Goal: Task Accomplishment & Management: Complete application form

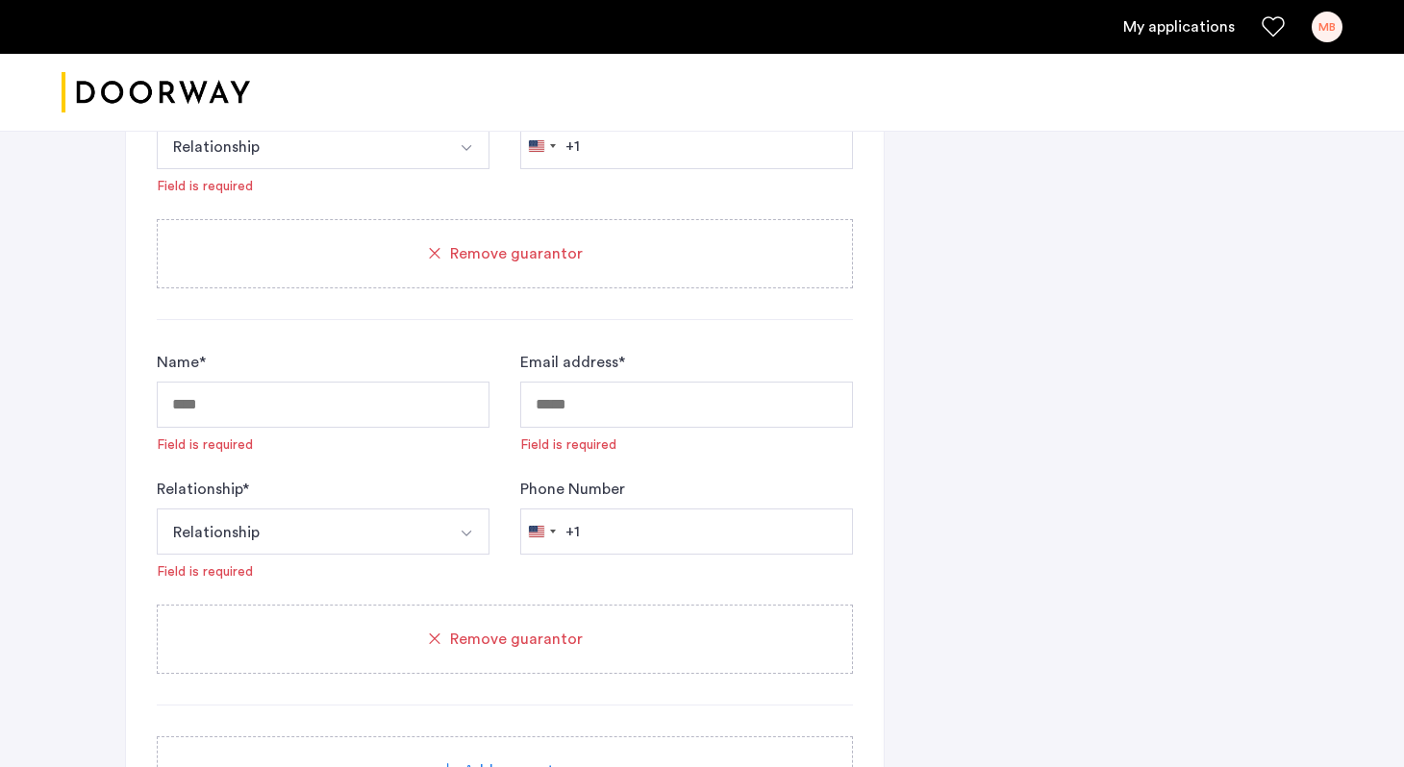
scroll to position [2319, 0]
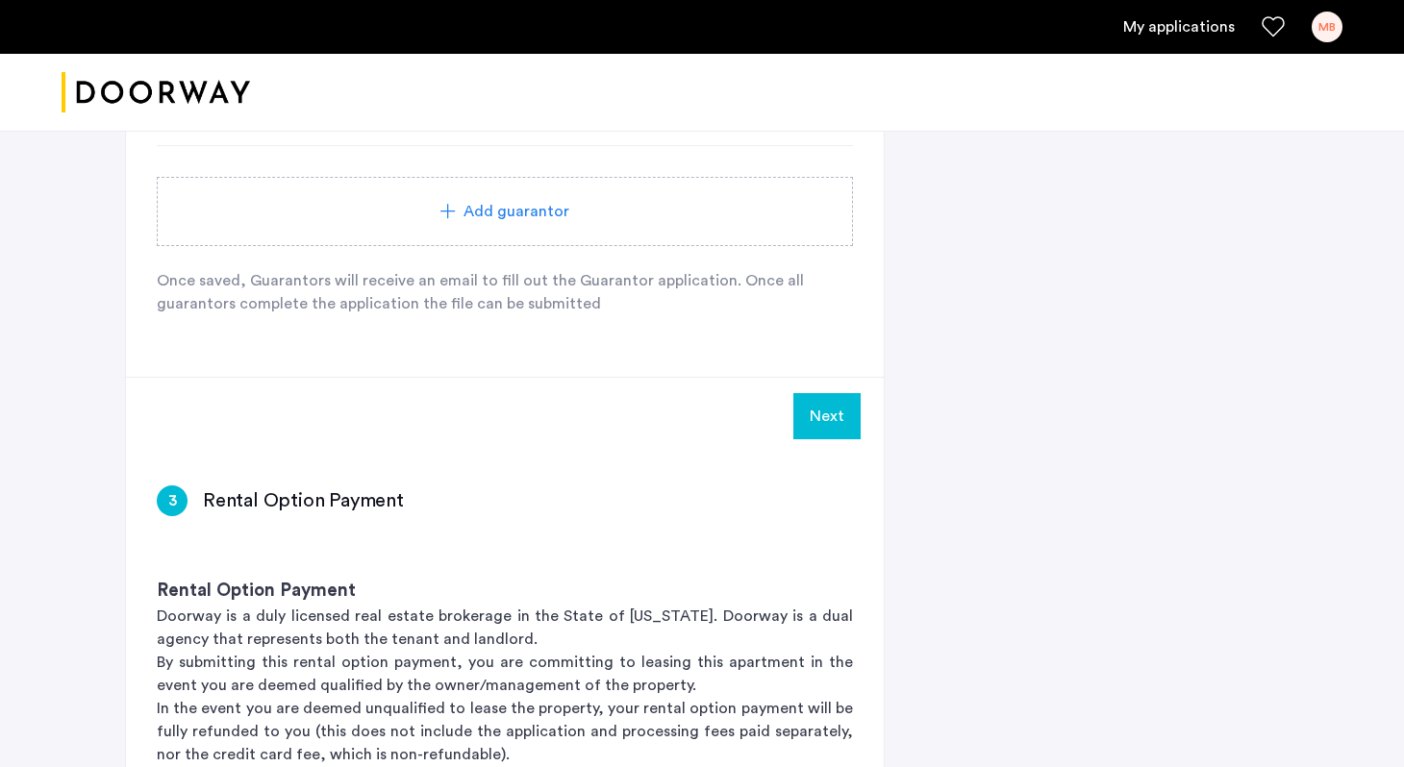
click at [810, 434] on button "Next" at bounding box center [826, 416] width 67 height 46
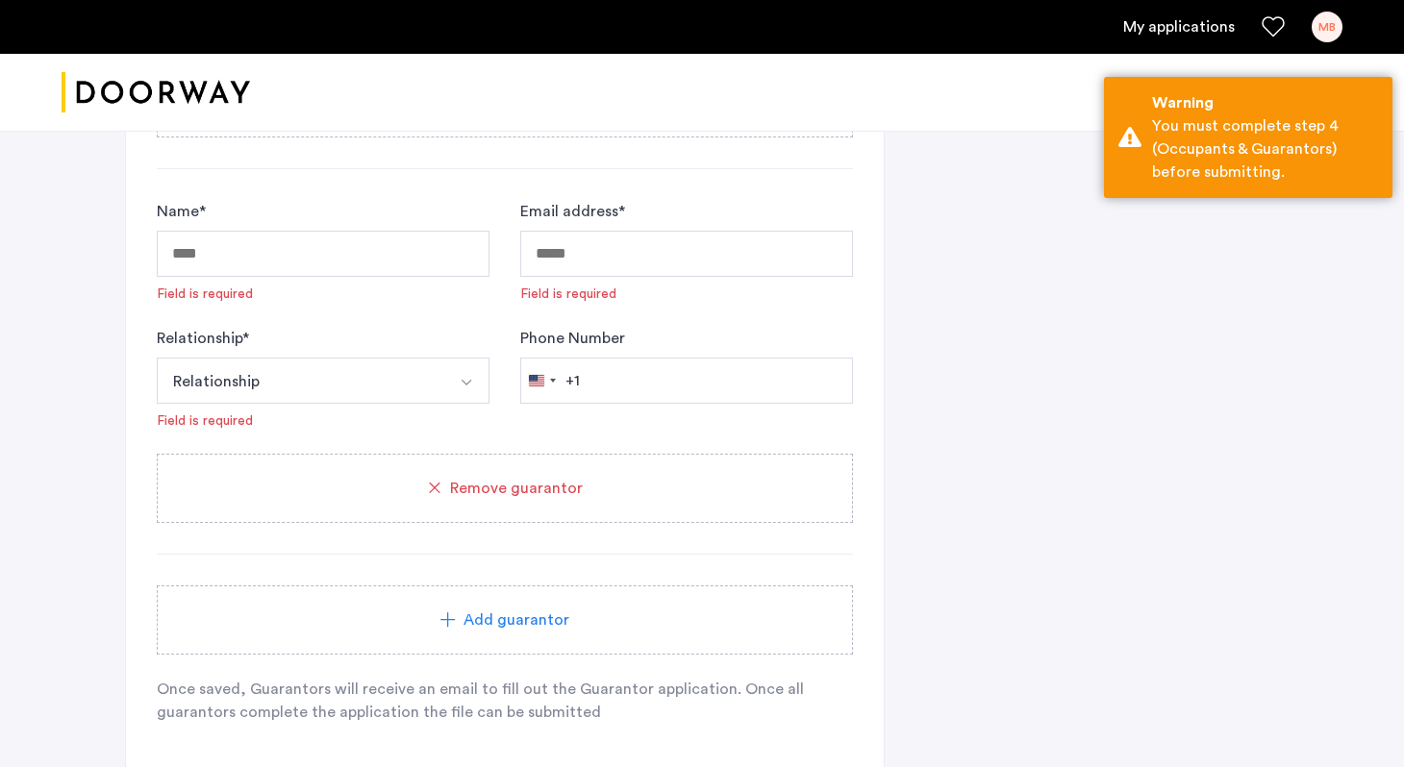
scroll to position [1829, 0]
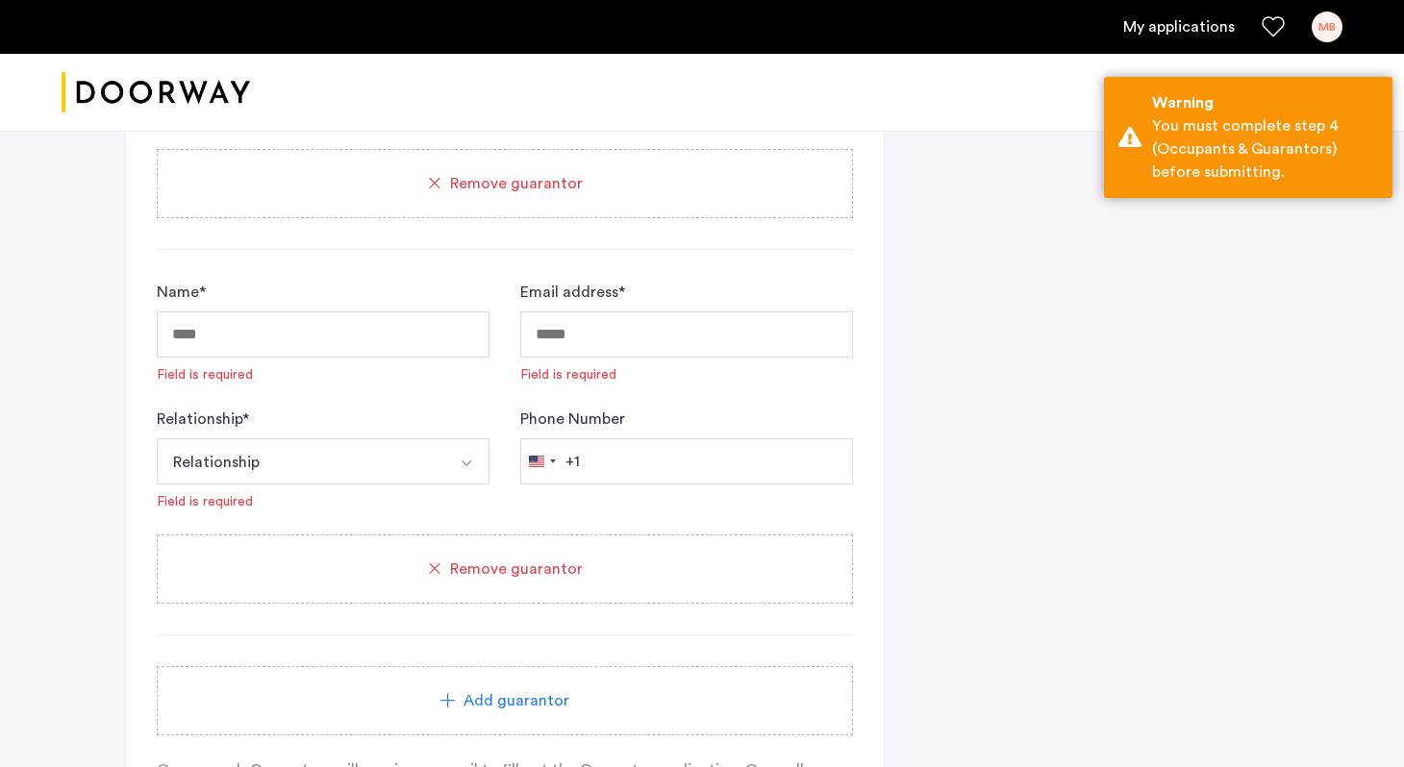
click at [621, 576] on div "Remove guarantor" at bounding box center [505, 569] width 650 height 23
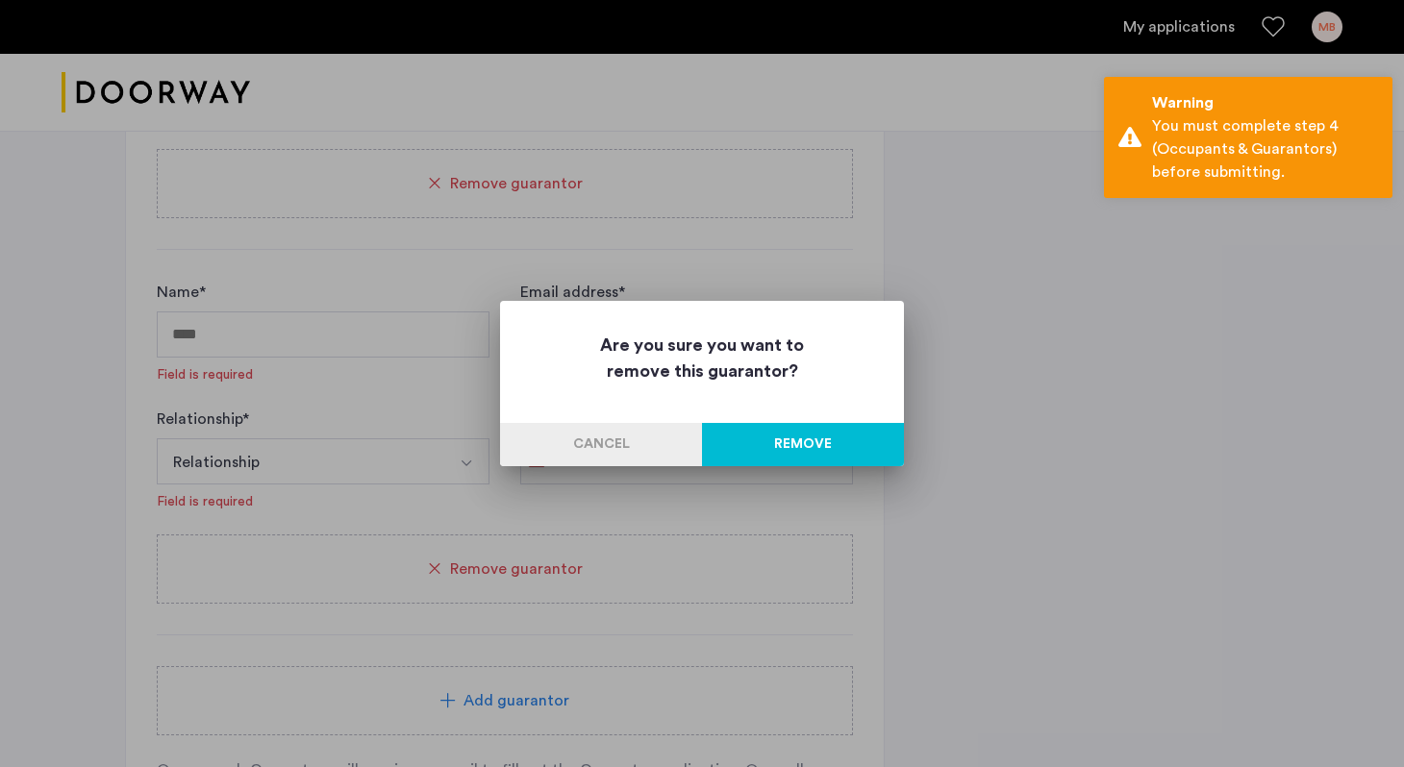
click at [591, 439] on button "Cancel" at bounding box center [601, 444] width 202 height 43
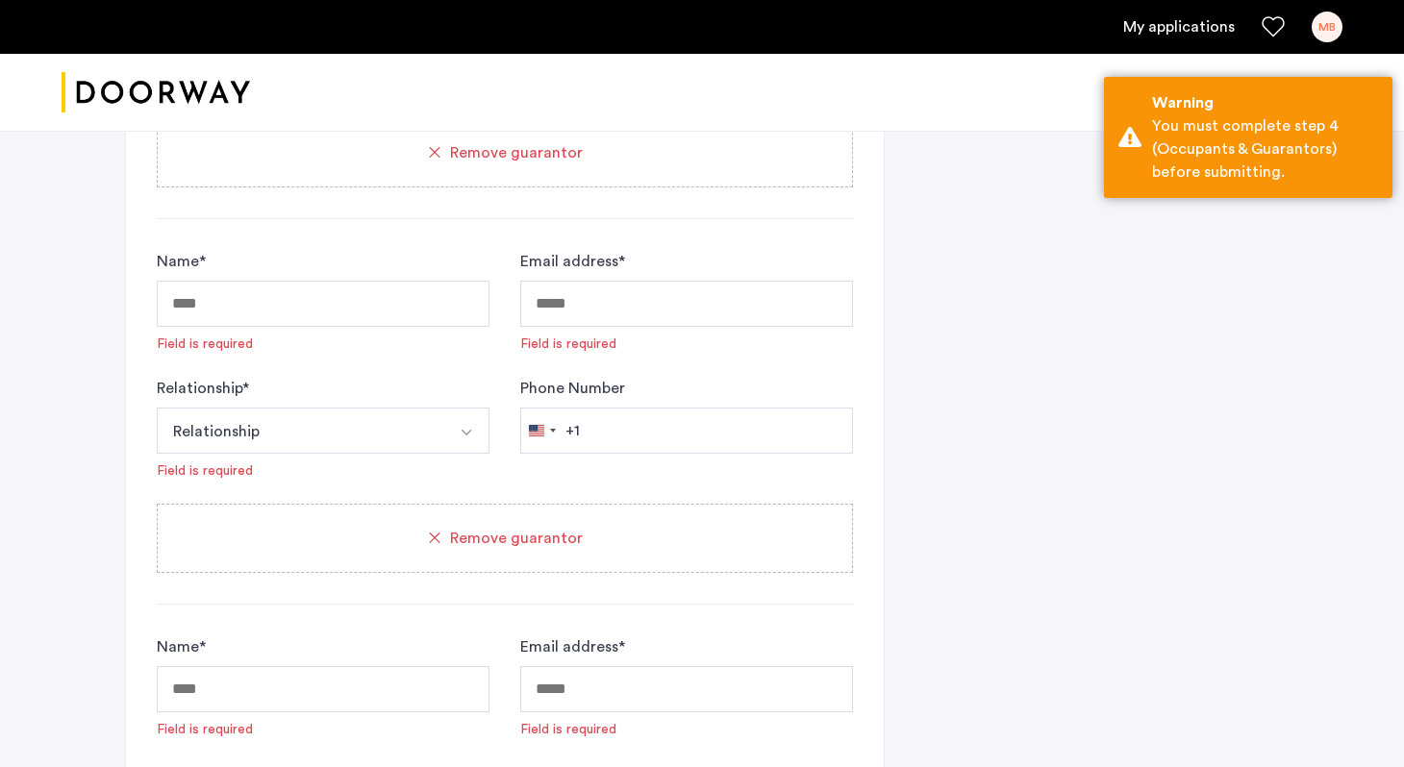
scroll to position [1454, 0]
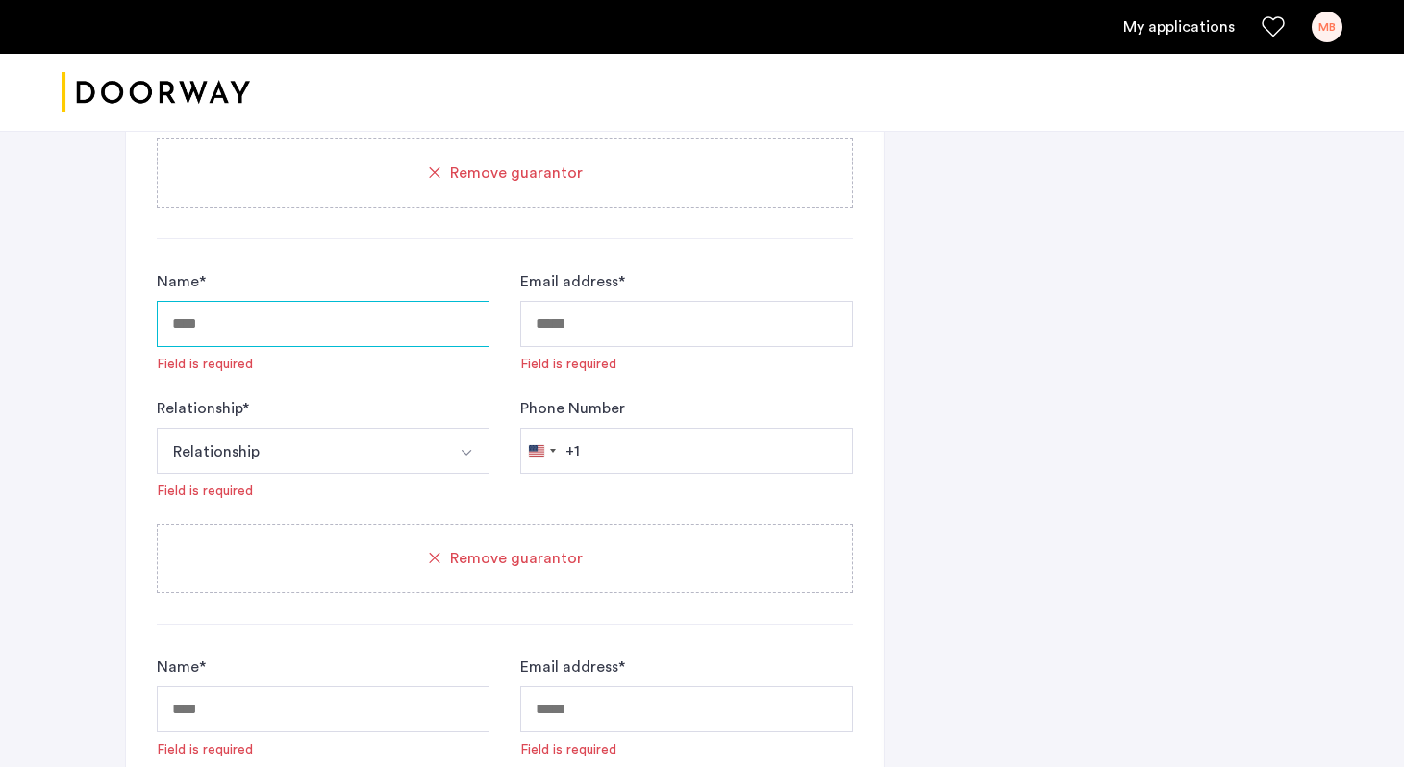
click at [374, 337] on input "Name *" at bounding box center [323, 324] width 333 height 46
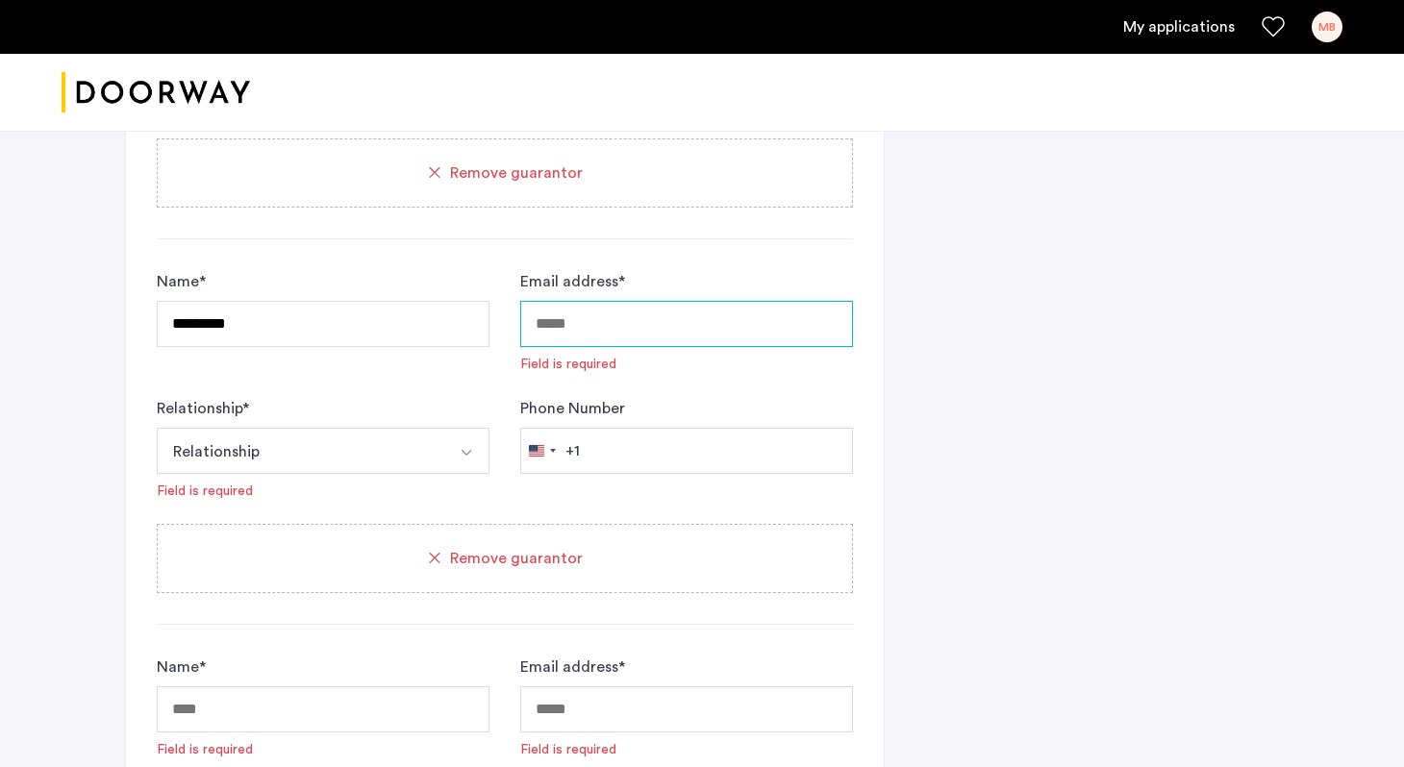
click at [567, 338] on input "Email address *" at bounding box center [686, 324] width 333 height 46
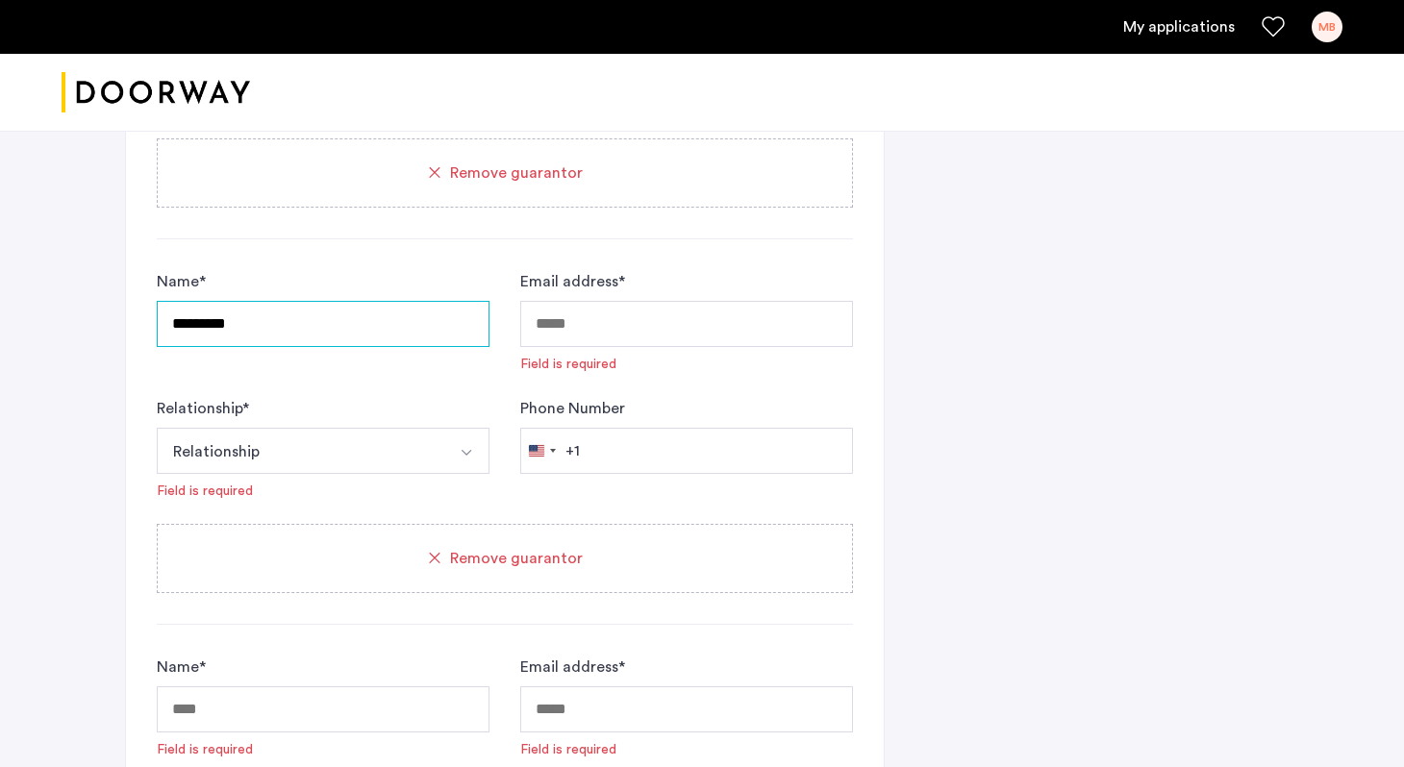
click at [328, 315] on input "*********" at bounding box center [323, 324] width 333 height 46
type input "**********"
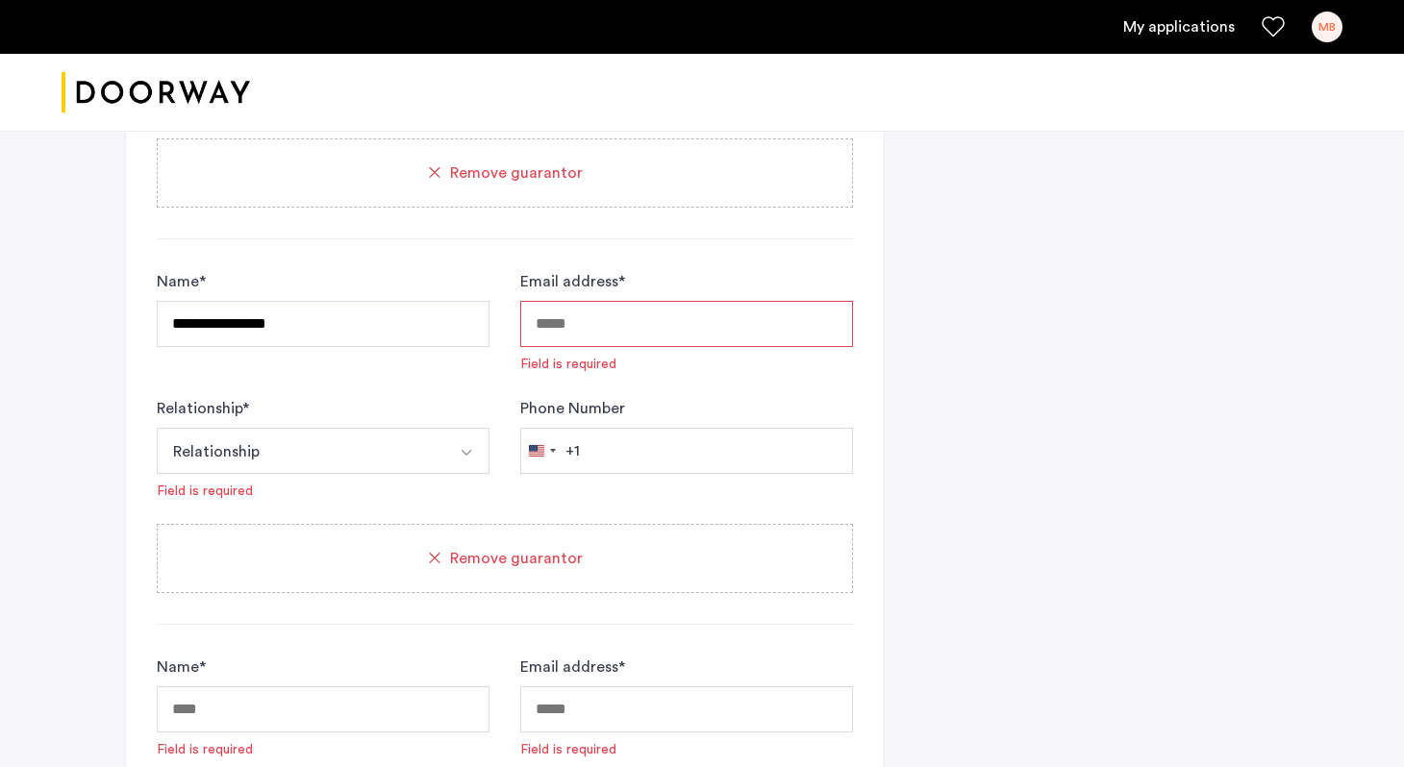
click at [645, 330] on input "Email address *" at bounding box center [686, 324] width 333 height 46
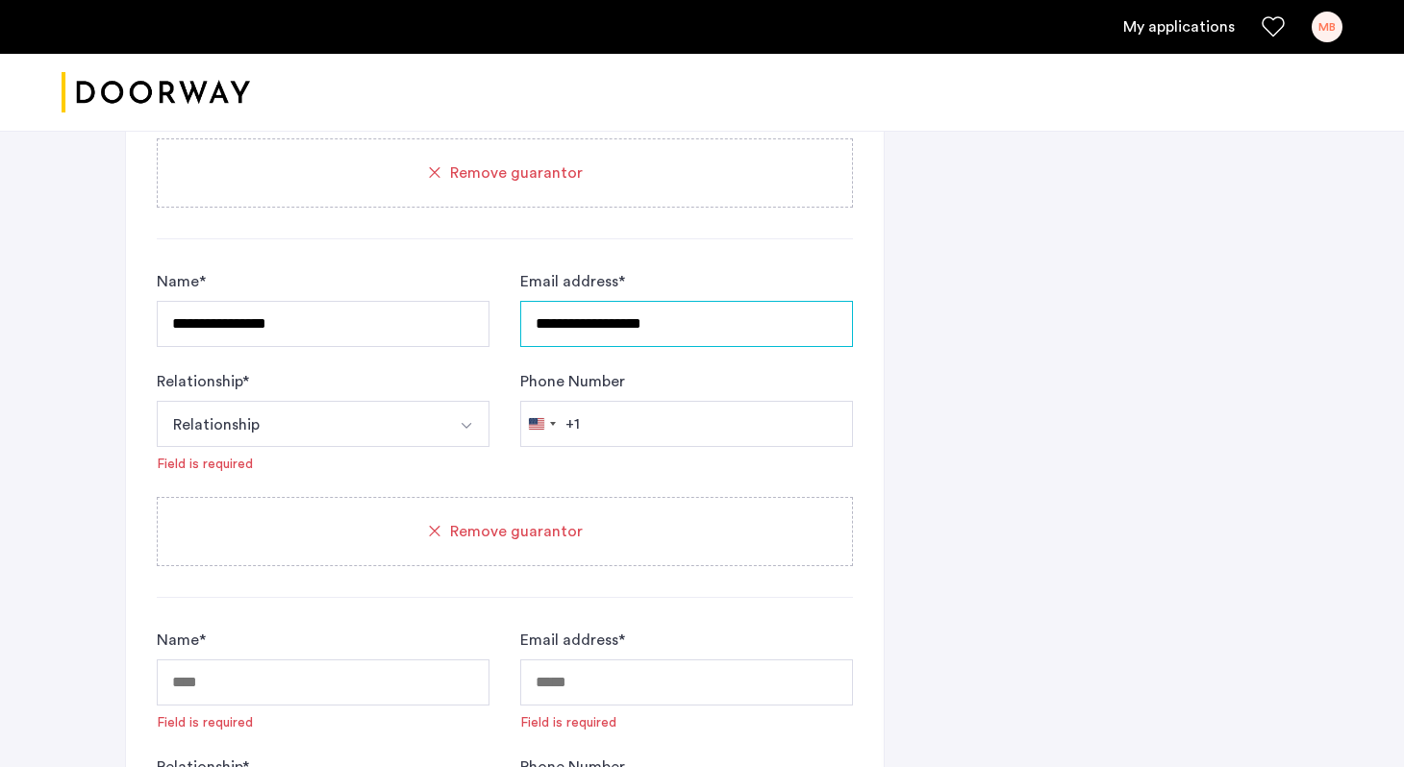
type input "**********"
click at [355, 433] on button "Relationship" at bounding box center [301, 424] width 288 height 46
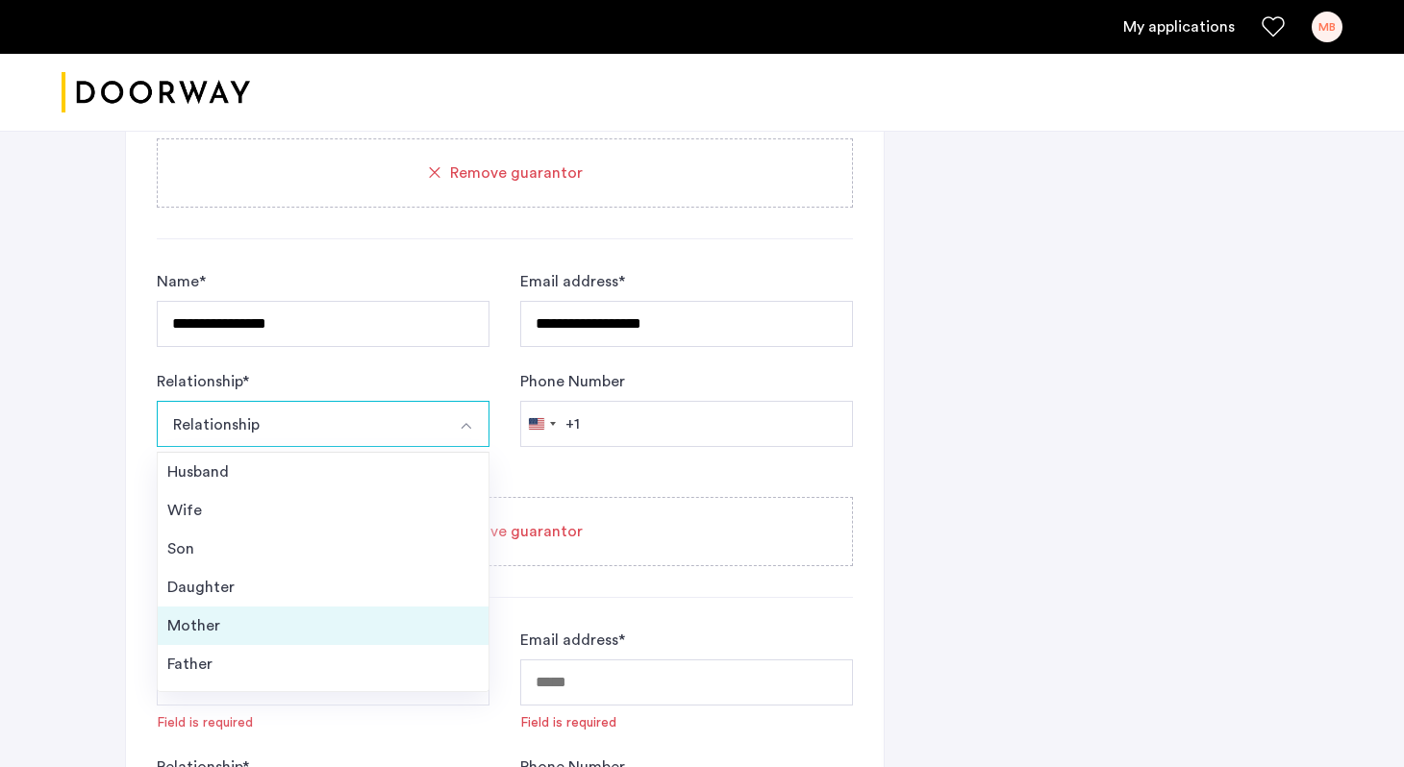
click at [259, 640] on li "Mother" at bounding box center [323, 626] width 331 height 38
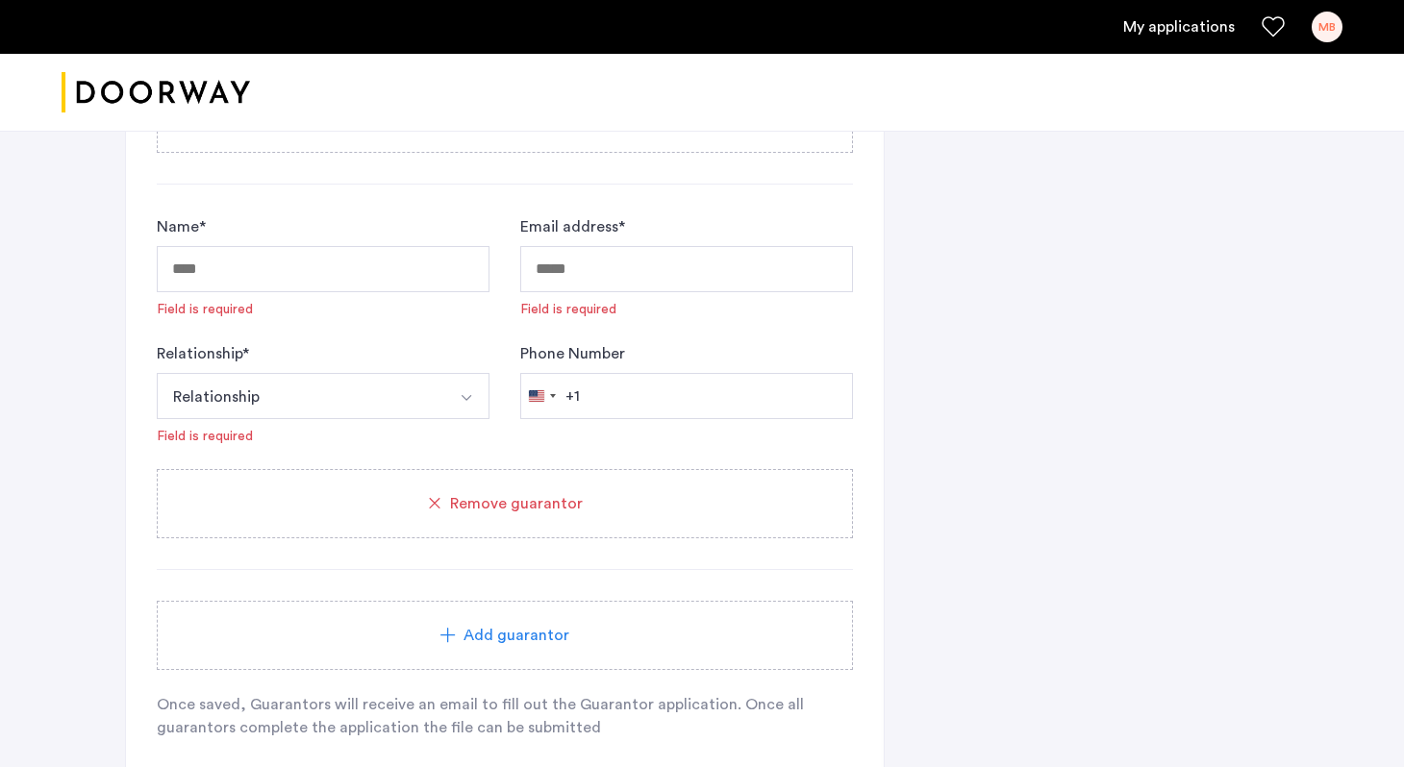
scroll to position [1845, 0]
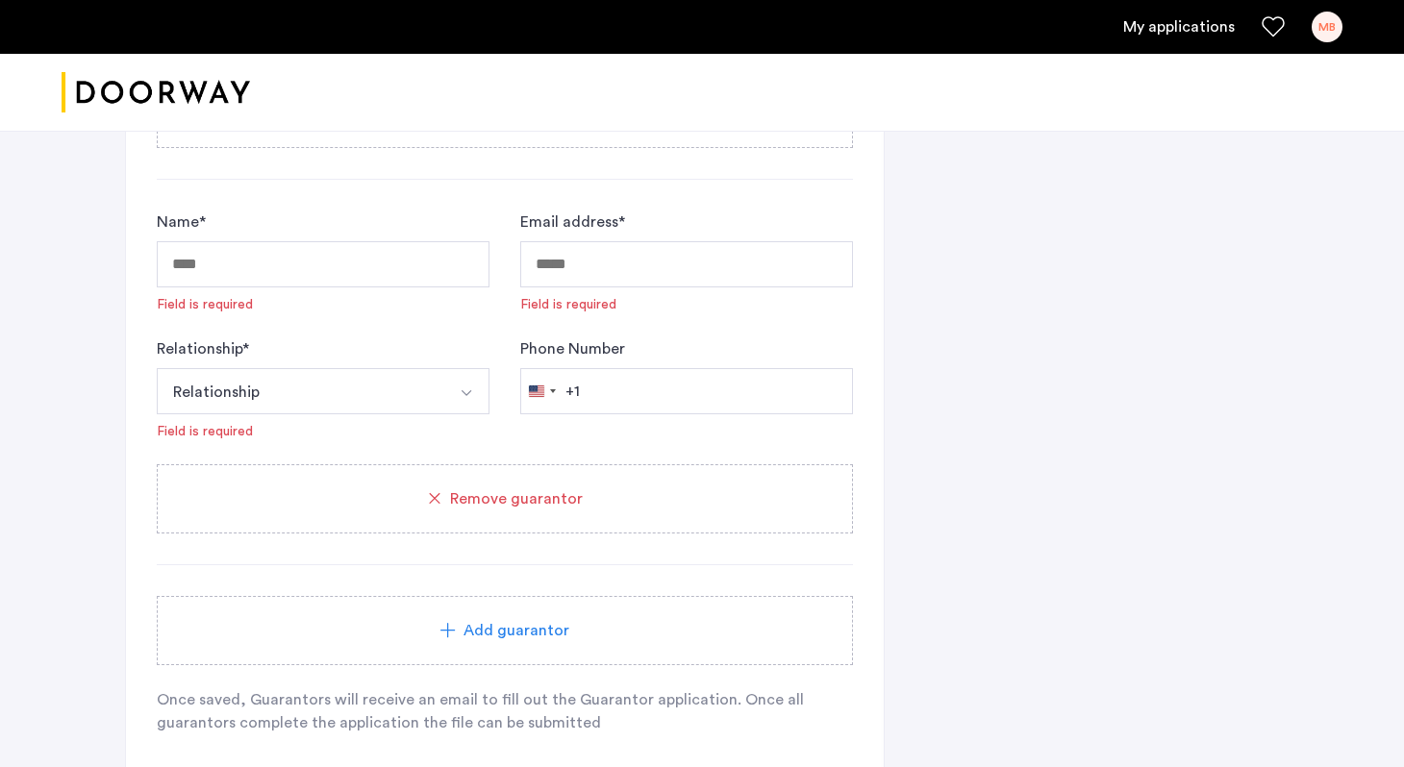
click at [339, 416] on div "Relationship * Relationship Husband Wife Son Daughter Mother Father Friend Othe…" at bounding box center [323, 390] width 333 height 104
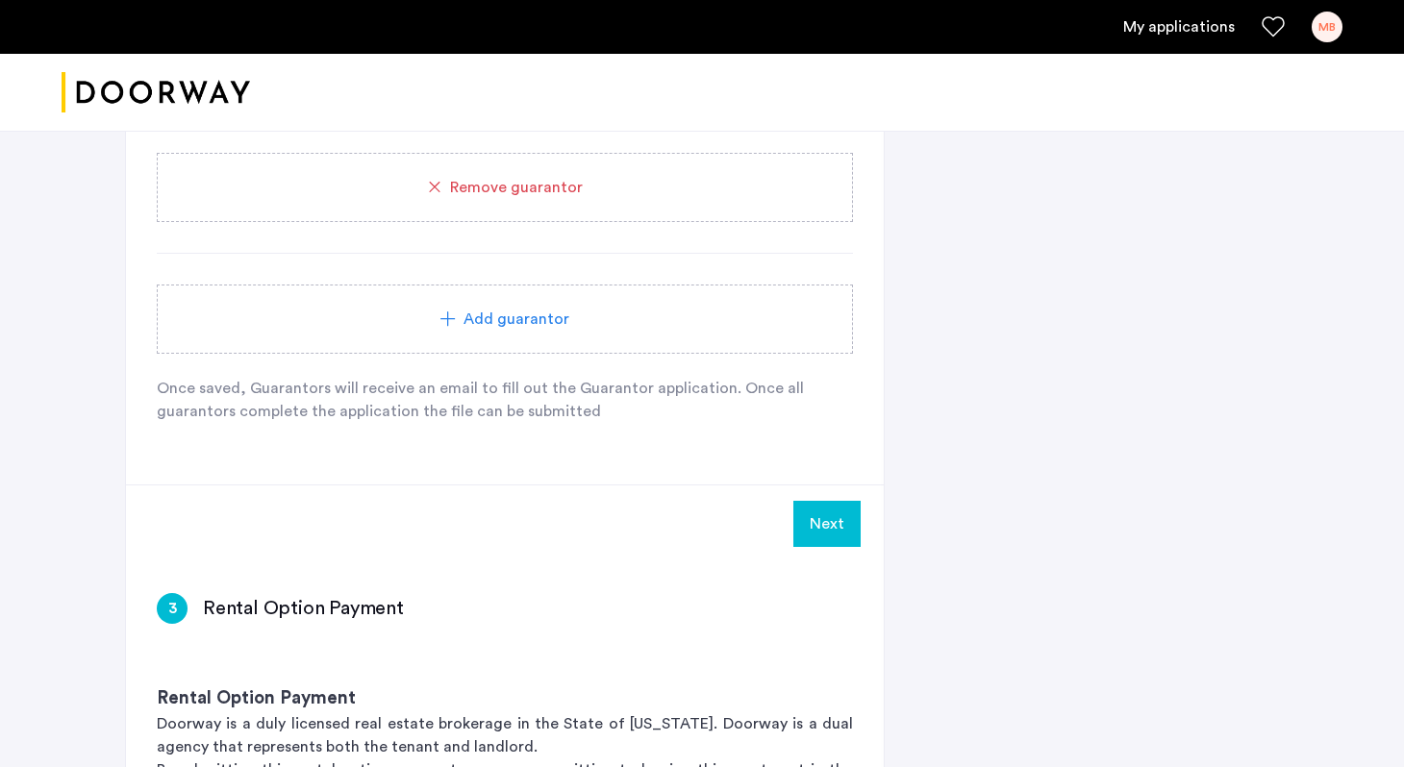
scroll to position [2187, 0]
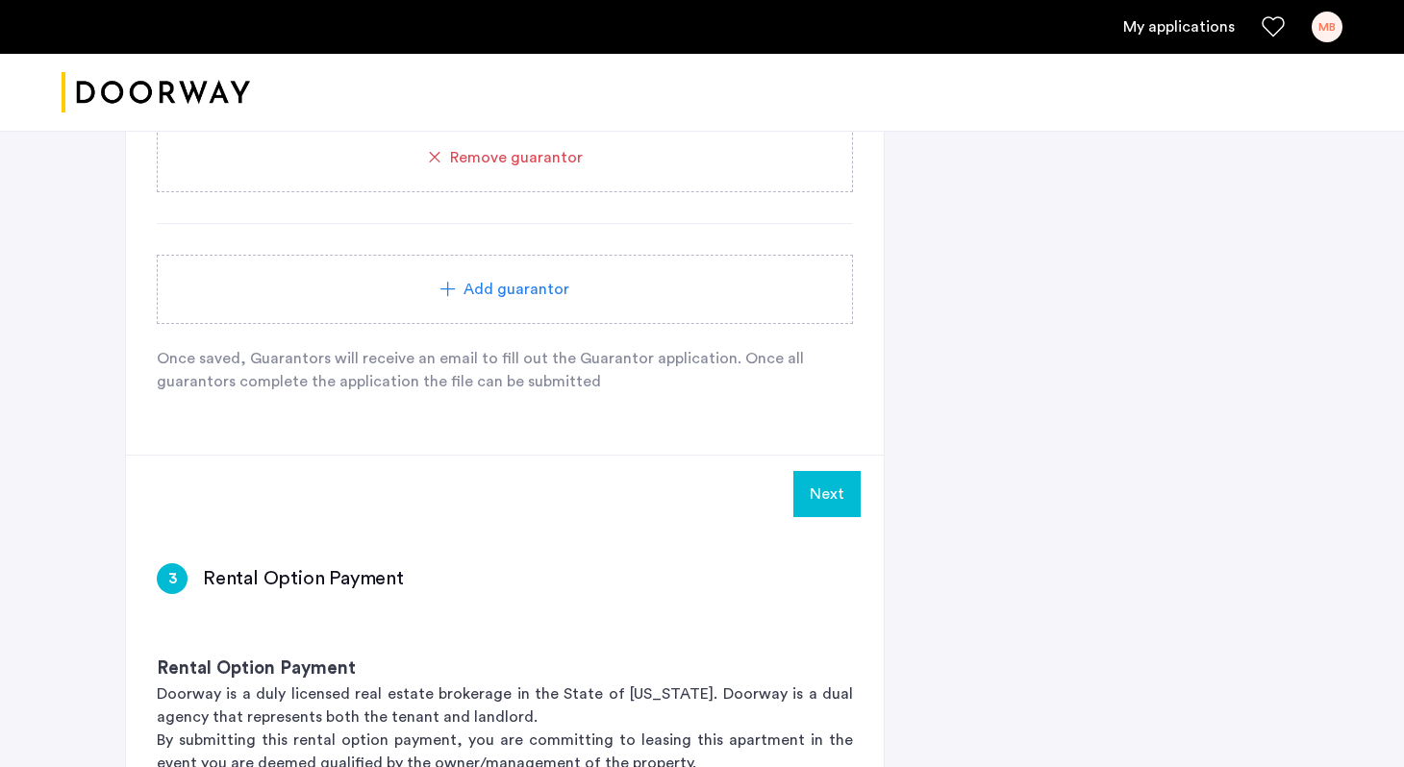
click at [822, 507] on button "Next" at bounding box center [826, 494] width 67 height 46
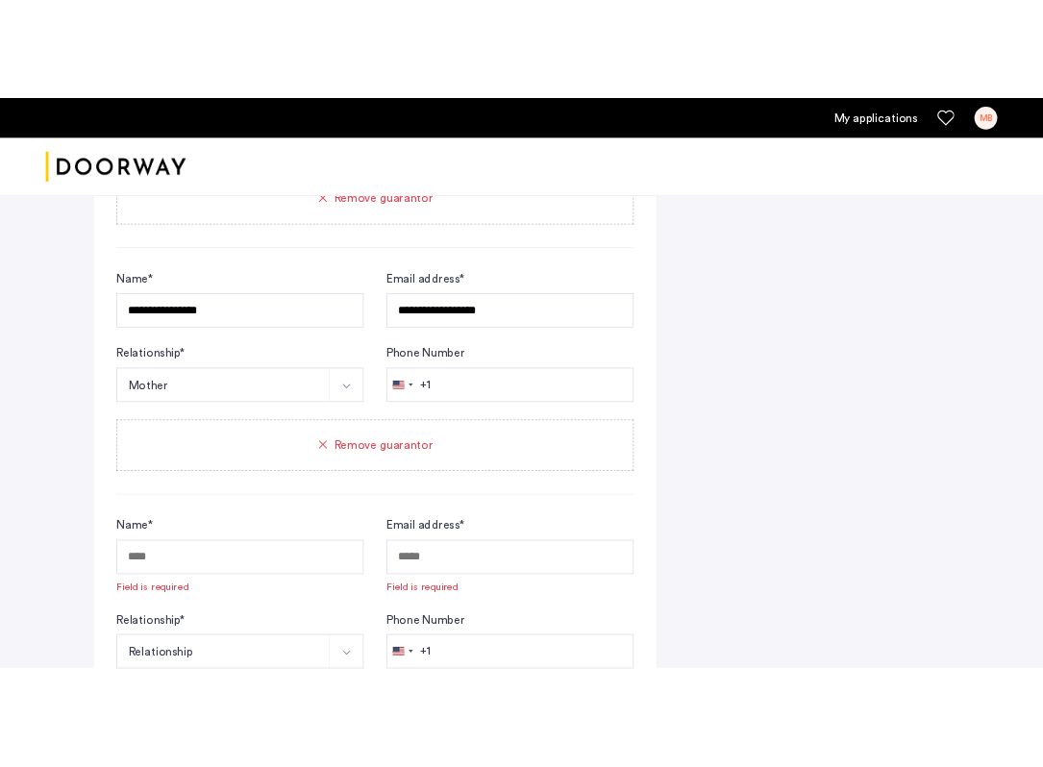
scroll to position [1491, 0]
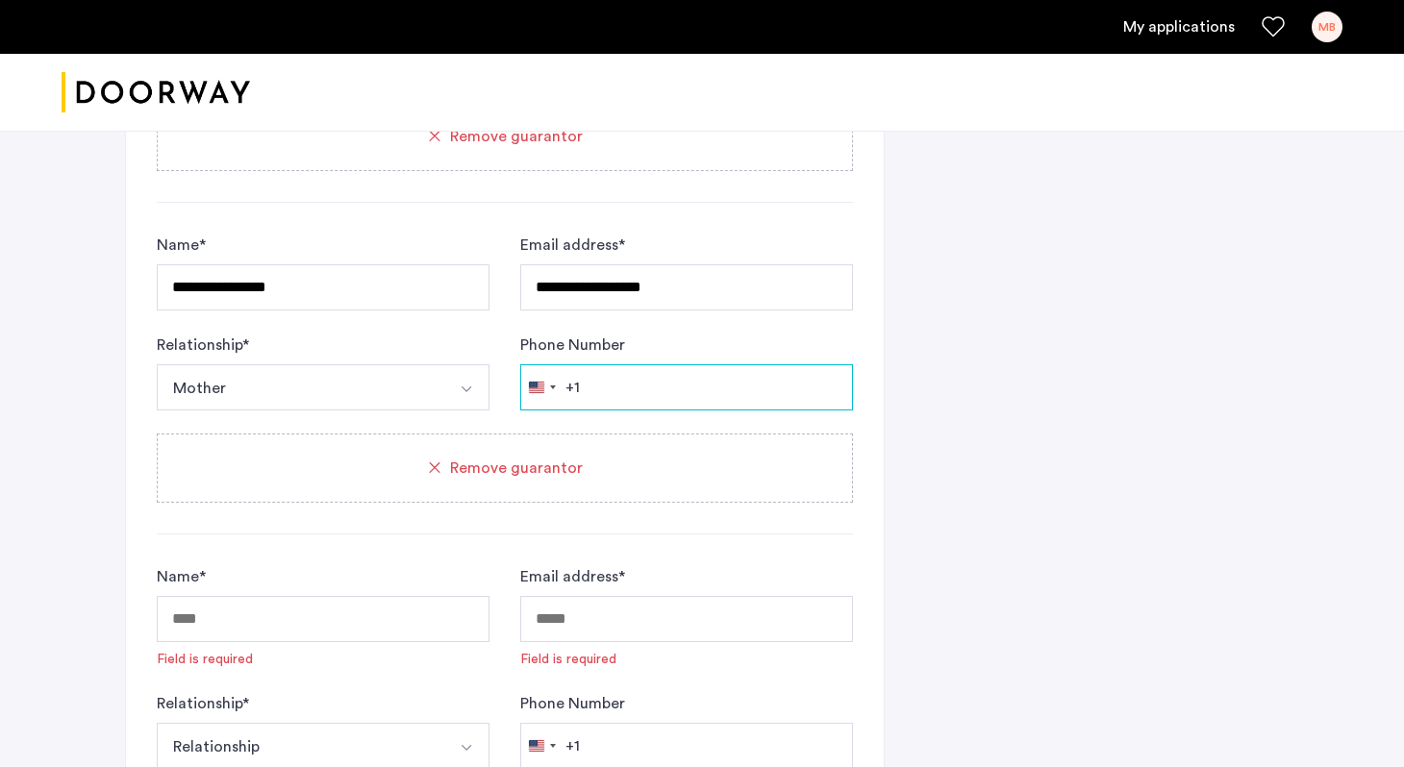
click at [668, 390] on input "Phone Number" at bounding box center [686, 387] width 333 height 46
click at [1400, 263] on div "**********" at bounding box center [702, 256] width 1404 height 3249
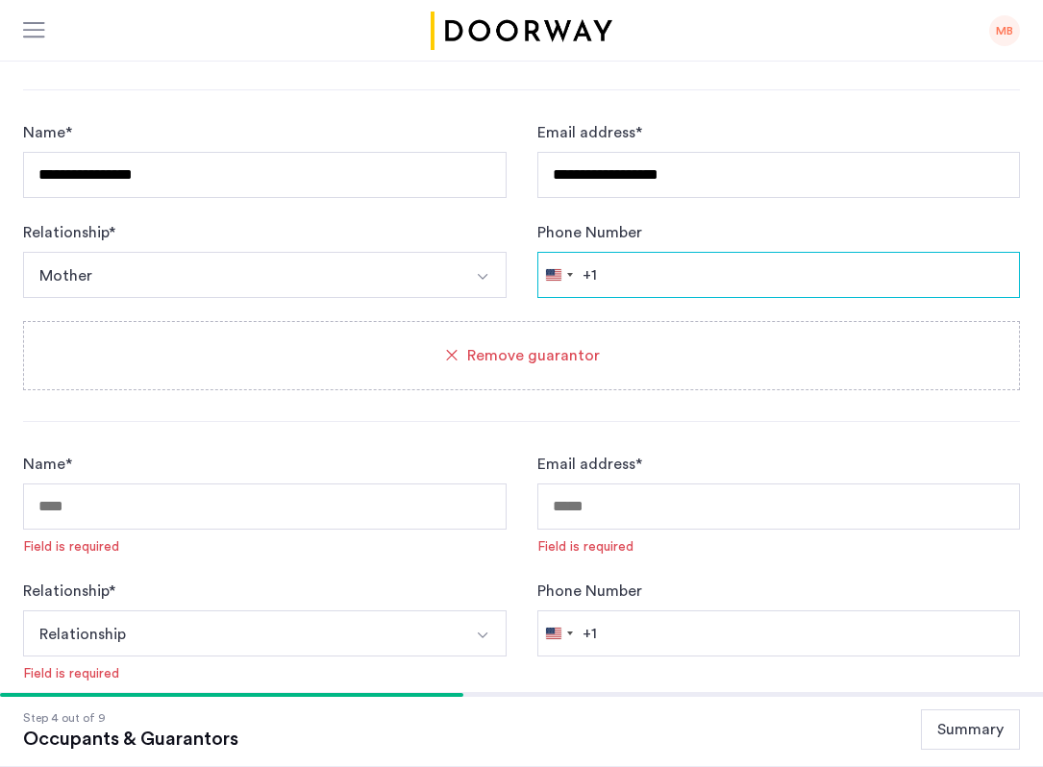
click at [698, 271] on input "Phone Number" at bounding box center [780, 275] width 484 height 46
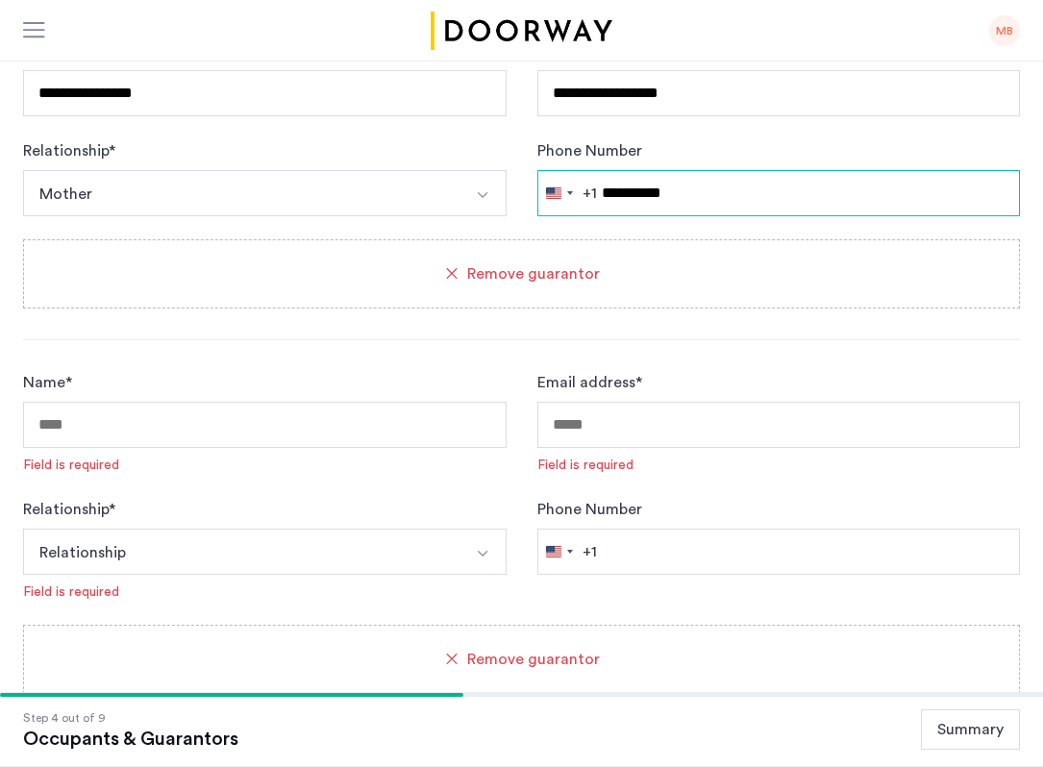
type input "**********"
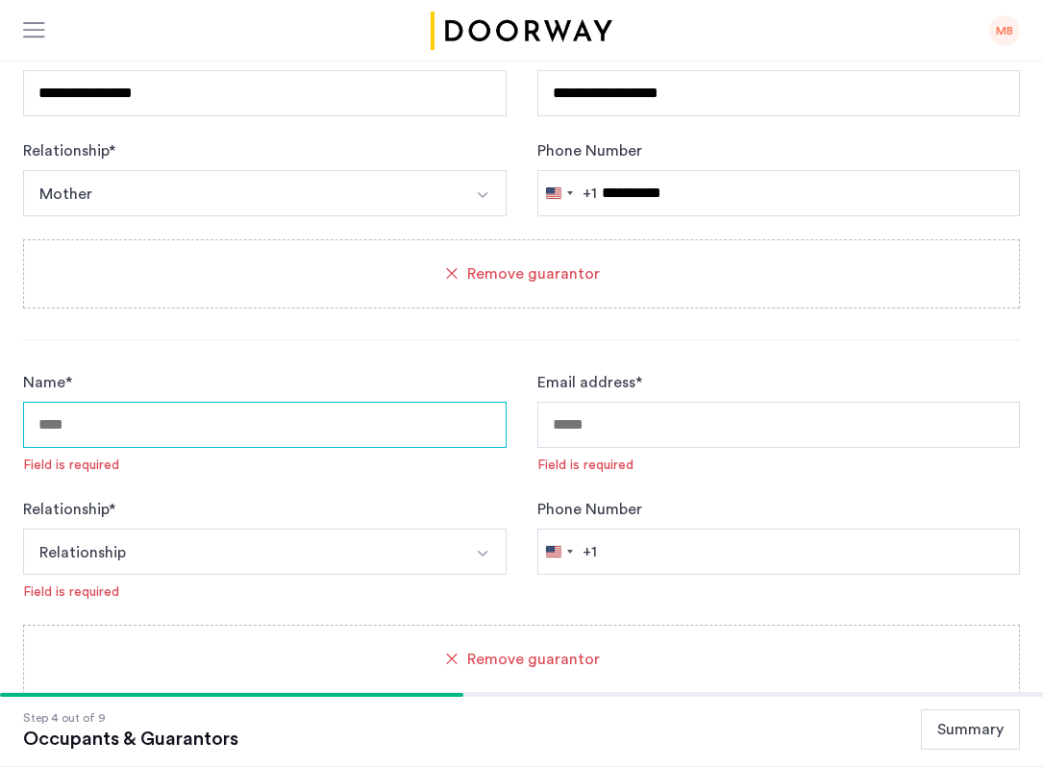
click at [181, 427] on input "Name *" at bounding box center [265, 425] width 484 height 46
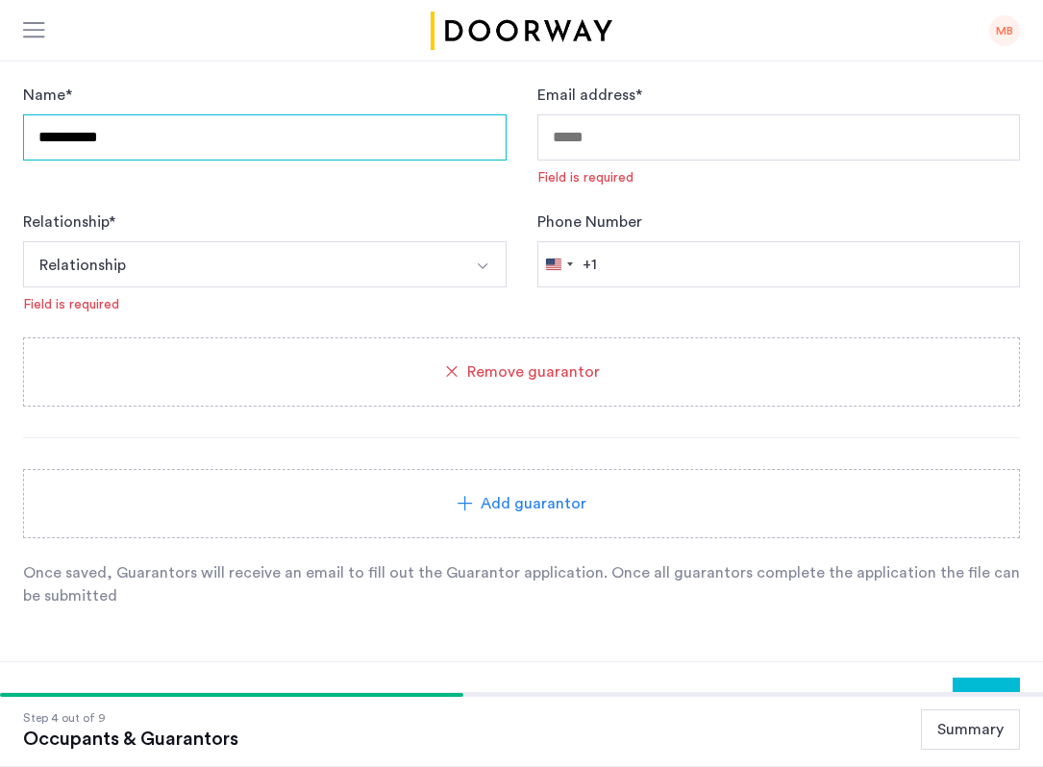
type input "**********"
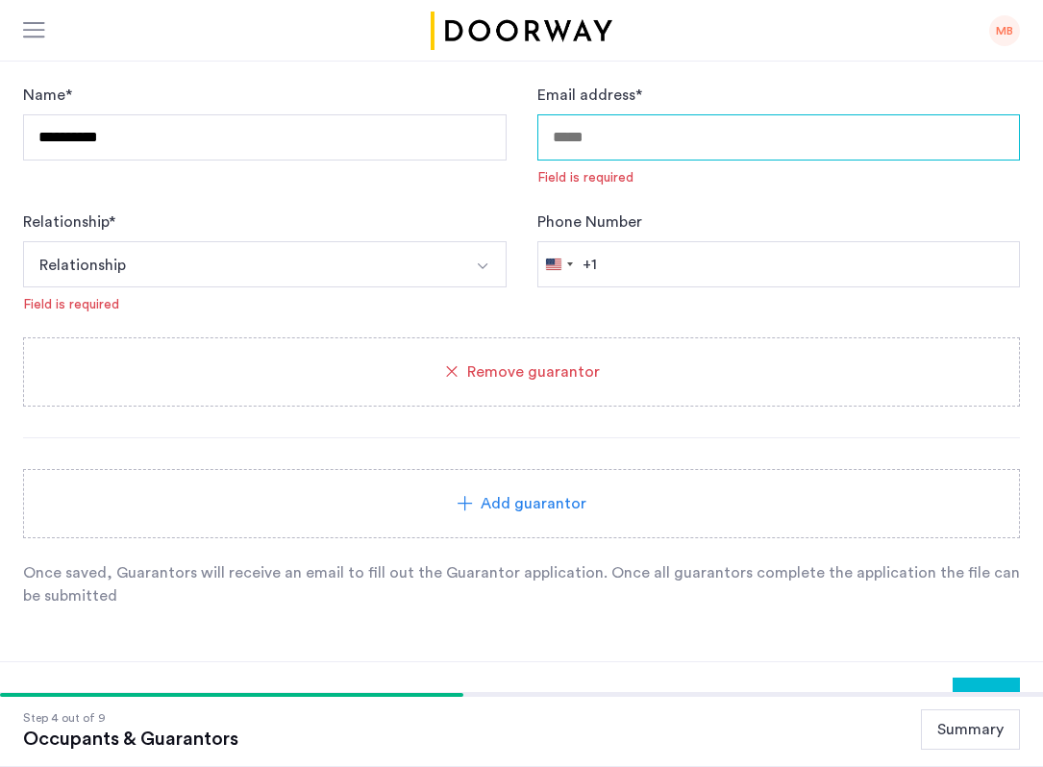
click at [664, 135] on input "Email address *" at bounding box center [780, 137] width 484 height 46
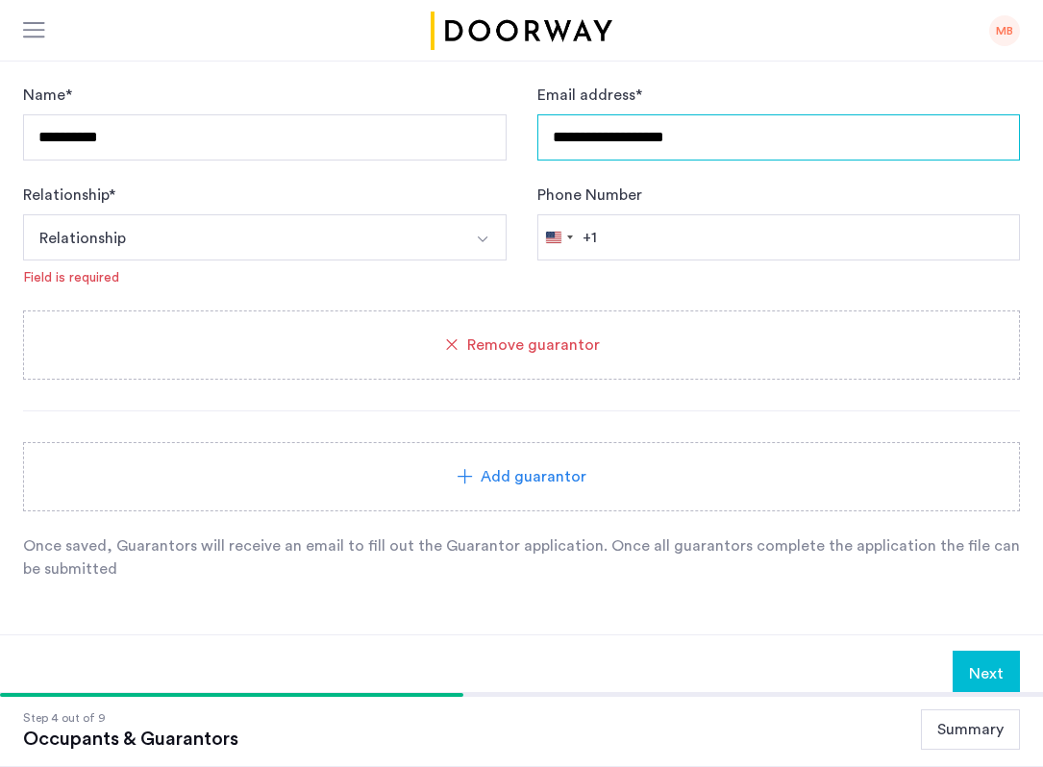
type input "**********"
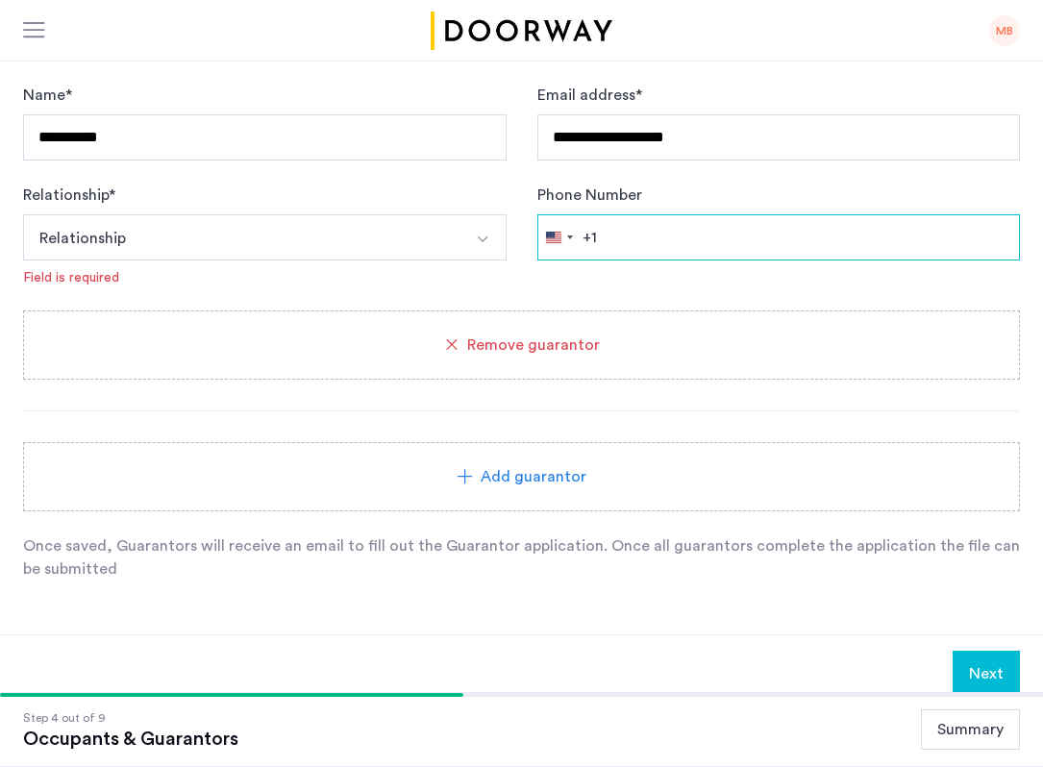
click at [672, 243] on input "Phone Number" at bounding box center [780, 237] width 484 height 46
type input "**********"
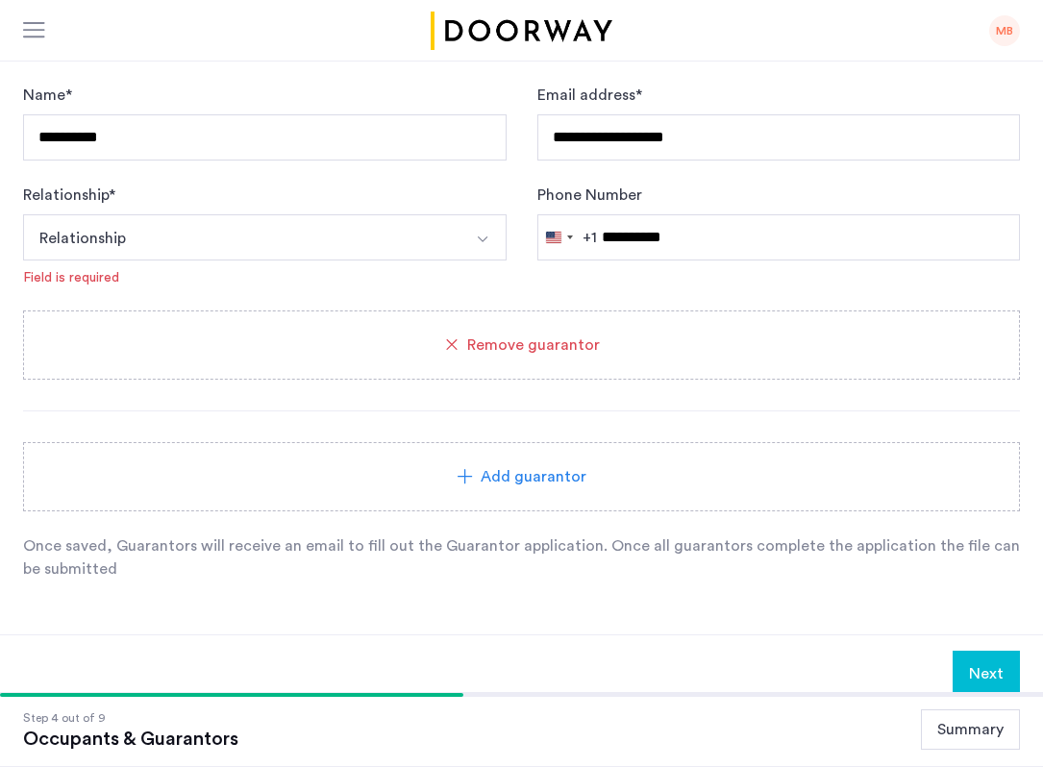
click at [349, 247] on button "Relationship" at bounding box center [242, 237] width 439 height 46
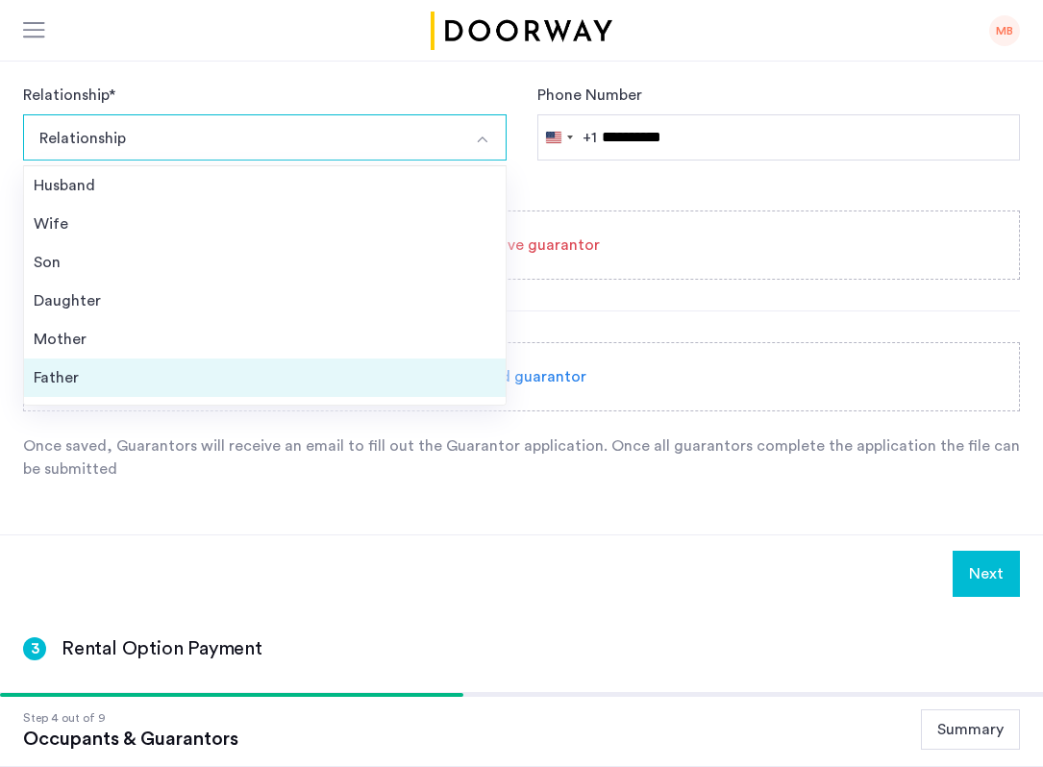
click at [242, 383] on div "Father" at bounding box center [265, 377] width 463 height 23
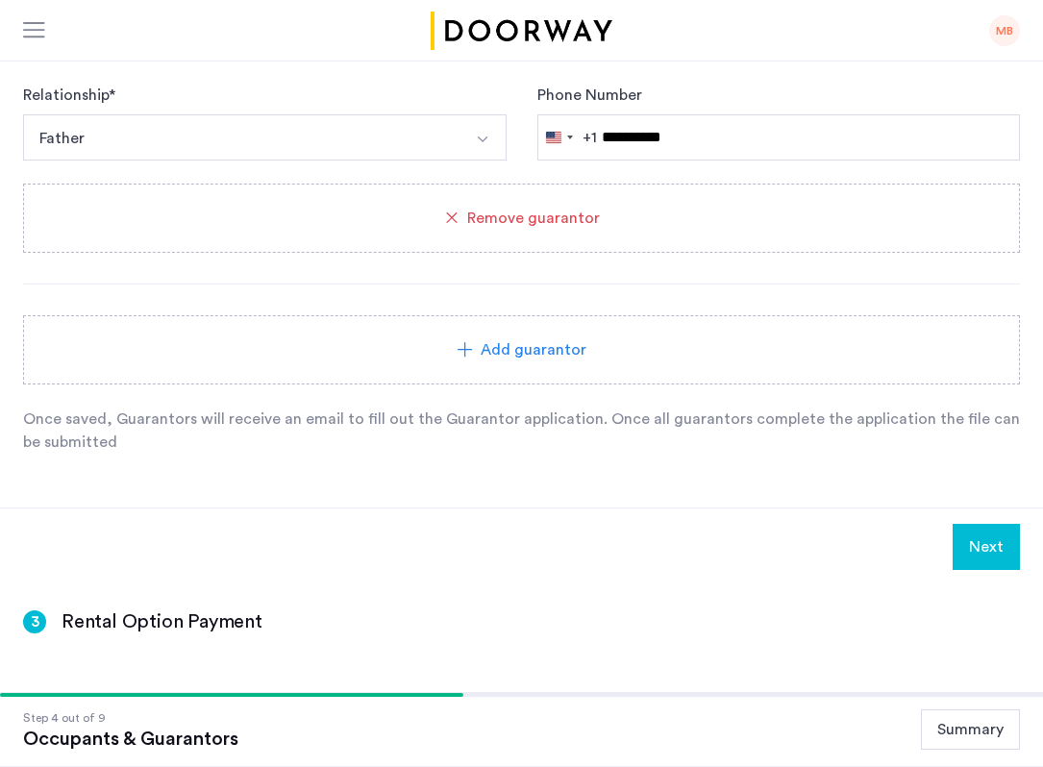
click at [986, 539] on button "Next" at bounding box center [986, 547] width 67 height 46
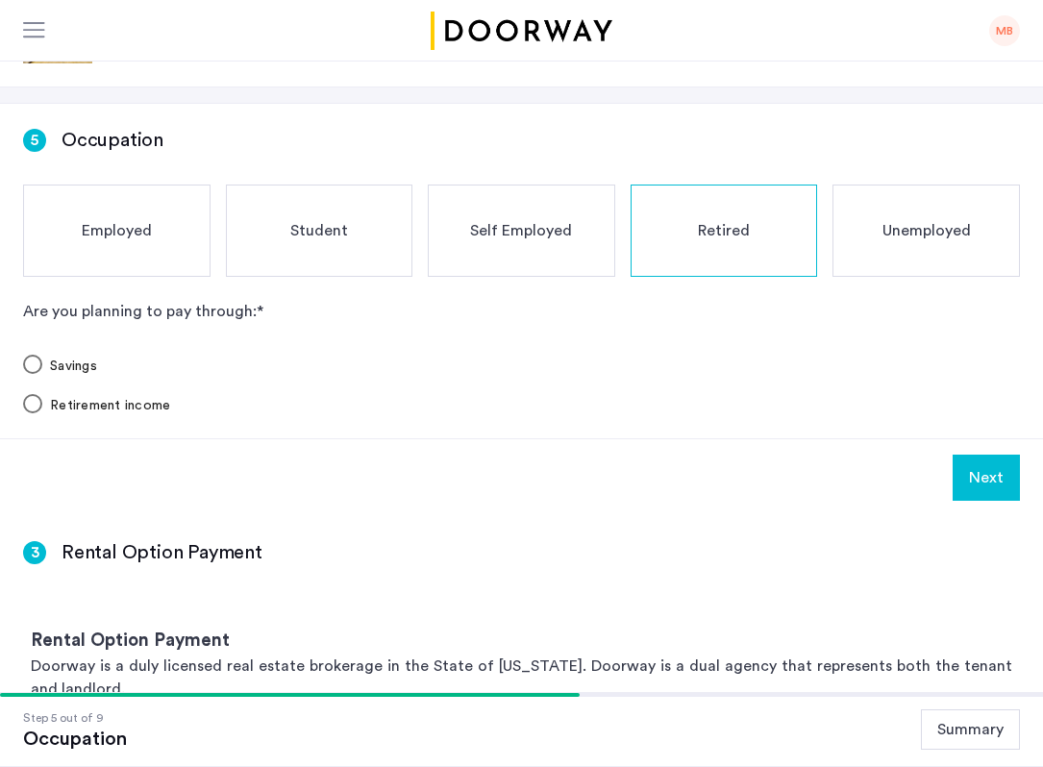
scroll to position [65, 0]
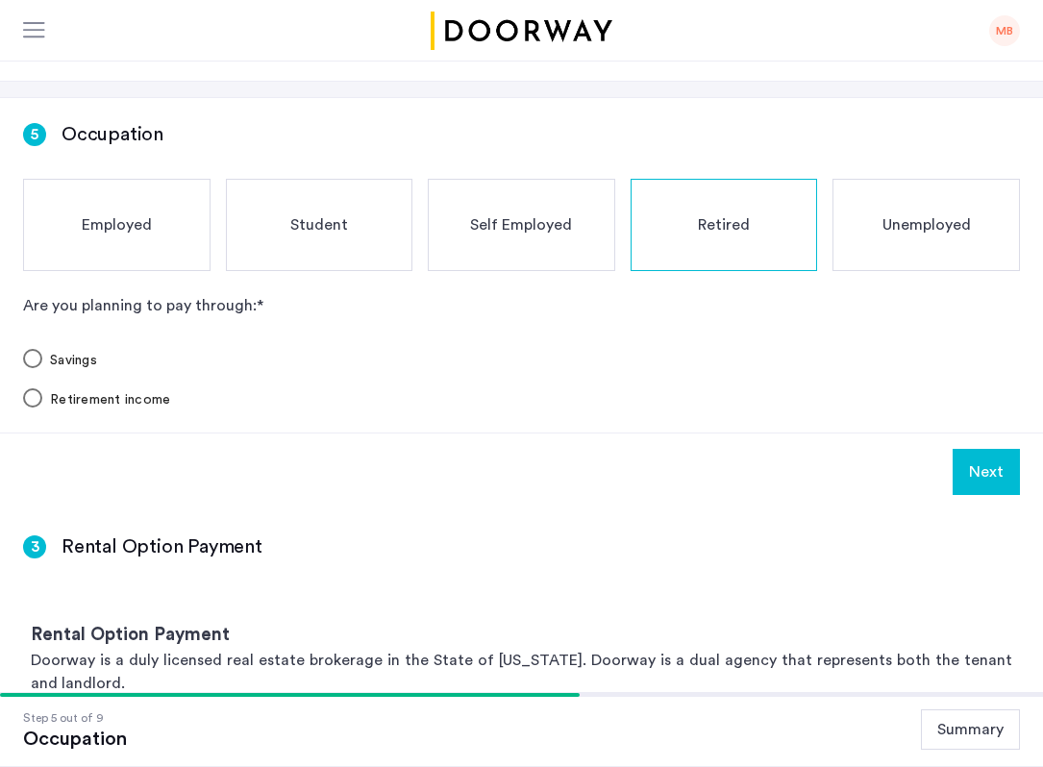
click at [1005, 474] on button "Next" at bounding box center [986, 472] width 67 height 46
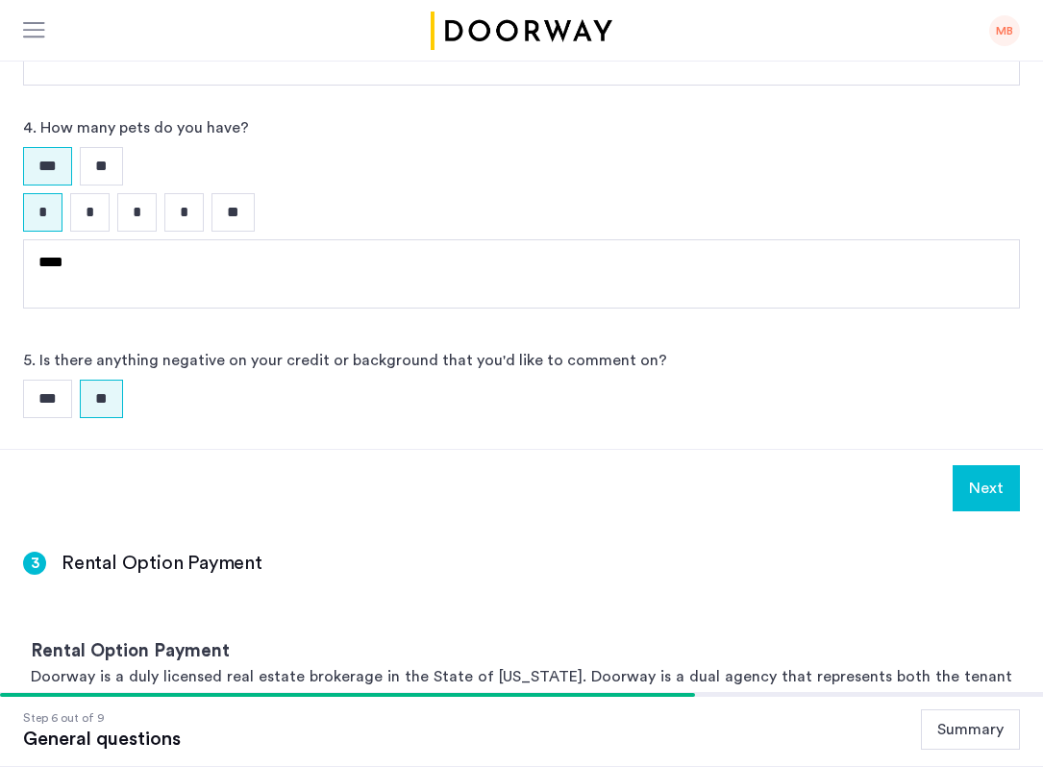
scroll to position [767, 0]
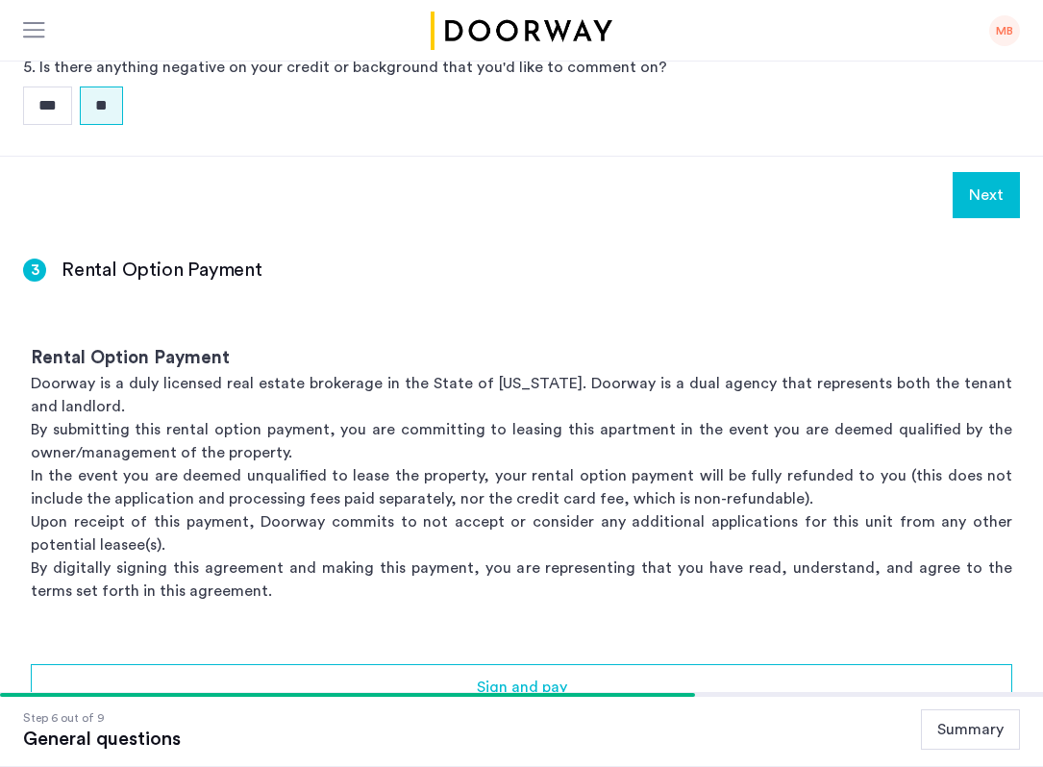
click at [985, 182] on button "Next" at bounding box center [986, 195] width 67 height 46
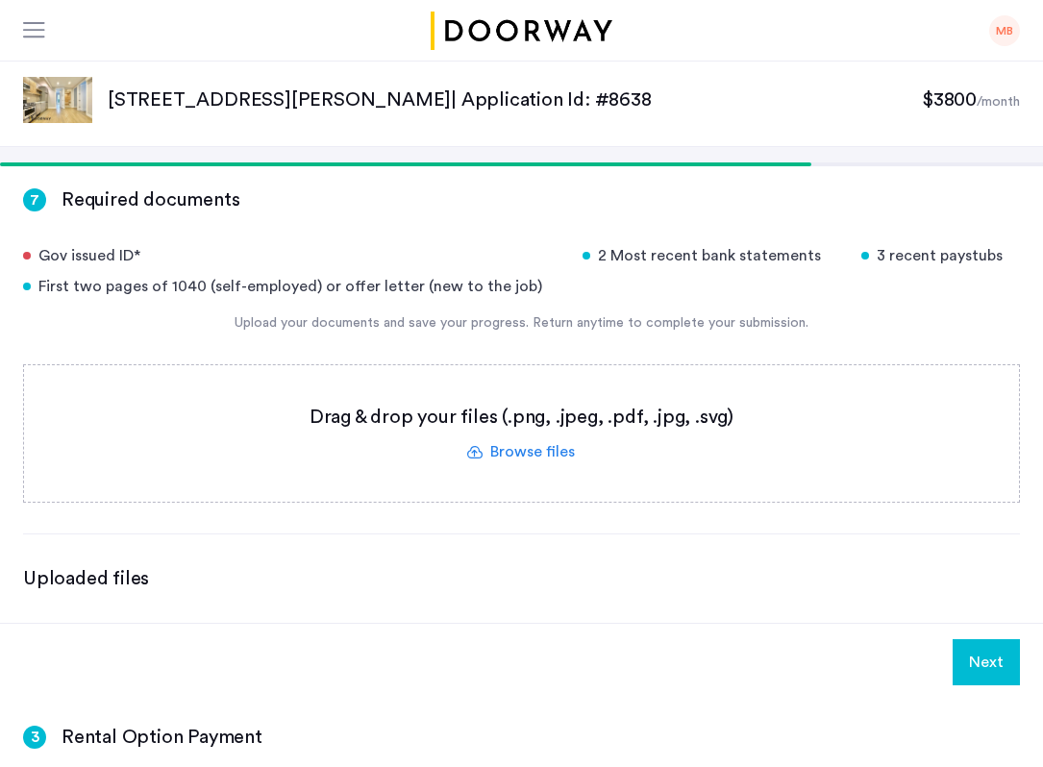
click at [994, 654] on button "Next" at bounding box center [986, 663] width 67 height 46
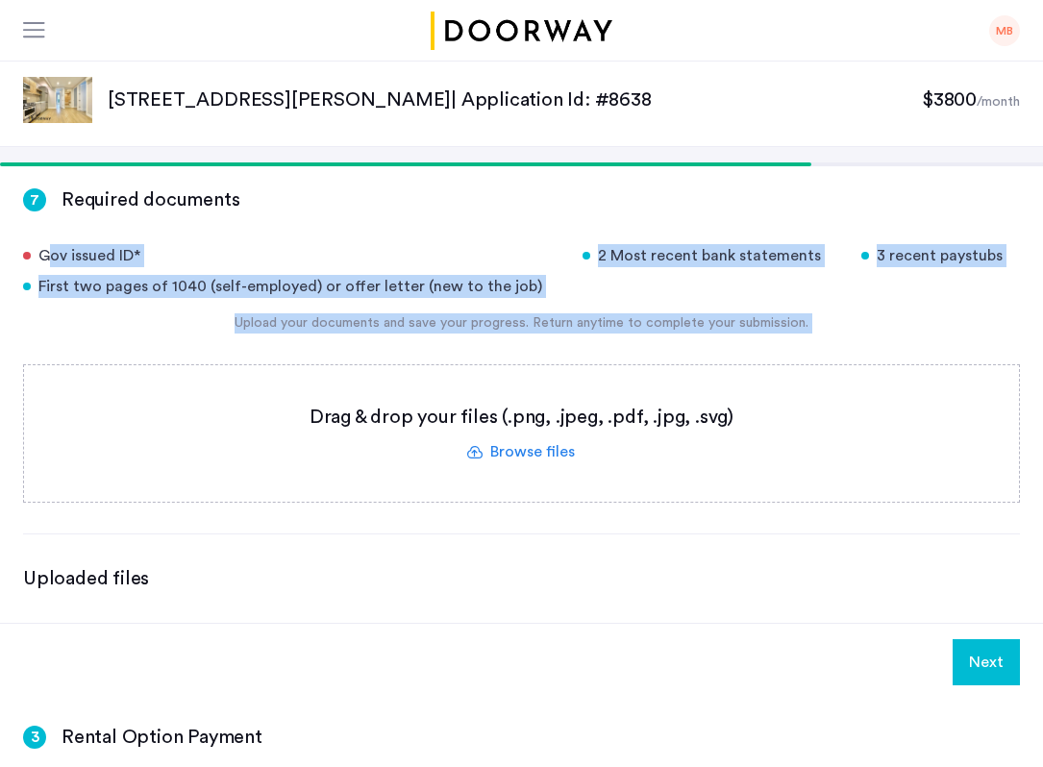
drag, startPoint x: 457, startPoint y: 335, endPoint x: 356, endPoint y: 164, distance: 197.9
click at [387, 199] on div "7 Required documents Gov issued ID* 2 Most recent bank statements 3 recent pays…" at bounding box center [521, 393] width 1043 height 460
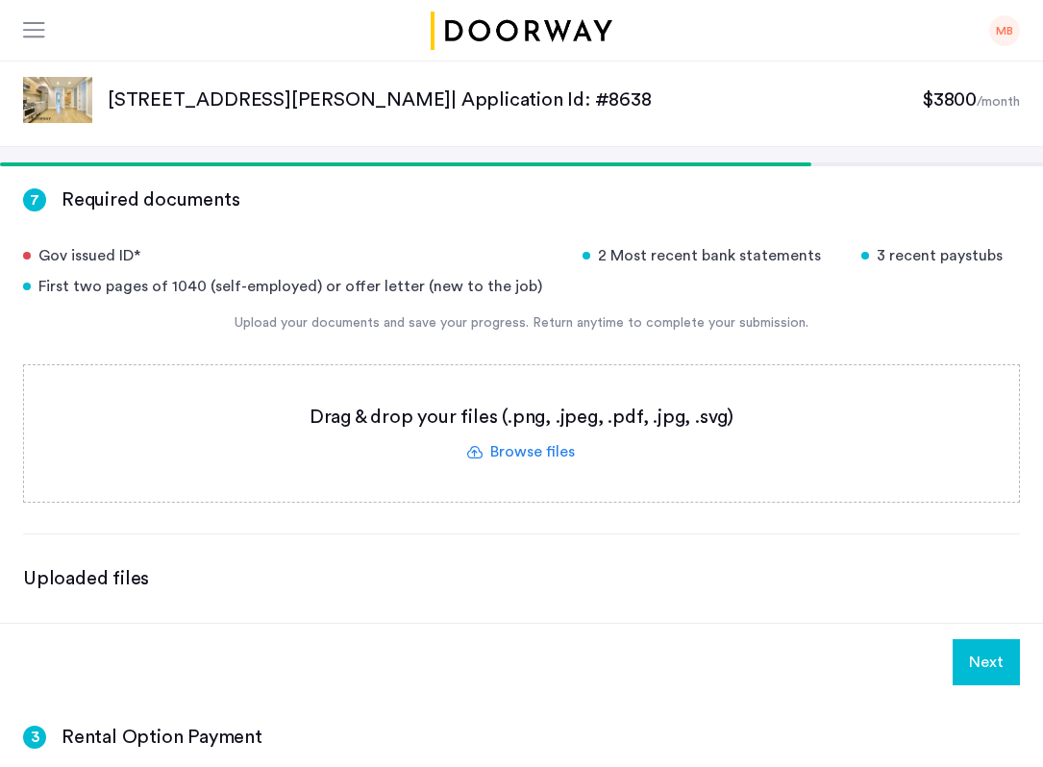
click at [376, 244] on div "Gov issued ID*" at bounding box center [291, 255] width 537 height 23
drag, startPoint x: 376, startPoint y: 244, endPoint x: 589, endPoint y: 307, distance: 221.5
click at [570, 292] on div "Gov issued ID* 2 Most recent bank statements 3 recent paystubs First two pages …" at bounding box center [521, 271] width 997 height 54
click at [589, 307] on div "Gov issued ID* 2 Most recent bank statements 3 recent paystubs First two pages …" at bounding box center [521, 418] width 997 height 348
click at [727, 257] on div "2 Most recent bank statements" at bounding box center [711, 255] width 256 height 23
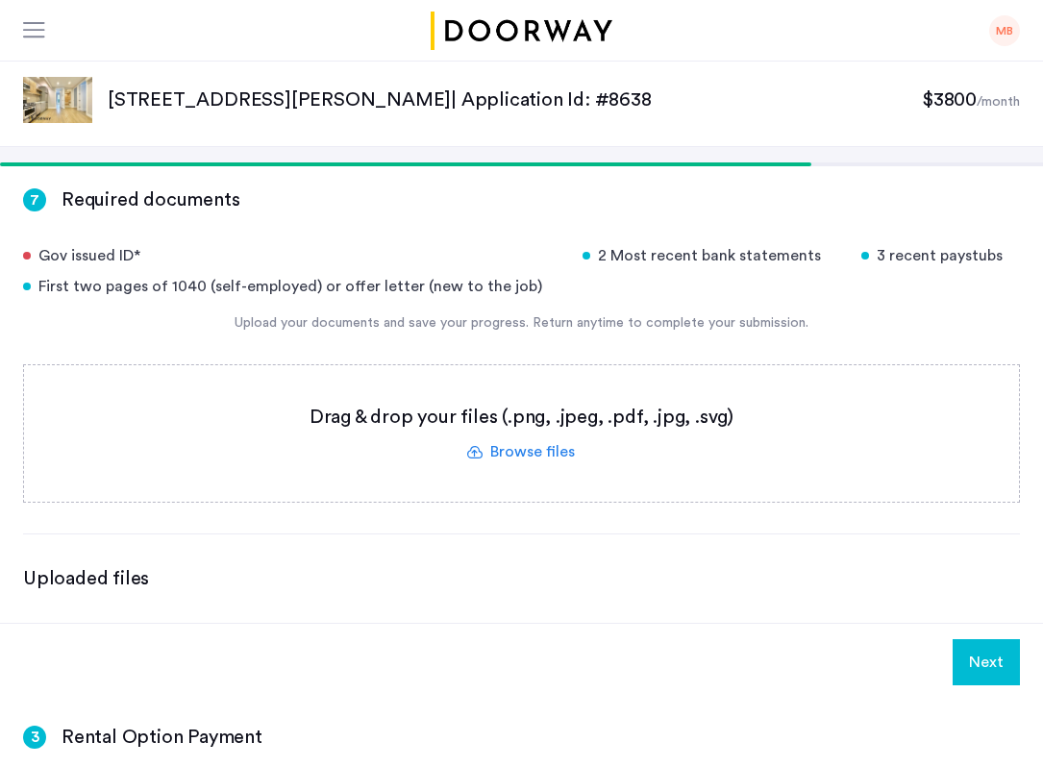
click at [727, 257] on div "2 Most recent bank statements" at bounding box center [711, 255] width 256 height 23
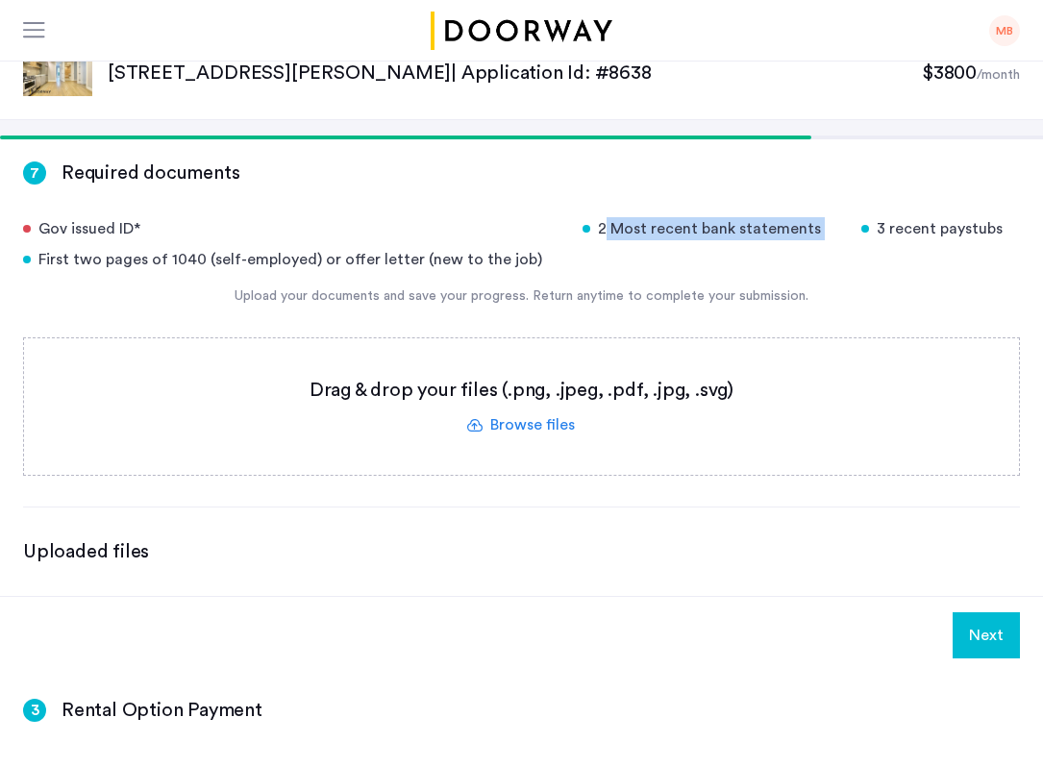
scroll to position [34, 0]
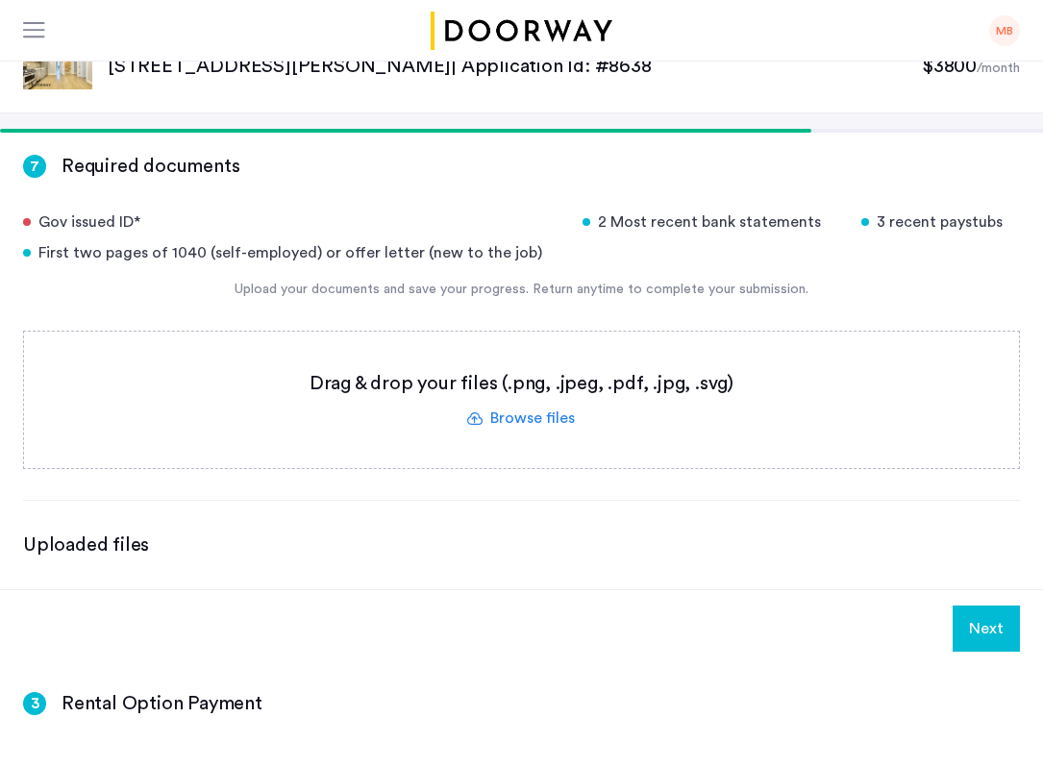
click at [713, 498] on div "Gov issued ID* 2 Most recent bank statements 3 recent paystubs First two pages …" at bounding box center [521, 385] width 997 height 348
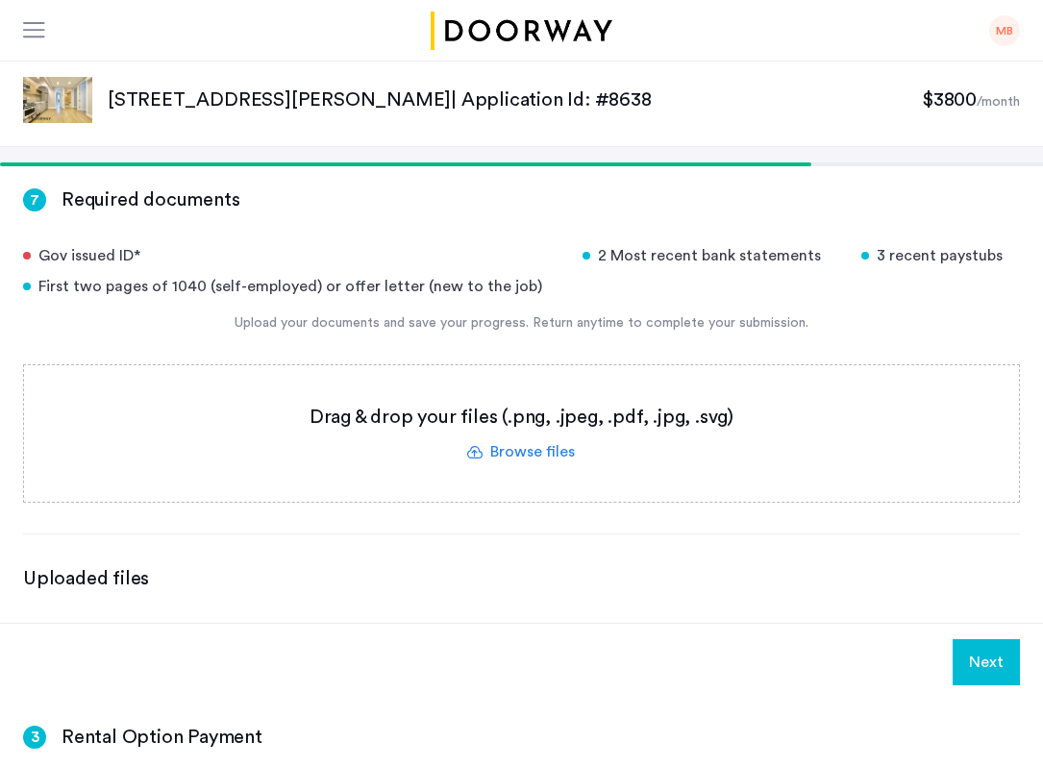
click at [417, 285] on div "First two pages of 1040 (self-employed) or offer letter (new to the job)" at bounding box center [291, 286] width 537 height 23
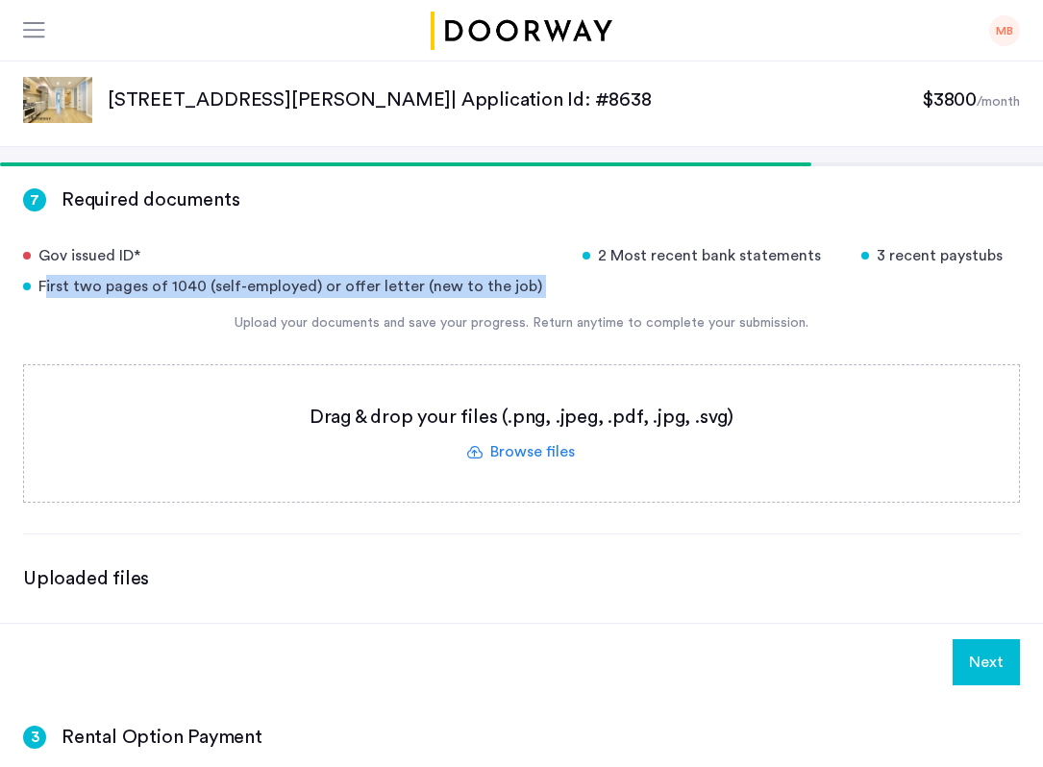
click at [416, 285] on div "First two pages of 1040 (self-employed) or offer letter (new to the job)" at bounding box center [291, 286] width 537 height 23
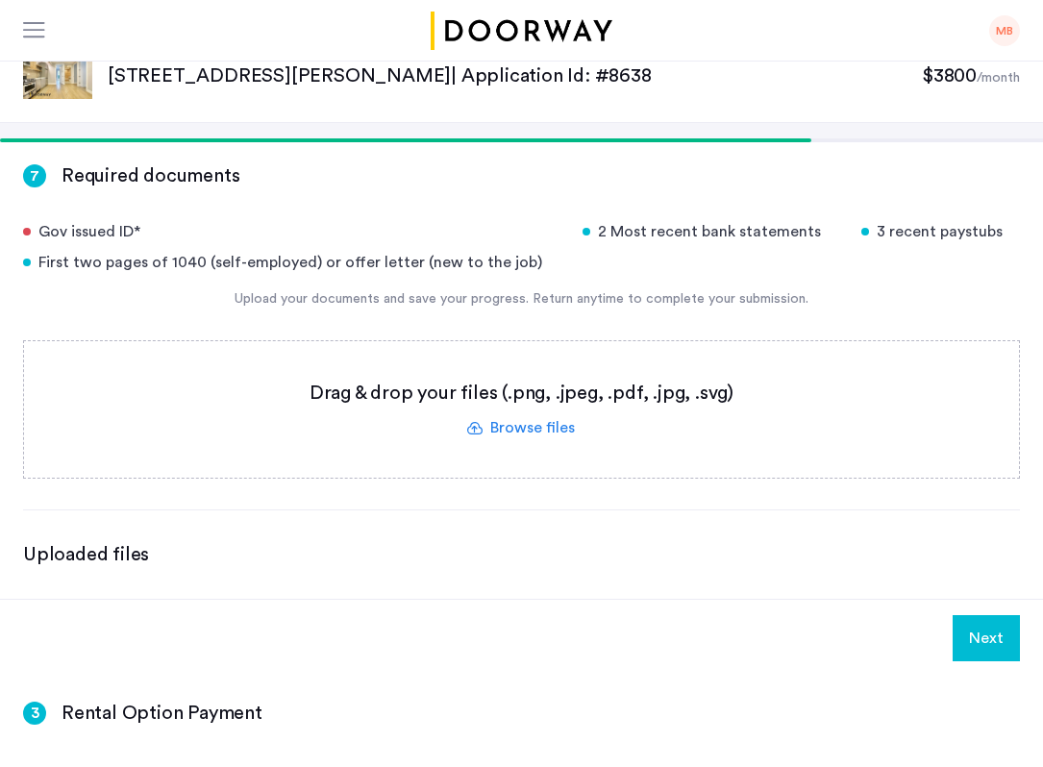
scroll to position [2, 0]
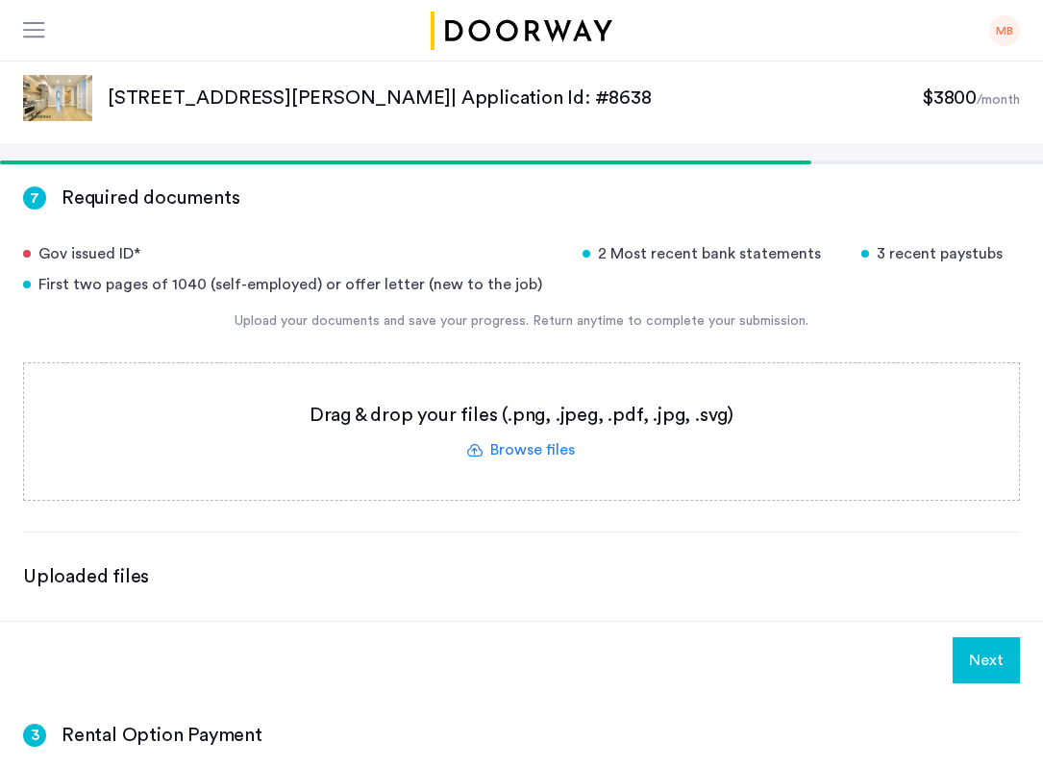
click at [490, 462] on label at bounding box center [521, 432] width 995 height 137
click at [0, 0] on input "file" at bounding box center [0, 0] width 0 height 0
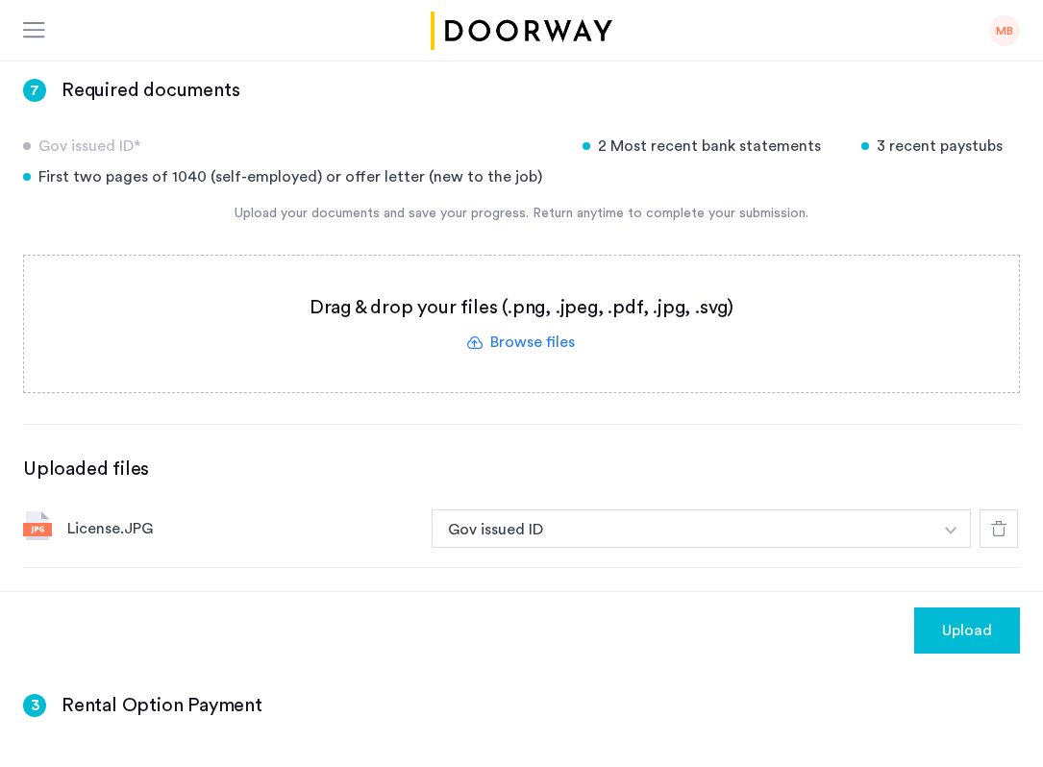
scroll to position [103, 0]
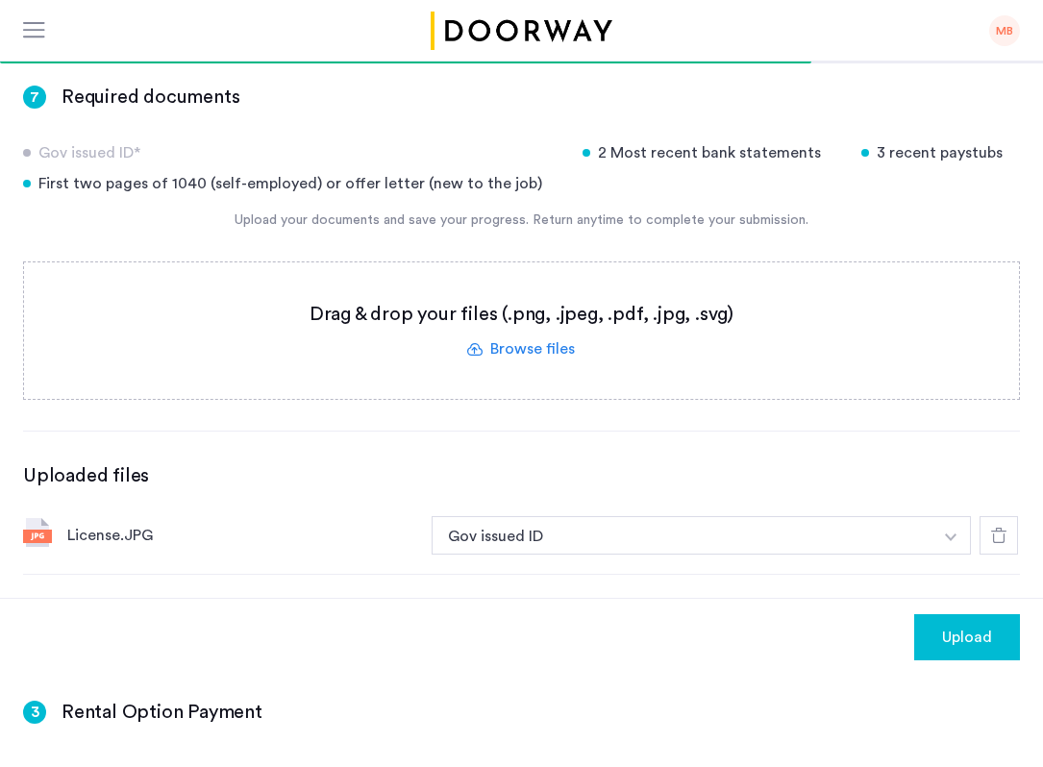
click at [583, 152] on div "2 Most recent bank statements" at bounding box center [711, 152] width 256 height 23
click at [611, 324] on label at bounding box center [521, 331] width 995 height 137
click at [0, 0] on input "file" at bounding box center [0, 0] width 0 height 0
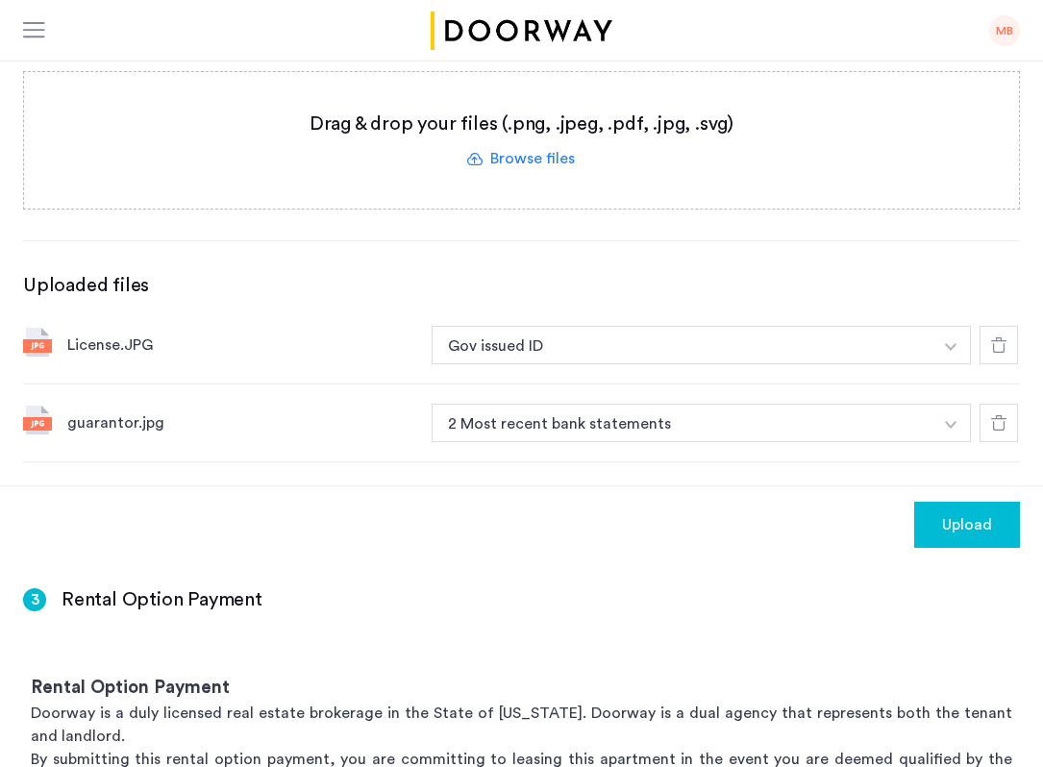
scroll to position [299, 0]
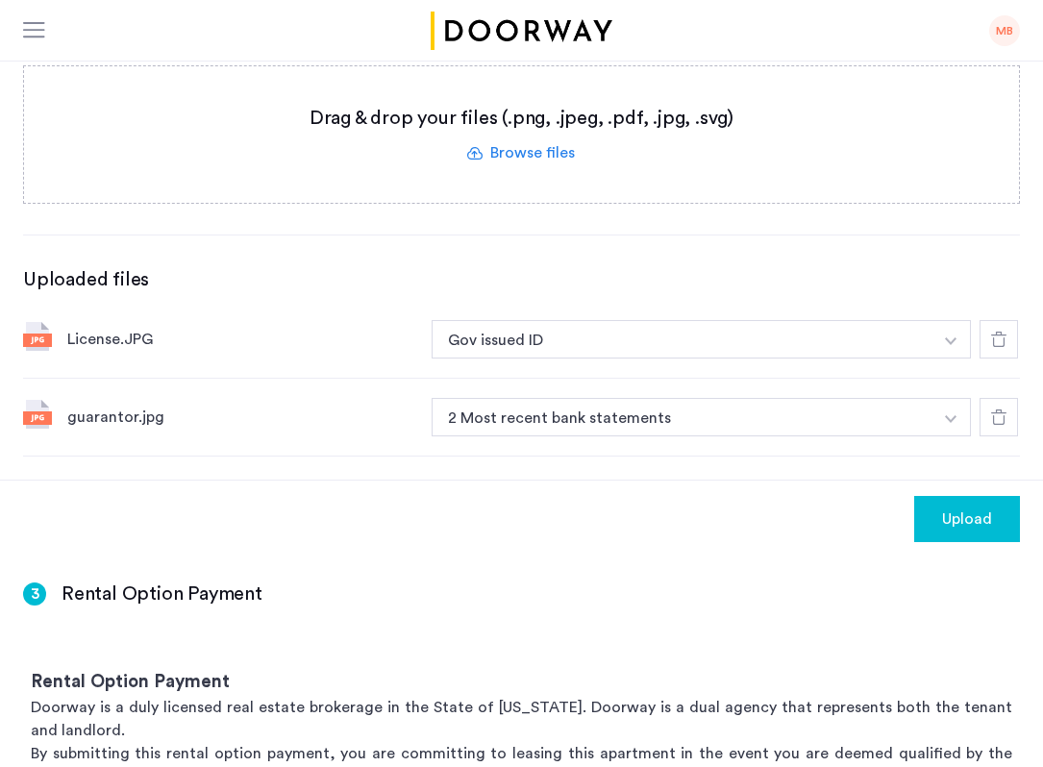
click at [942, 530] on span "Upload" at bounding box center [967, 519] width 50 height 23
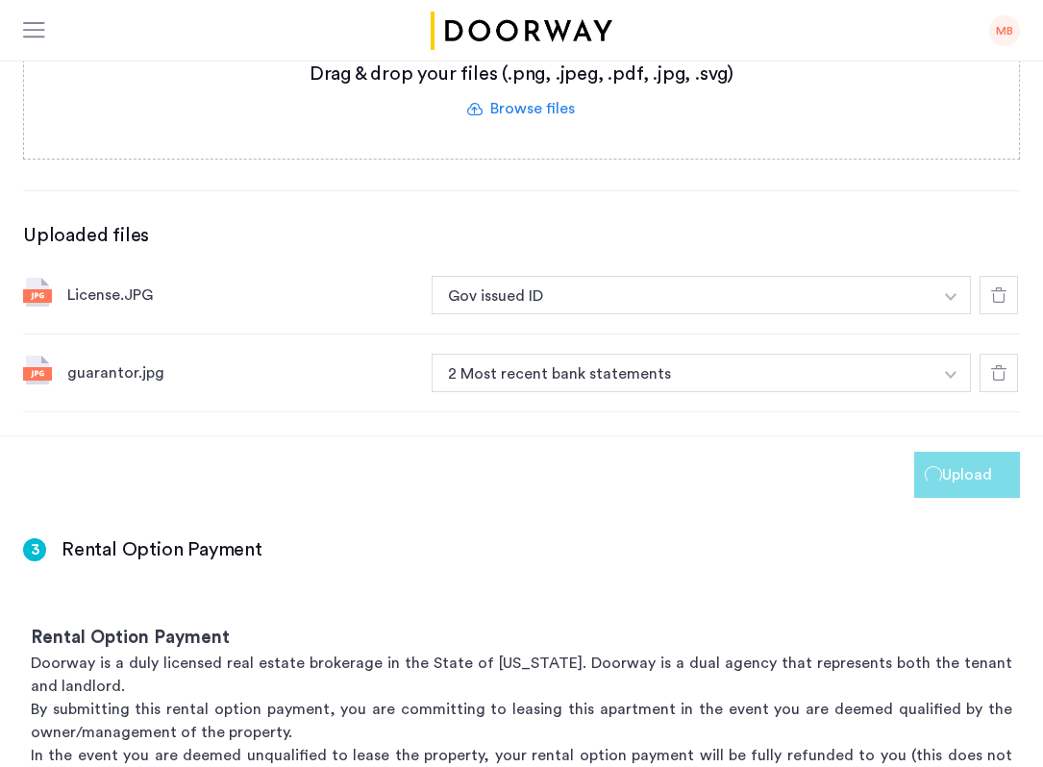
scroll to position [344, 0]
click at [964, 484] on button "Next" at bounding box center [986, 474] width 67 height 46
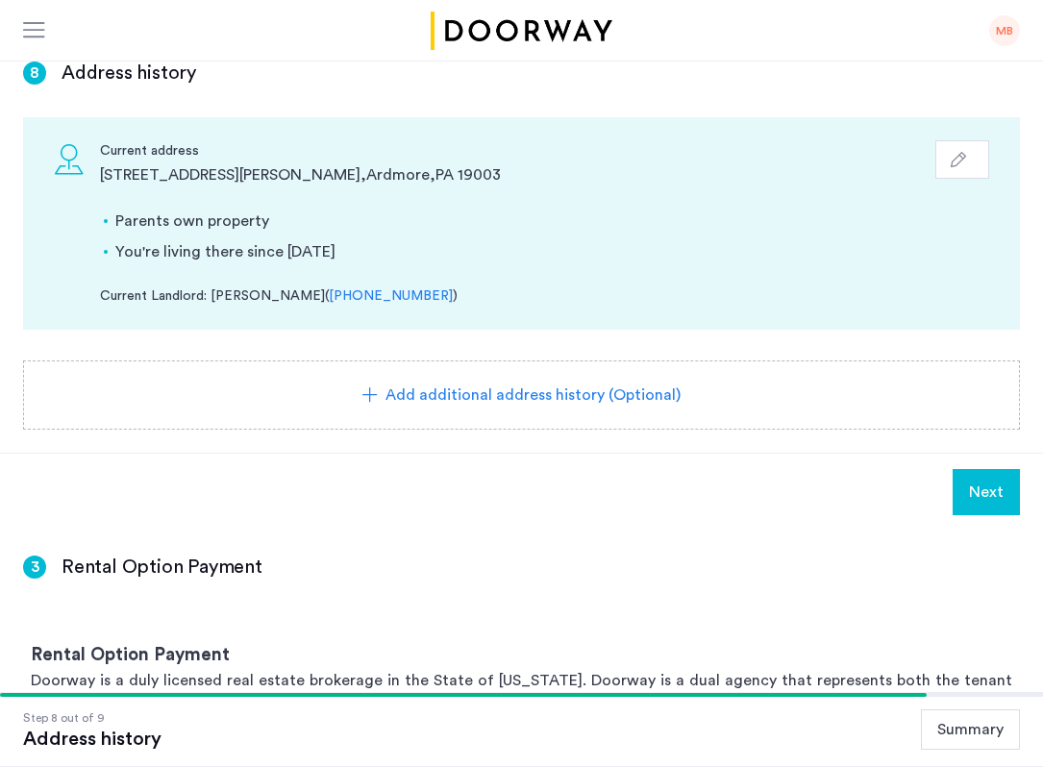
scroll to position [129, 0]
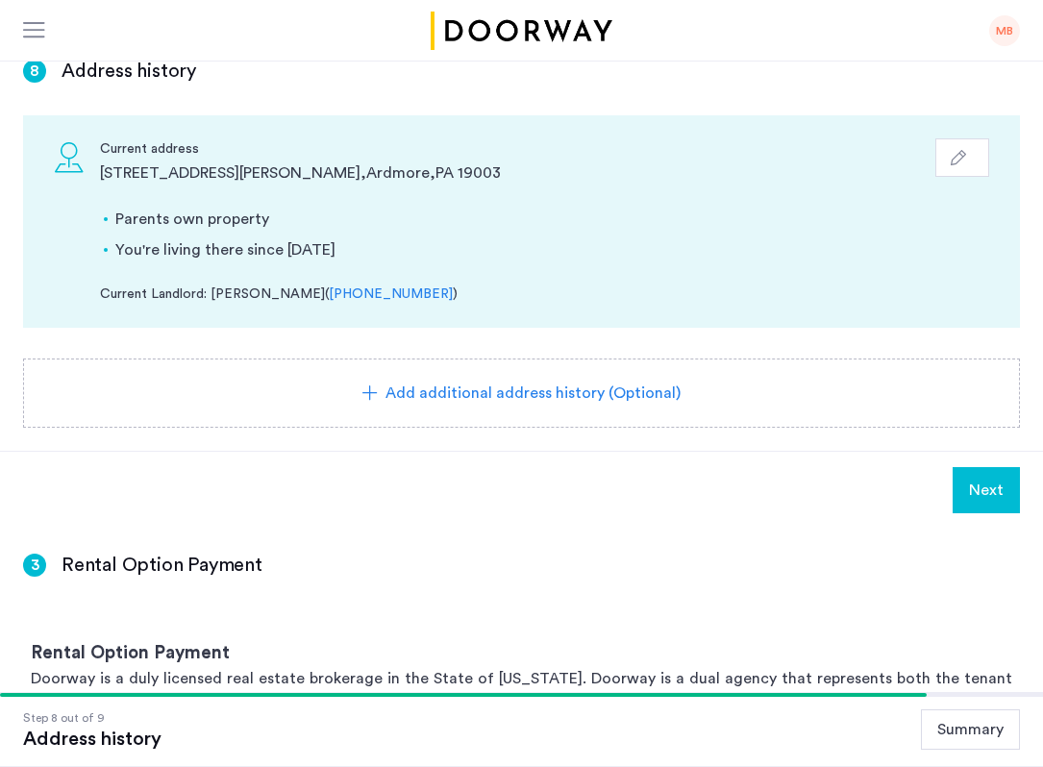
click at [1003, 493] on span "Next" at bounding box center [986, 490] width 35 height 23
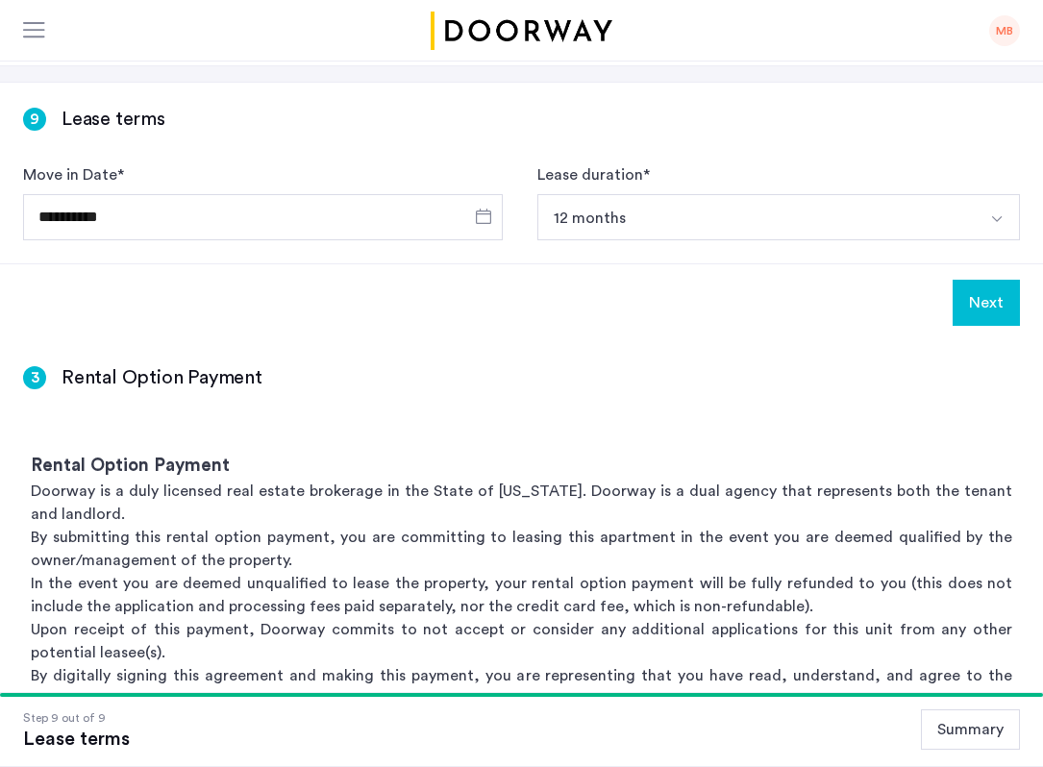
scroll to position [111, 0]
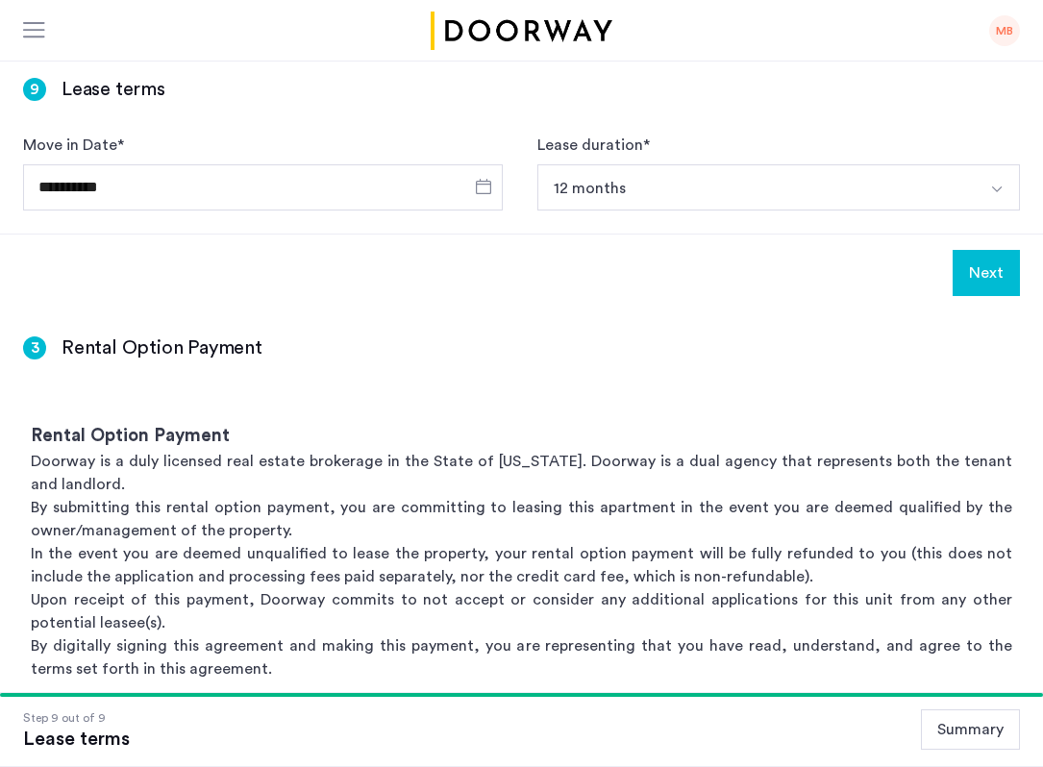
click at [999, 270] on button "Next" at bounding box center [986, 273] width 67 height 46
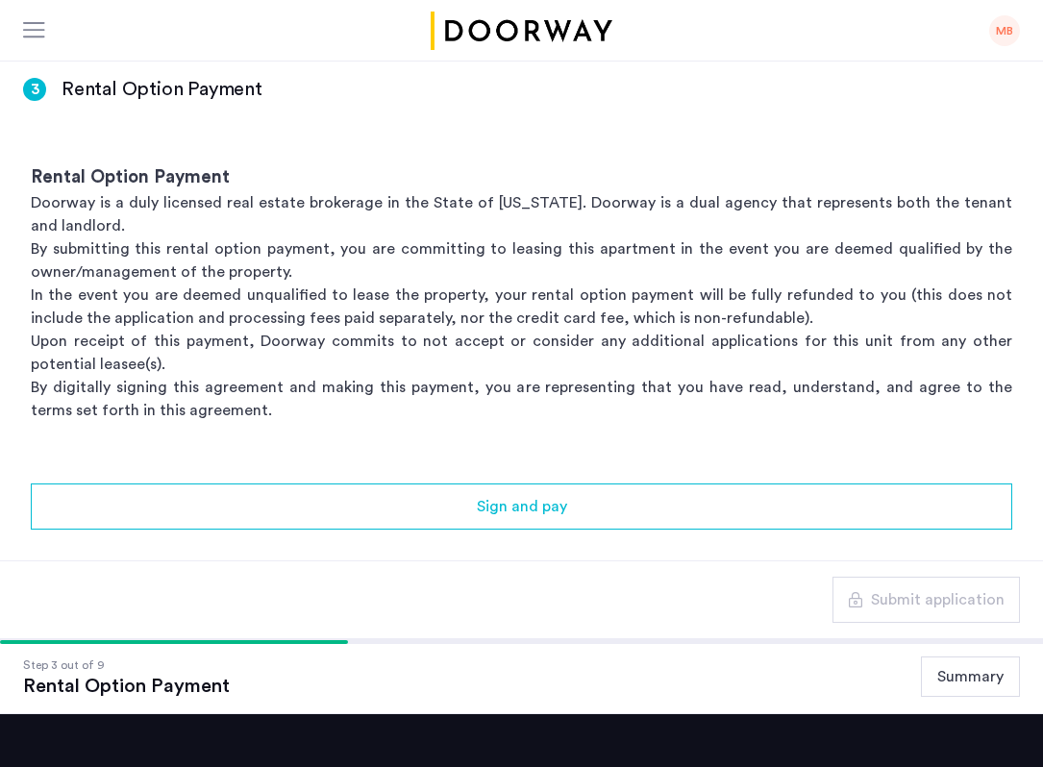
scroll to position [0, 0]
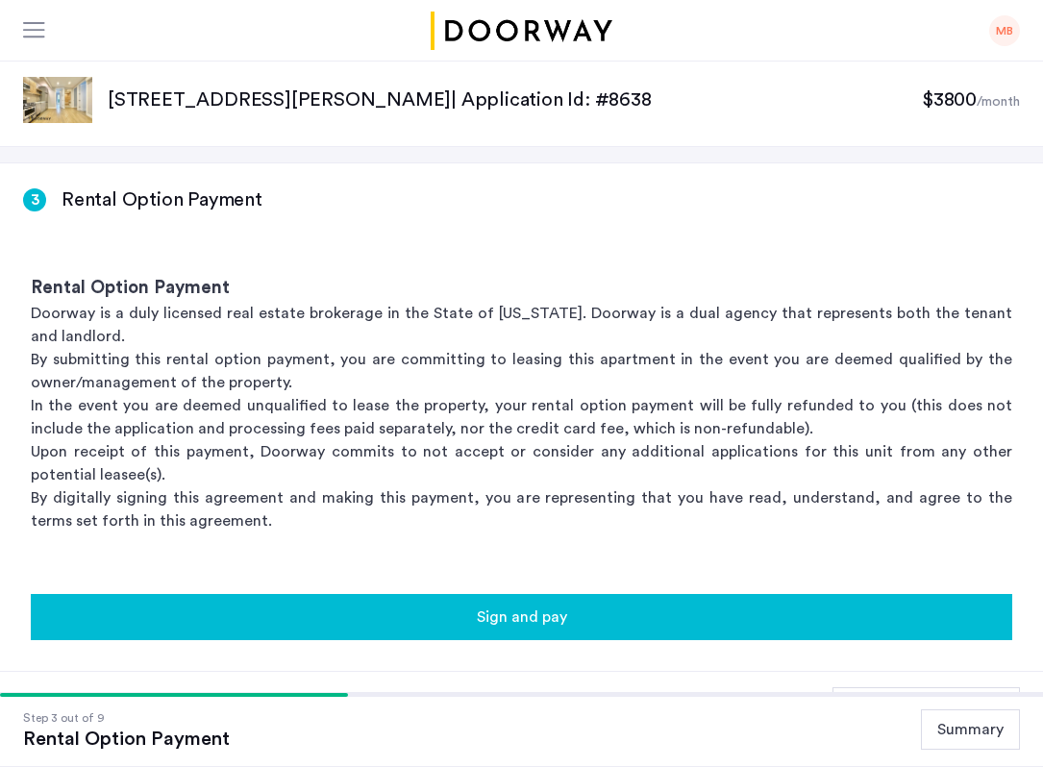
click at [616, 608] on div "Sign and pay" at bounding box center [521, 617] width 951 height 23
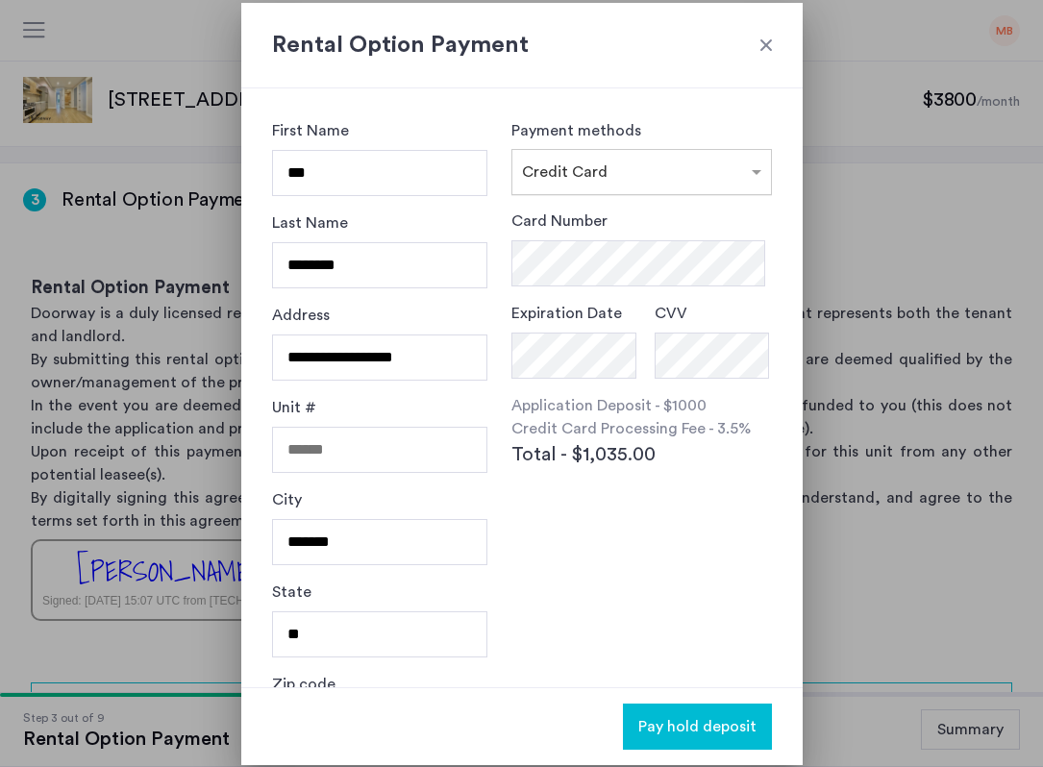
click at [564, 178] on span "Credit Card" at bounding box center [565, 171] width 86 height 15
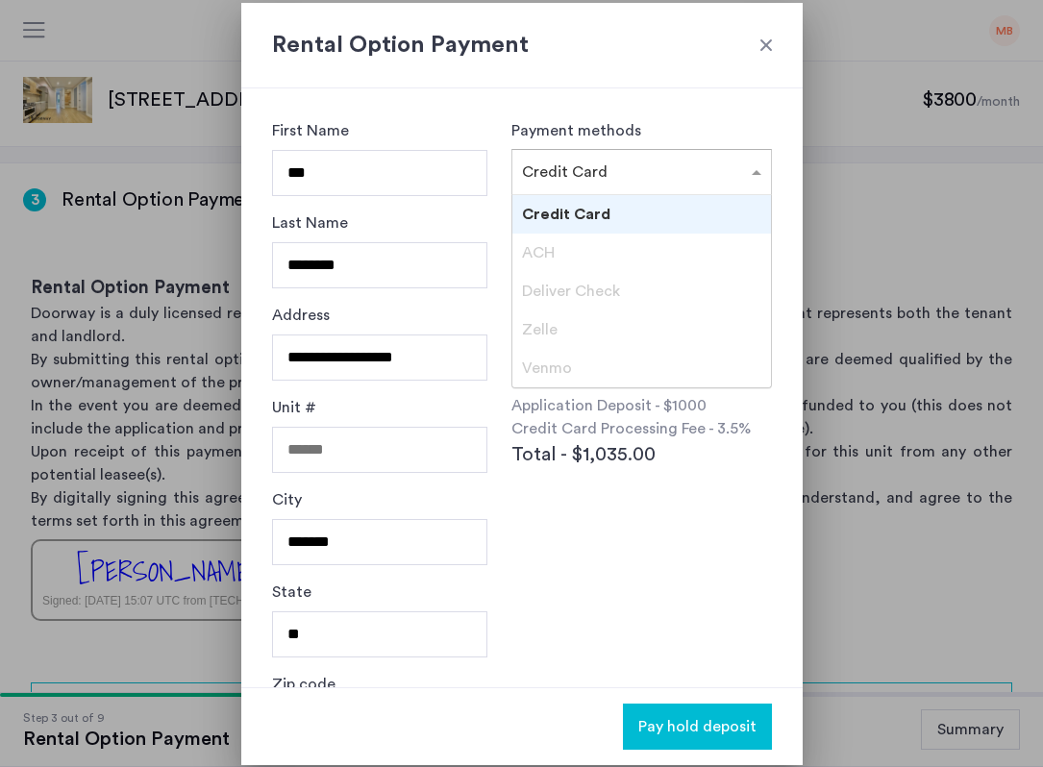
click at [576, 207] on span "Credit Card" at bounding box center [566, 214] width 88 height 15
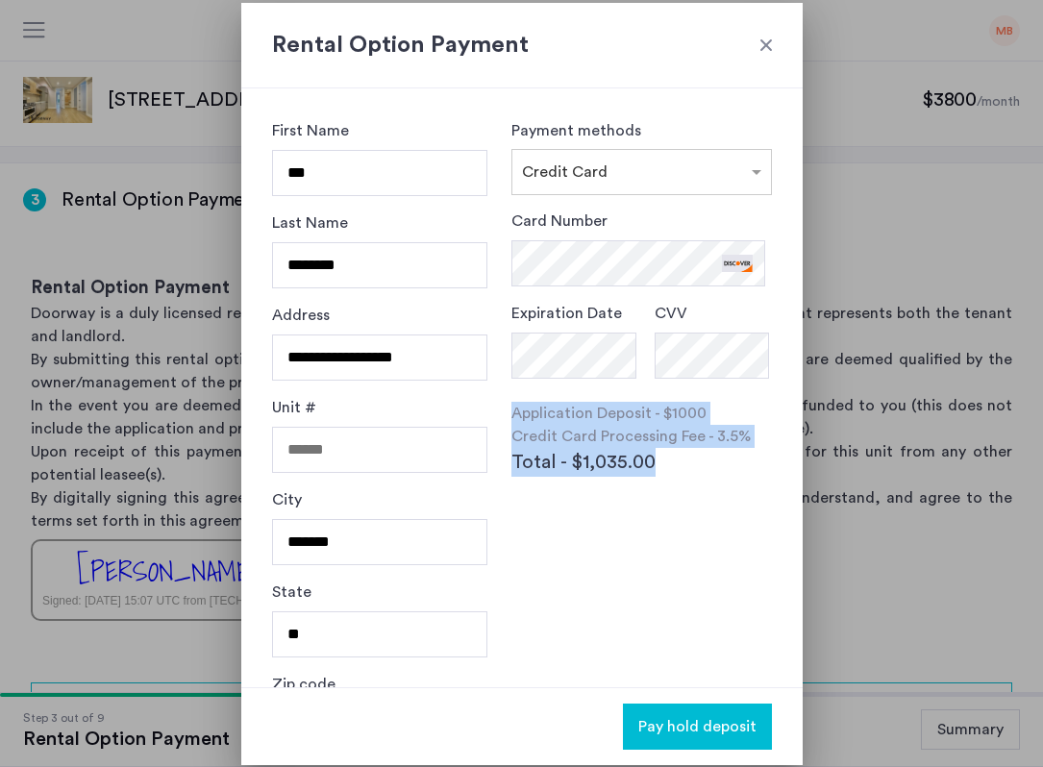
drag, startPoint x: 699, startPoint y: 400, endPoint x: 698, endPoint y: 504, distance: 103.9
click at [699, 504] on div "Card Number Expiration Date CVV Application Deposit - $1000 Credit Card Process…" at bounding box center [642, 387] width 260 height 354
click at [698, 504] on div "Card Number Expiration Date CVV Application Deposit - $1000 Credit Card Process…" at bounding box center [642, 387] width 260 height 354
drag, startPoint x: 698, startPoint y: 504, endPoint x: 700, endPoint y: 395, distance: 108.7
click at [700, 395] on div "Card Number Expiration Date CVV Application Deposit - $1000 Credit Card Process…" at bounding box center [642, 387] width 260 height 354
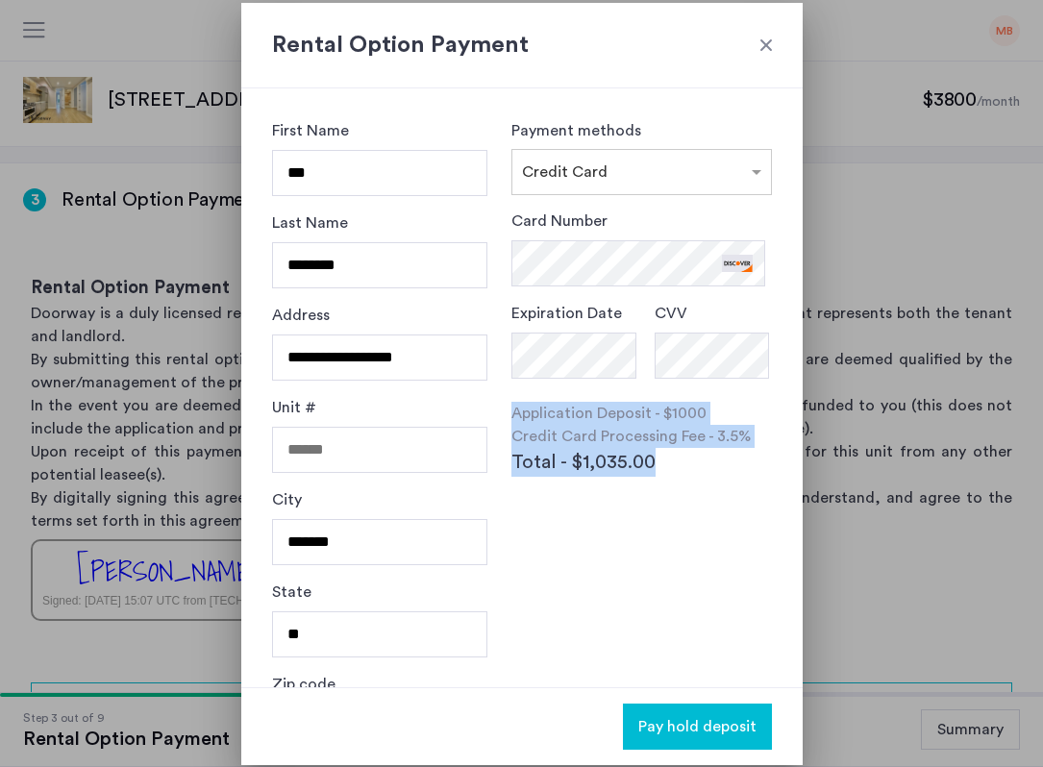
click at [620, 485] on div "Card Number Expiration Date CVV Application Deposit - $1000 Credit Card Process…" at bounding box center [642, 387] width 260 height 354
drag, startPoint x: 615, startPoint y: 417, endPoint x: 671, endPoint y: 493, distance: 94.2
click at [672, 494] on div "Card Number Expiration Date CVV Application Deposit - $1000 Credit Card Process…" at bounding box center [642, 387] width 260 height 354
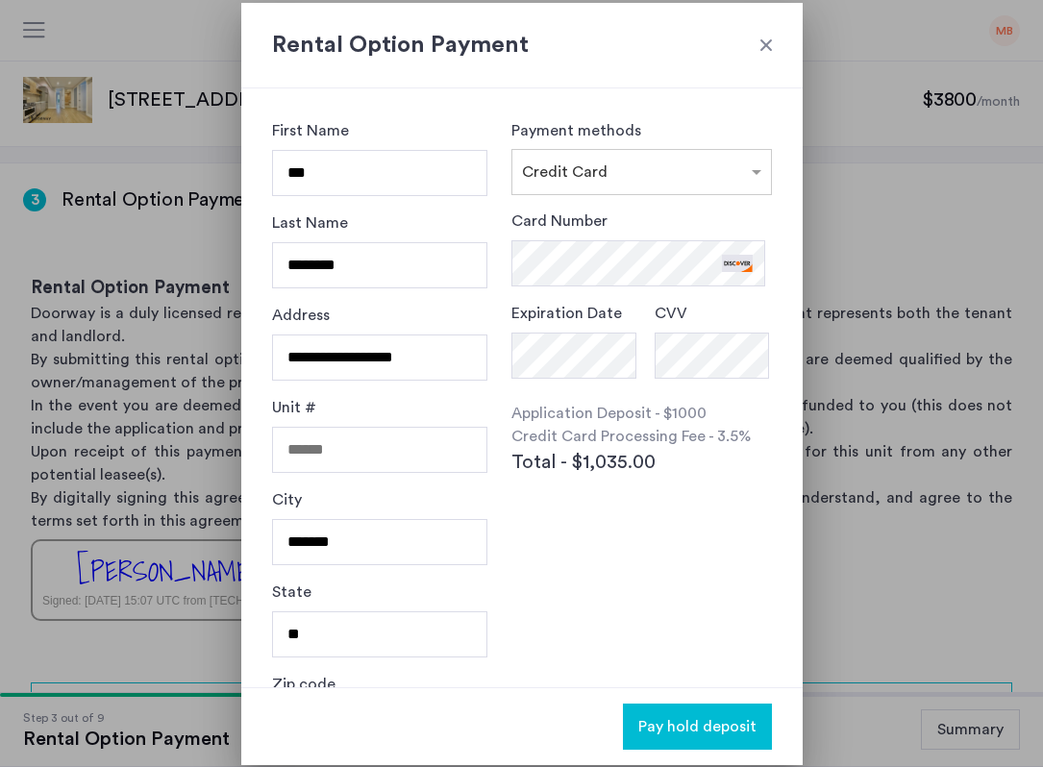
click at [671, 493] on div "Card Number Expiration Date CVV Application Deposit - $1000 Credit Card Process…" at bounding box center [642, 387] width 260 height 354
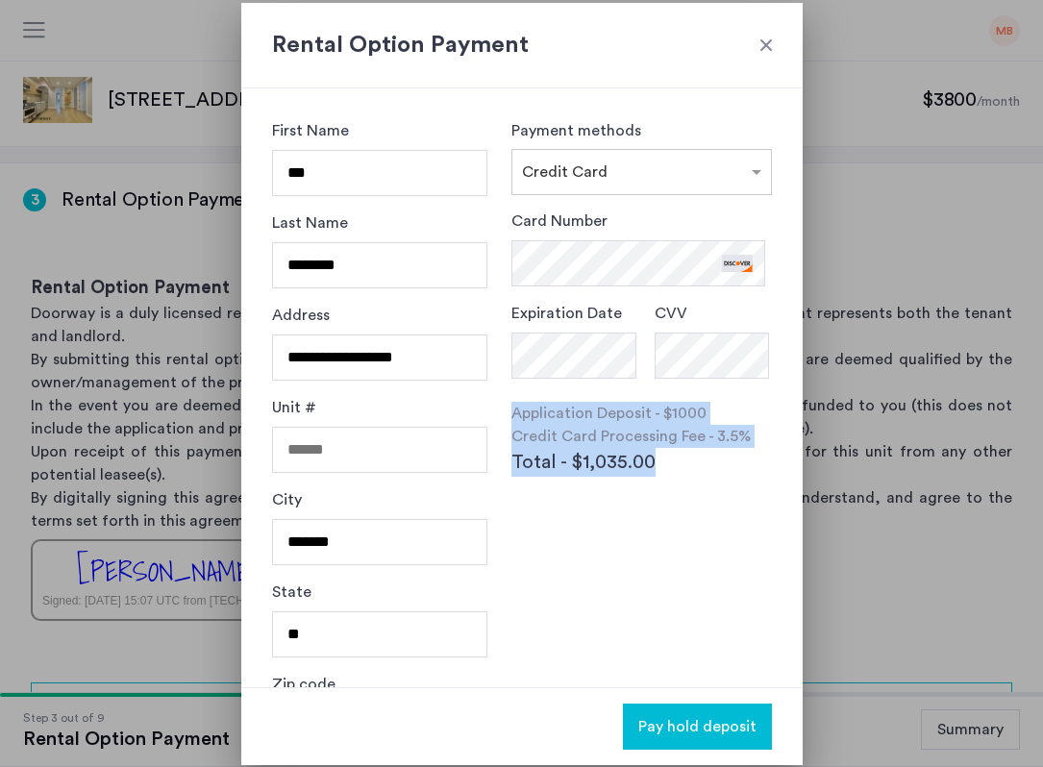
drag, startPoint x: 671, startPoint y: 493, endPoint x: 610, endPoint y: 398, distance: 113.4
click at [610, 398] on div "Card Number Expiration Date CVV Application Deposit - $1000 Credit Card Process…" at bounding box center [642, 387] width 260 height 354
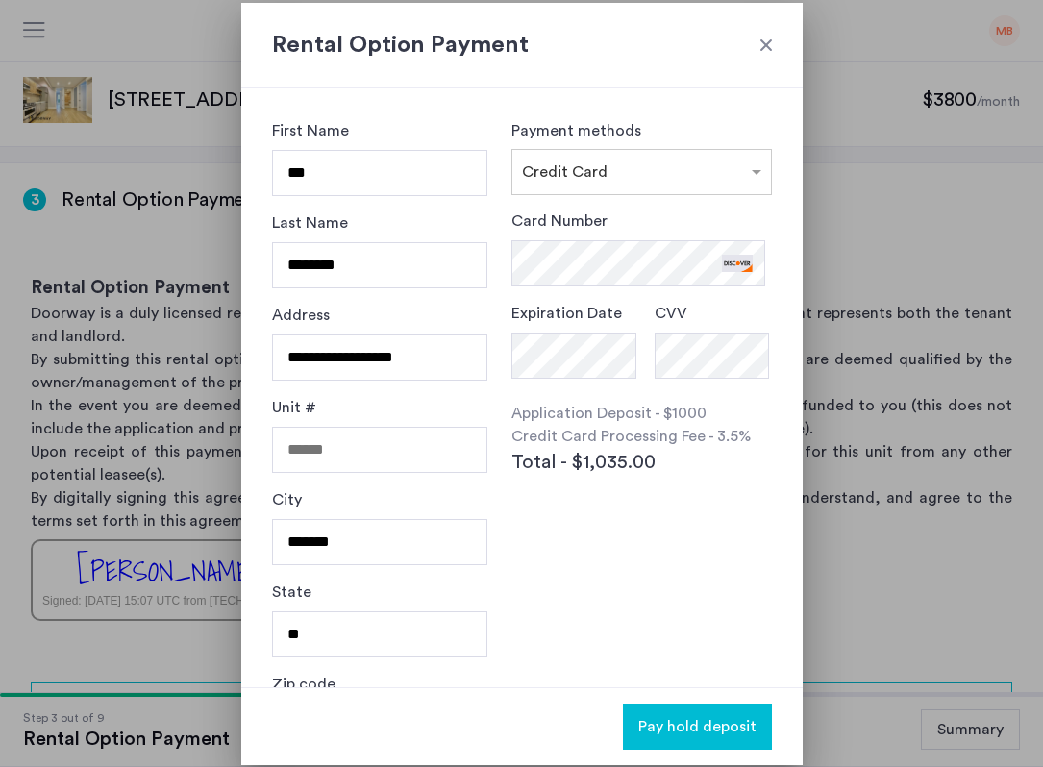
click at [768, 47] on div at bounding box center [766, 45] width 19 height 19
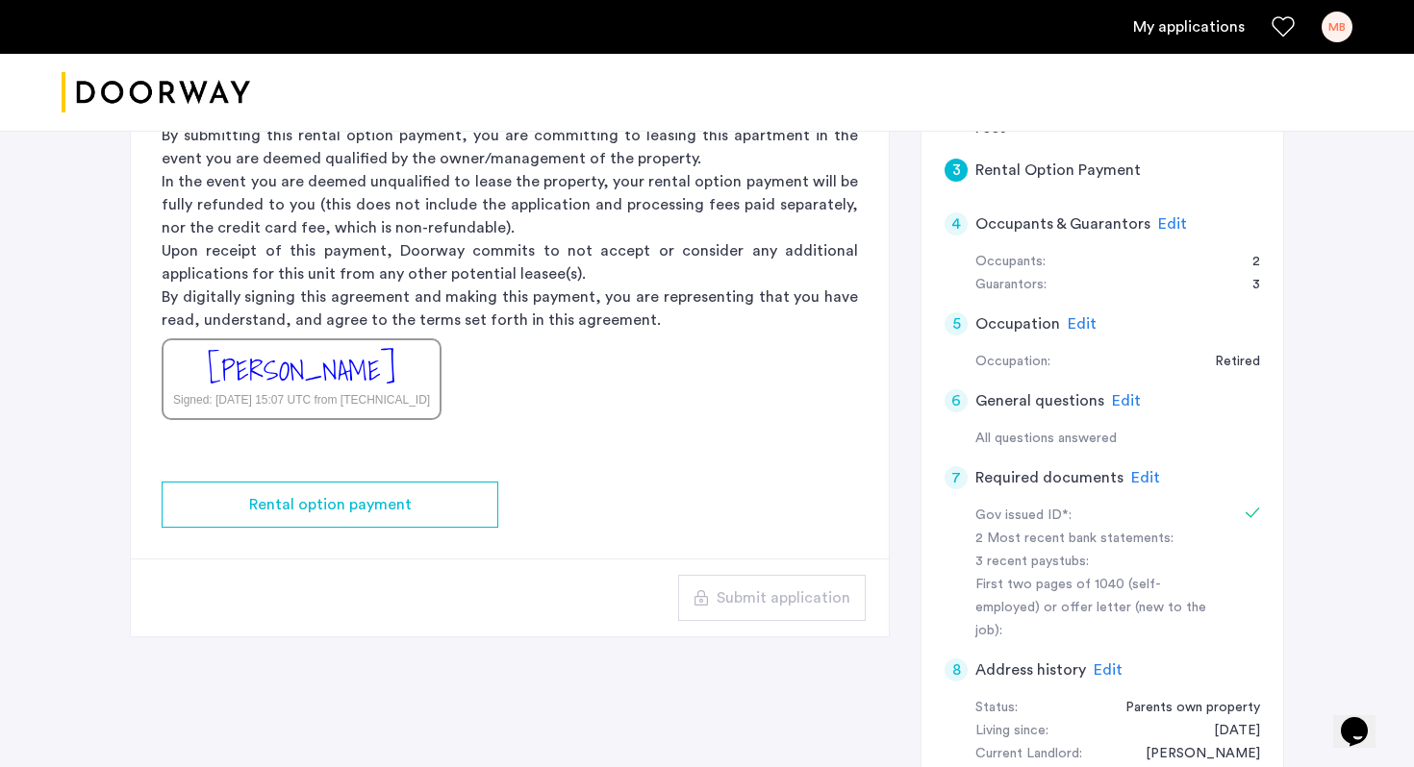
scroll to position [336, 0]
click at [1169, 222] on span "Edit" at bounding box center [1172, 224] width 29 height 15
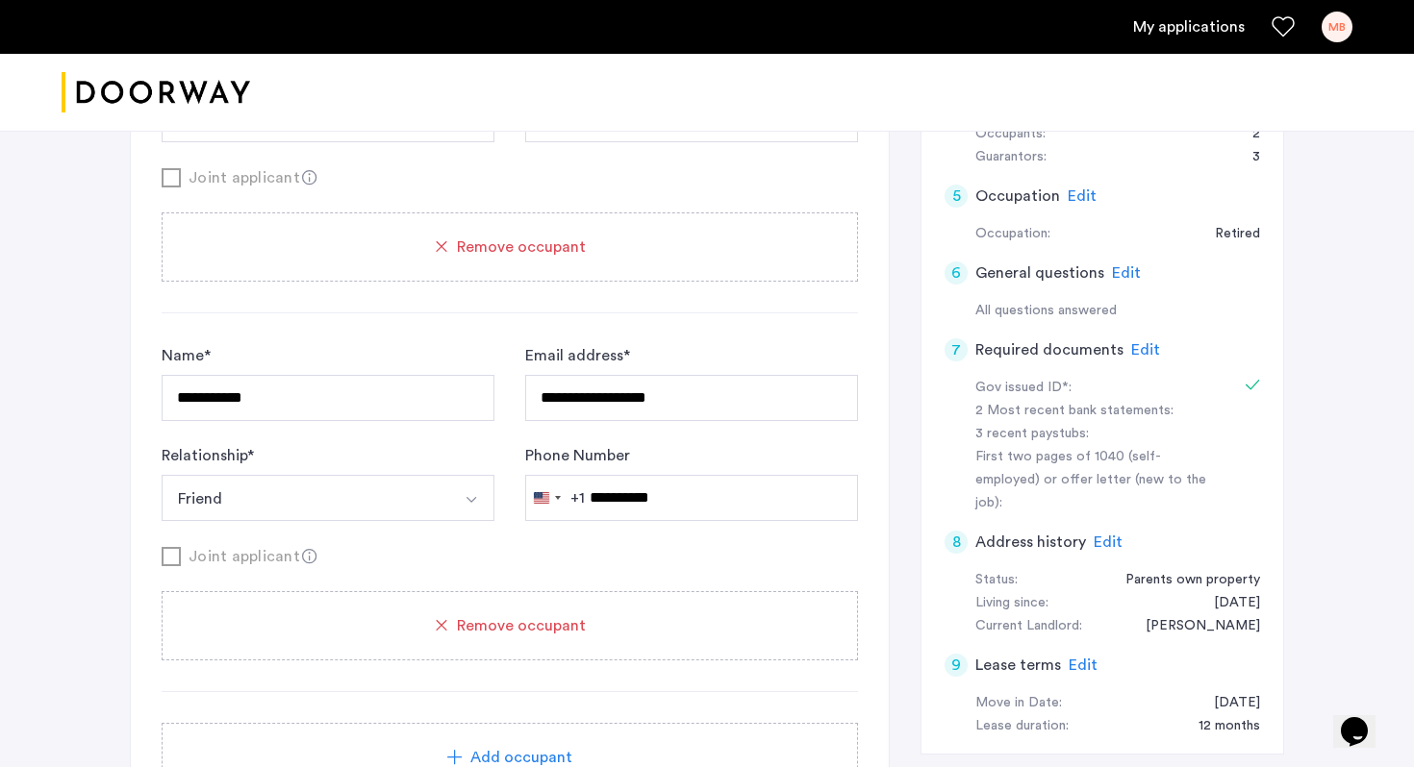
scroll to position [468, 0]
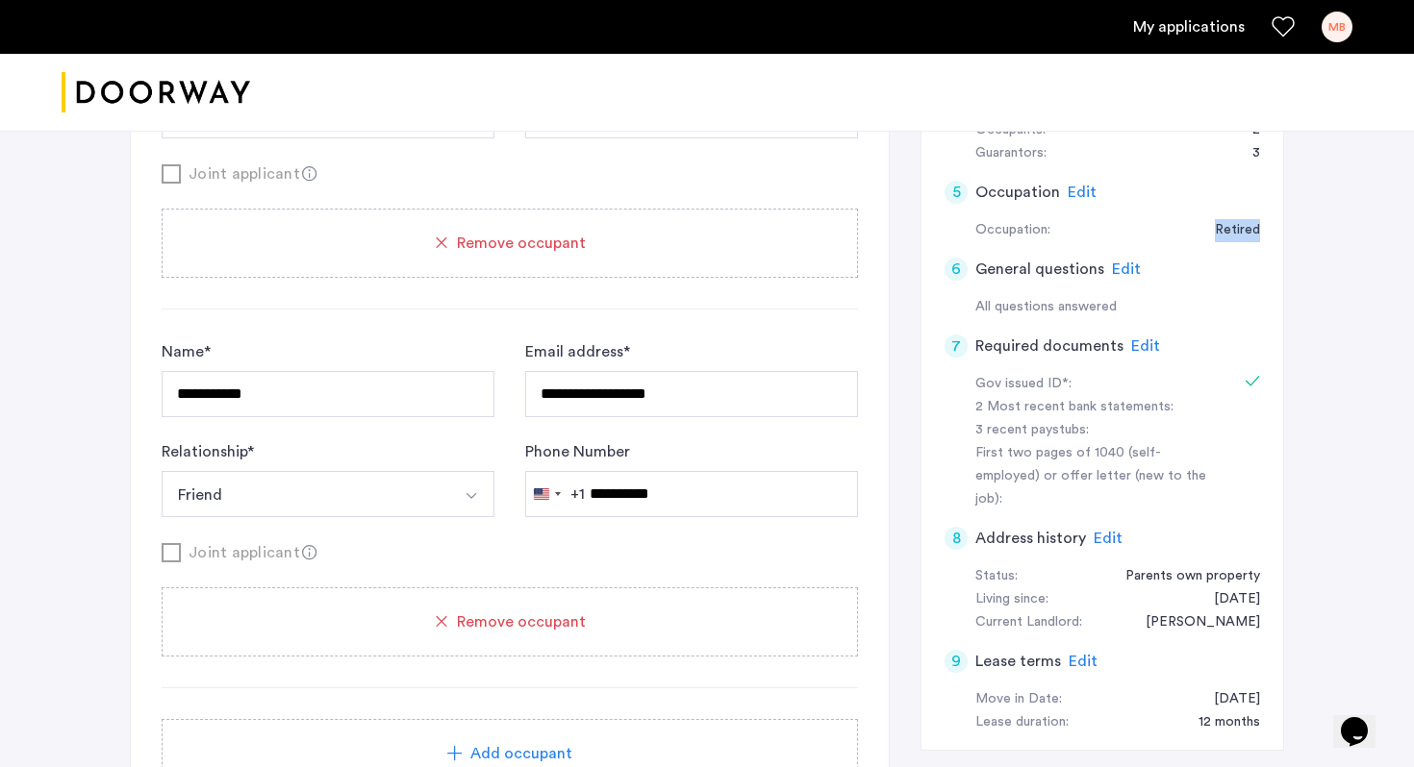
drag, startPoint x: 1208, startPoint y: 230, endPoint x: 1296, endPoint y: 227, distance: 88.5
click at [1204, 238] on div "Retired" at bounding box center [1227, 230] width 64 height 23
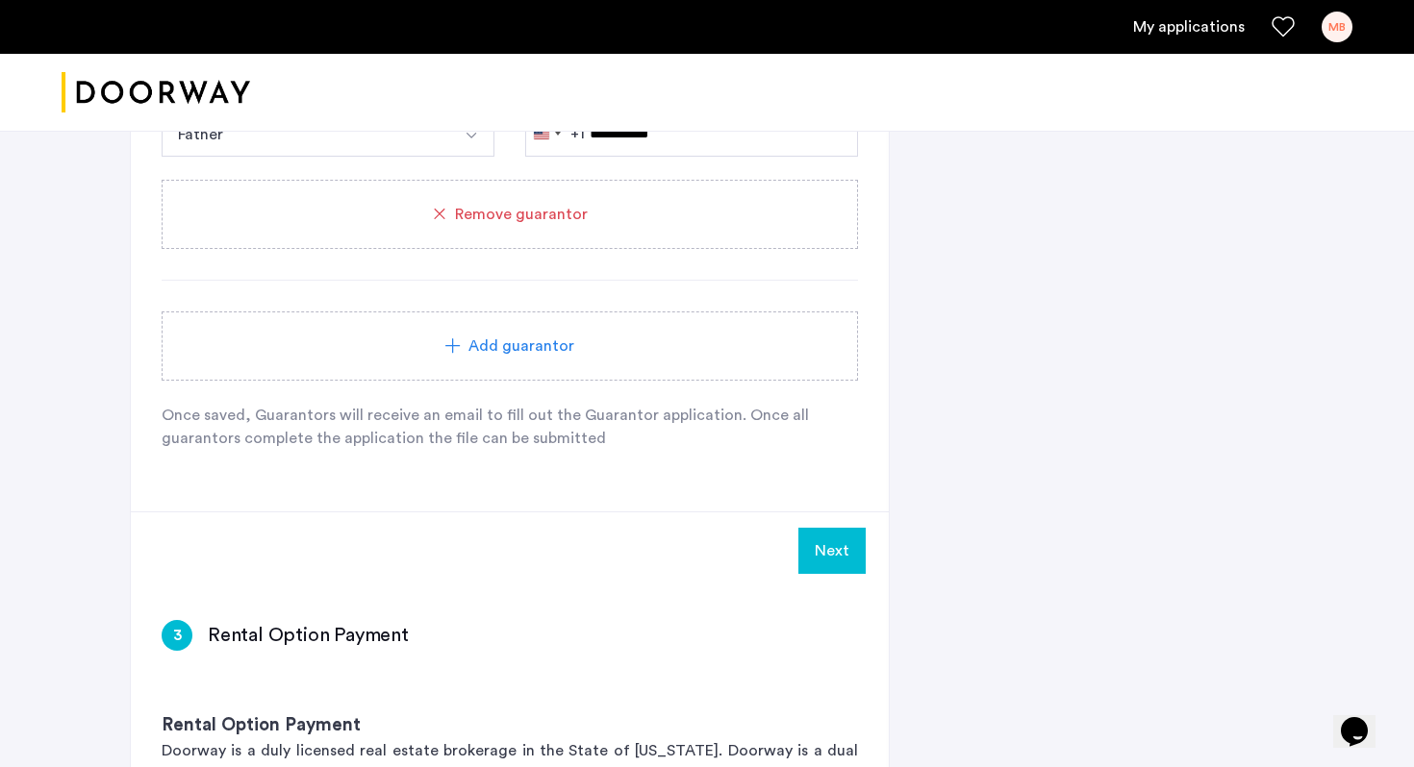
scroll to position [2081, 0]
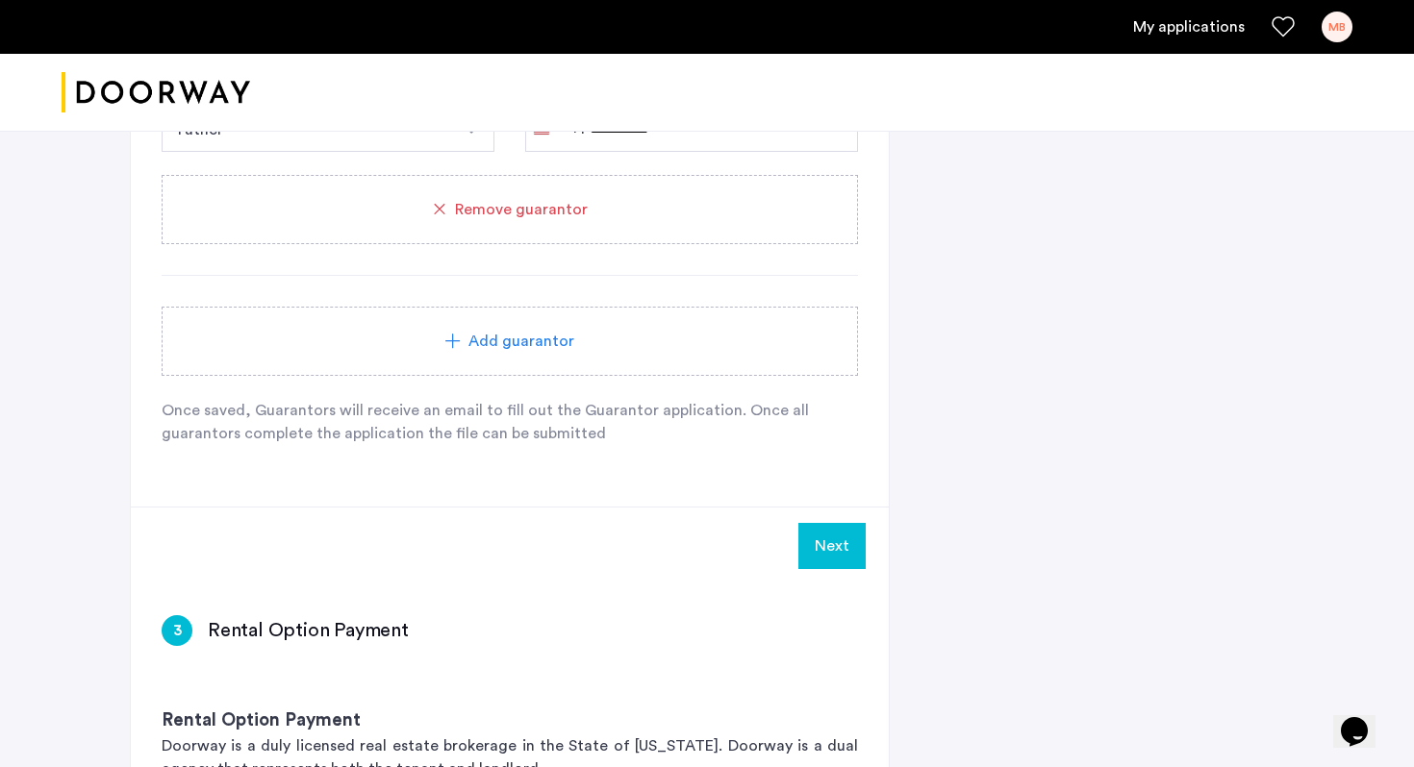
click at [824, 551] on button "Next" at bounding box center [831, 546] width 67 height 46
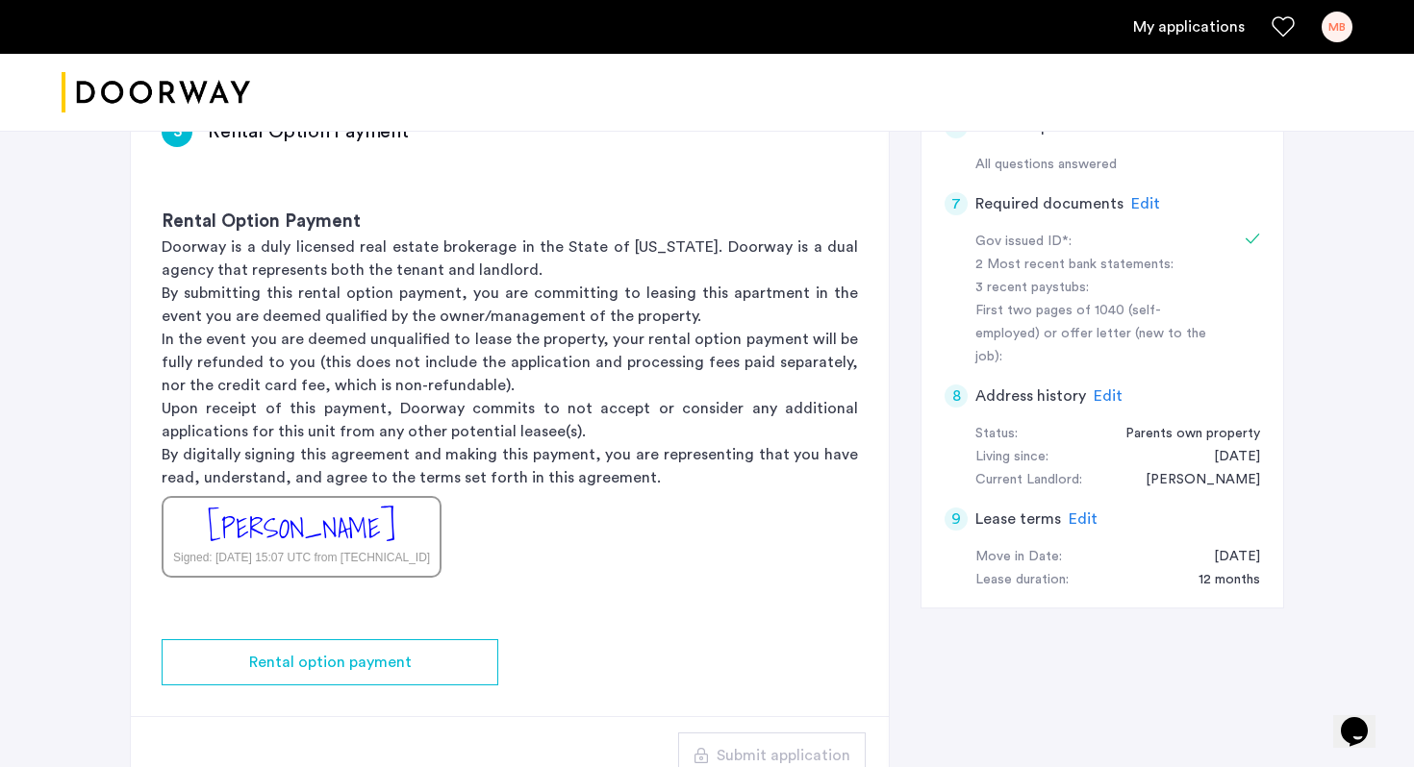
scroll to position [586, 0]
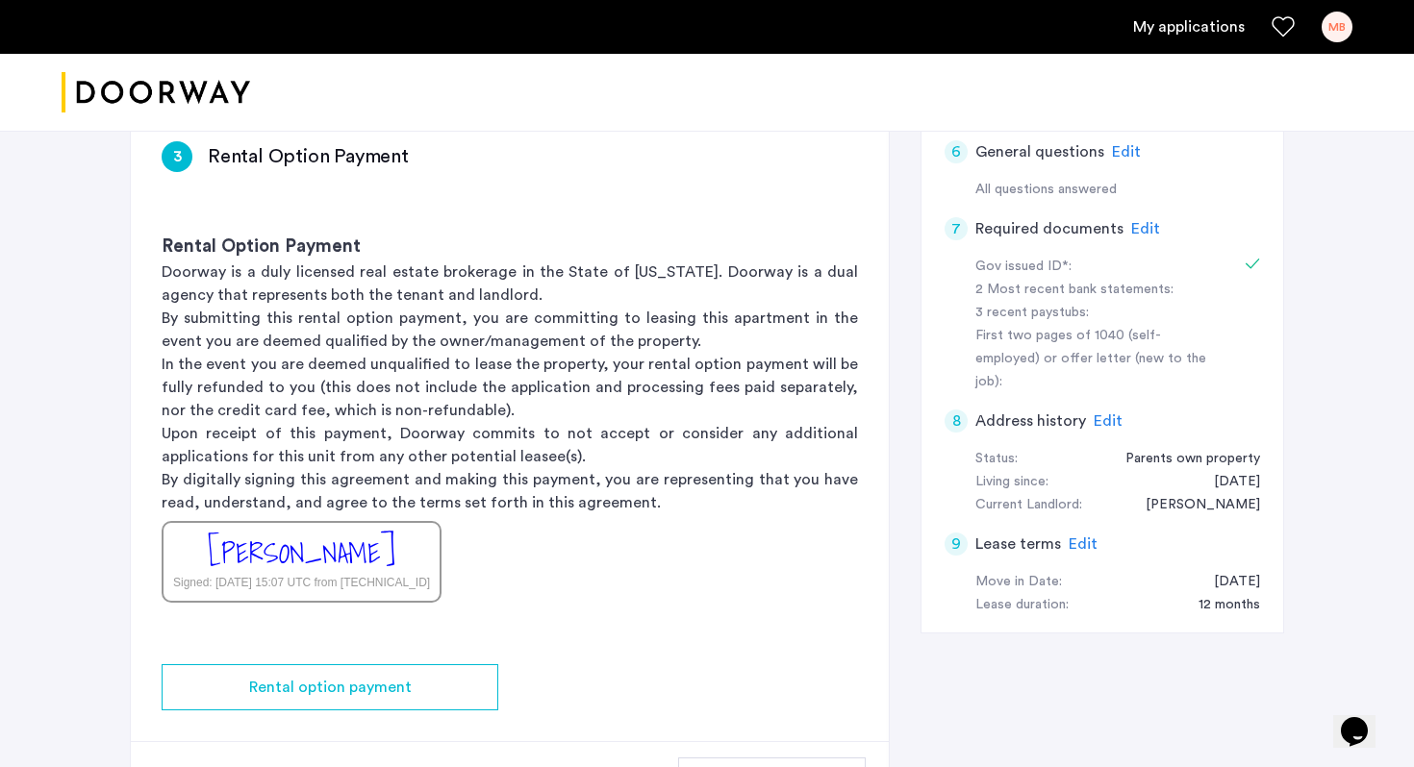
click at [308, 213] on div "Rental Option Payment Doorway is a duly licensed real estate brokerage in the S…" at bounding box center [510, 418] width 758 height 431
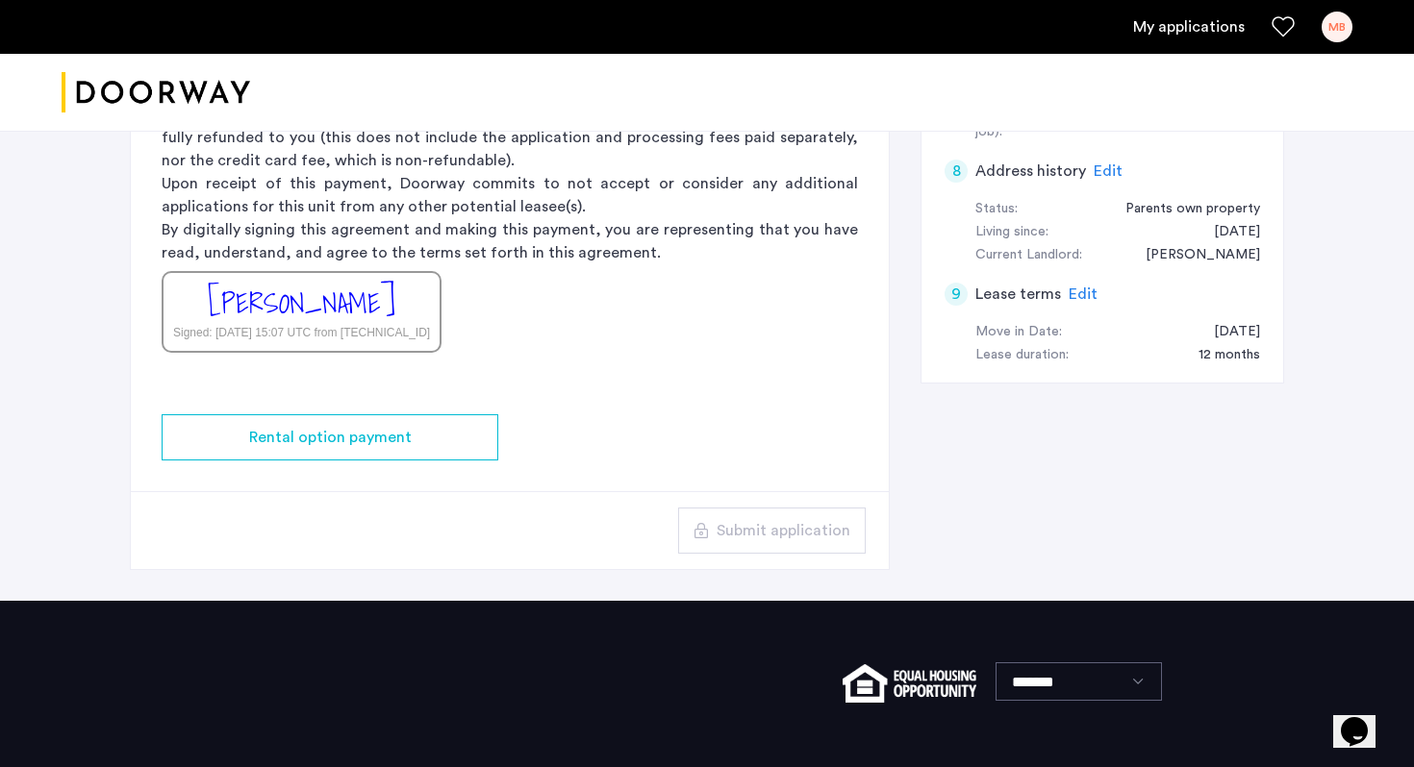
scroll to position [845, 0]
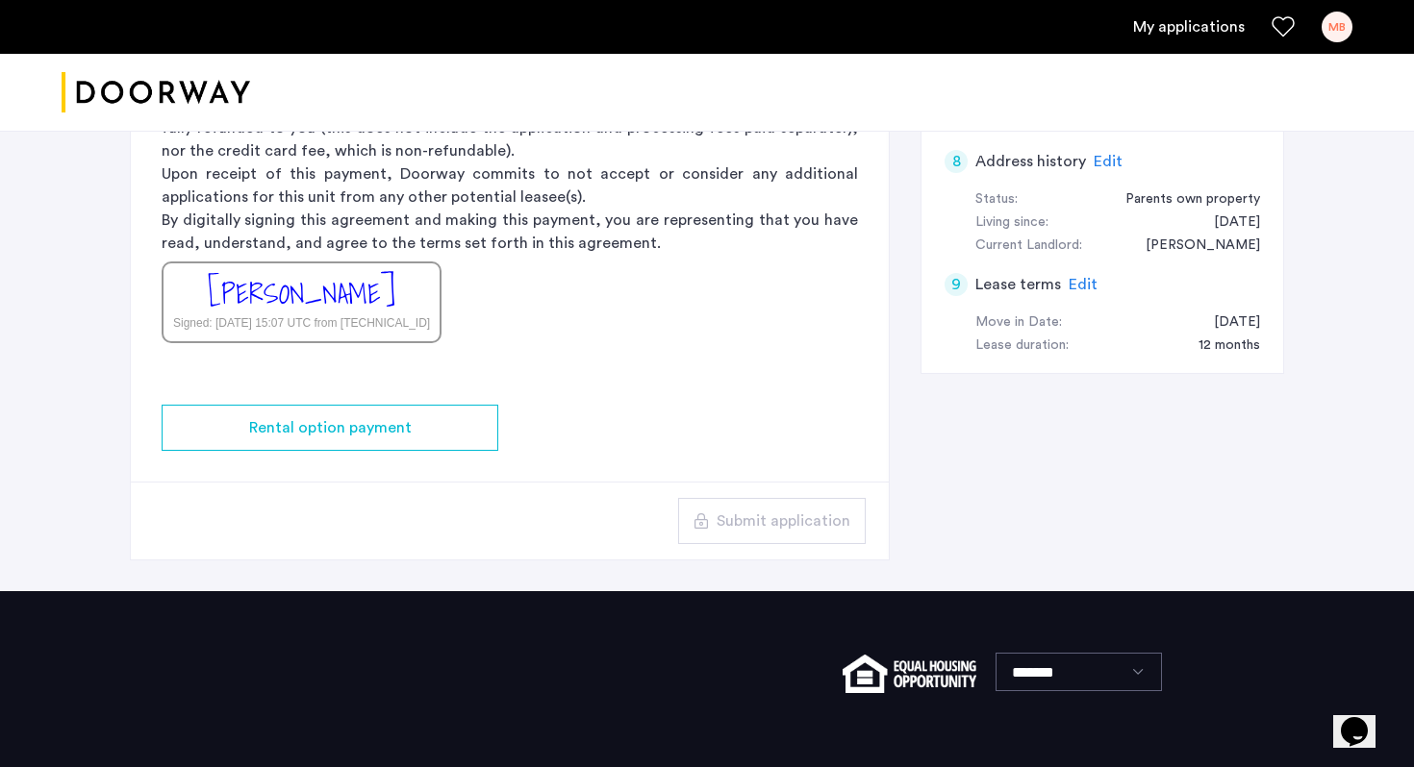
click at [773, 492] on div "Submit application" at bounding box center [510, 521] width 758 height 78
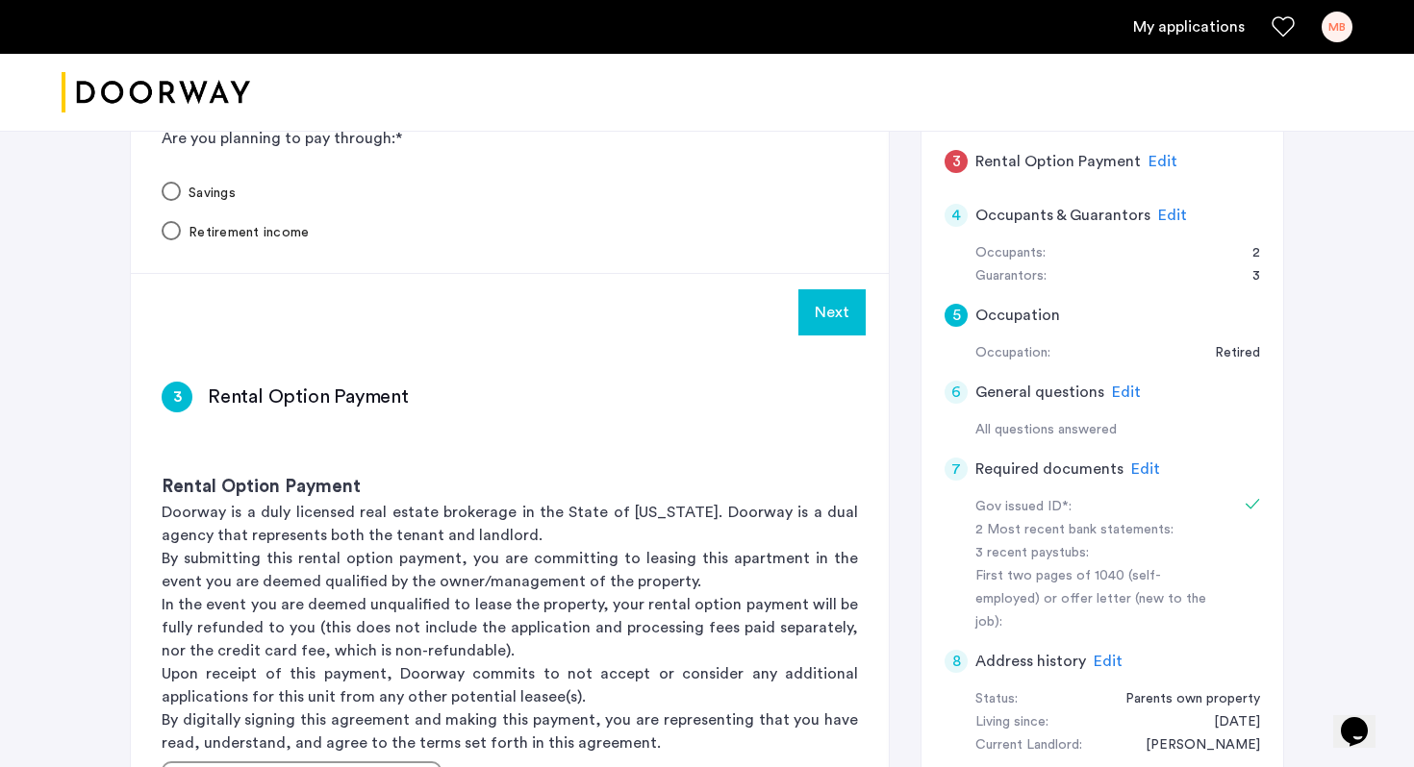
scroll to position [328, 0]
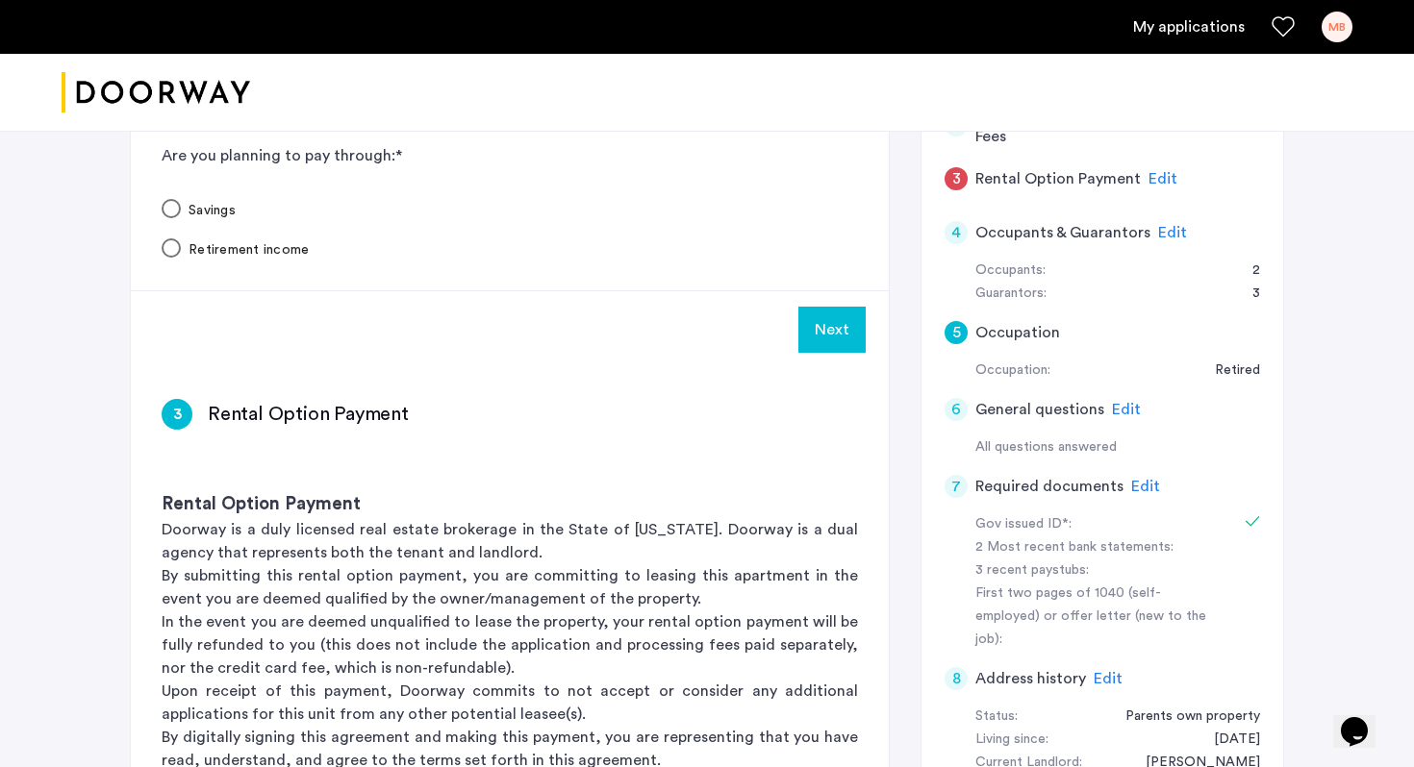
click at [828, 335] on button "Next" at bounding box center [831, 330] width 67 height 46
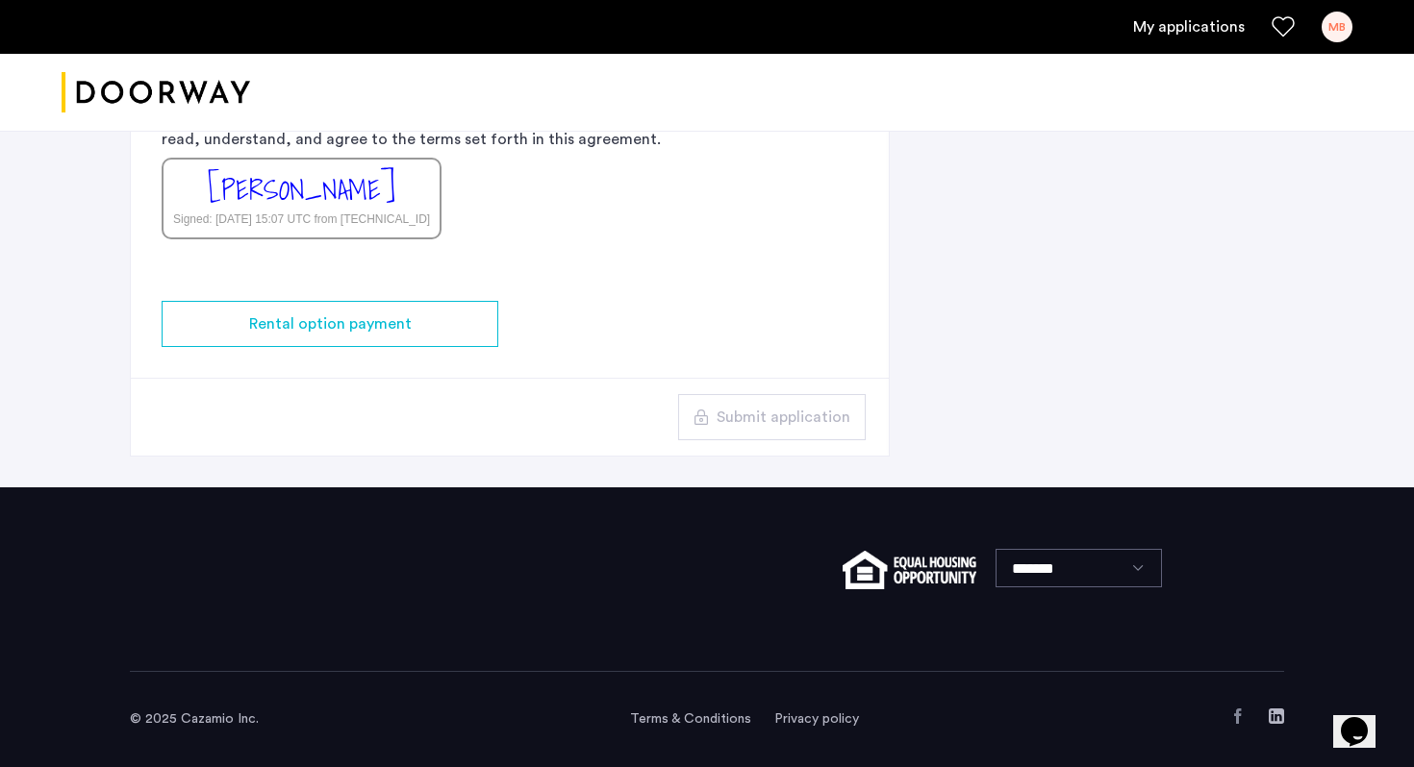
scroll to position [1353, 0]
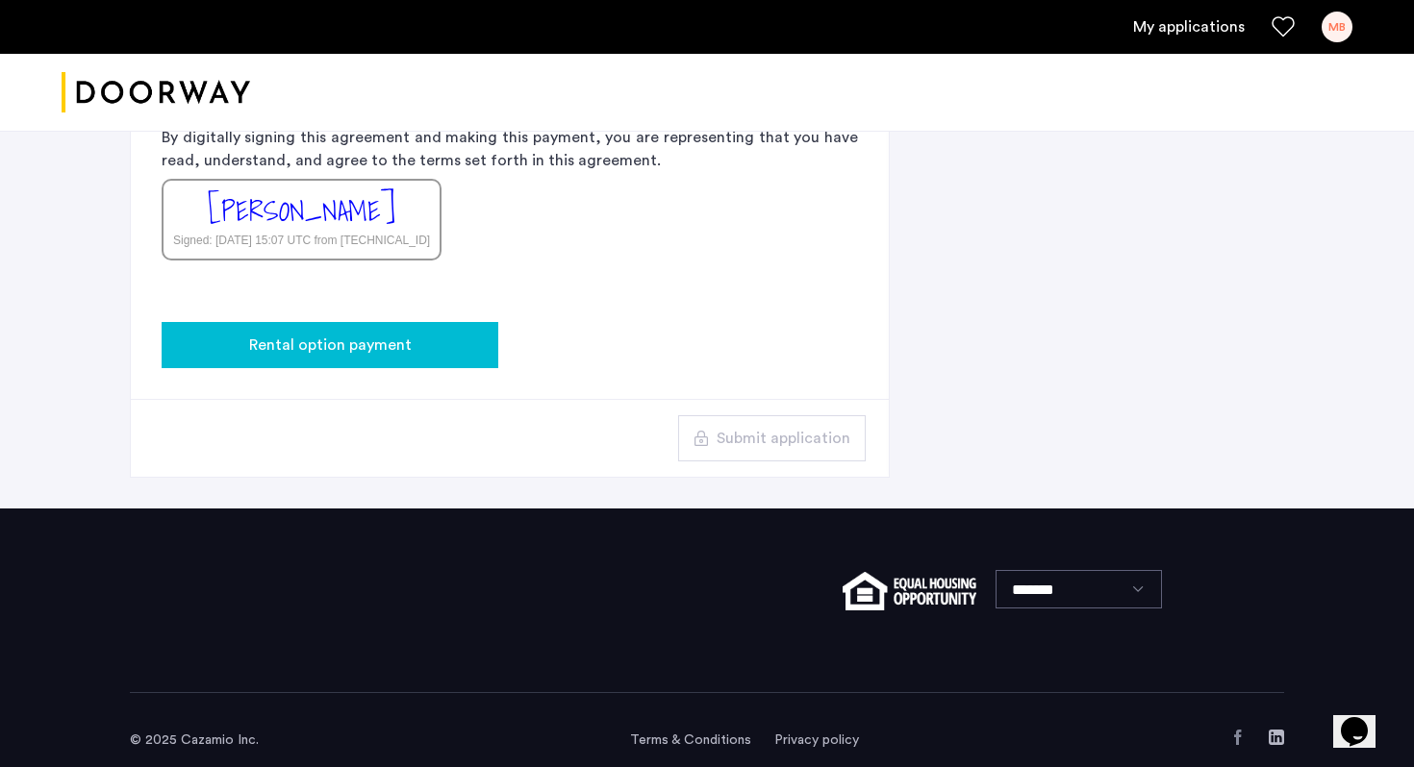
click at [411, 338] on div "Rental option payment" at bounding box center [330, 345] width 306 height 23
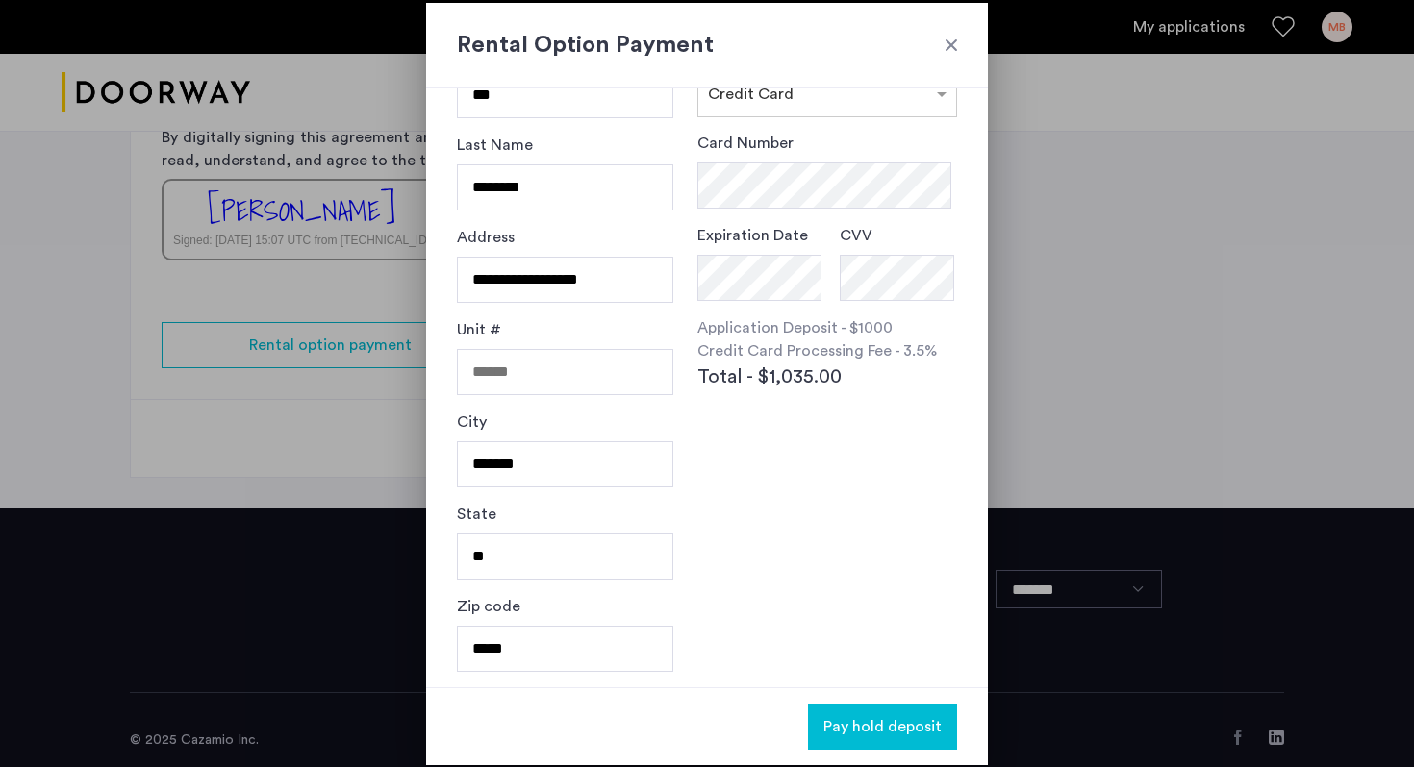
scroll to position [0, 0]
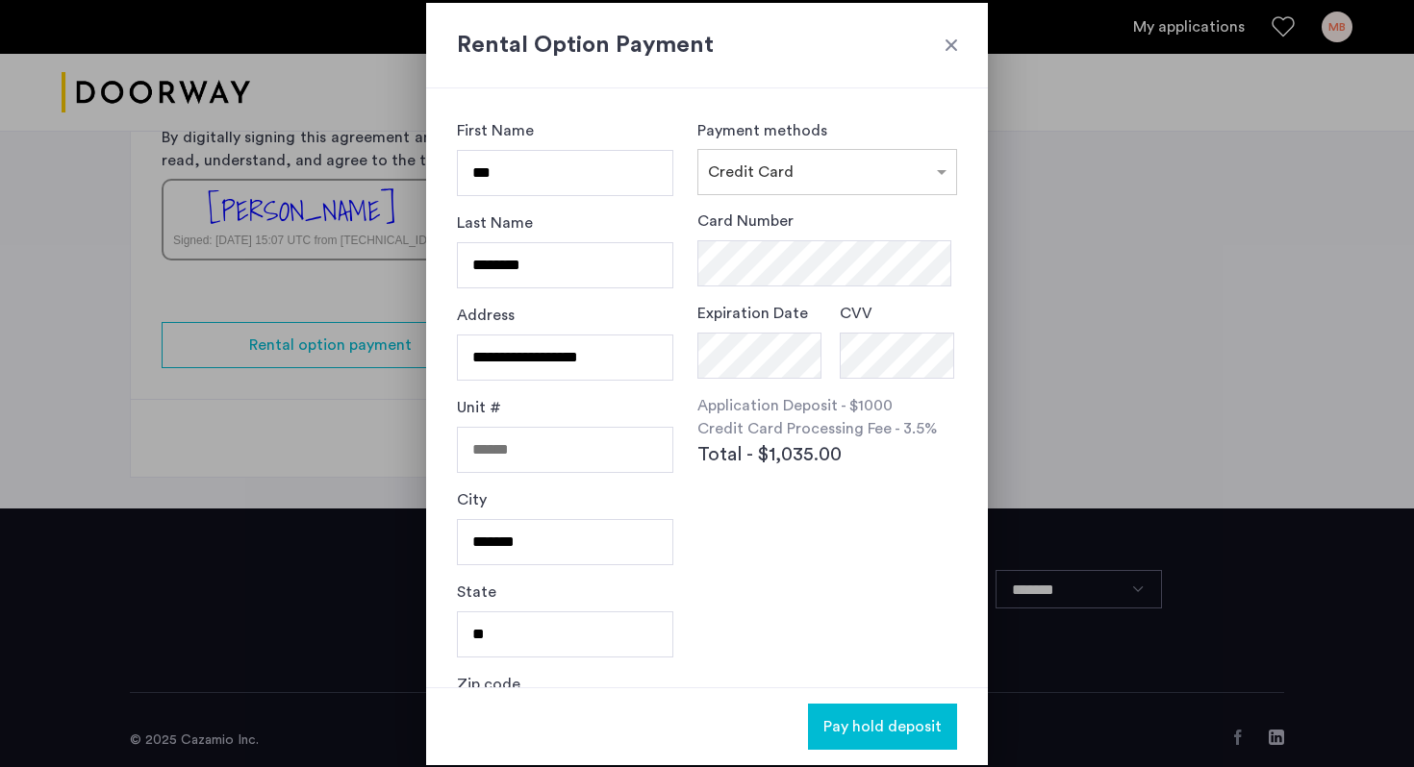
click at [955, 40] on div at bounding box center [950, 45] width 19 height 19
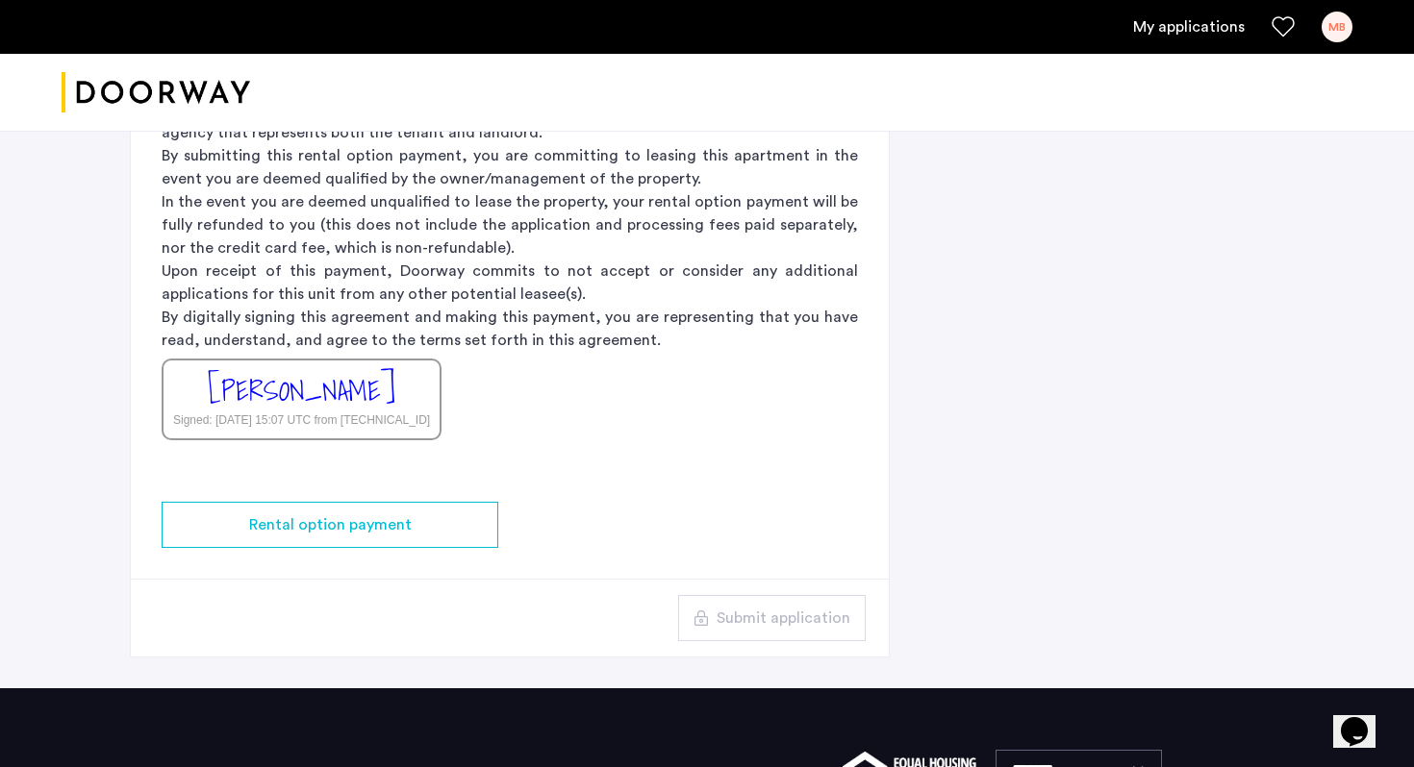
scroll to position [1118, 0]
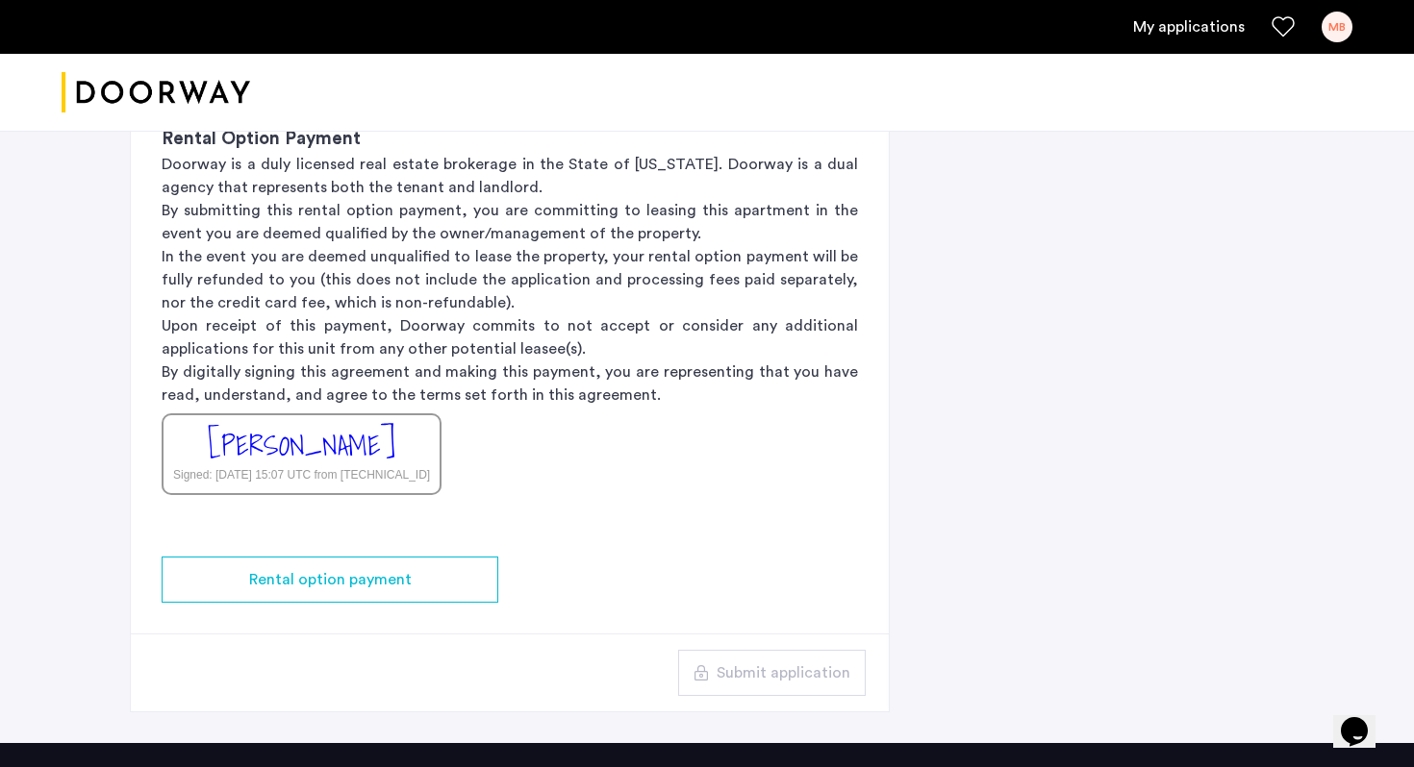
click at [682, 514] on div "Rental Option Payment Doorway is a duly licensed real estate brokerage in the S…" at bounding box center [510, 310] width 758 height 431
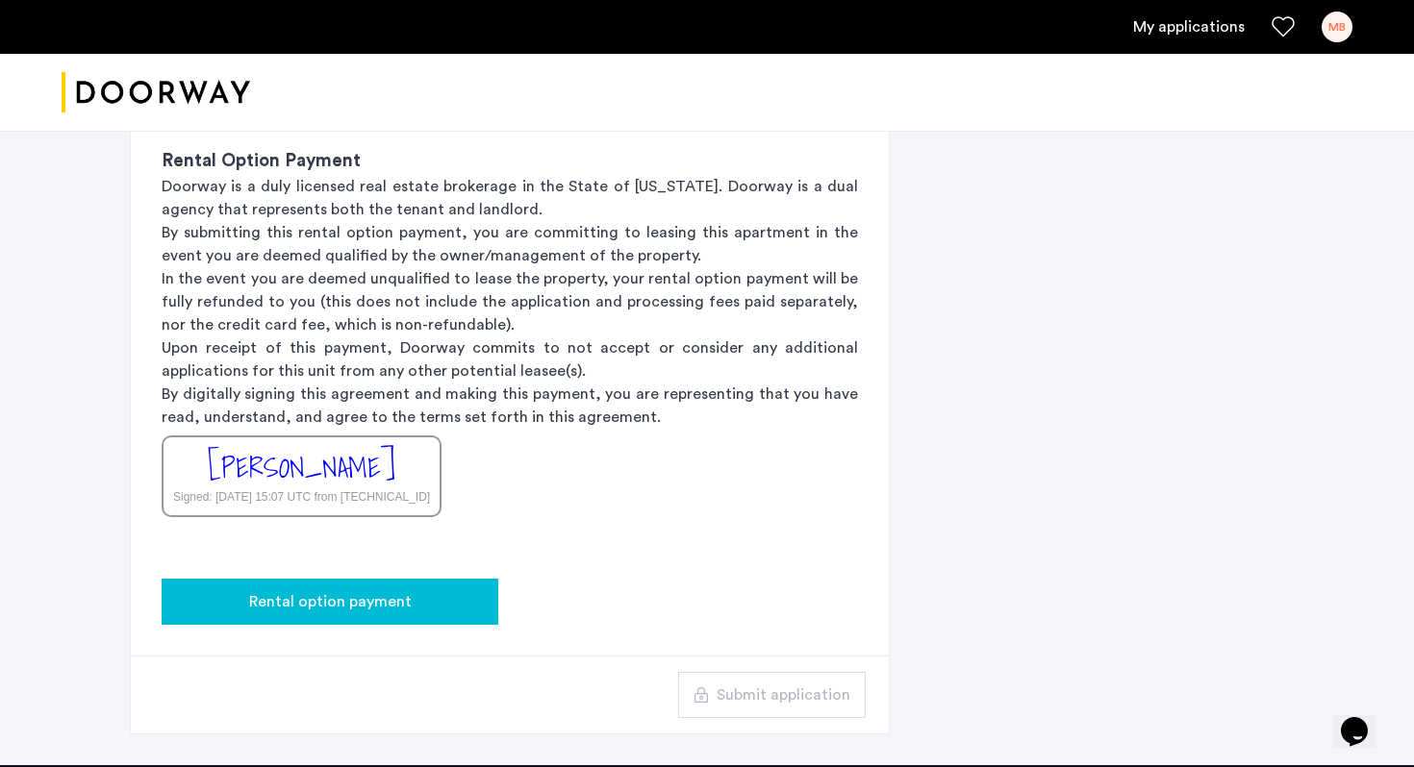
click at [383, 596] on span "Rental option payment" at bounding box center [330, 601] width 163 height 23
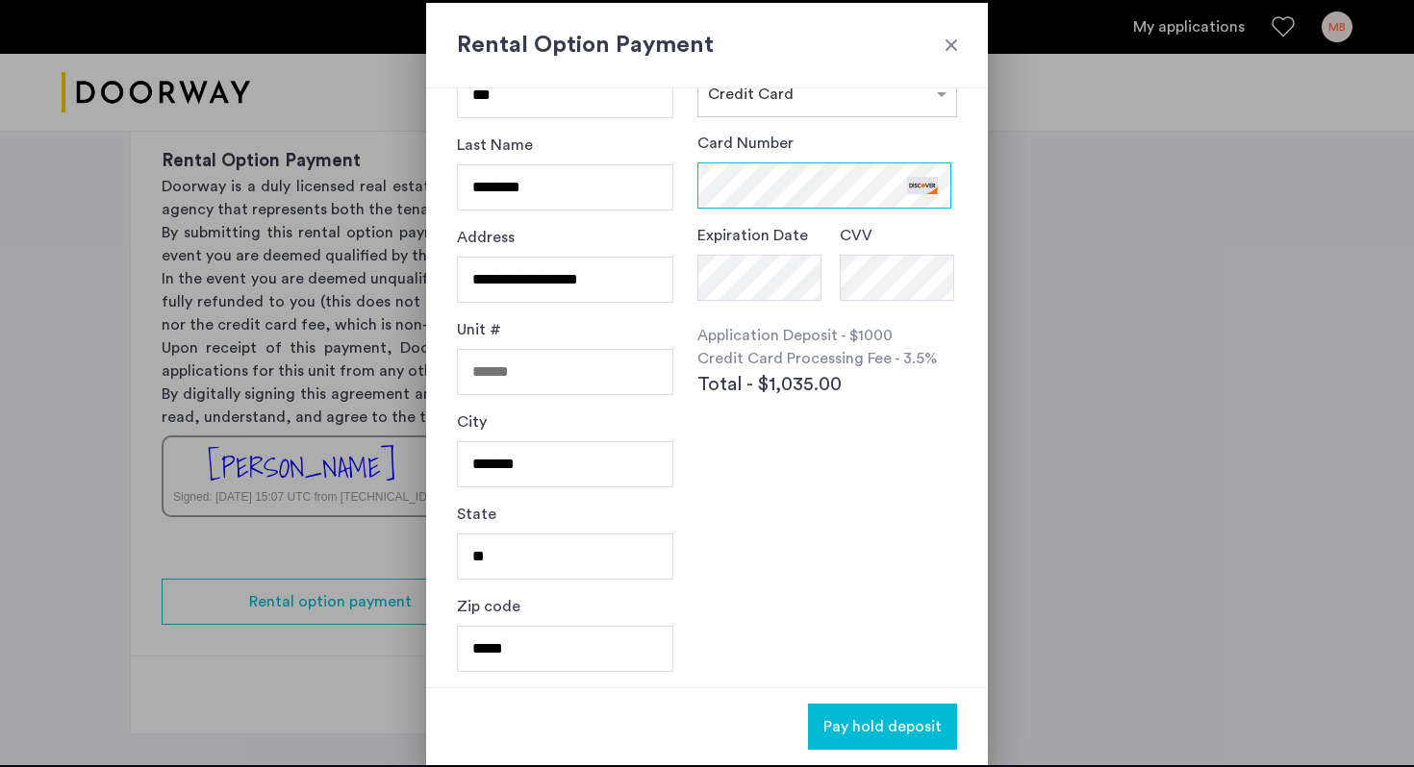
scroll to position [0, 0]
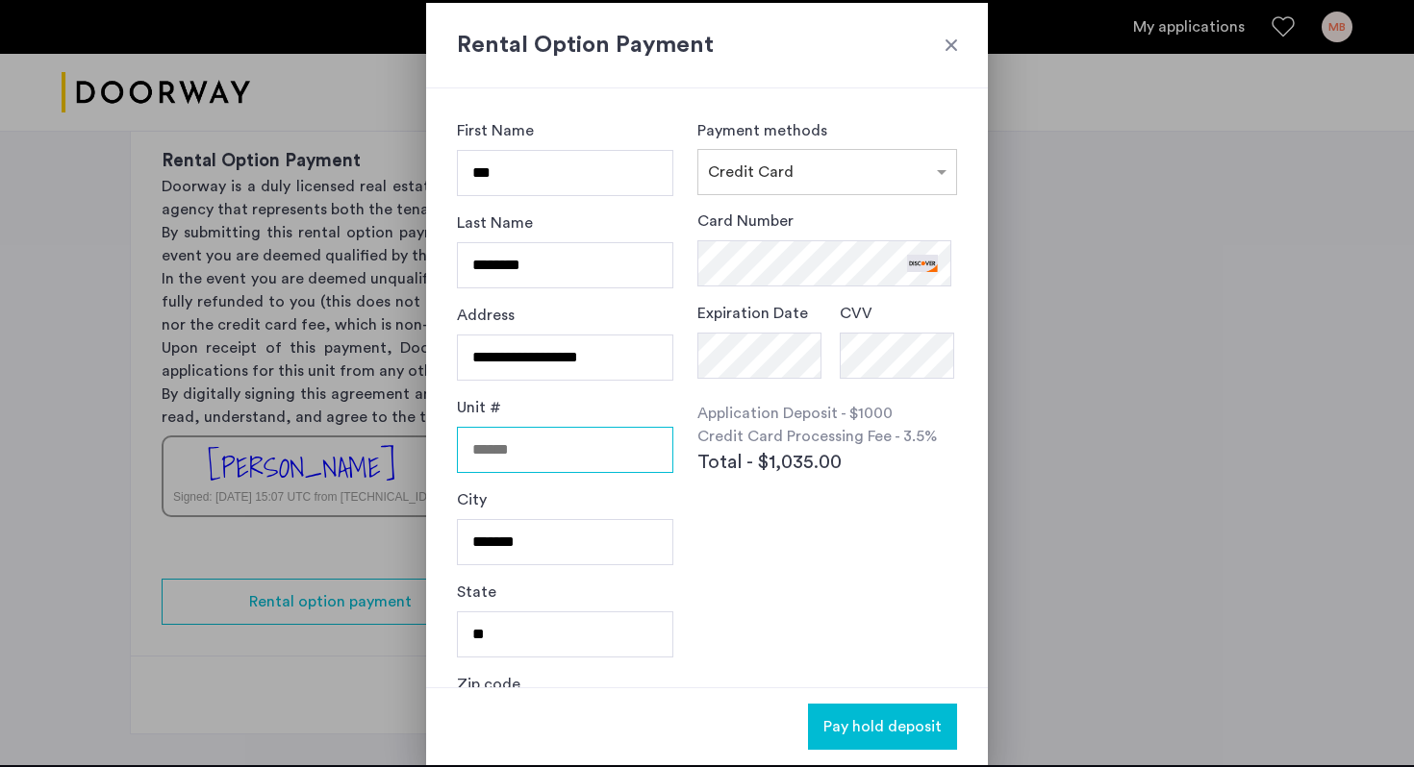
click at [521, 448] on input "Unit #" at bounding box center [565, 450] width 216 height 46
click at [747, 565] on div "Payment methods × Credit Card Card Number Expiration Date CVV Application Depos…" at bounding box center [827, 388] width 260 height 538
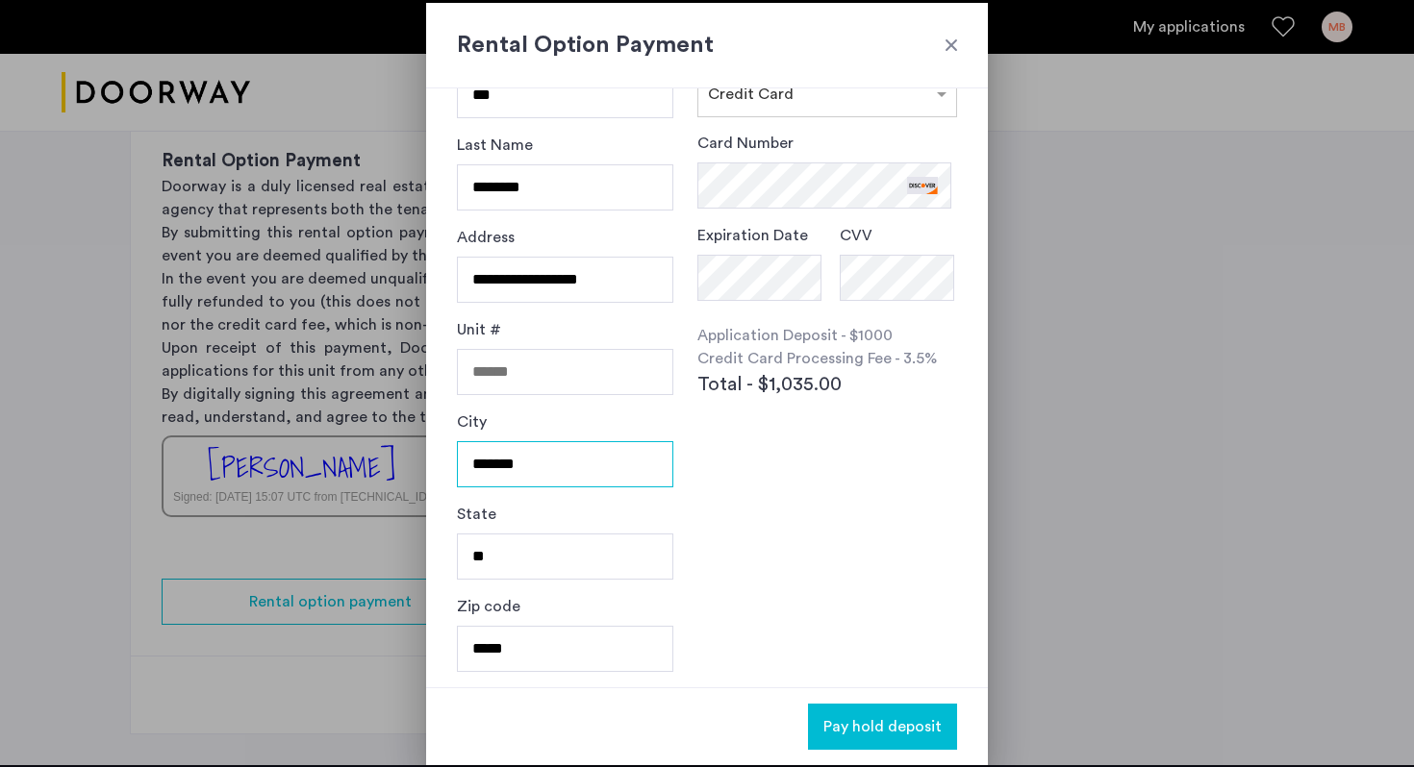
click at [529, 456] on input "*******" at bounding box center [565, 464] width 216 height 46
type input "*****"
click at [529, 557] on input "**" at bounding box center [565, 557] width 216 height 46
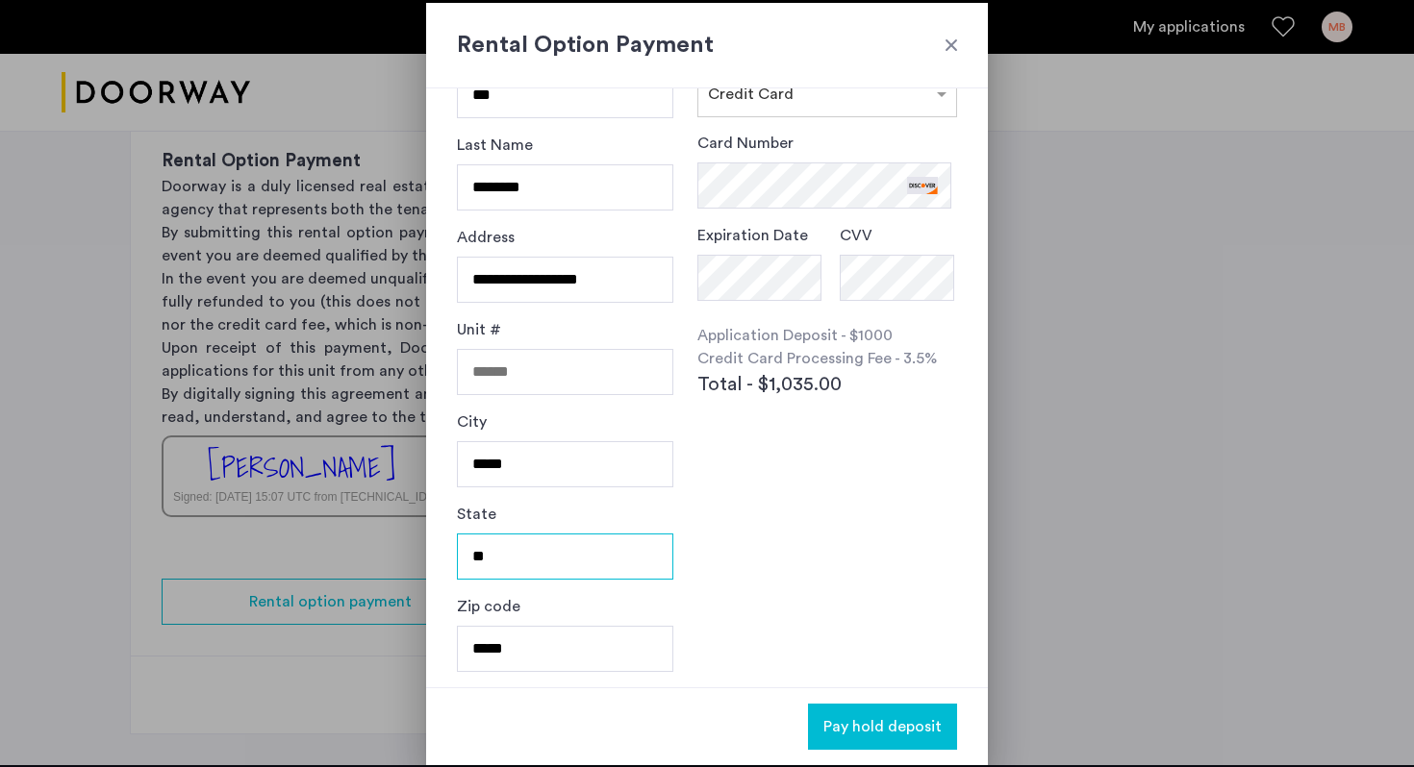
click at [529, 557] on input "**" at bounding box center [565, 557] width 216 height 46
type input "**"
click at [524, 635] on input "*****" at bounding box center [565, 649] width 216 height 46
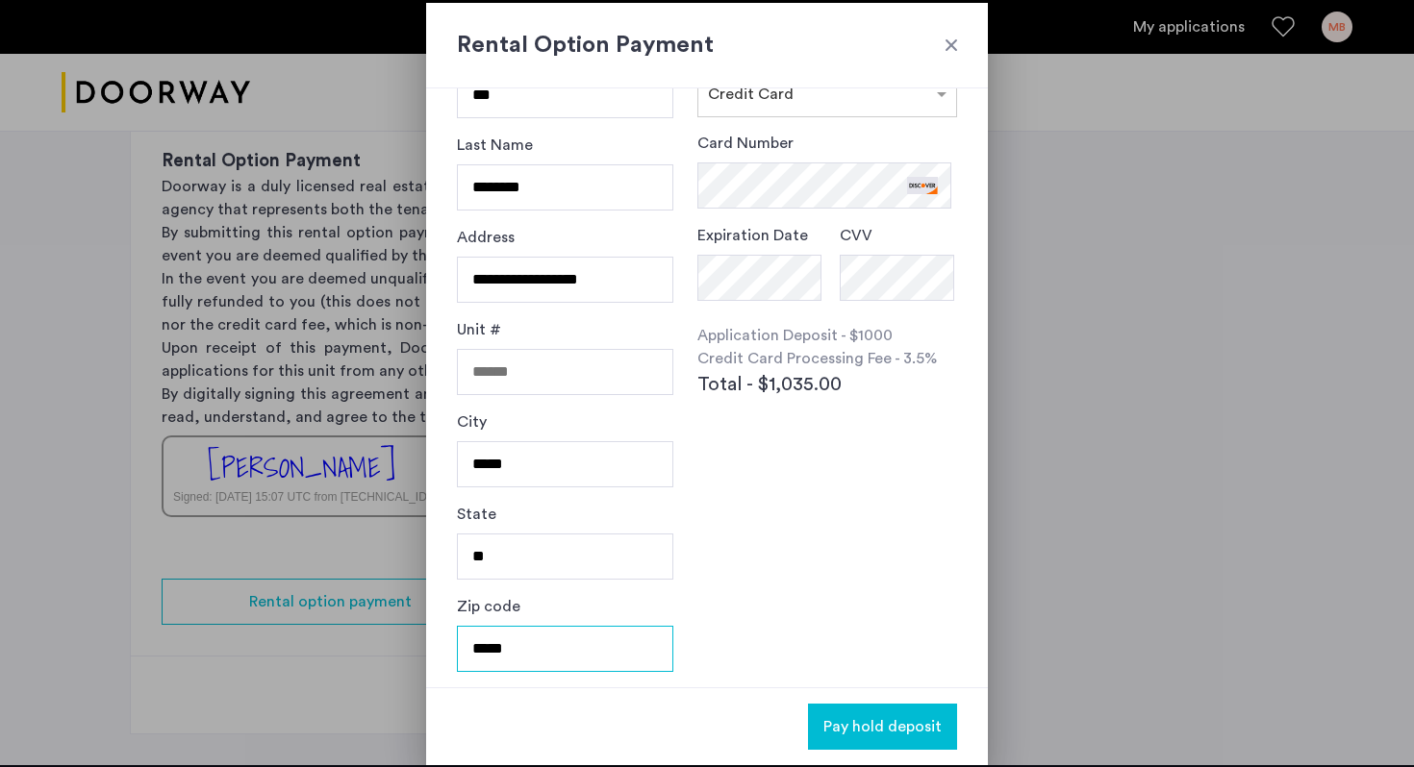
type input "*****"
click at [916, 734] on span "Pay hold deposit" at bounding box center [882, 726] width 118 height 23
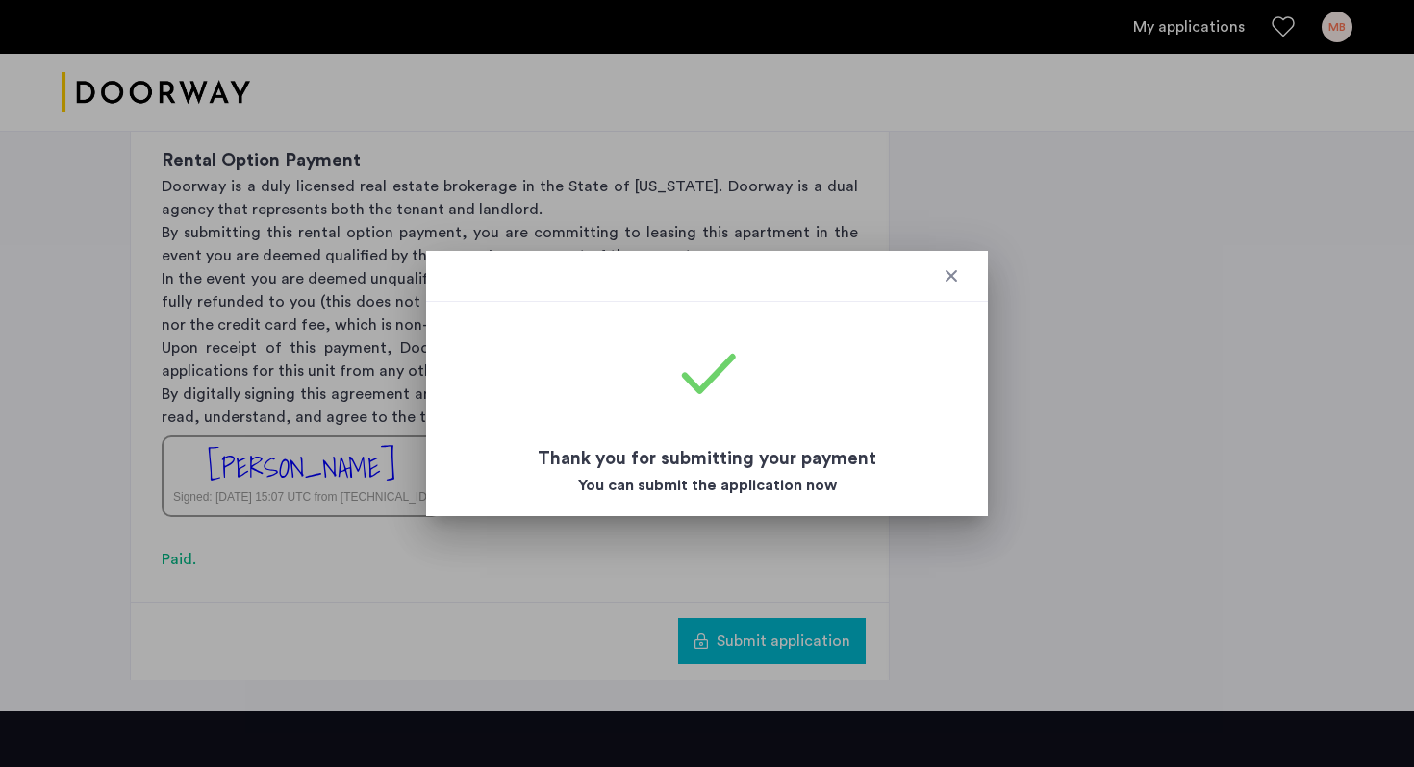
click at [952, 277] on div at bounding box center [950, 275] width 19 height 19
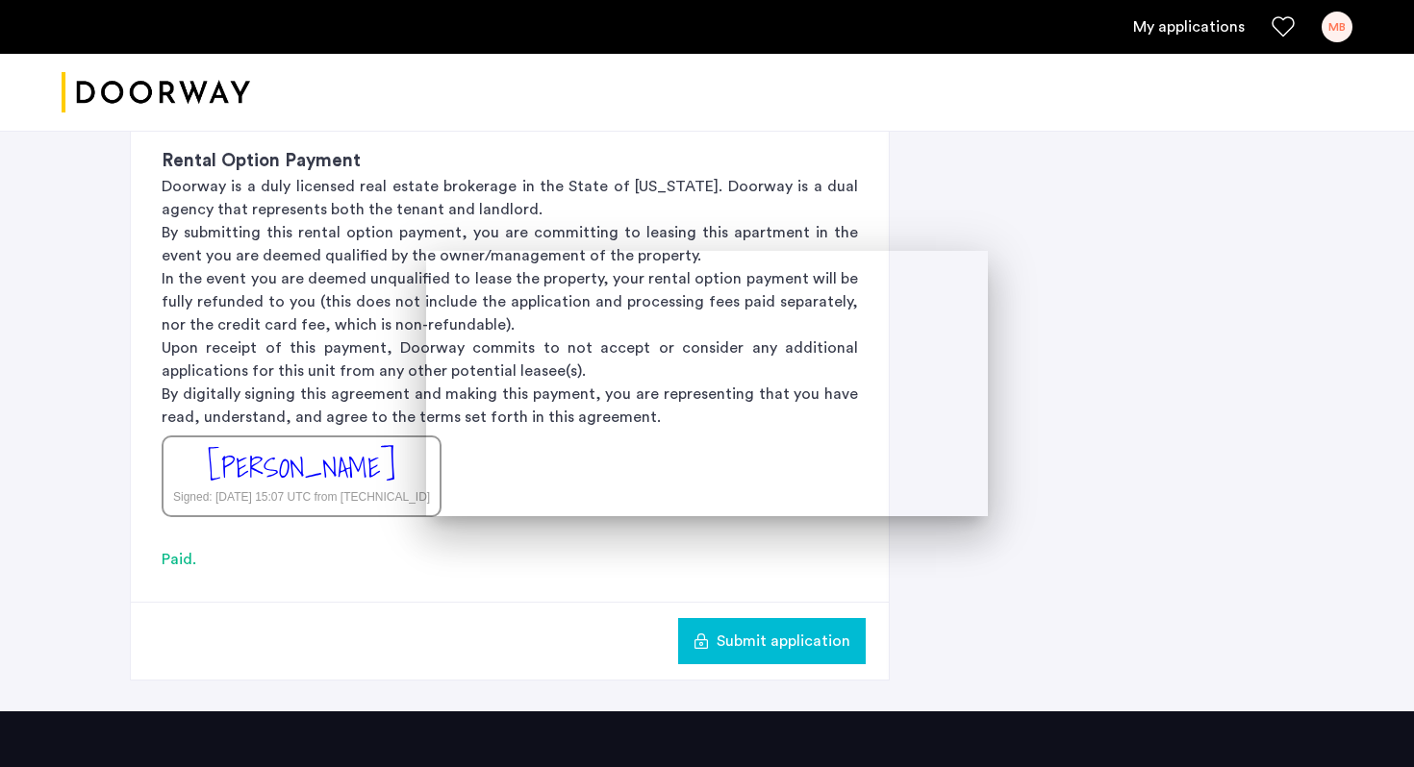
scroll to position [0, 0]
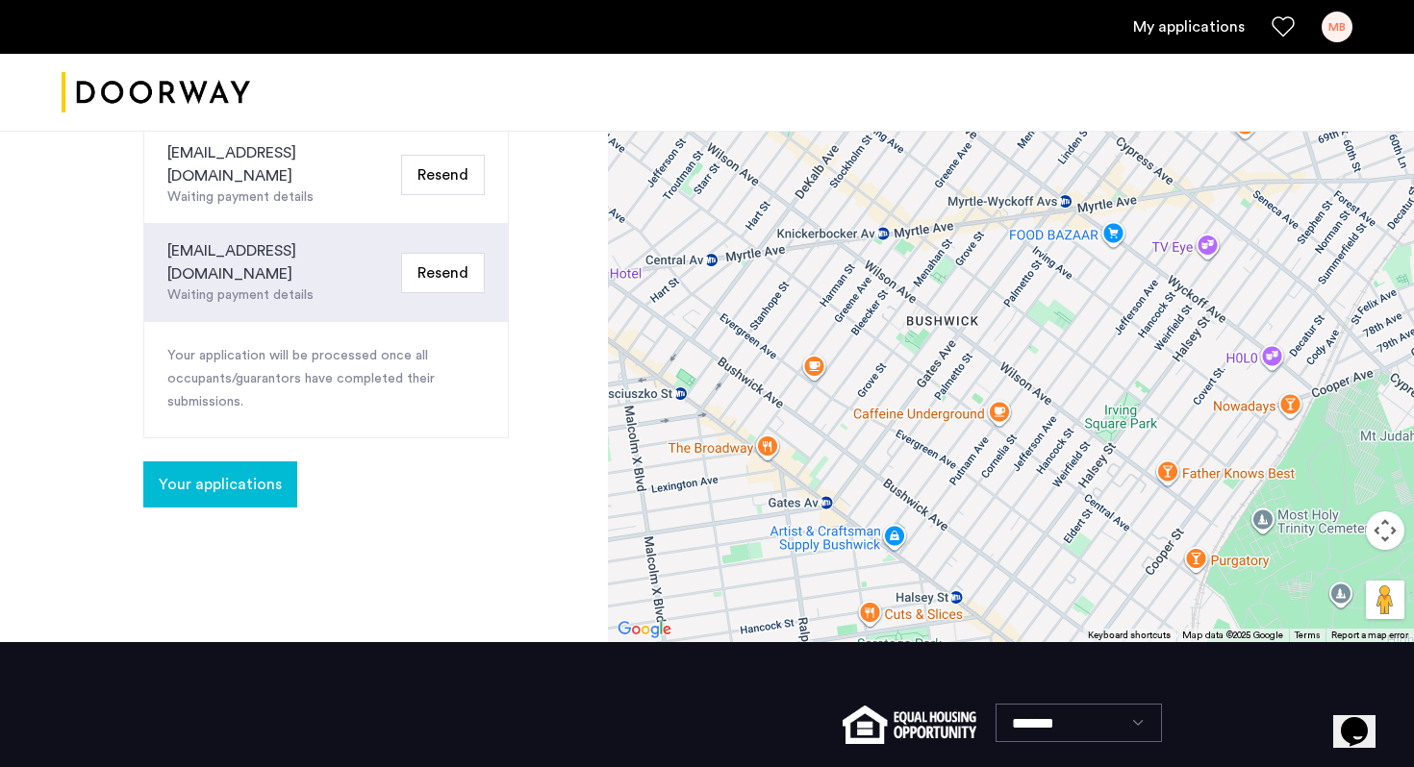
scroll to position [545, 0]
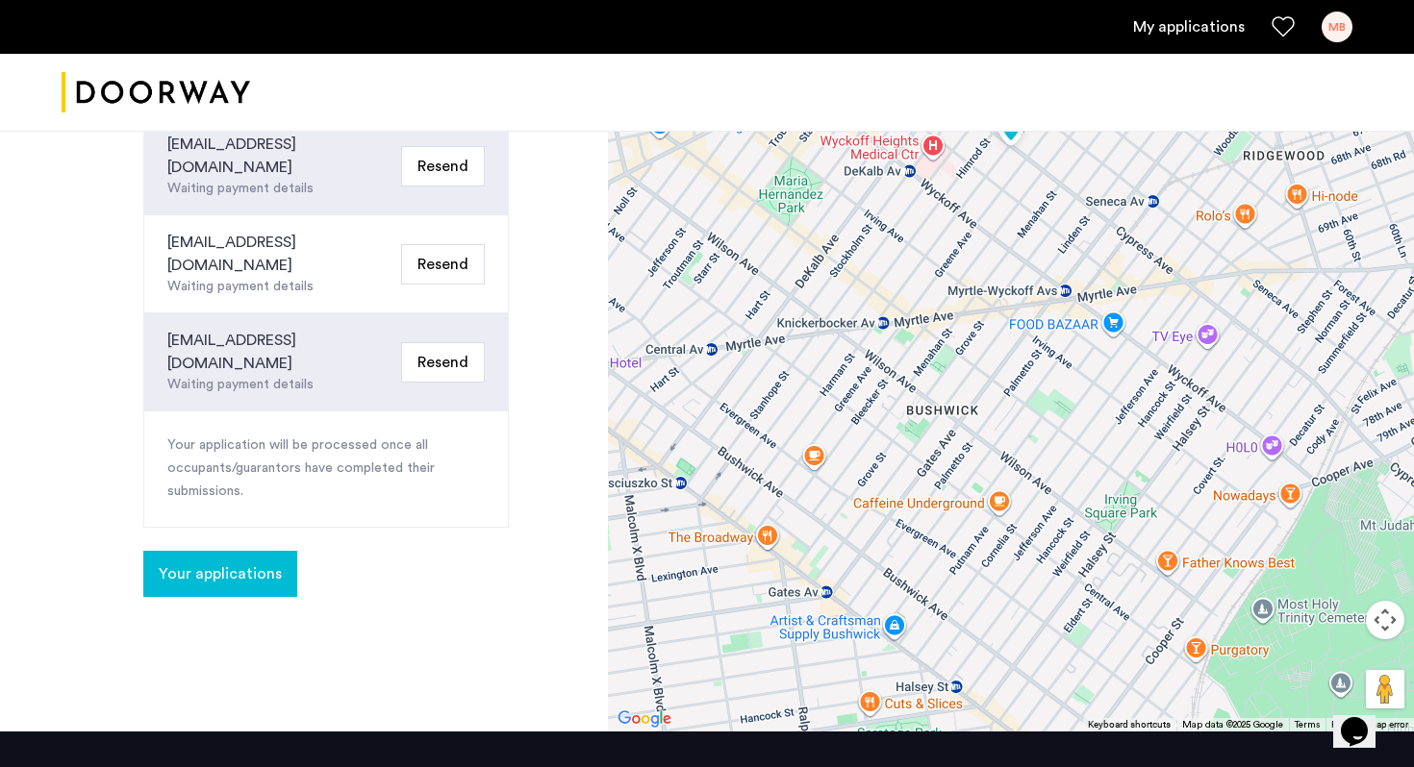
click at [251, 551] on button "Your applications" at bounding box center [220, 574] width 154 height 46
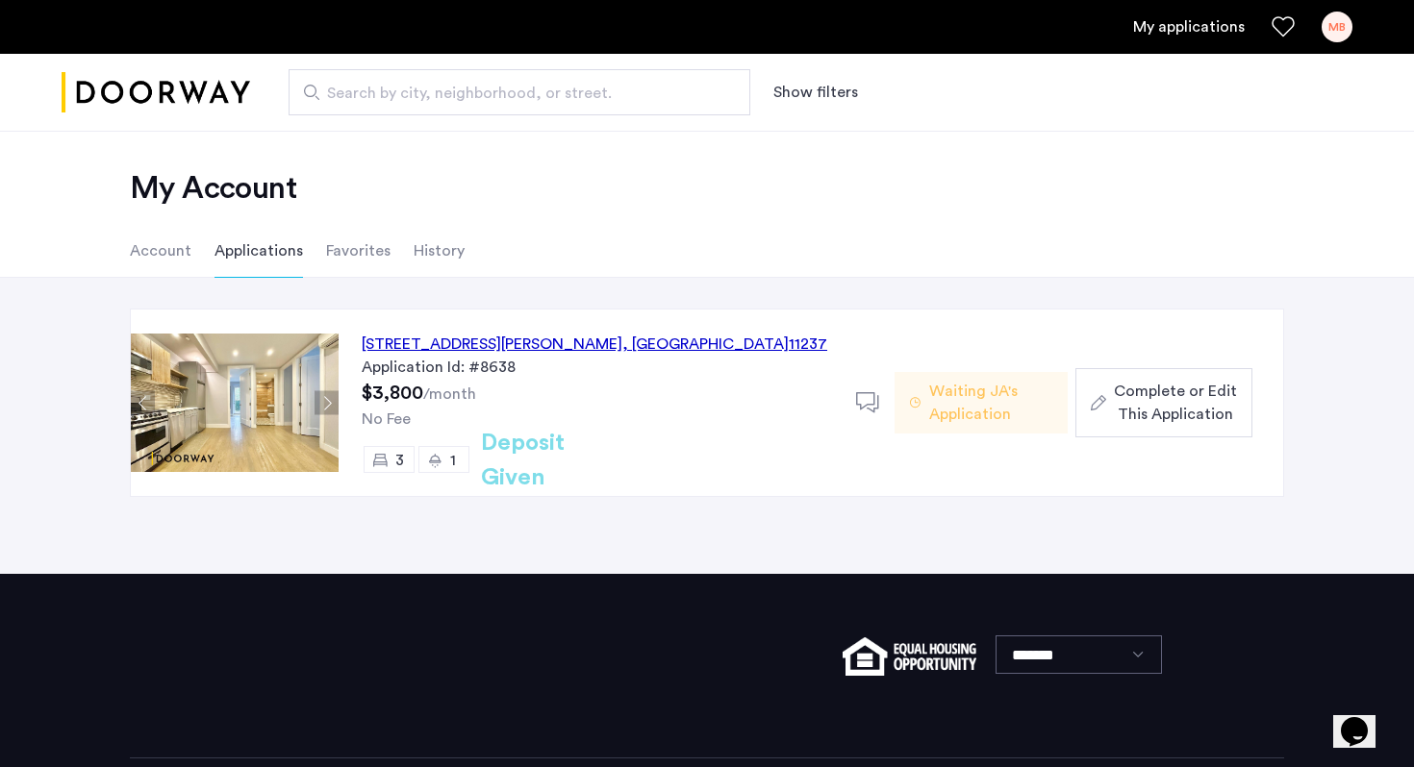
click at [504, 346] on div "484 Harman Street, Unit 2B, Brooklyn , NY 11237" at bounding box center [594, 344] width 465 height 23
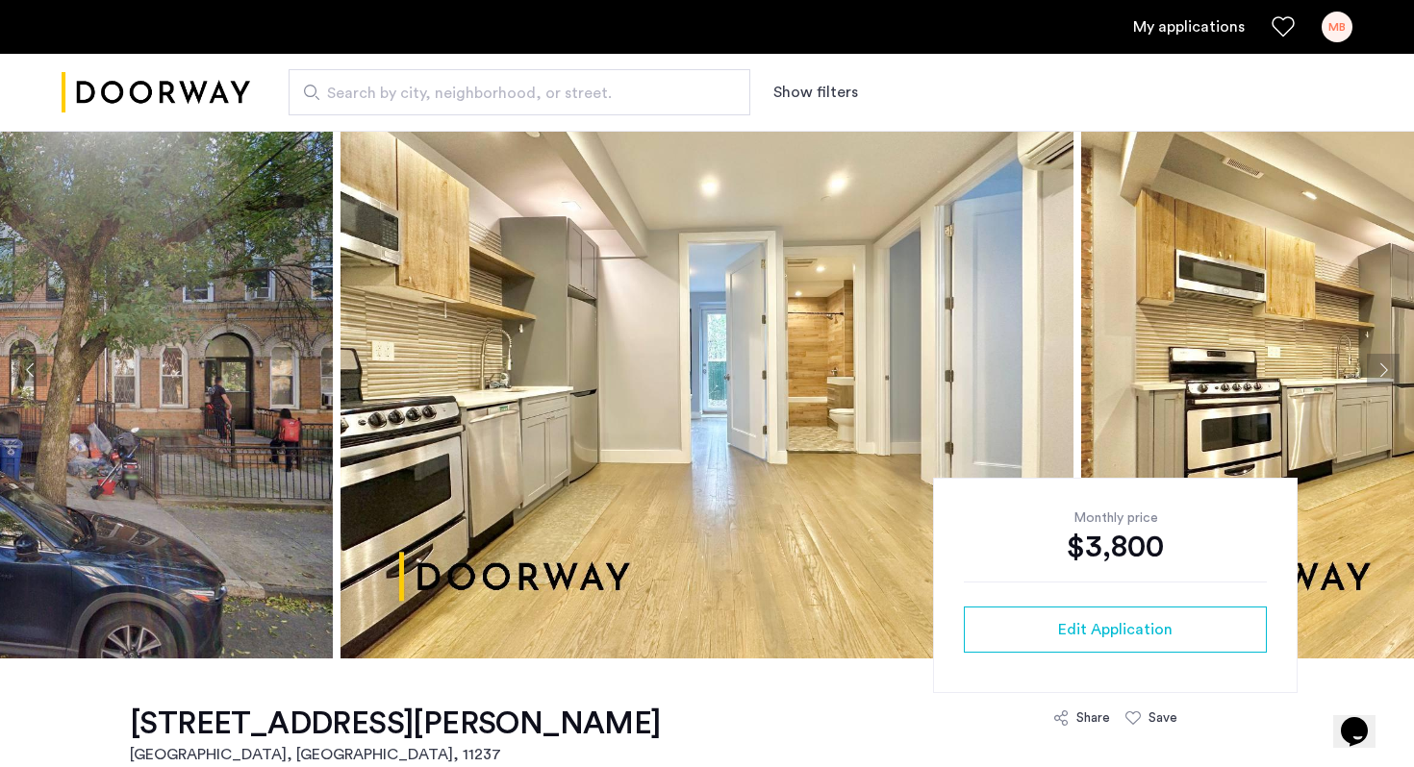
scroll to position [28, 0]
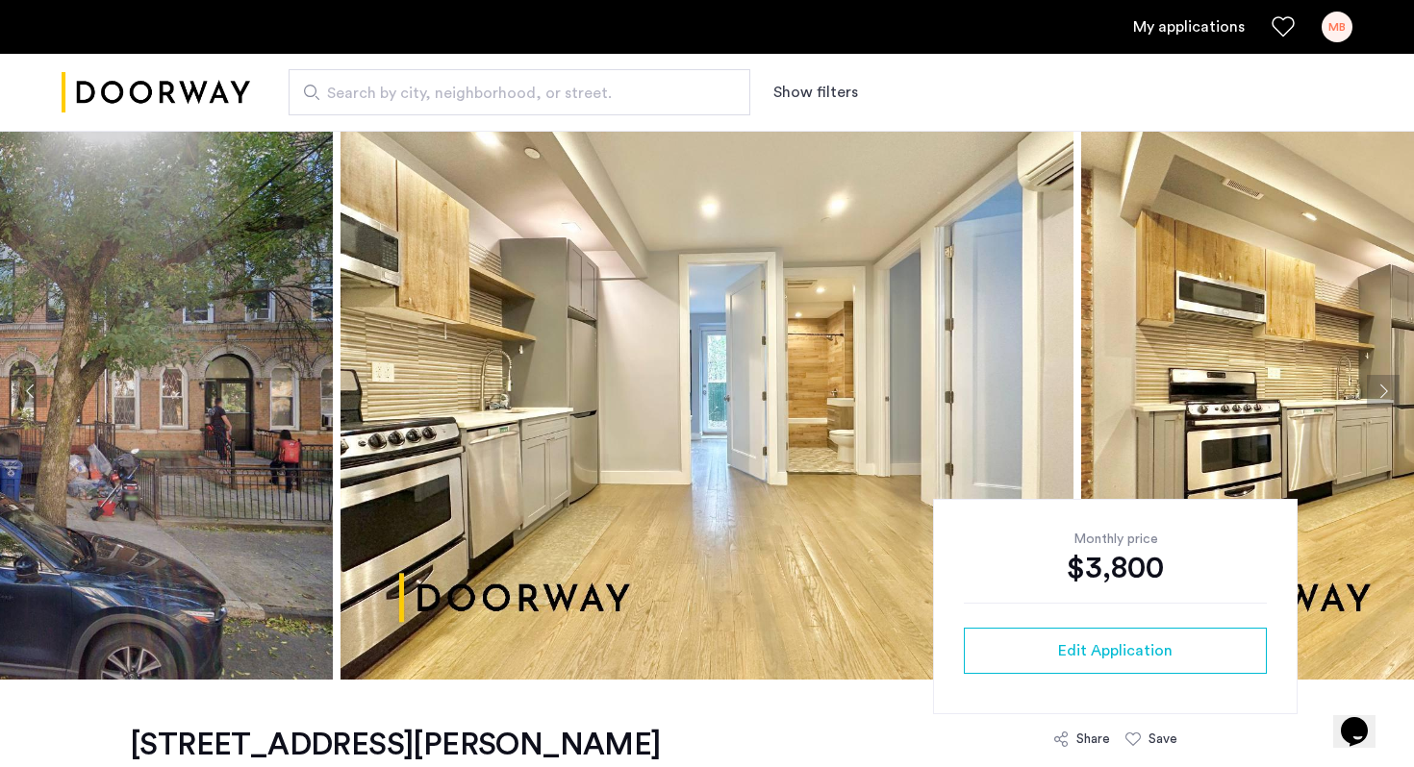
click at [1370, 382] on button "Next apartment" at bounding box center [1383, 391] width 33 height 33
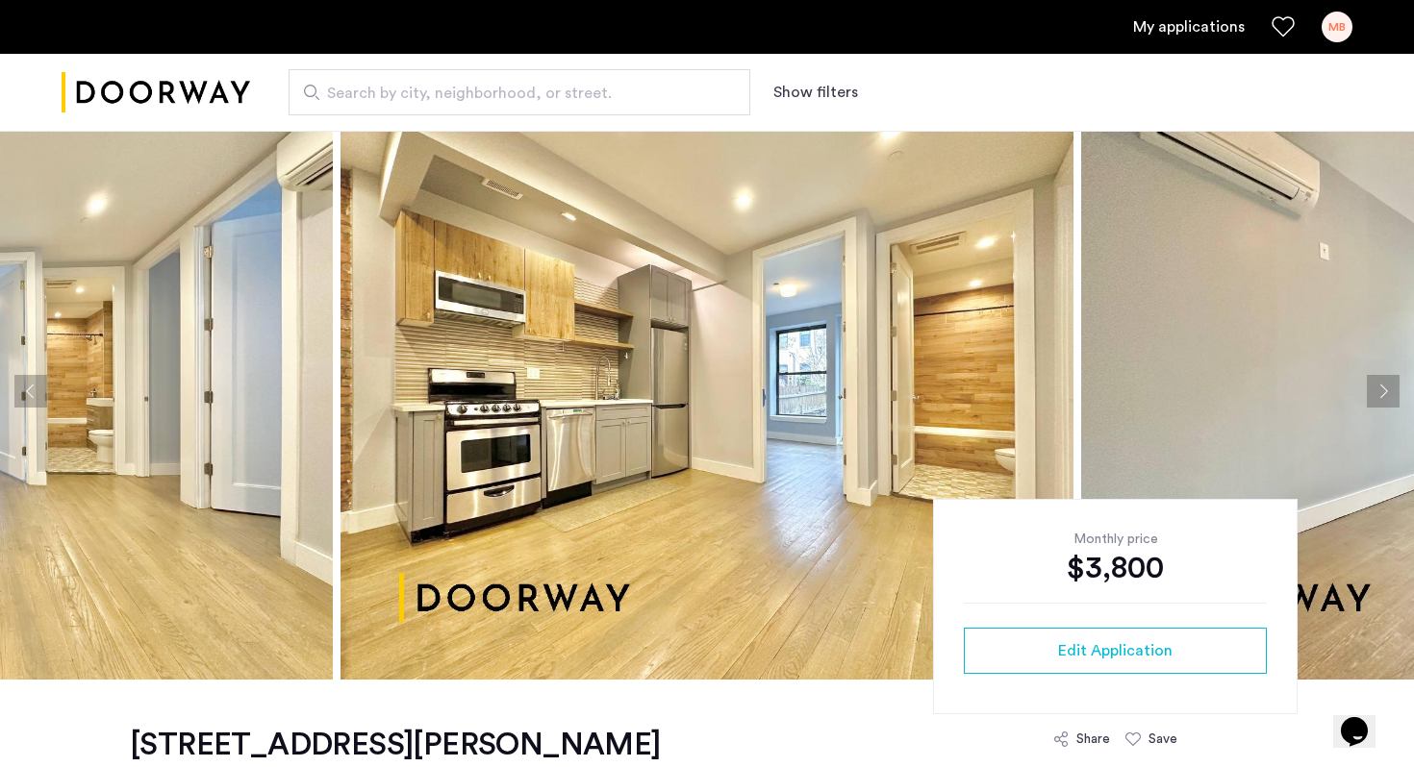
click at [1370, 382] on button "Next apartment" at bounding box center [1383, 391] width 33 height 33
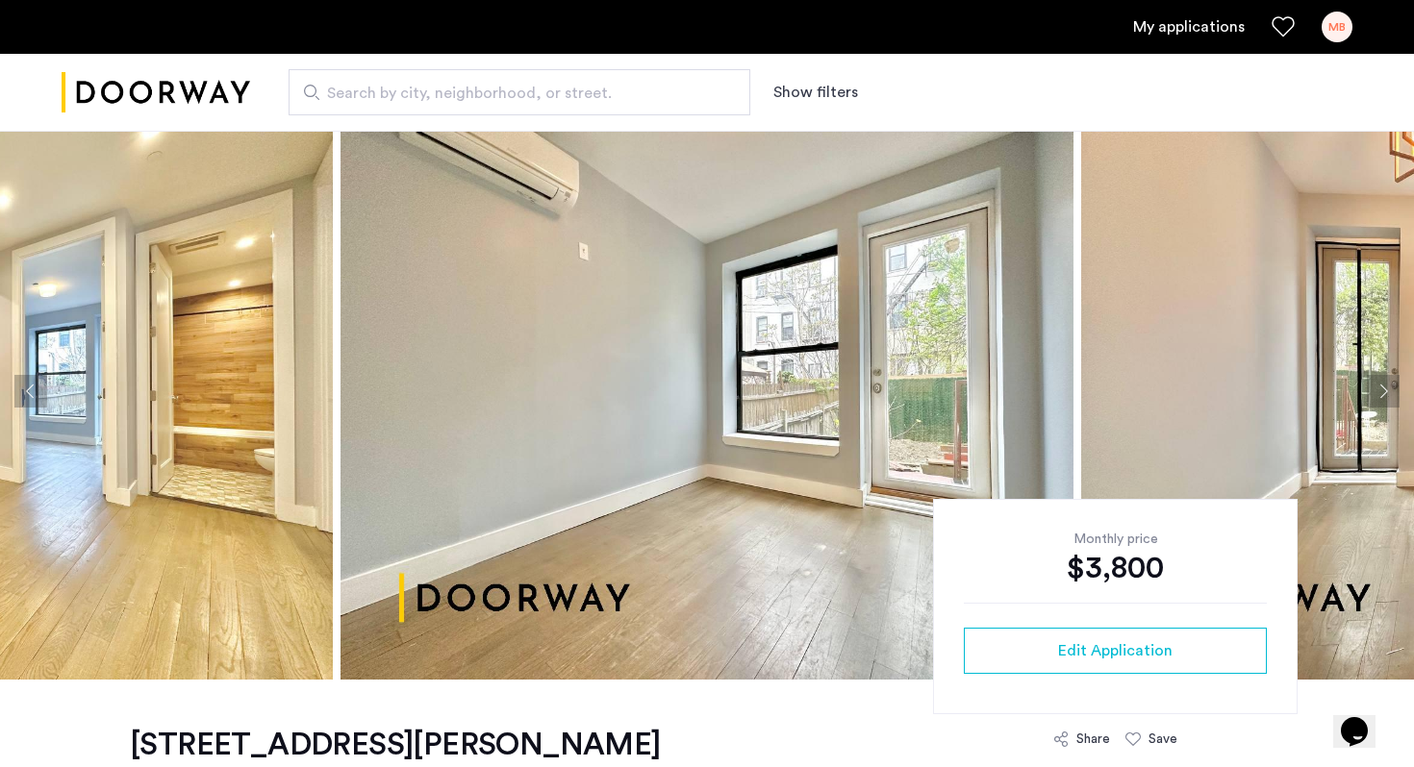
click at [39, 386] on button "Previous apartment" at bounding box center [30, 391] width 33 height 33
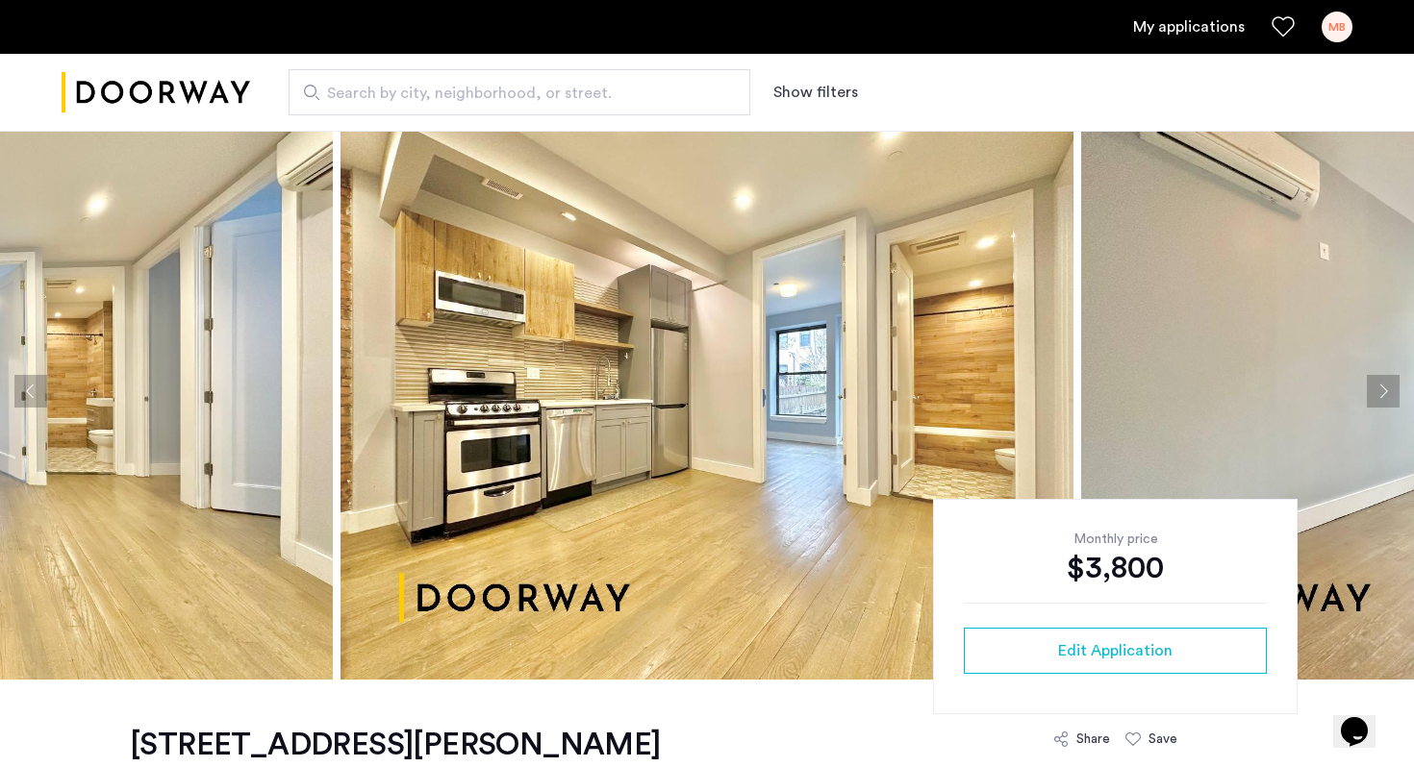
click at [1373, 403] on button "Next apartment" at bounding box center [1383, 391] width 33 height 33
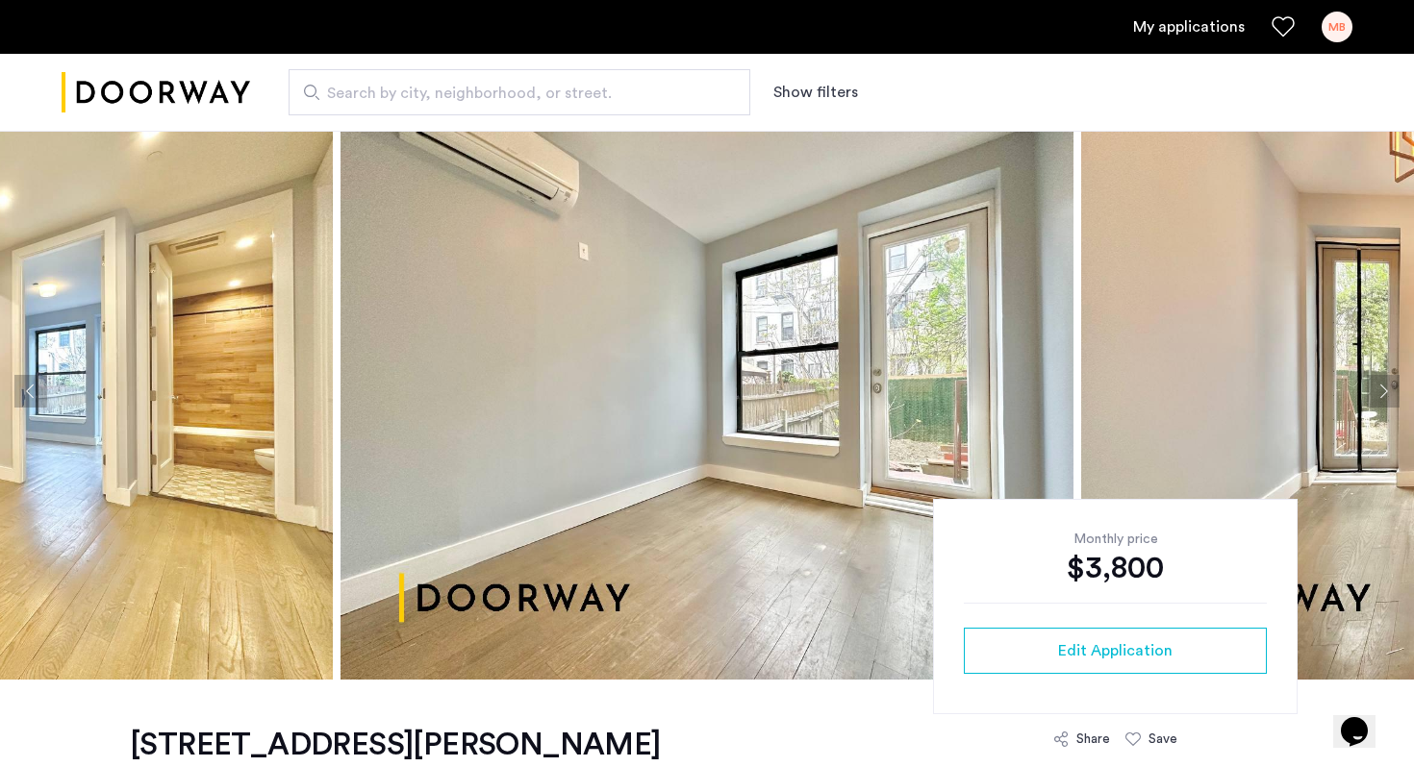
click at [1373, 404] on button "Next apartment" at bounding box center [1383, 391] width 33 height 33
click at [1379, 402] on button "Next apartment" at bounding box center [1383, 391] width 33 height 33
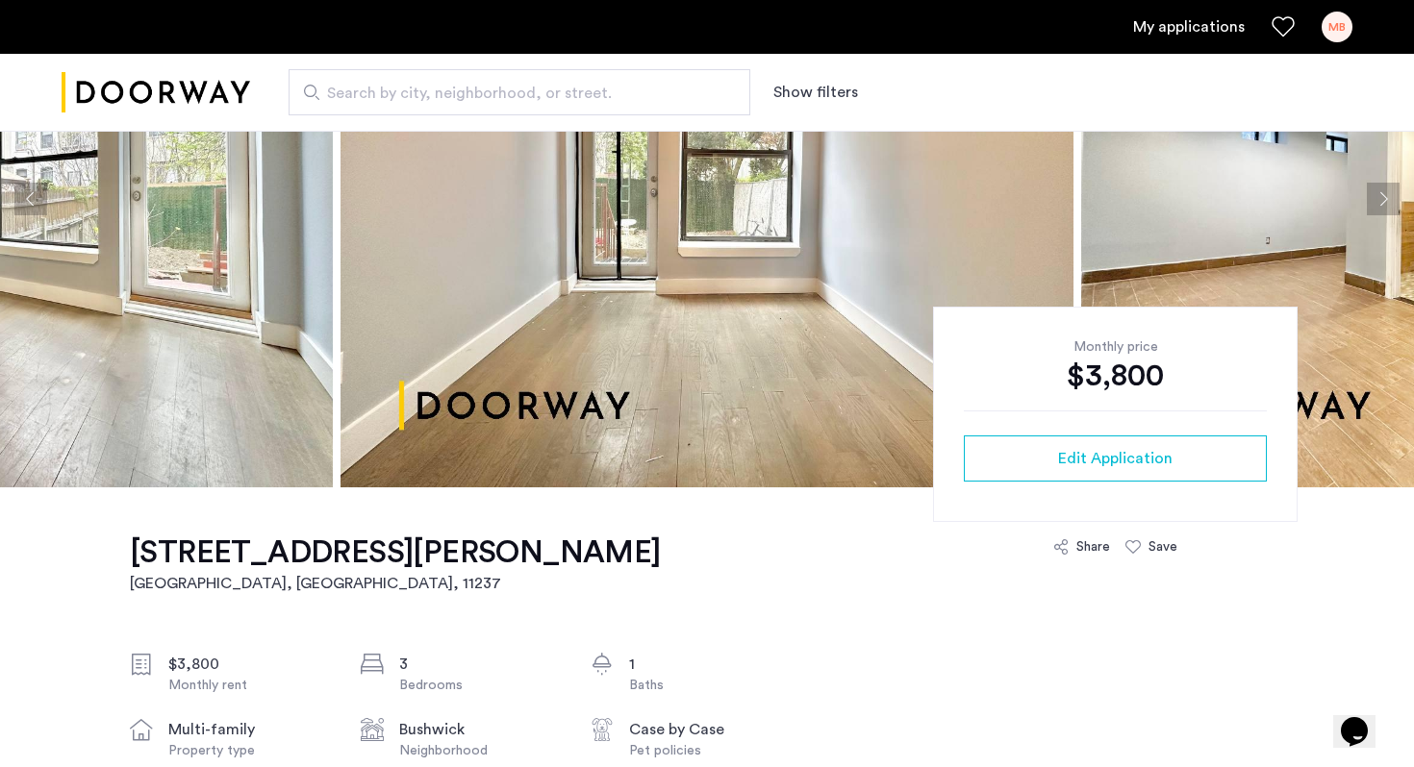
scroll to position [0, 0]
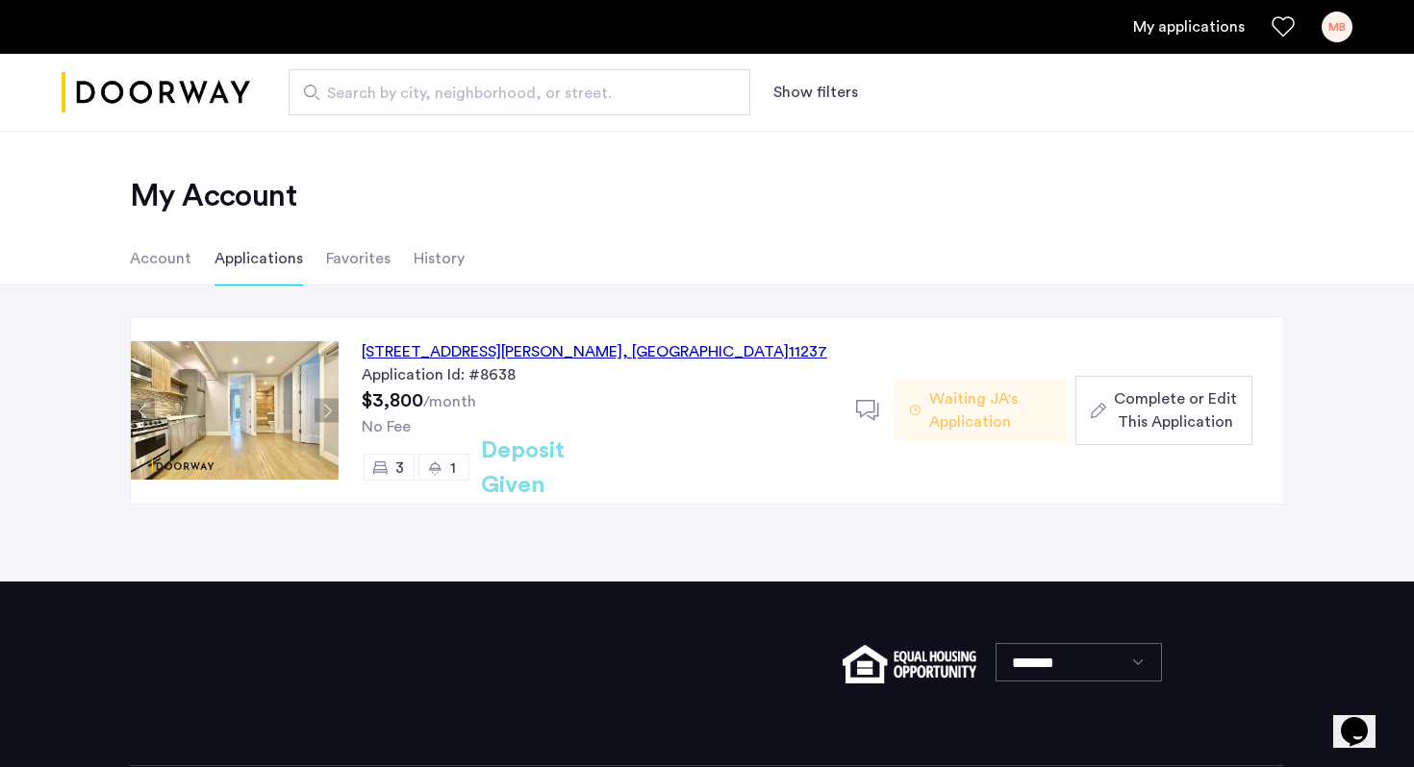
click at [328, 412] on button "Next apartment" at bounding box center [326, 411] width 24 height 24
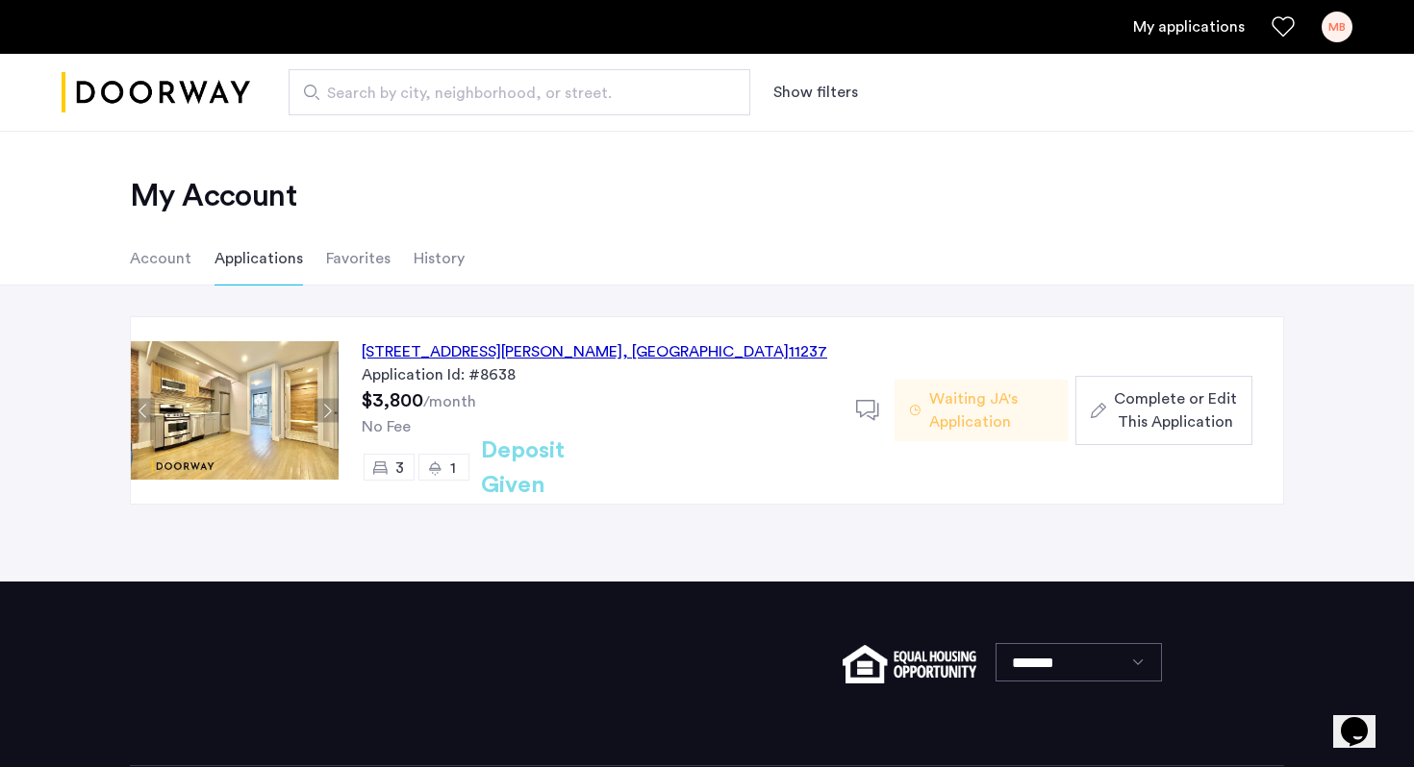
click at [328, 412] on button "Next apartment" at bounding box center [326, 411] width 24 height 24
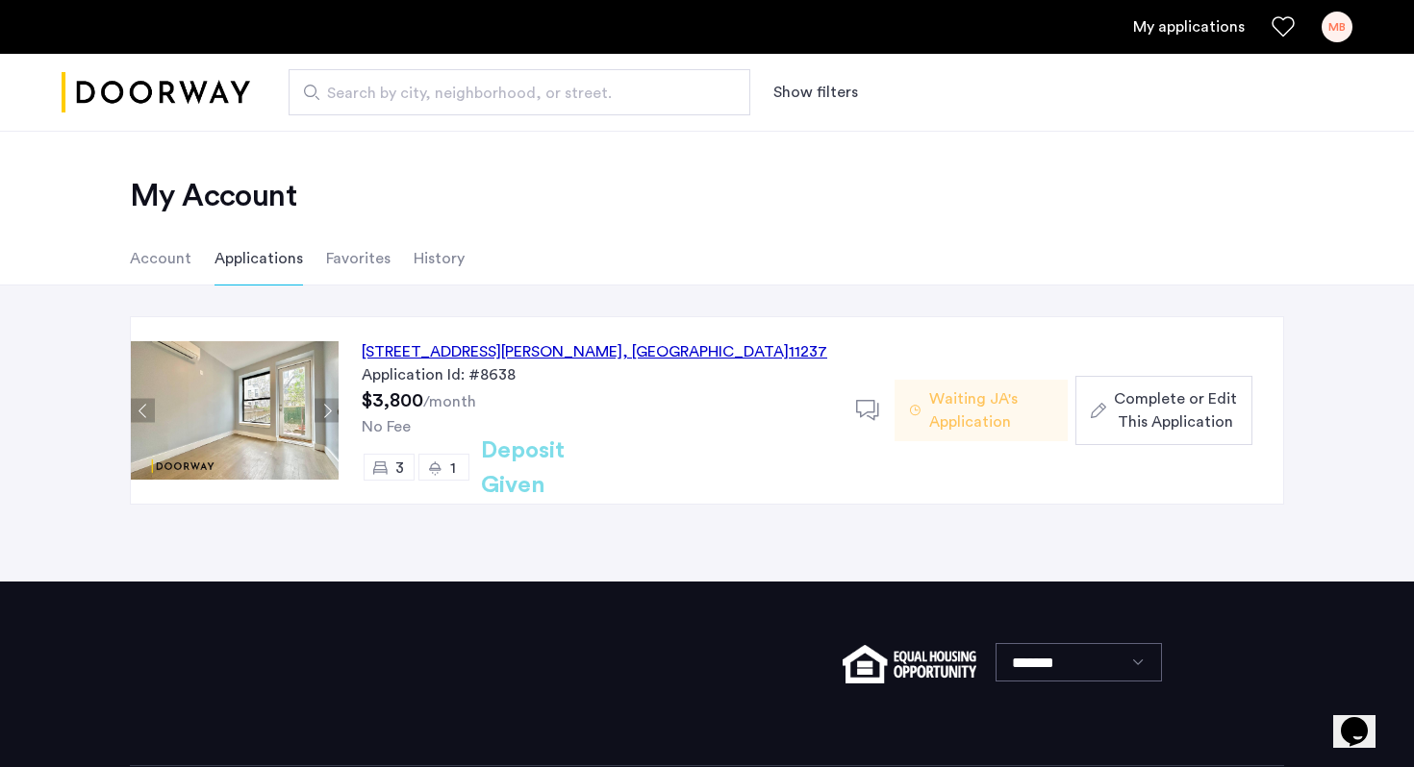
click at [329, 413] on button "Next apartment" at bounding box center [326, 411] width 24 height 24
click at [137, 408] on button "Previous apartment" at bounding box center [143, 411] width 24 height 24
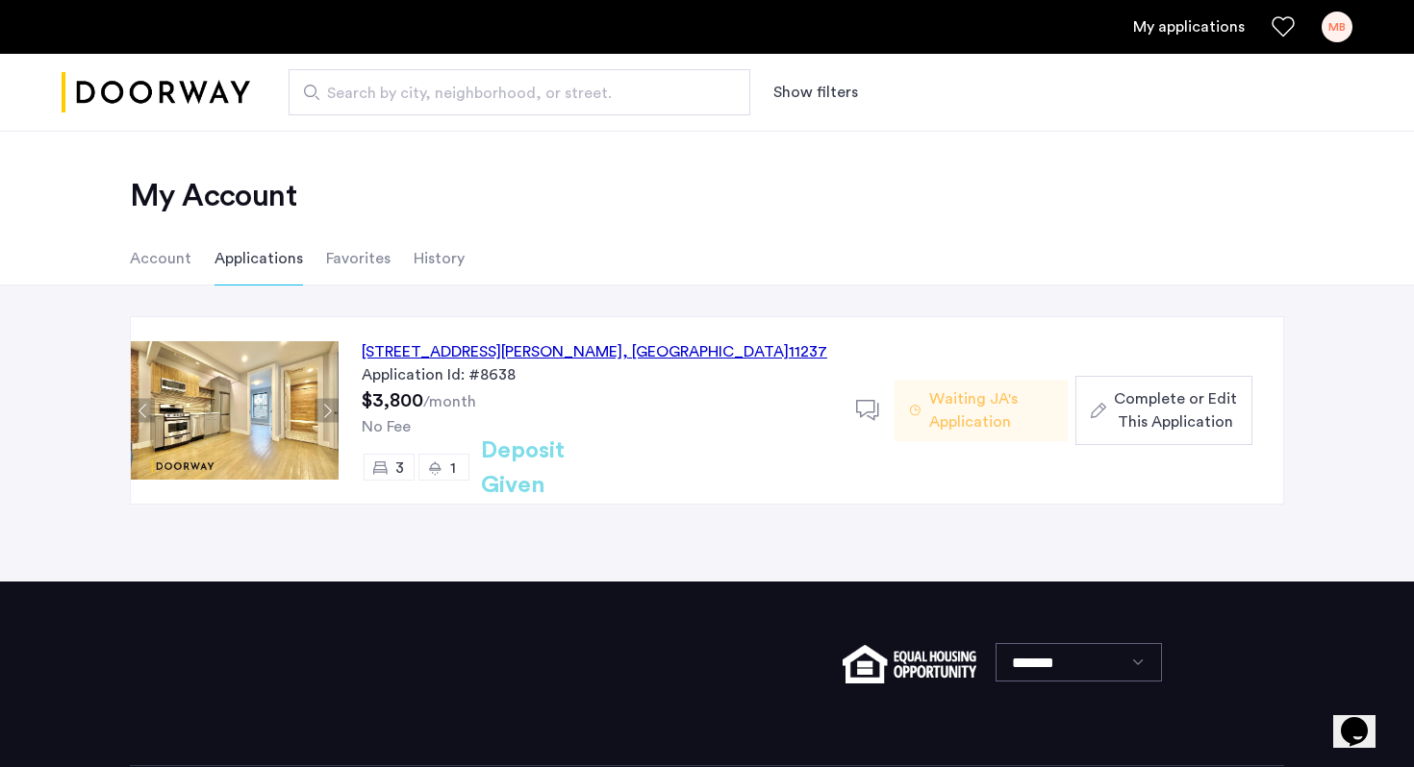
click at [254, 412] on img at bounding box center [235, 410] width 208 height 138
click at [291, 412] on img at bounding box center [236, 410] width 208 height 138
click at [475, 342] on div "484 Harman Street, Unit 2B, Brooklyn , NY 11237" at bounding box center [594, 351] width 465 height 23
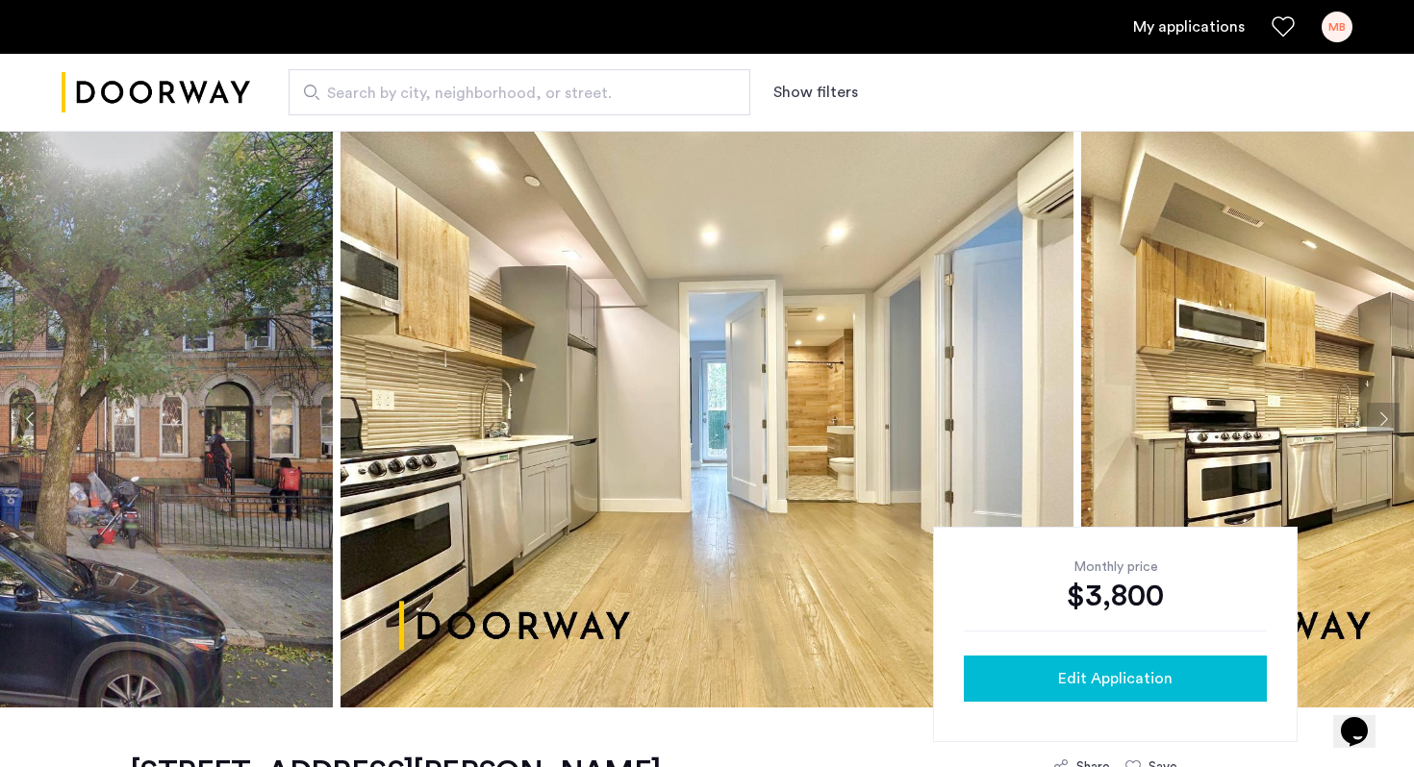
click at [1178, 686] on div "Edit Application" at bounding box center [1115, 678] width 272 height 23
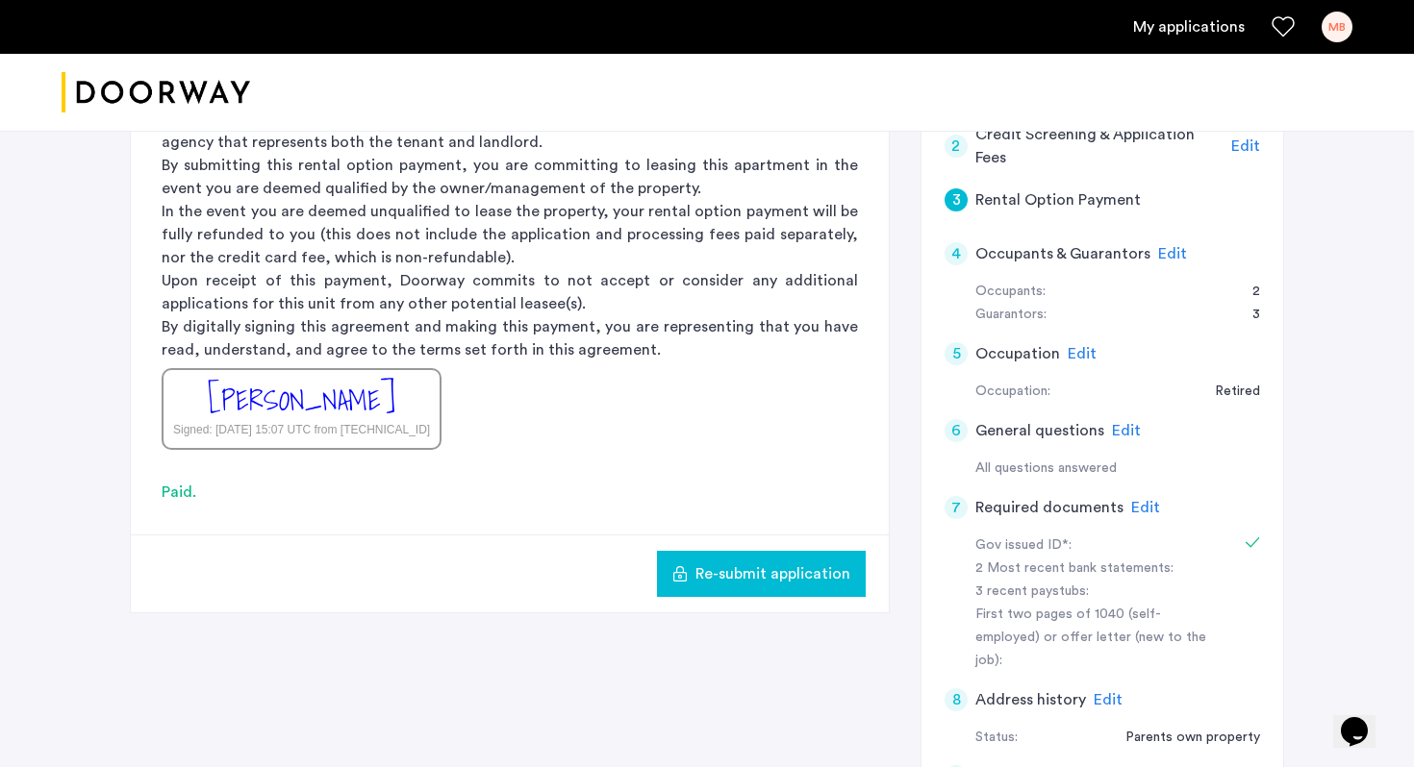
scroll to position [164, 0]
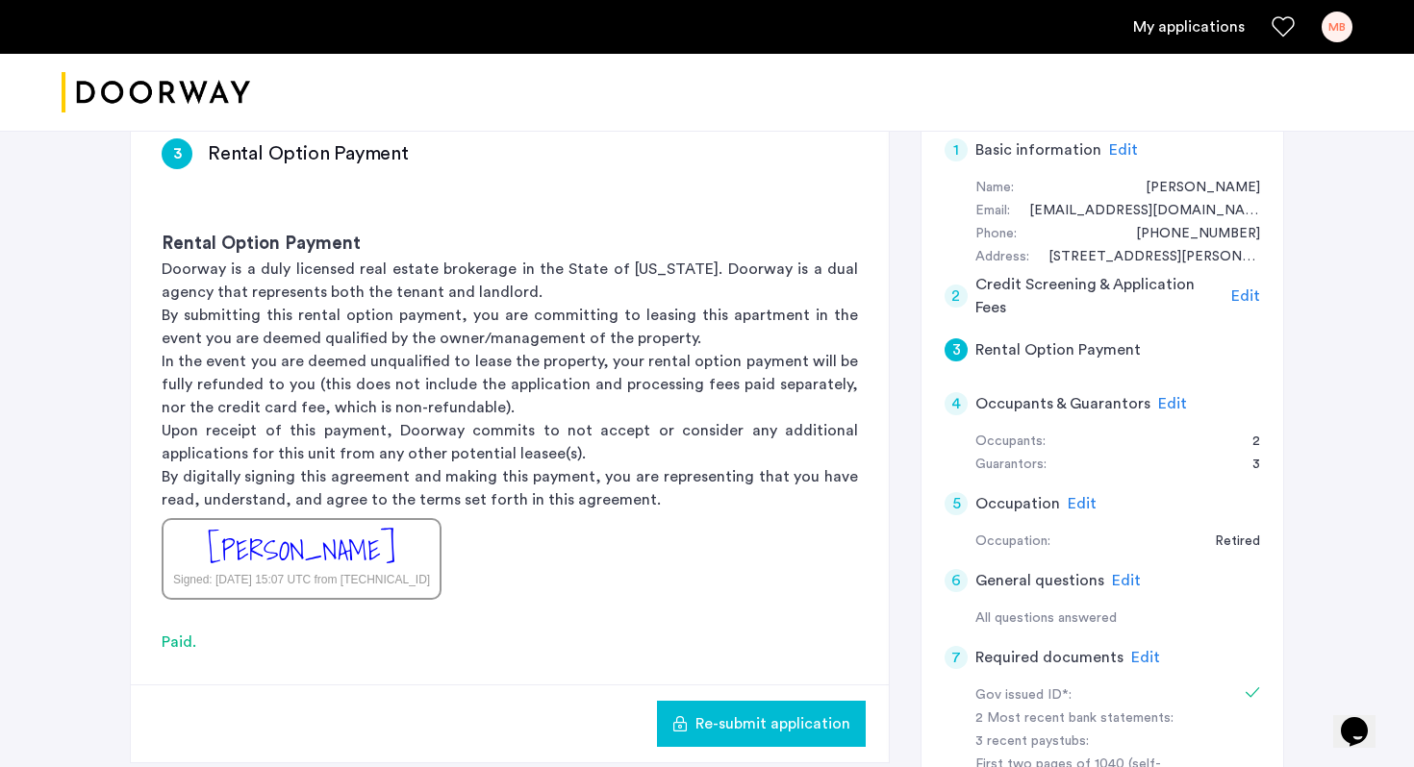
click at [1167, 399] on span "Edit" at bounding box center [1172, 403] width 29 height 15
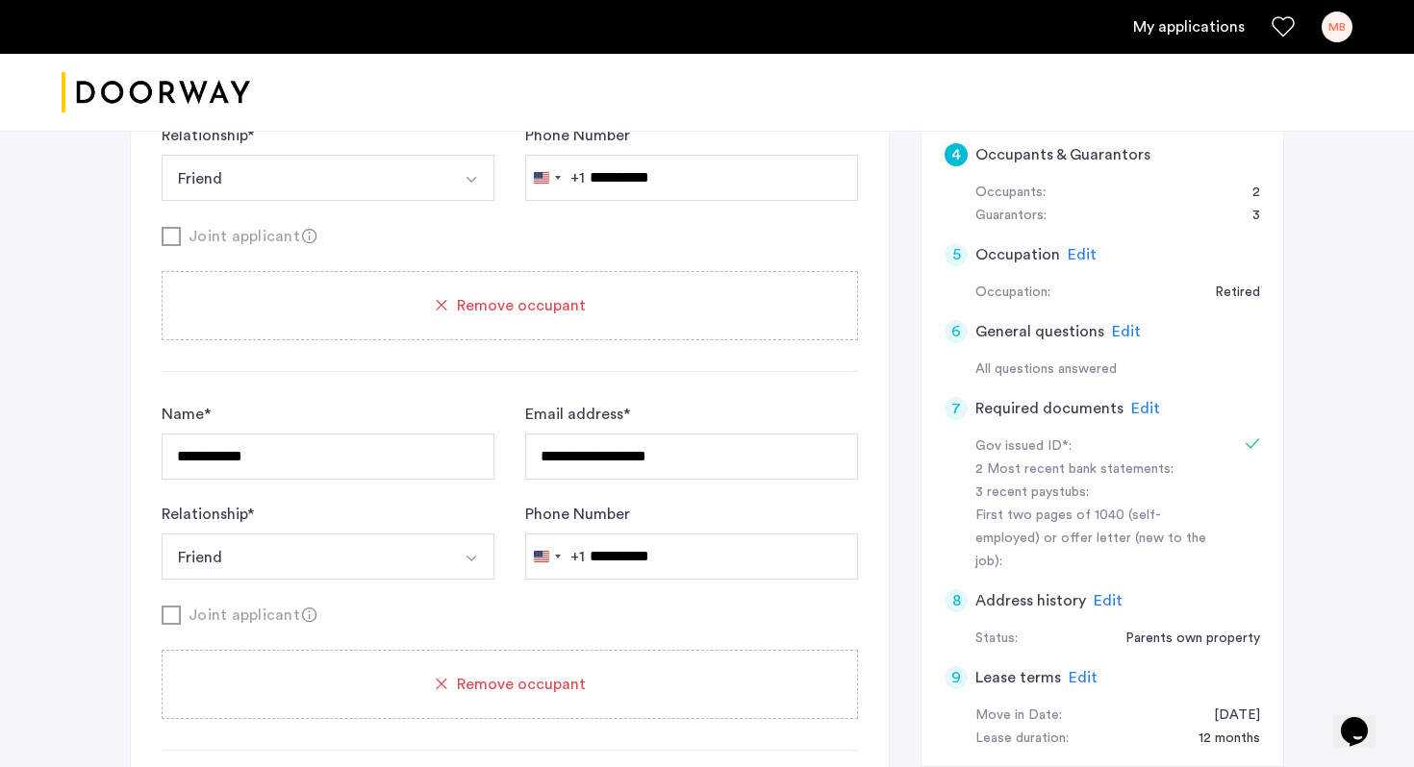
scroll to position [408, 0]
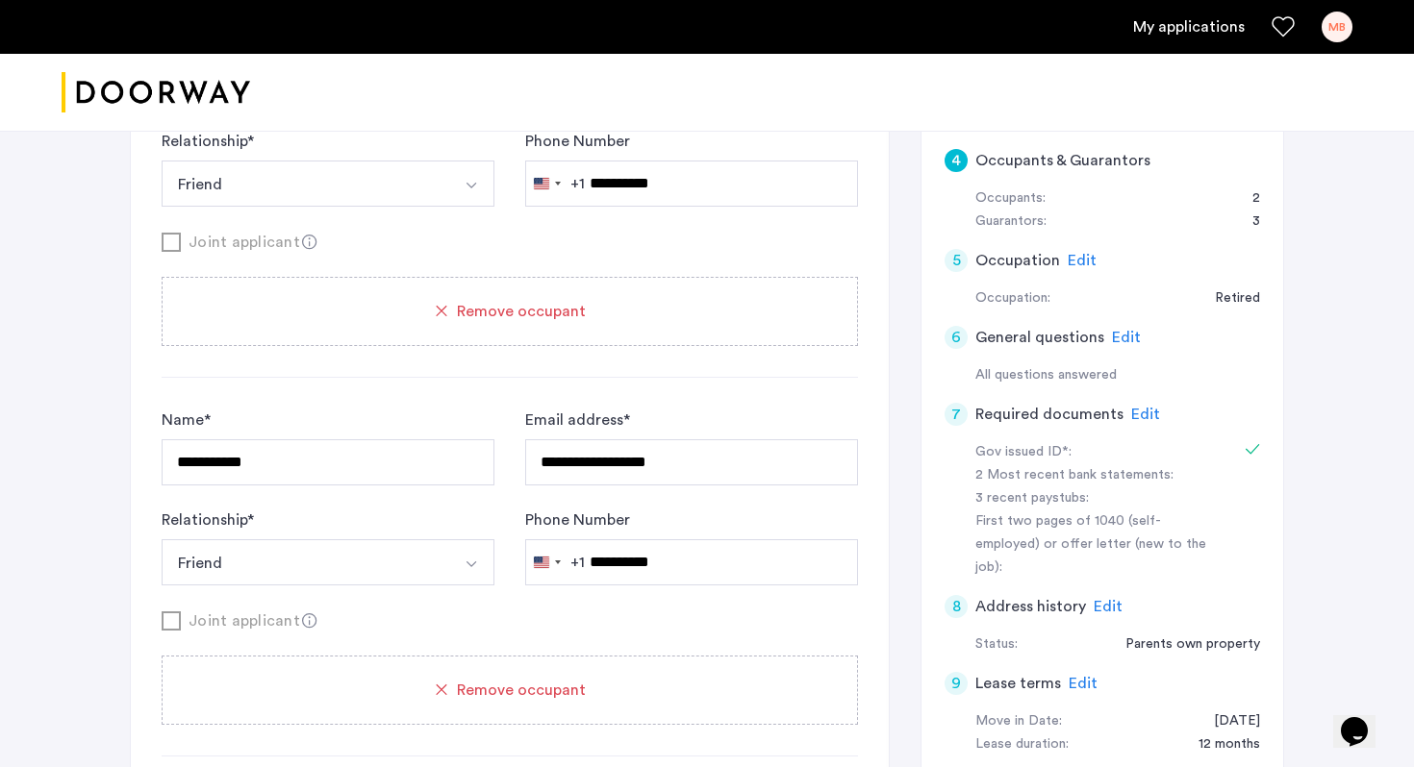
click at [1119, 336] on span "Edit" at bounding box center [1126, 337] width 29 height 15
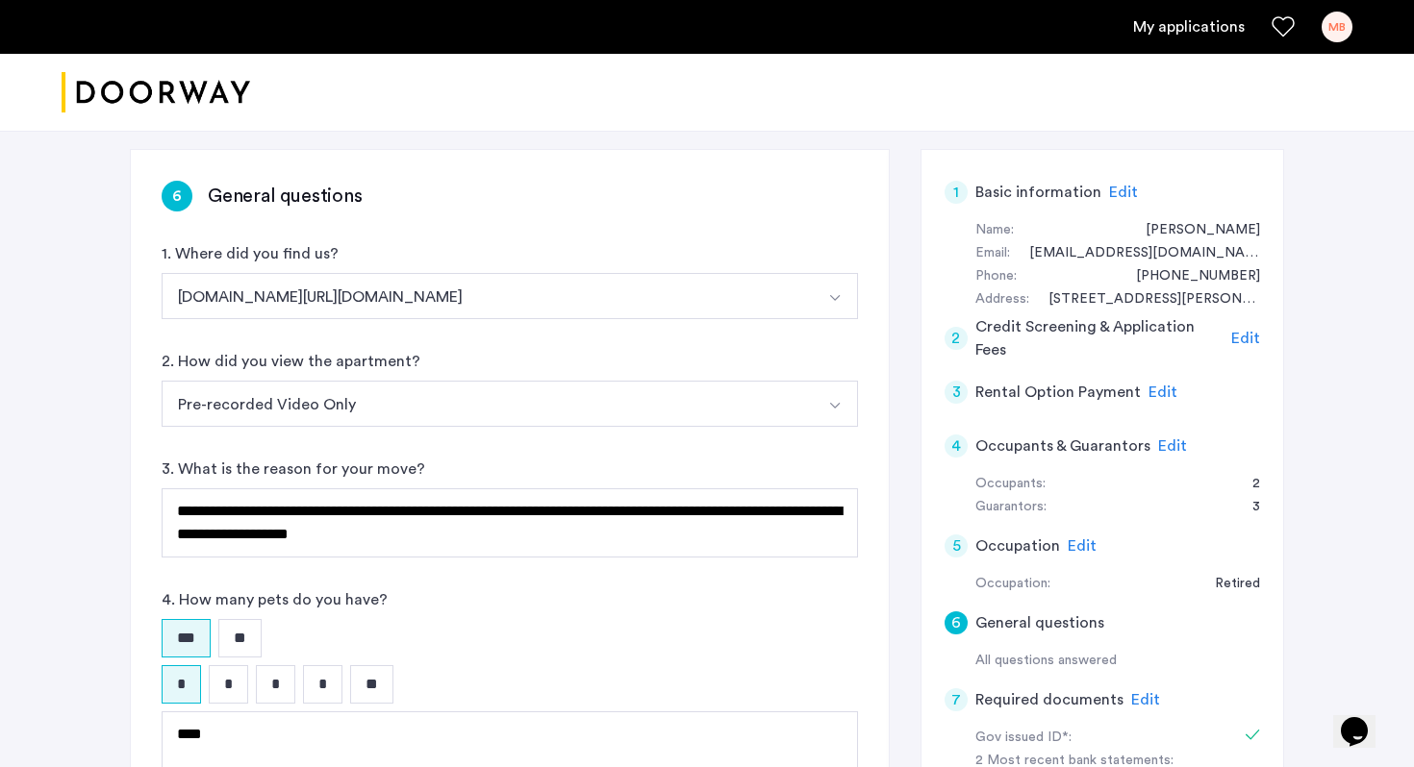
scroll to position [105, 0]
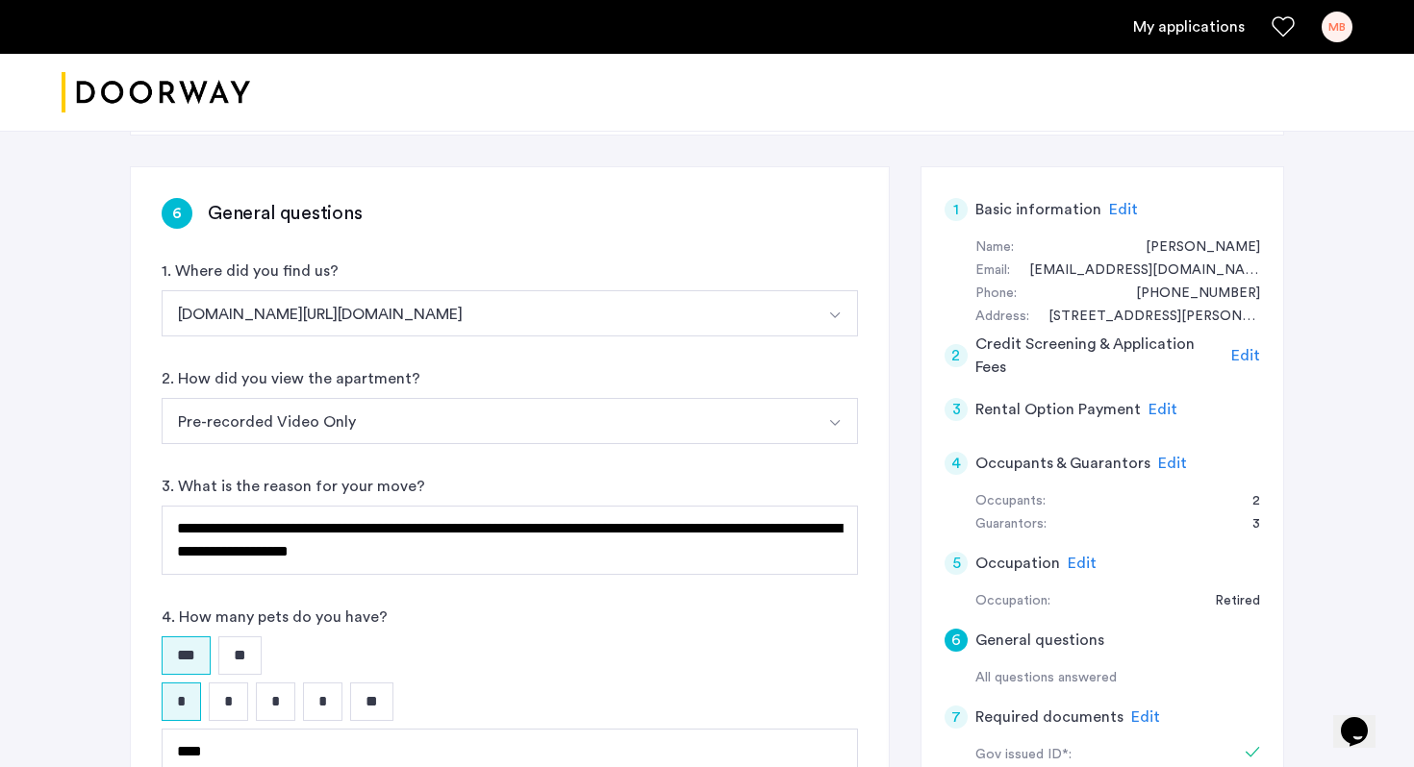
click at [334, 315] on button "[DOMAIN_NAME][URL][DOMAIN_NAME]" at bounding box center [487, 313] width 651 height 46
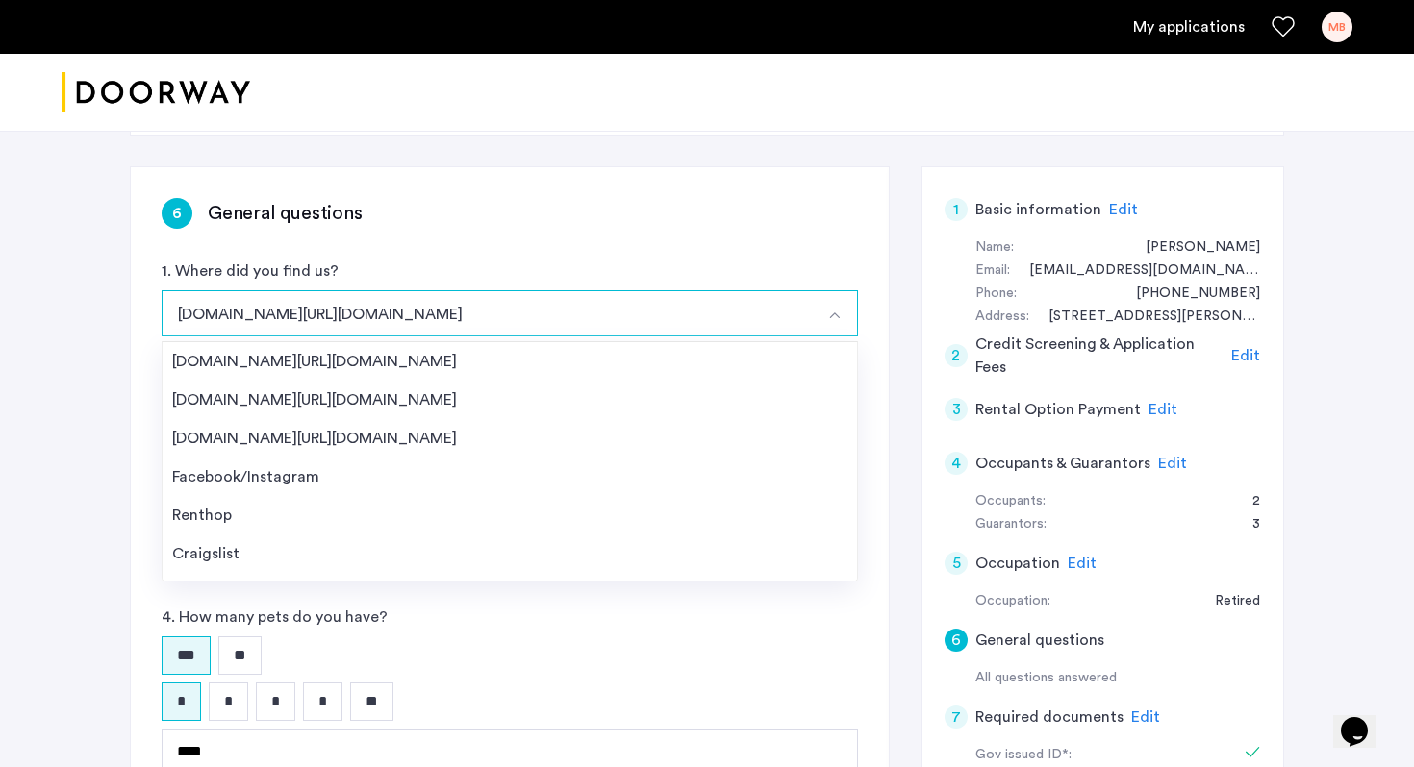
click at [475, 254] on div "**********" at bounding box center [510, 556] width 758 height 779
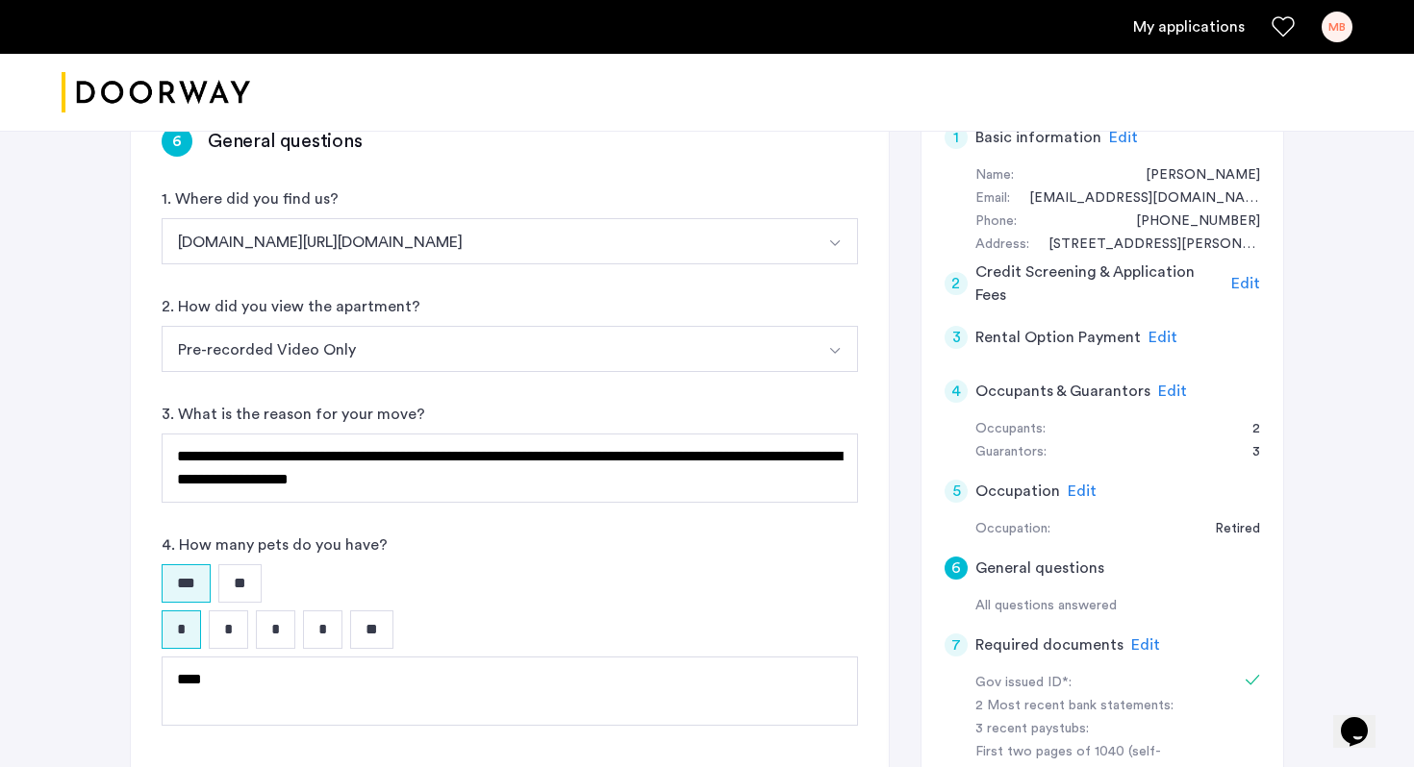
scroll to position [80, 0]
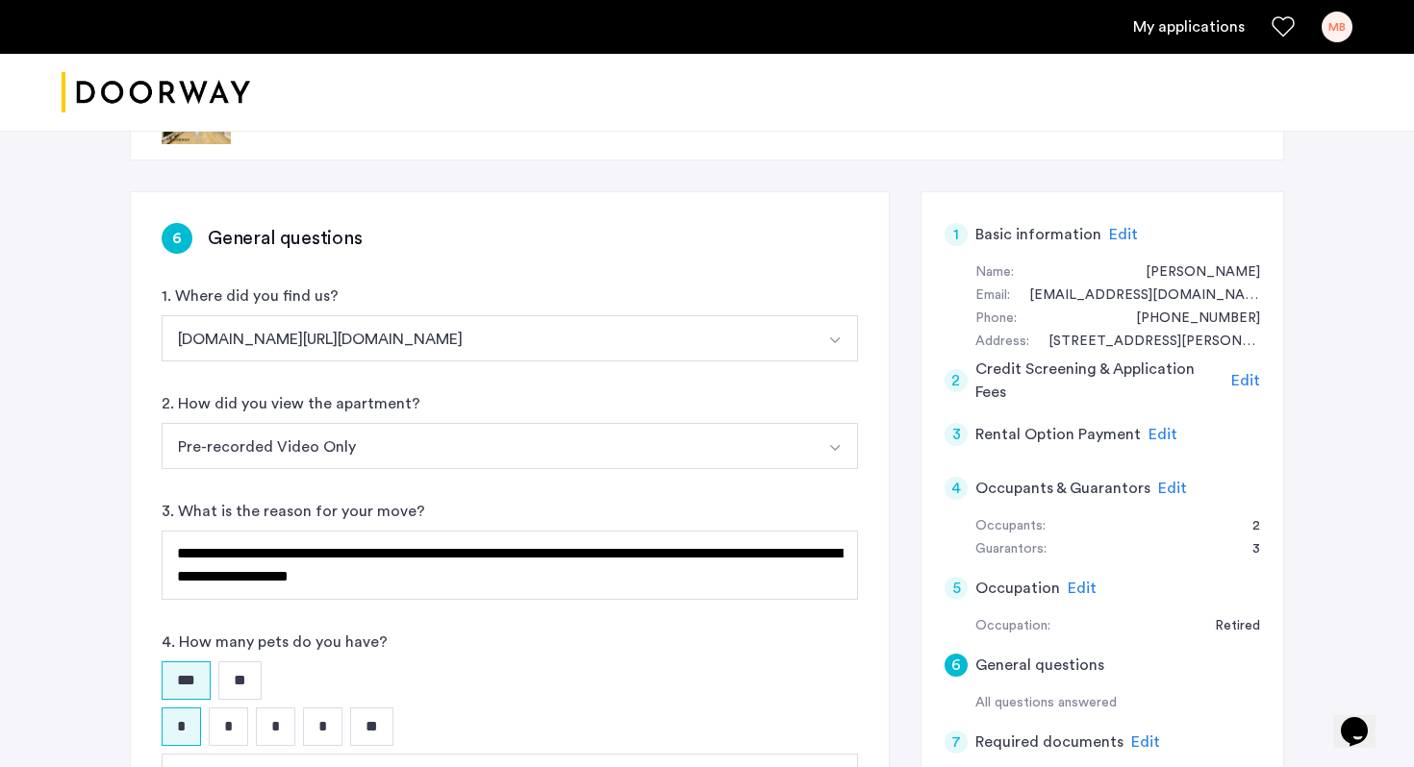
click at [507, 224] on div "6 General questions" at bounding box center [510, 238] width 696 height 31
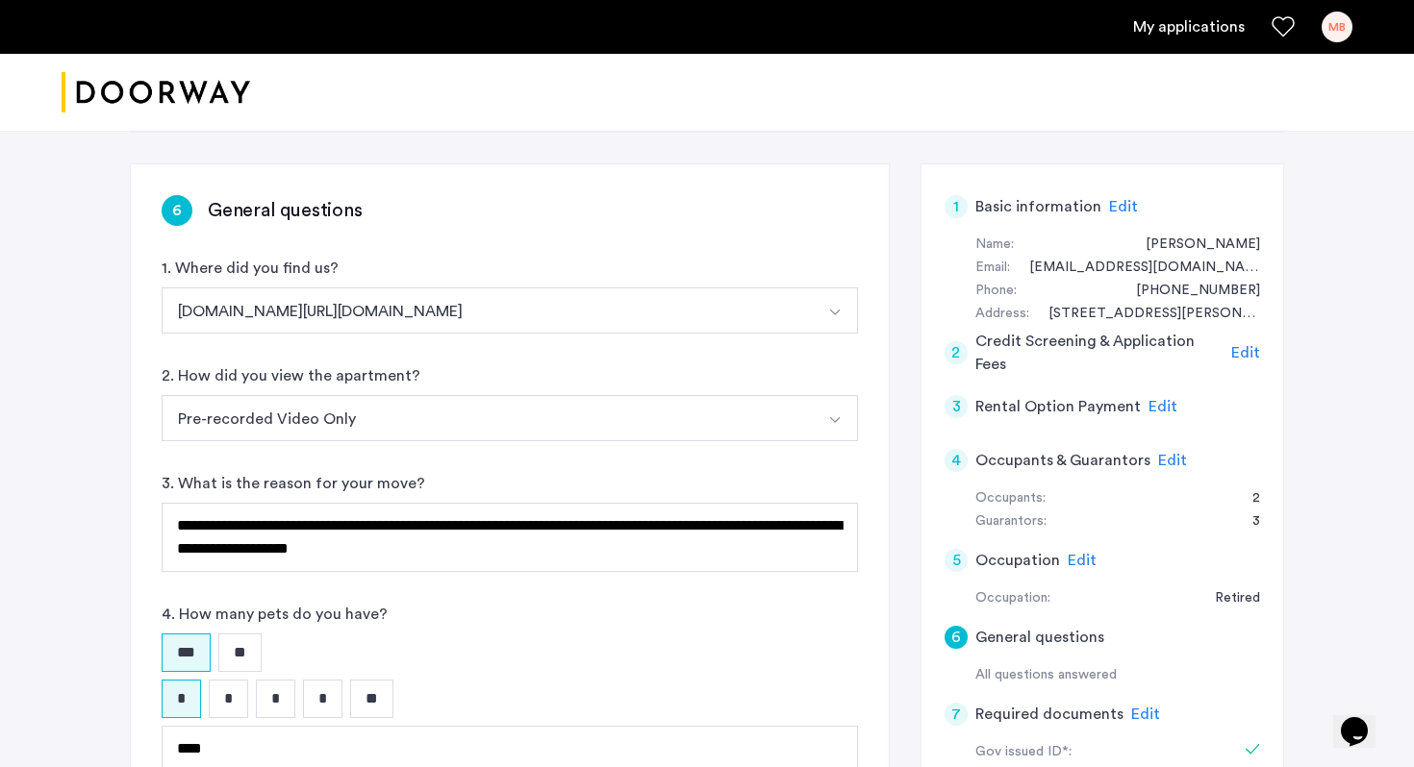
scroll to position [109, 0]
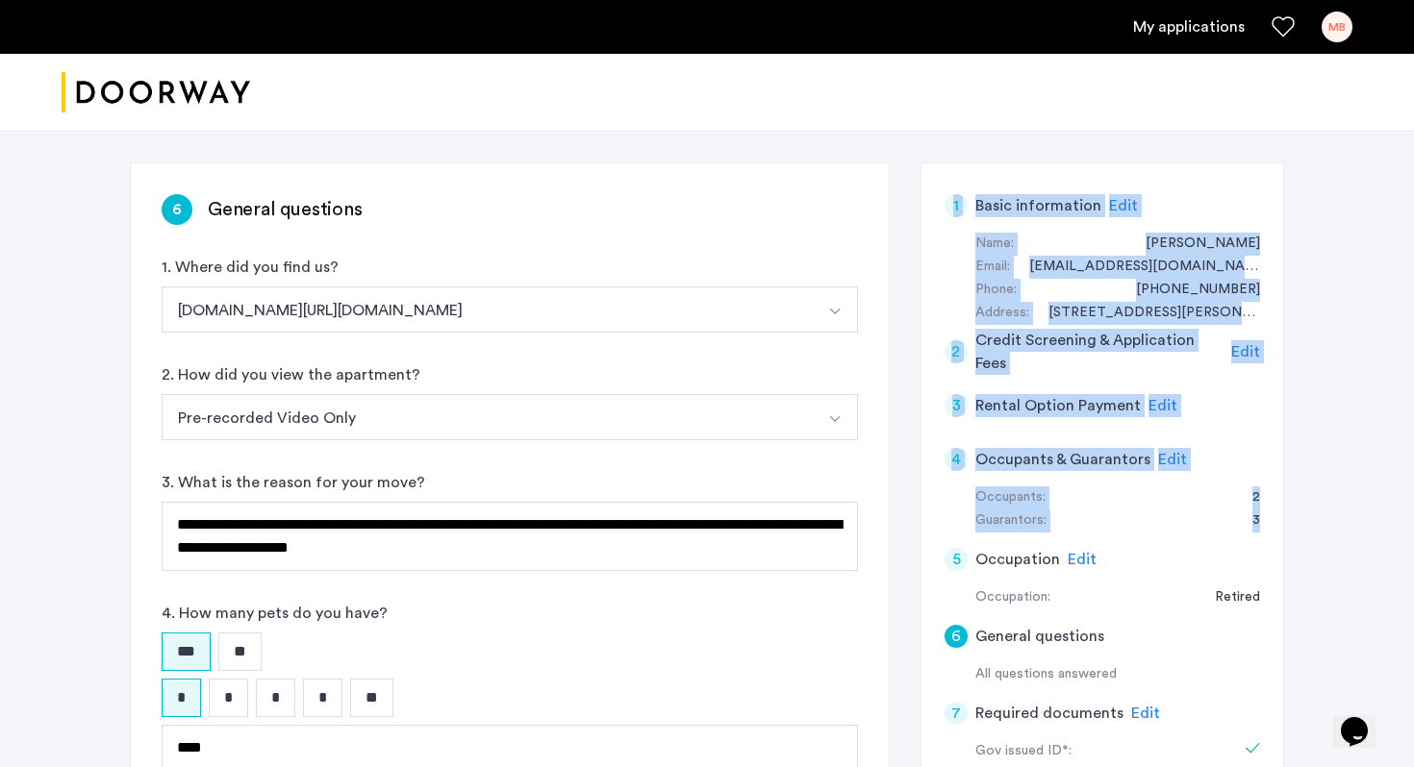
drag, startPoint x: 1271, startPoint y: 528, endPoint x: 1272, endPoint y: 176, distance: 352.0
click at [1272, 176] on div "1 Basic information Edit Name: Mia Blatcher Email: miajblatcher@gmail.com Phone…" at bounding box center [1102, 618] width 364 height 910
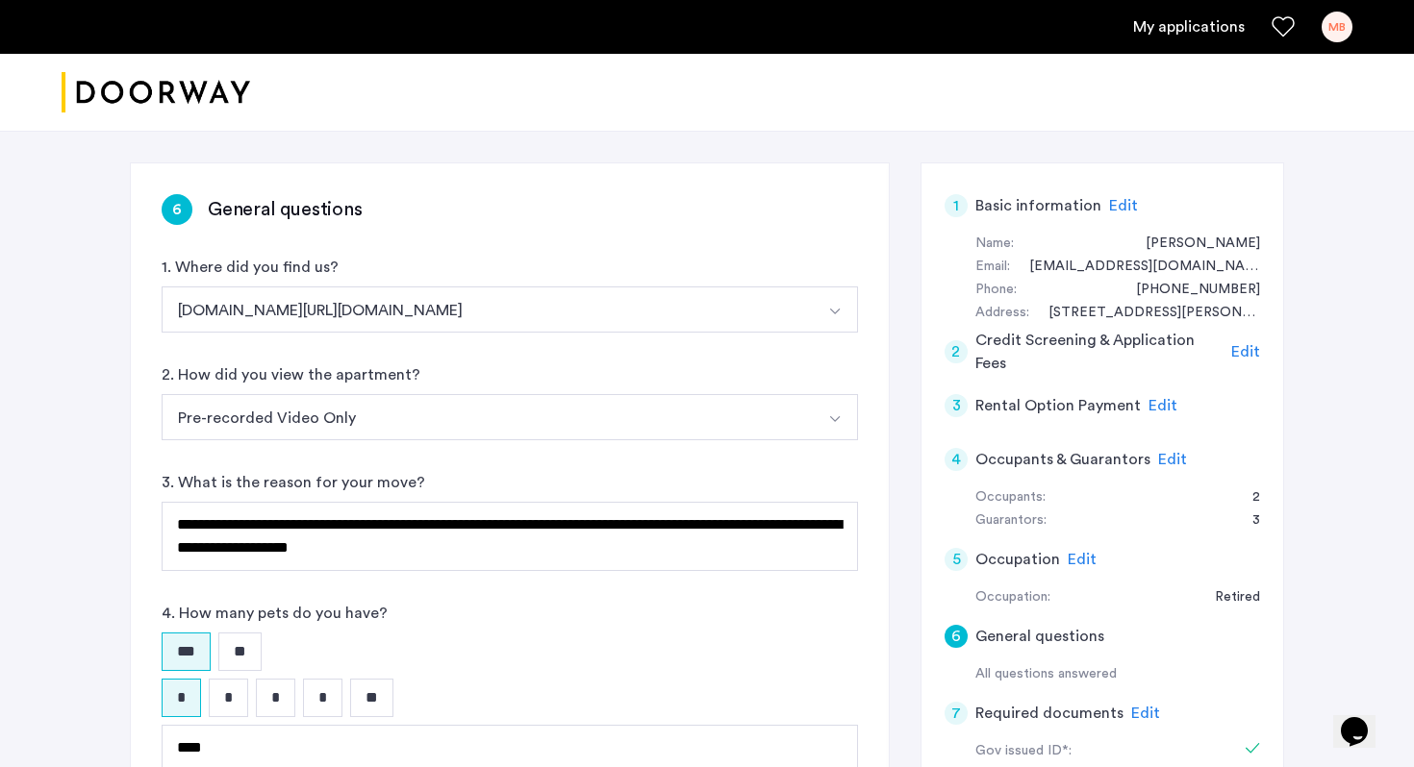
click at [1272, 175] on div "1 Basic information Edit Name: Mia Blatcher Email: miajblatcher@gmail.com Phone…" at bounding box center [1102, 618] width 364 height 910
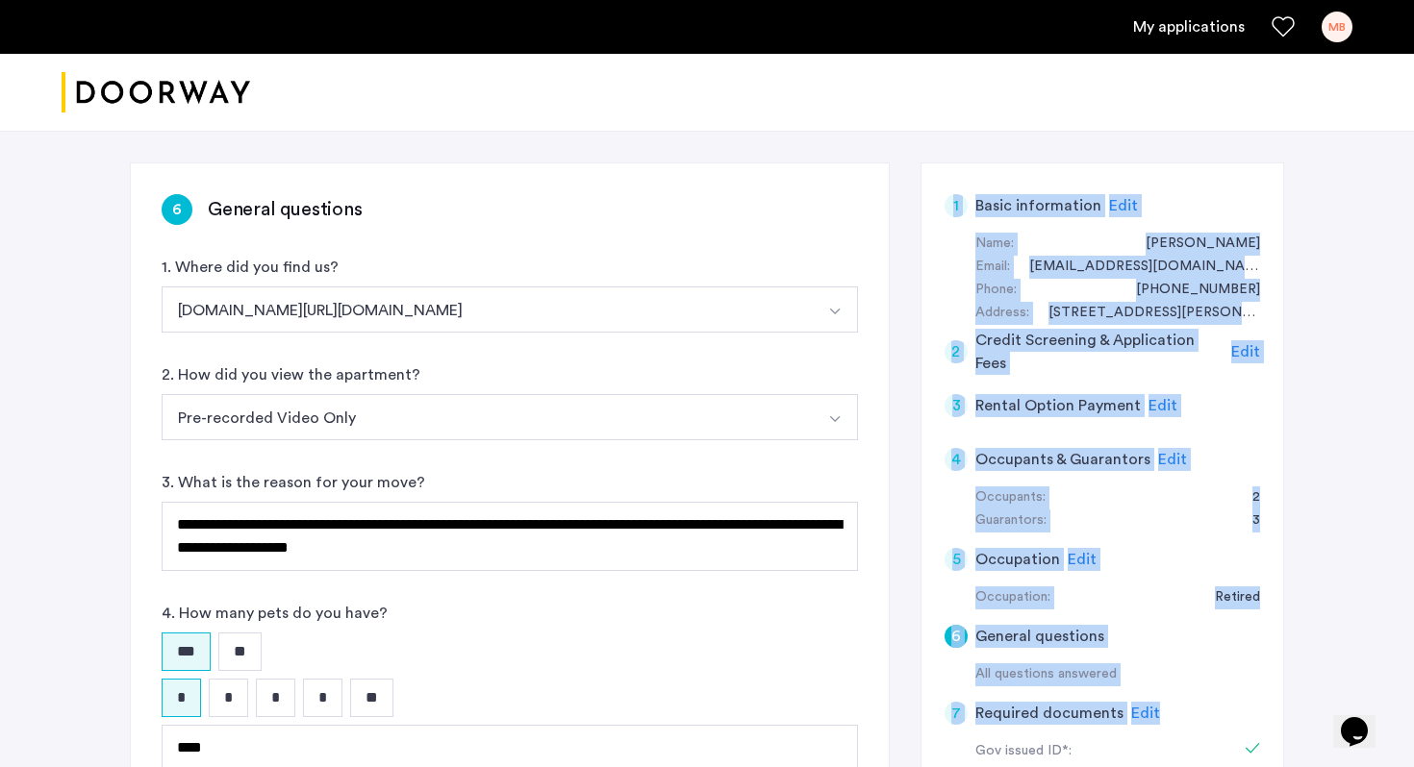
drag, startPoint x: 1272, startPoint y: 175, endPoint x: 1271, endPoint y: 692, distance: 517.4
click at [1272, 693] on div "1 Basic information Edit Name: Mia Blatcher Email: miajblatcher@gmail.com Phone…" at bounding box center [1102, 618] width 364 height 910
click at [1271, 692] on div "1 Basic information Edit Name: Mia Blatcher Email: miajblatcher@gmail.com Phone…" at bounding box center [1102, 618] width 364 height 910
drag, startPoint x: 1271, startPoint y: 692, endPoint x: 1290, endPoint y: 217, distance: 475.4
click at [1290, 217] on div "**********" at bounding box center [707, 562] width 1212 height 1081
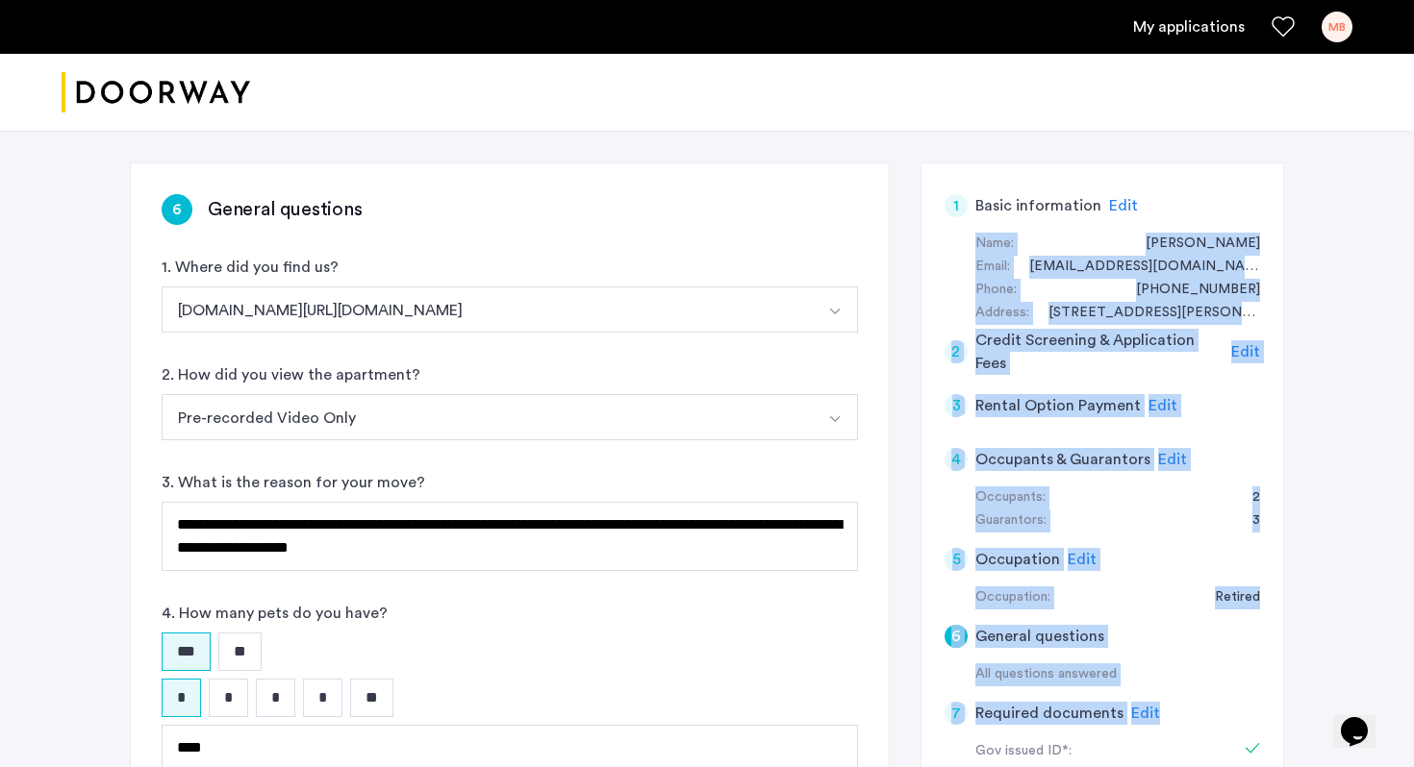
click at [1290, 217] on div "**********" at bounding box center [707, 562] width 1212 height 1081
drag, startPoint x: 1290, startPoint y: 217, endPoint x: 1238, endPoint y: 687, distance: 472.2
click at [1238, 687] on div "**********" at bounding box center [707, 562] width 1212 height 1081
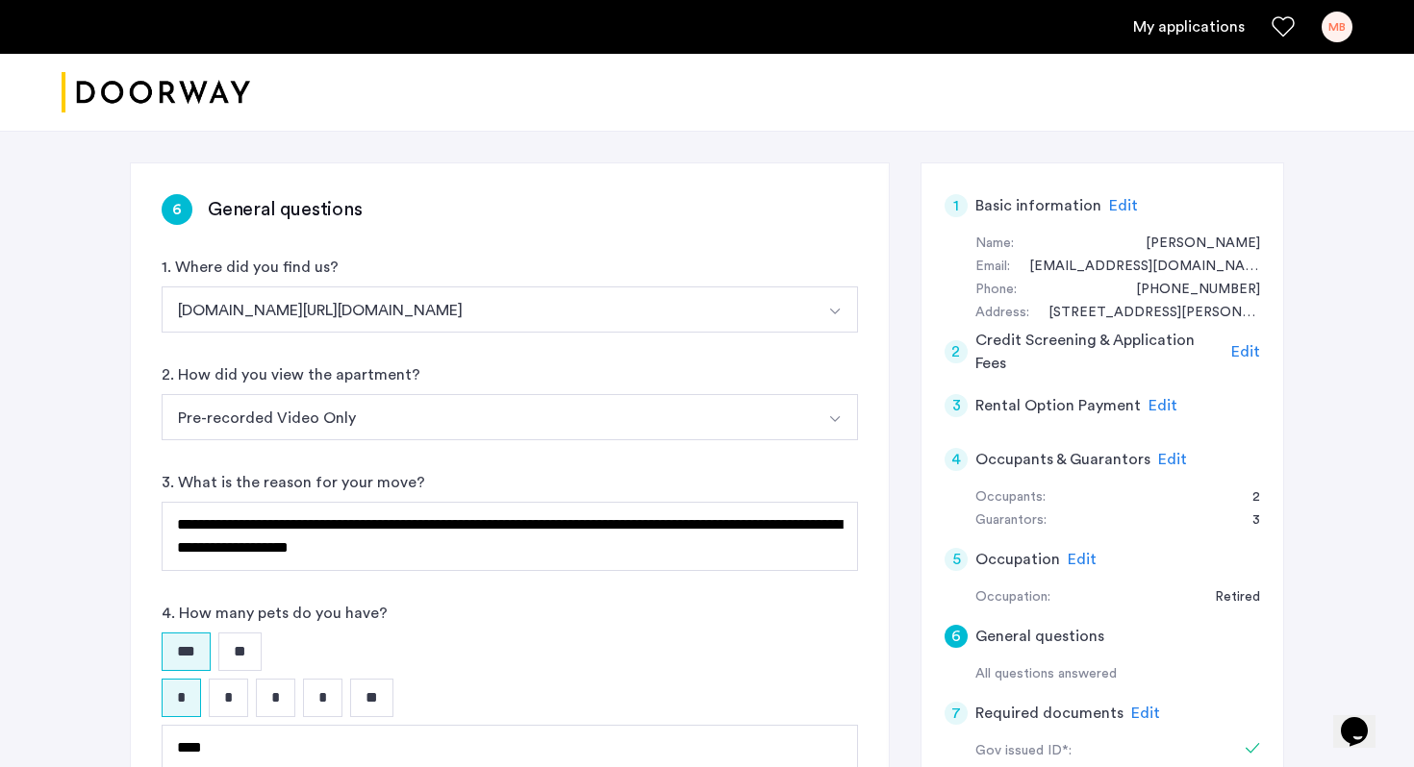
click at [1280, 672] on div "1 Basic information Edit Name: Mia Blatcher Email: miajblatcher@gmail.com Phone…" at bounding box center [1102, 618] width 364 height 910
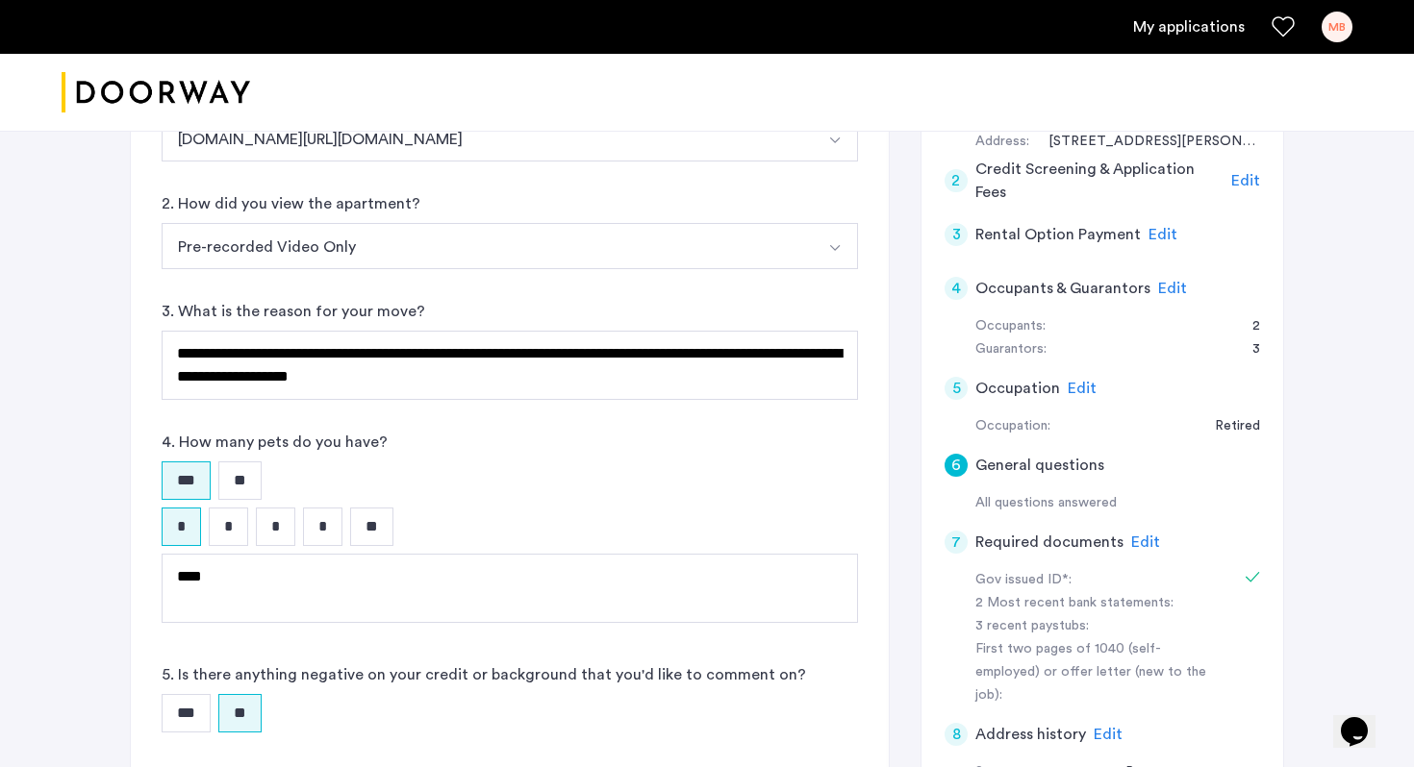
scroll to position [282, 0]
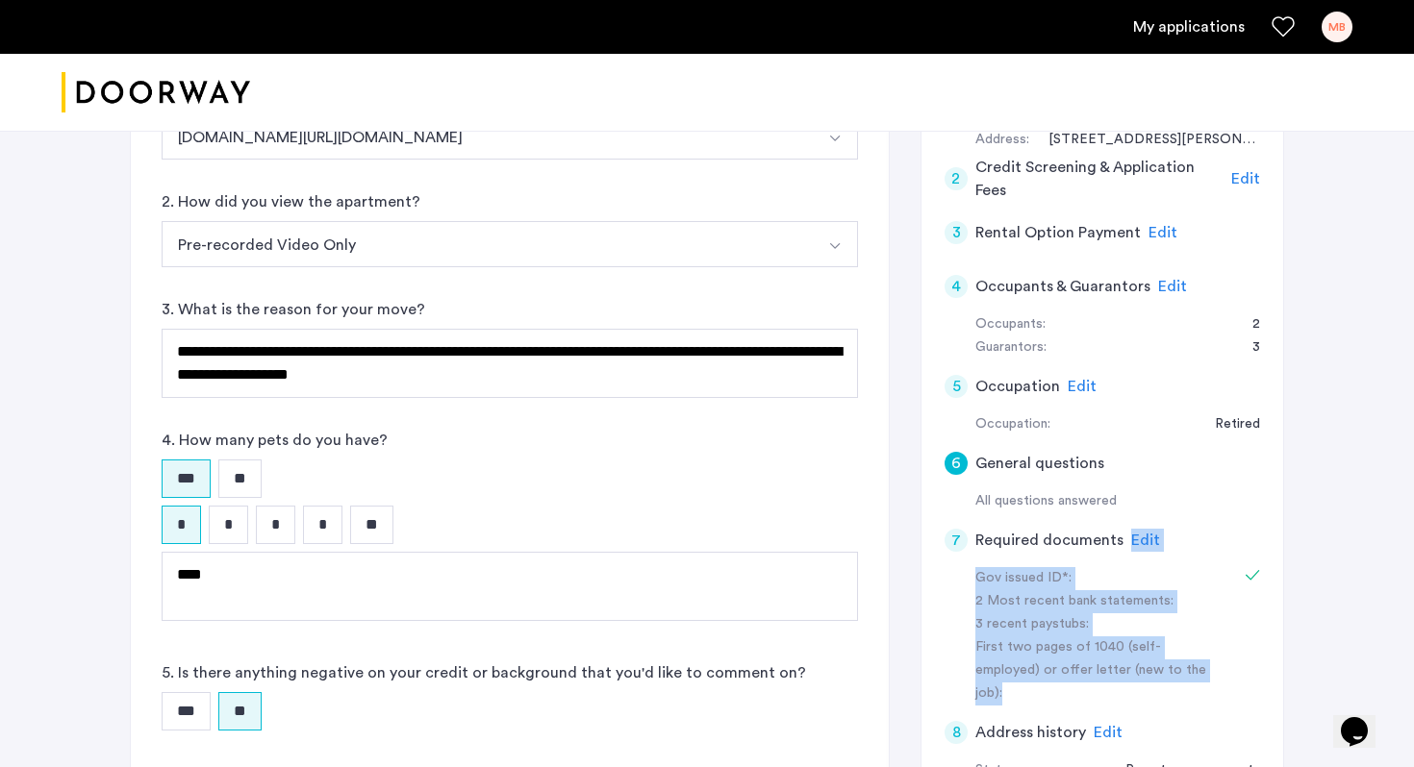
drag, startPoint x: 1203, startPoint y: 668, endPoint x: 1206, endPoint y: 517, distance: 151.0
click at [1206, 517] on app-required-documents-details "7 Required documents Edit Gov issued ID*: 2 Most recent bank statements: 3 rece…" at bounding box center [1101, 610] width 315 height 193
click at [1318, 526] on div "**********" at bounding box center [707, 389] width 1414 height 1081
drag, startPoint x: 1318, startPoint y: 526, endPoint x: 1225, endPoint y: 731, distance: 224.7
click at [1225, 731] on div "**********" at bounding box center [707, 389] width 1414 height 1081
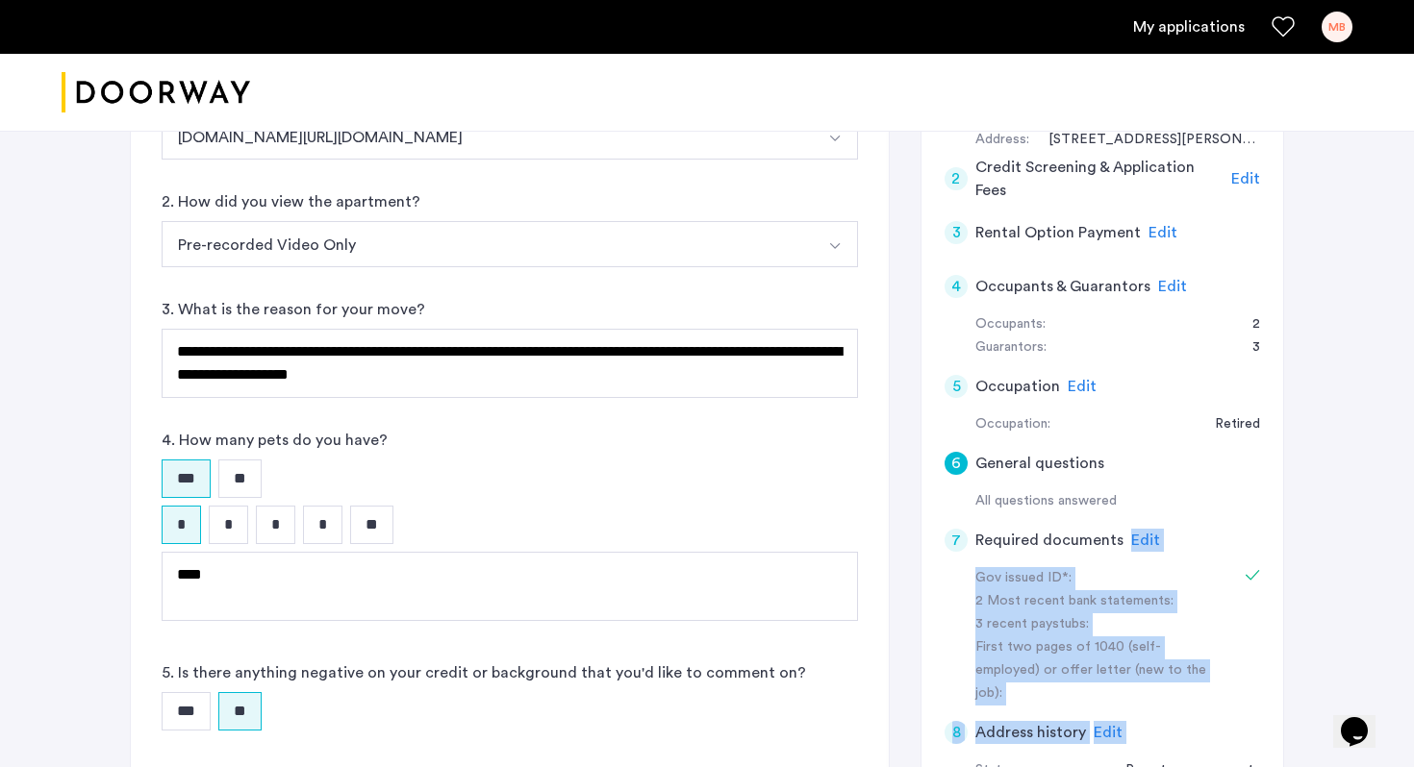
click at [1225, 731] on div "8 Address history Edit" at bounding box center [1101, 733] width 315 height 54
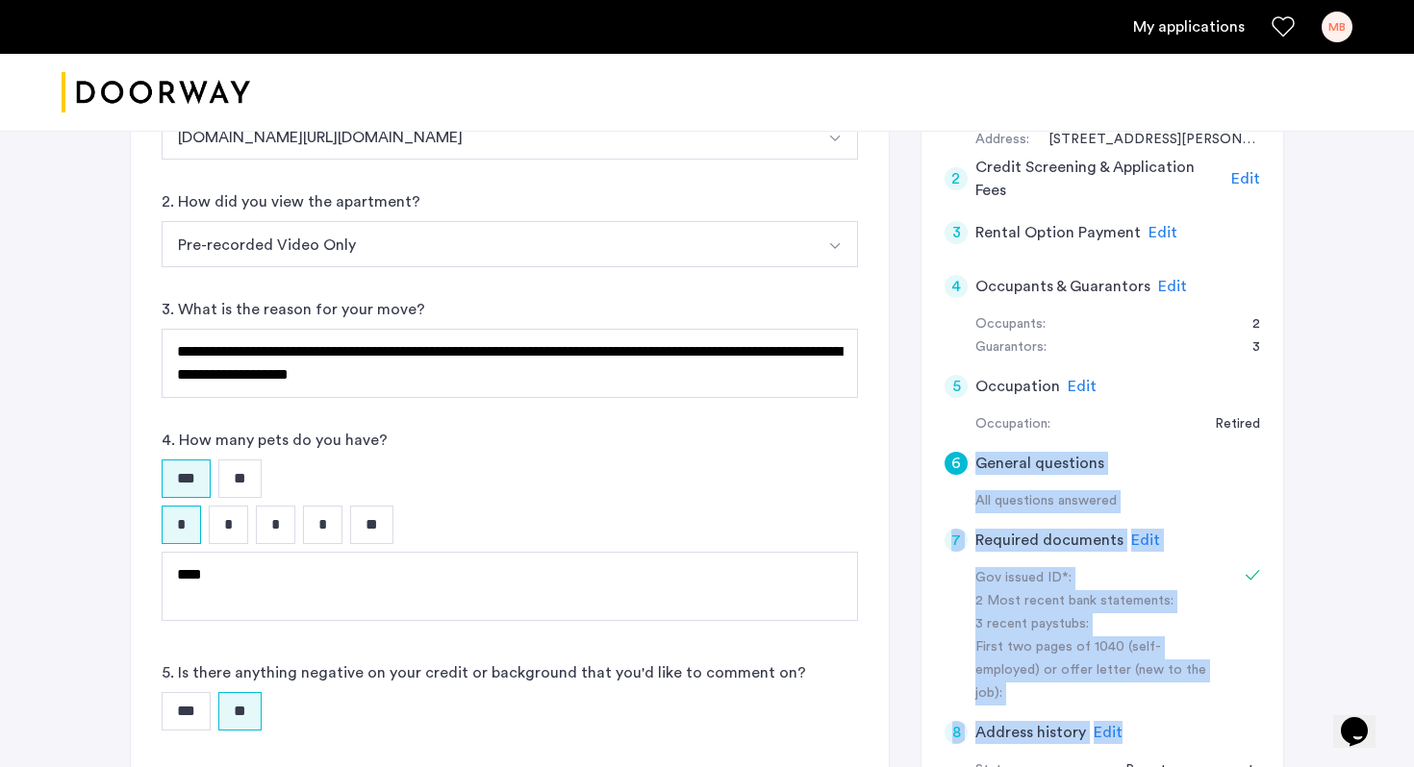
drag, startPoint x: 1234, startPoint y: 711, endPoint x: 1249, endPoint y: 439, distance: 272.6
click at [1249, 439] on app-summary "1 Basic information Edit Name: Mia Blatcher Email: miajblatcher@gmail.com Phone…" at bounding box center [1101, 444] width 315 height 877
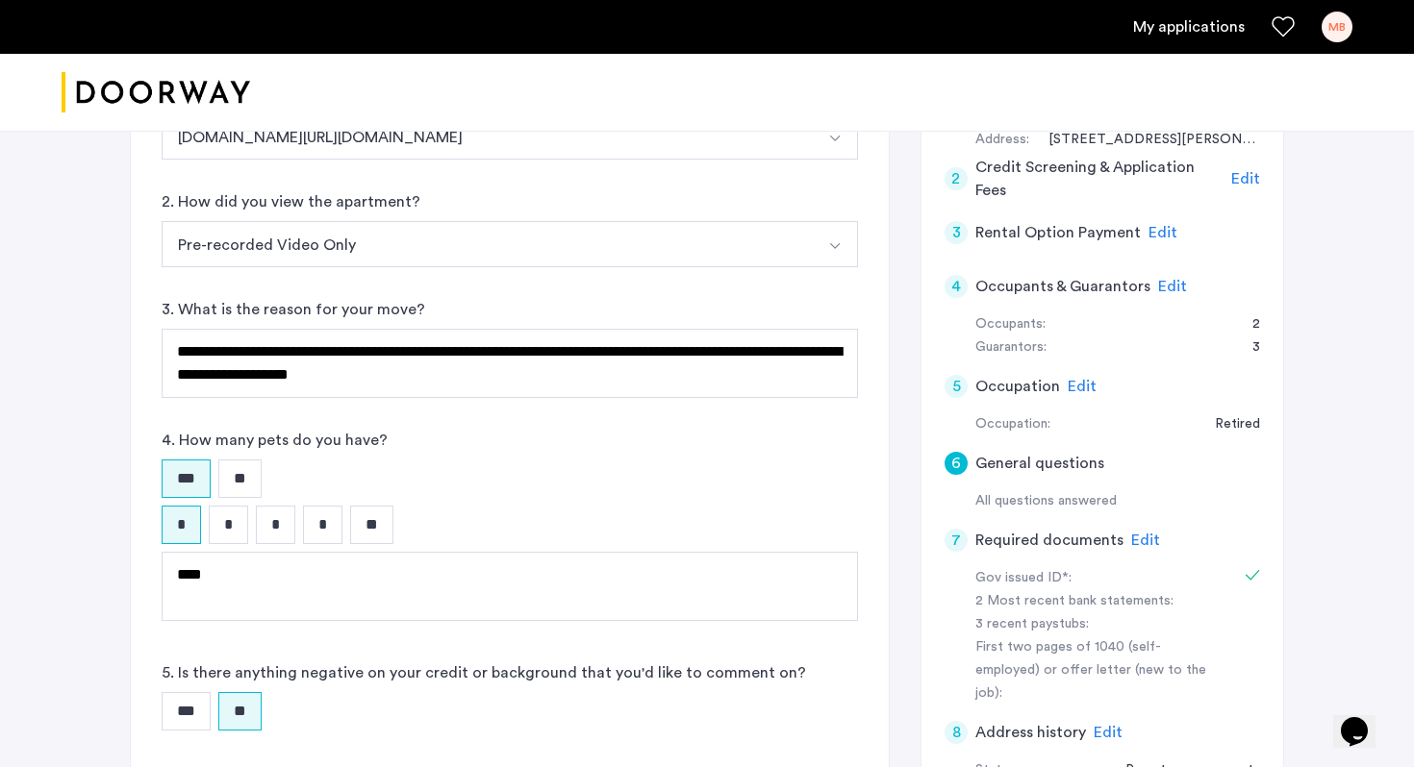
click at [1316, 541] on div "**********" at bounding box center [707, 389] width 1414 height 1081
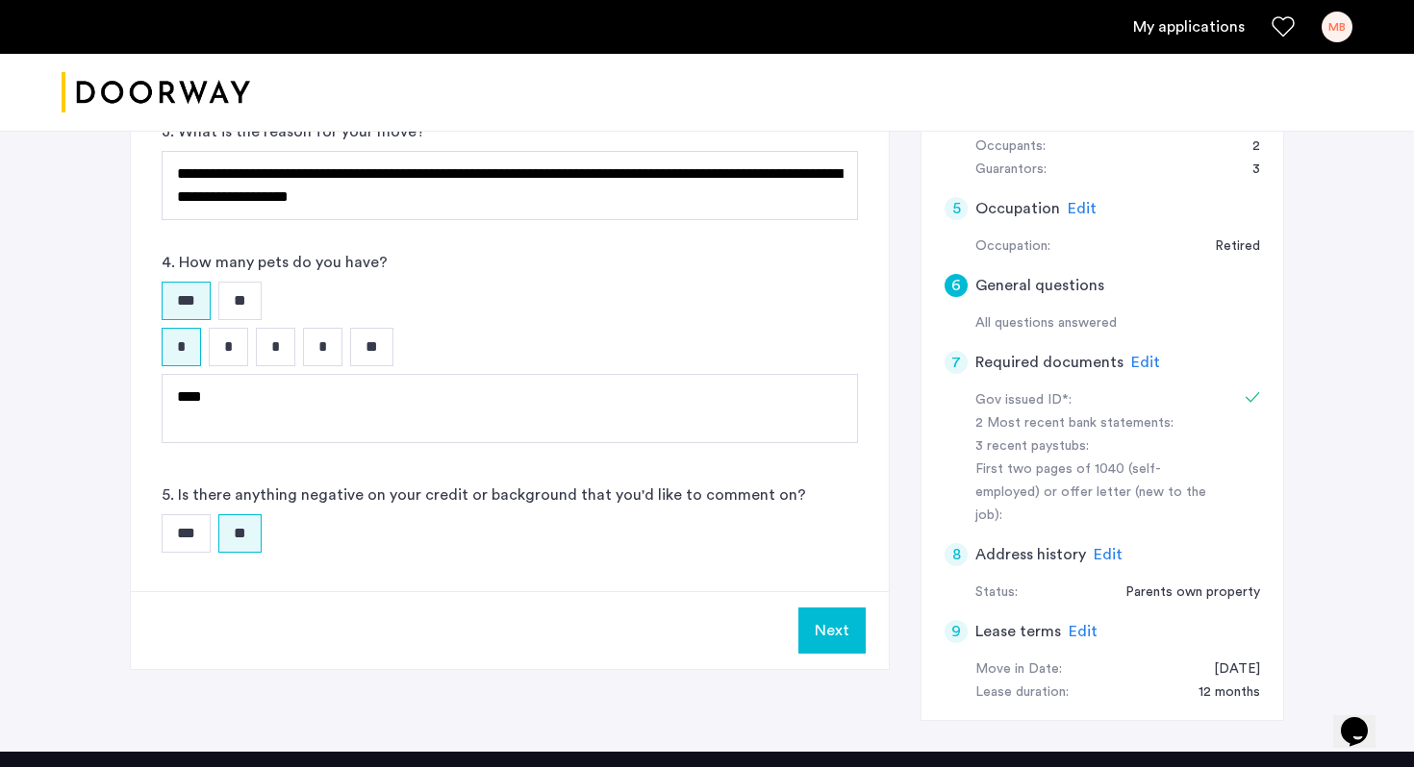
scroll to position [462, 0]
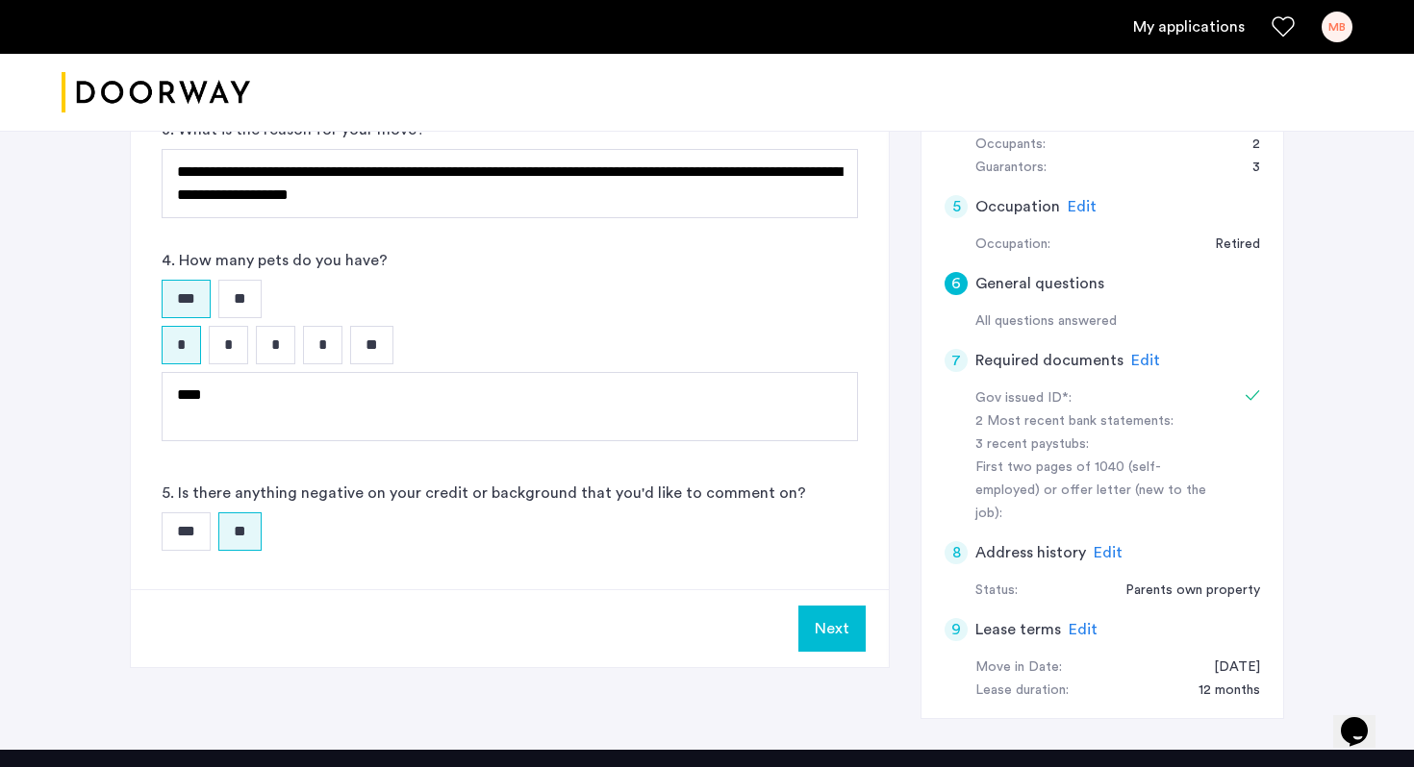
click at [839, 611] on button "Next" at bounding box center [831, 629] width 67 height 46
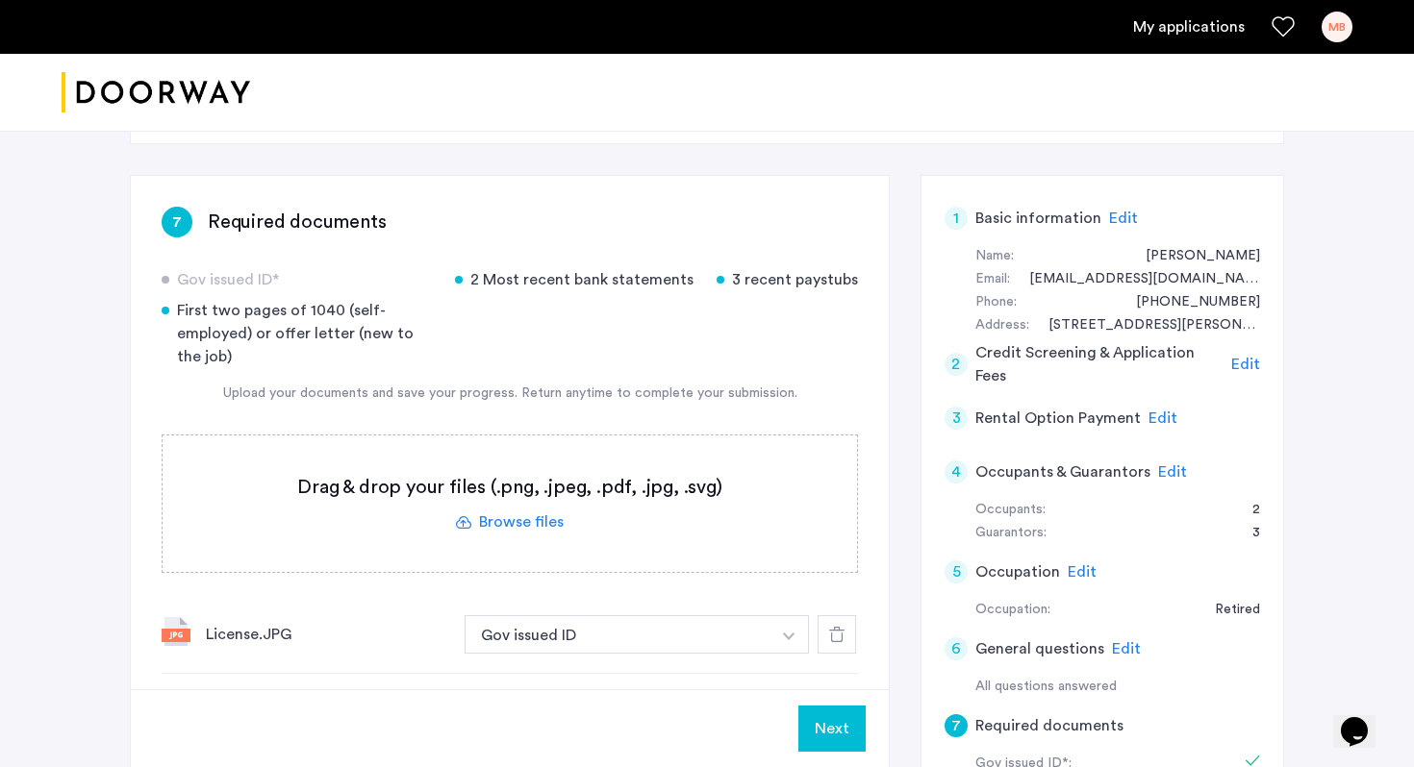
scroll to position [103, 0]
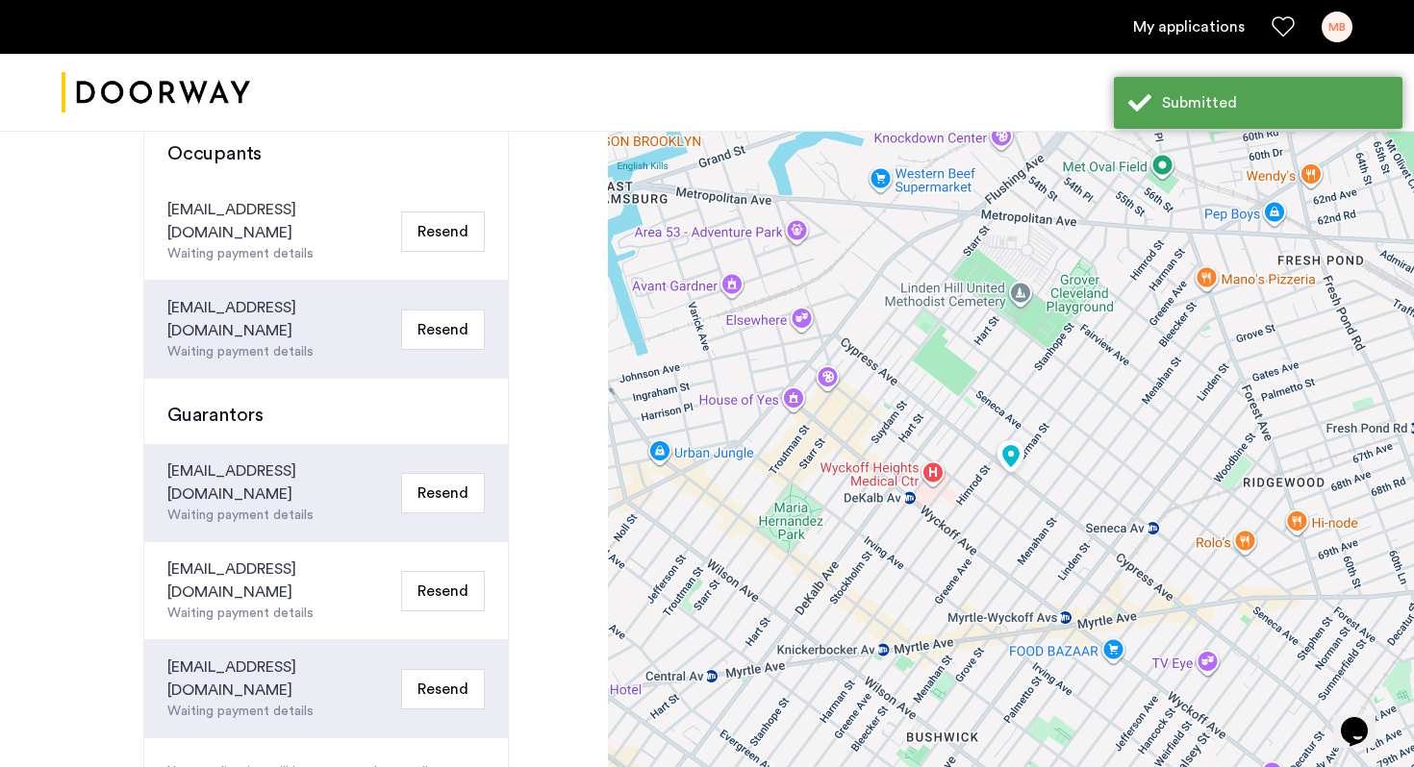
scroll to position [228, 0]
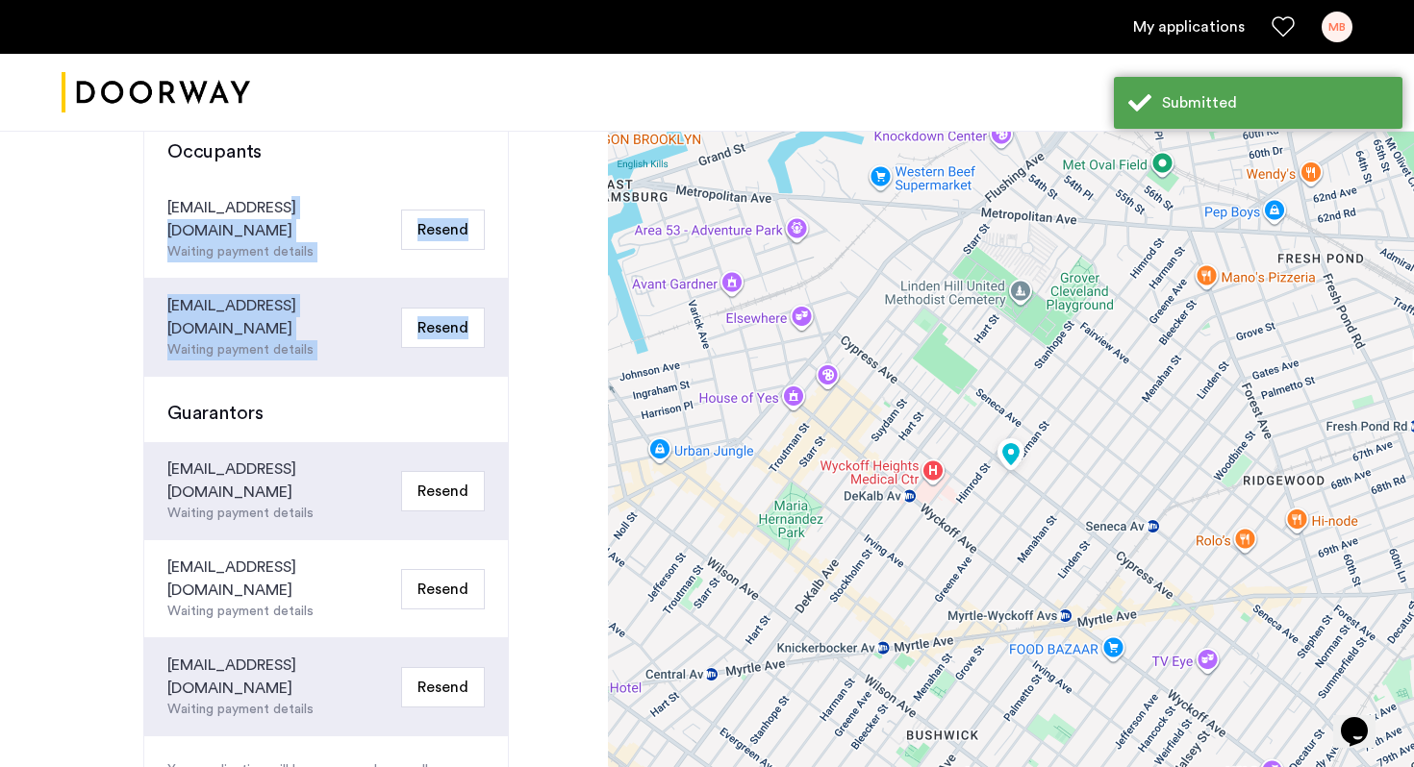
drag, startPoint x: 282, startPoint y: 210, endPoint x: 370, endPoint y: 341, distance: 158.7
click at [370, 342] on div "Occupants brawdy0@gmail.com Waiting payment details Resend gbassi12@gmail.com W…" at bounding box center [325, 483] width 365 height 739
click at [342, 311] on div "gbassi12@gmail.com Waiting payment details Resend" at bounding box center [326, 328] width 364 height 98
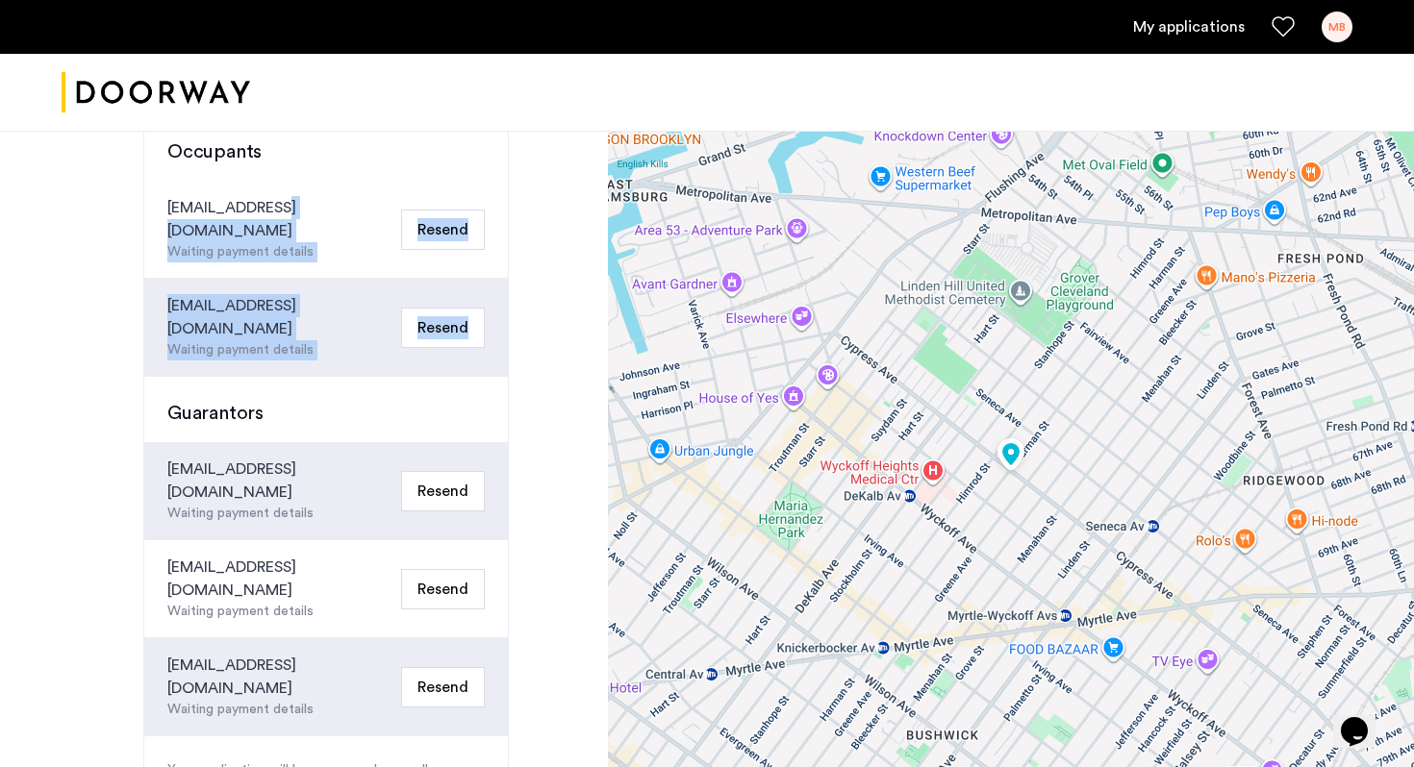
drag, startPoint x: 355, startPoint y: 325, endPoint x: 298, endPoint y: 180, distance: 155.9
click at [298, 180] on div "Occupants brawdy0@gmail.com Waiting payment details Resend gbassi12@gmail.com W…" at bounding box center [325, 483] width 365 height 739
click at [298, 181] on div "brawdy0@gmail.com Waiting payment details Resend" at bounding box center [326, 230] width 364 height 98
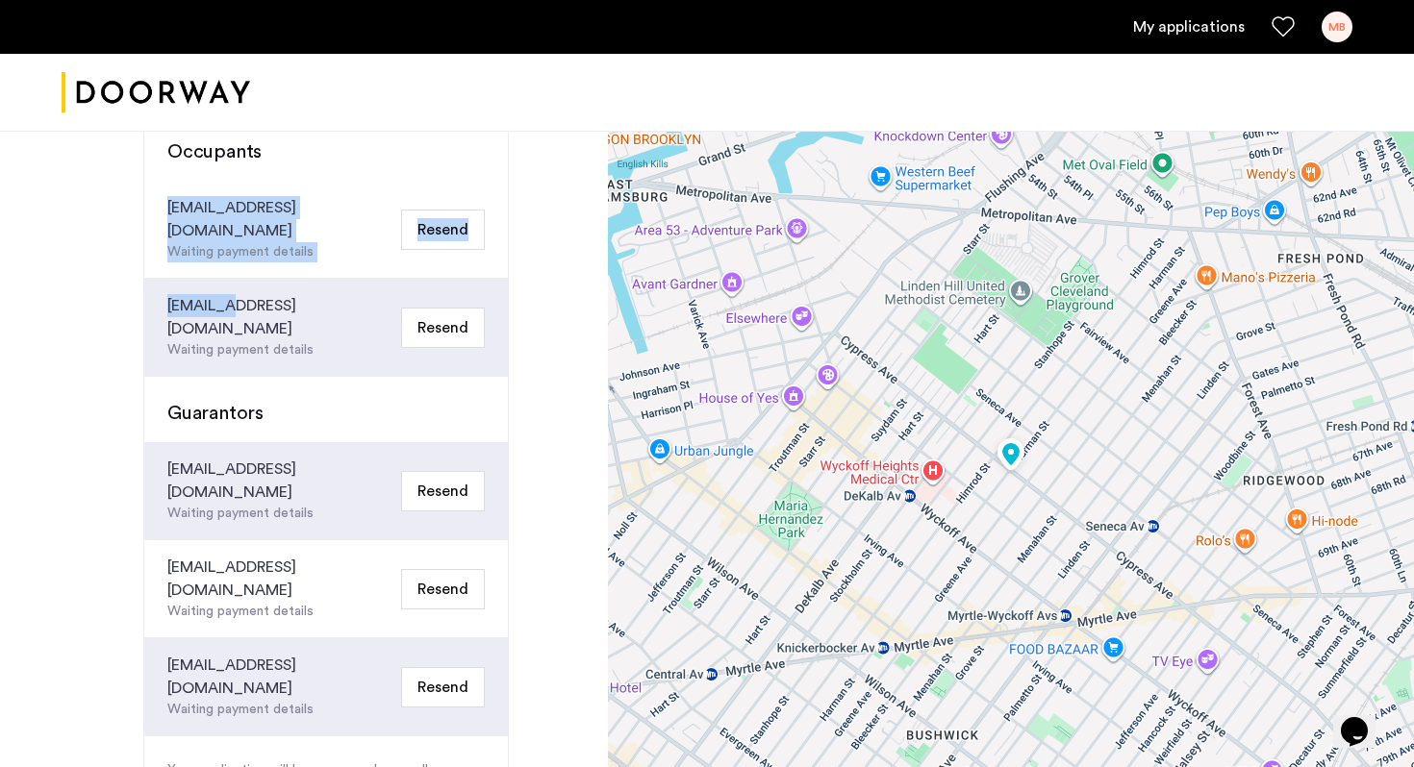
drag, startPoint x: 298, startPoint y: 180, endPoint x: 316, endPoint y: 270, distance: 92.2
click at [316, 270] on div "Occupants brawdy0@gmail.com Waiting payment details Resend gbassi12@gmail.com W…" at bounding box center [325, 483] width 365 height 739
click at [316, 279] on div "gbassi12@gmail.com Waiting payment details Resend" at bounding box center [326, 328] width 364 height 98
drag, startPoint x: 316, startPoint y: 269, endPoint x: 315, endPoint y: 135, distance: 134.6
click at [315, 134] on div "Occupants brawdy0@gmail.com Waiting payment details Resend gbassi12@gmail.com W…" at bounding box center [325, 483] width 365 height 739
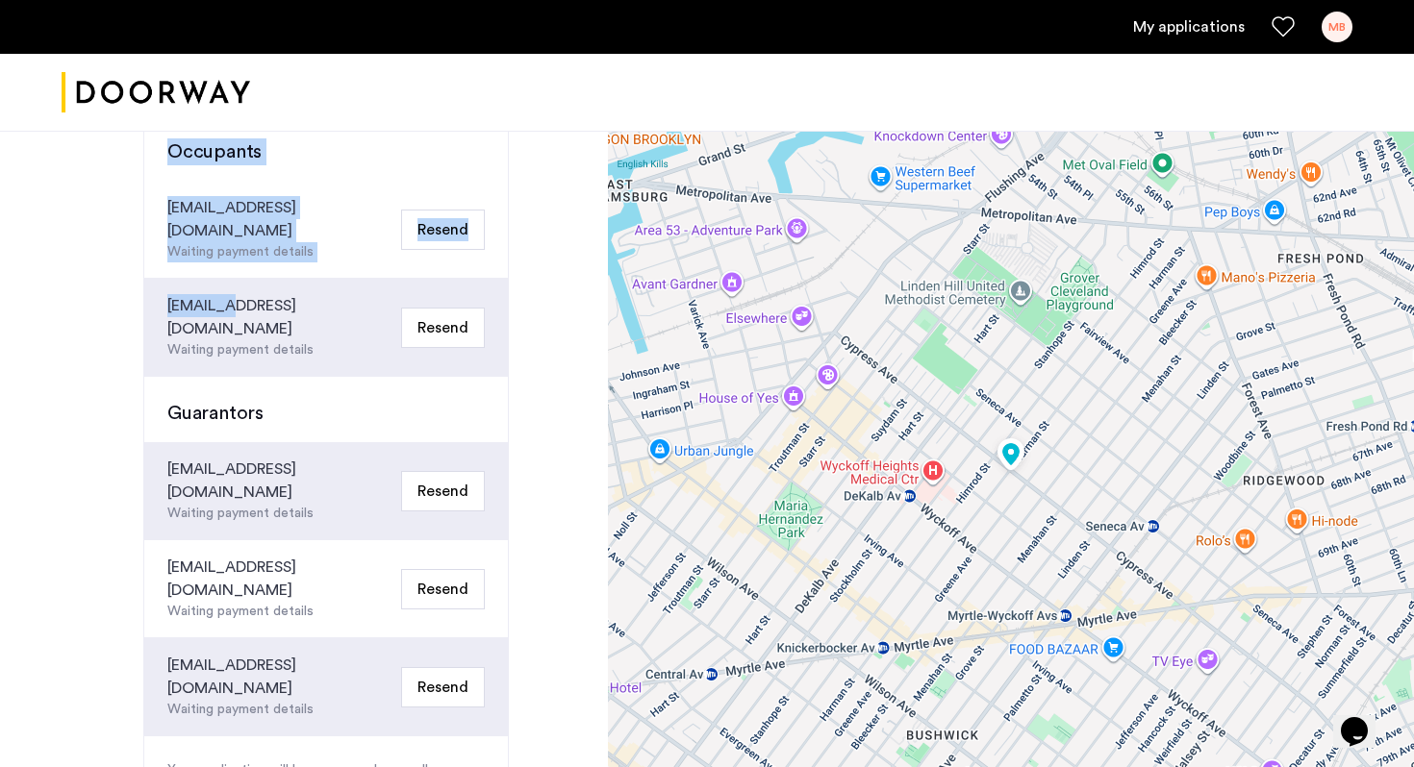
click at [315, 195] on div "brawdy0@gmail.com Waiting payment details Resend" at bounding box center [326, 230] width 364 height 98
drag, startPoint x: 315, startPoint y: 195, endPoint x: 321, endPoint y: 289, distance: 93.5
click at [321, 289] on div "Occupants brawdy0@gmail.com Waiting payment details Resend gbassi12@gmail.com W…" at bounding box center [325, 483] width 365 height 739
click at [321, 289] on div "gbassi12@gmail.com Waiting payment details Resend" at bounding box center [326, 328] width 364 height 98
drag, startPoint x: 339, startPoint y: 319, endPoint x: 339, endPoint y: 177, distance: 142.3
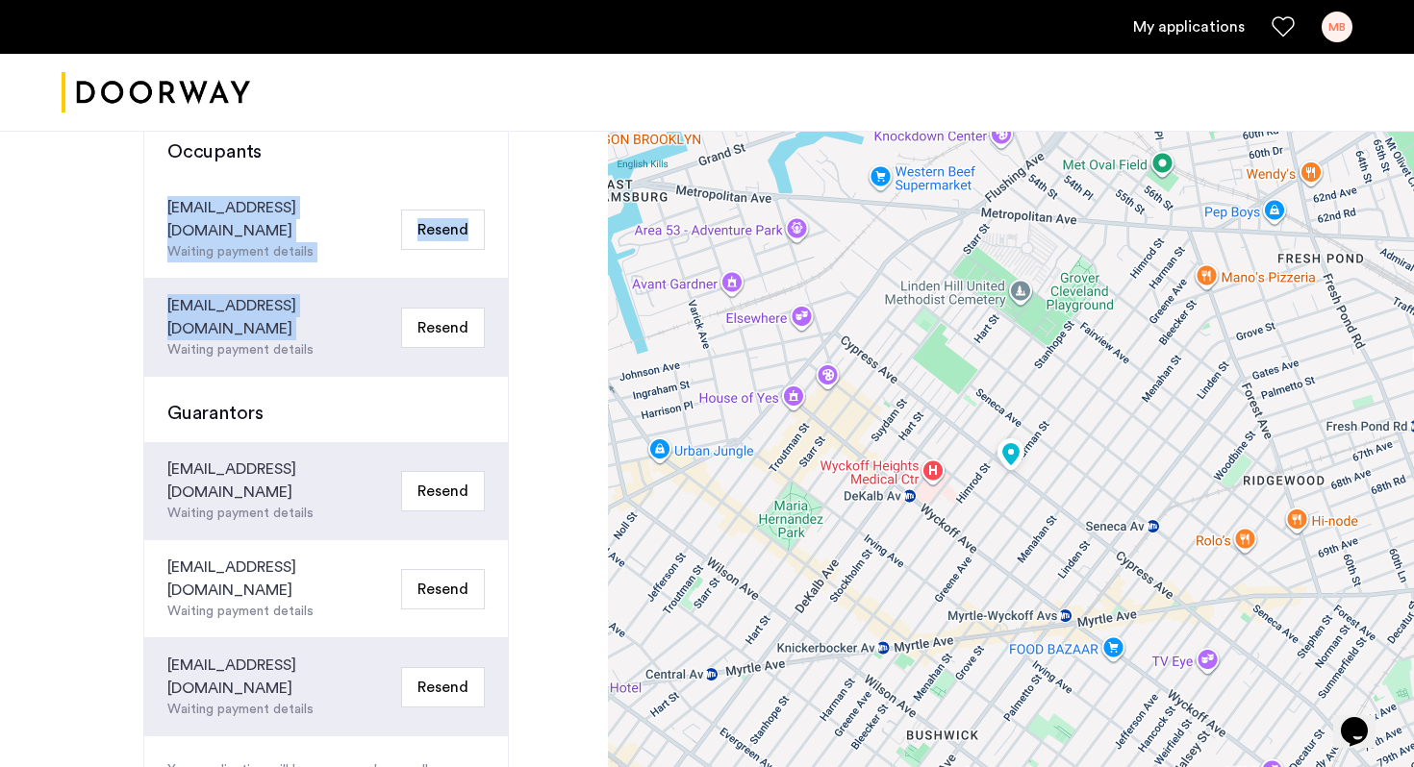
click at [339, 177] on div "Occupants brawdy0@gmail.com Waiting payment details Resend gbassi12@gmail.com W…" at bounding box center [325, 483] width 365 height 739
click at [339, 177] on div "Occupants" at bounding box center [326, 147] width 364 height 65
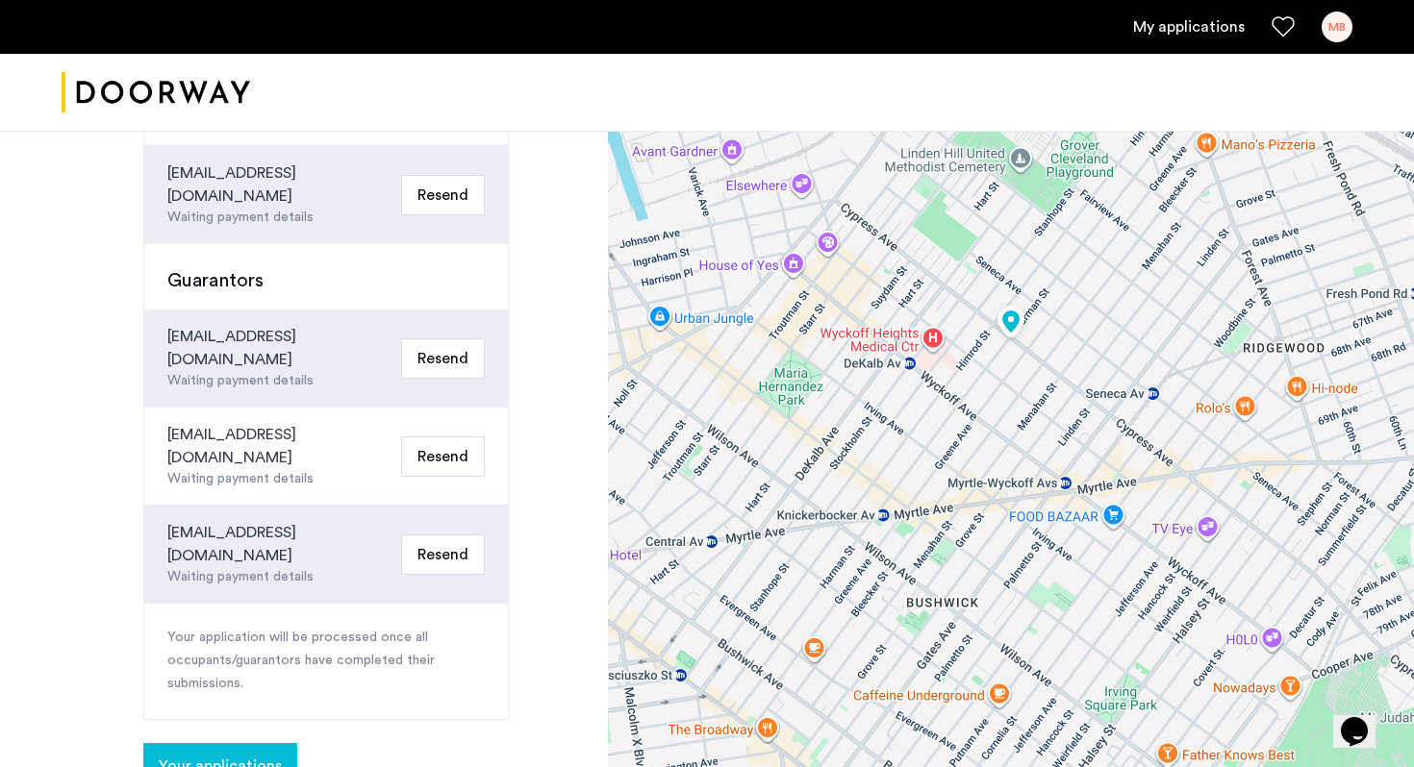
scroll to position [614, 0]
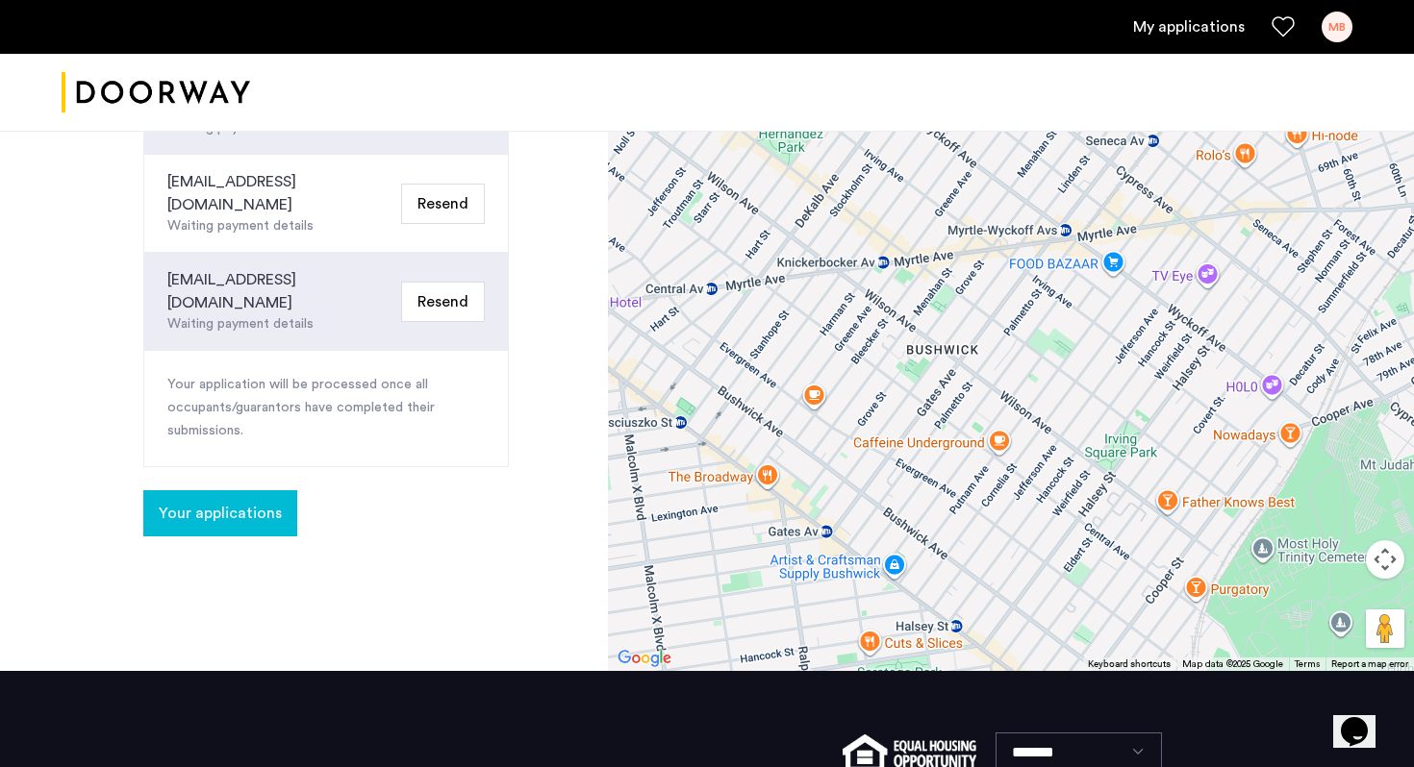
click at [266, 490] on button "Your applications" at bounding box center [220, 513] width 154 height 46
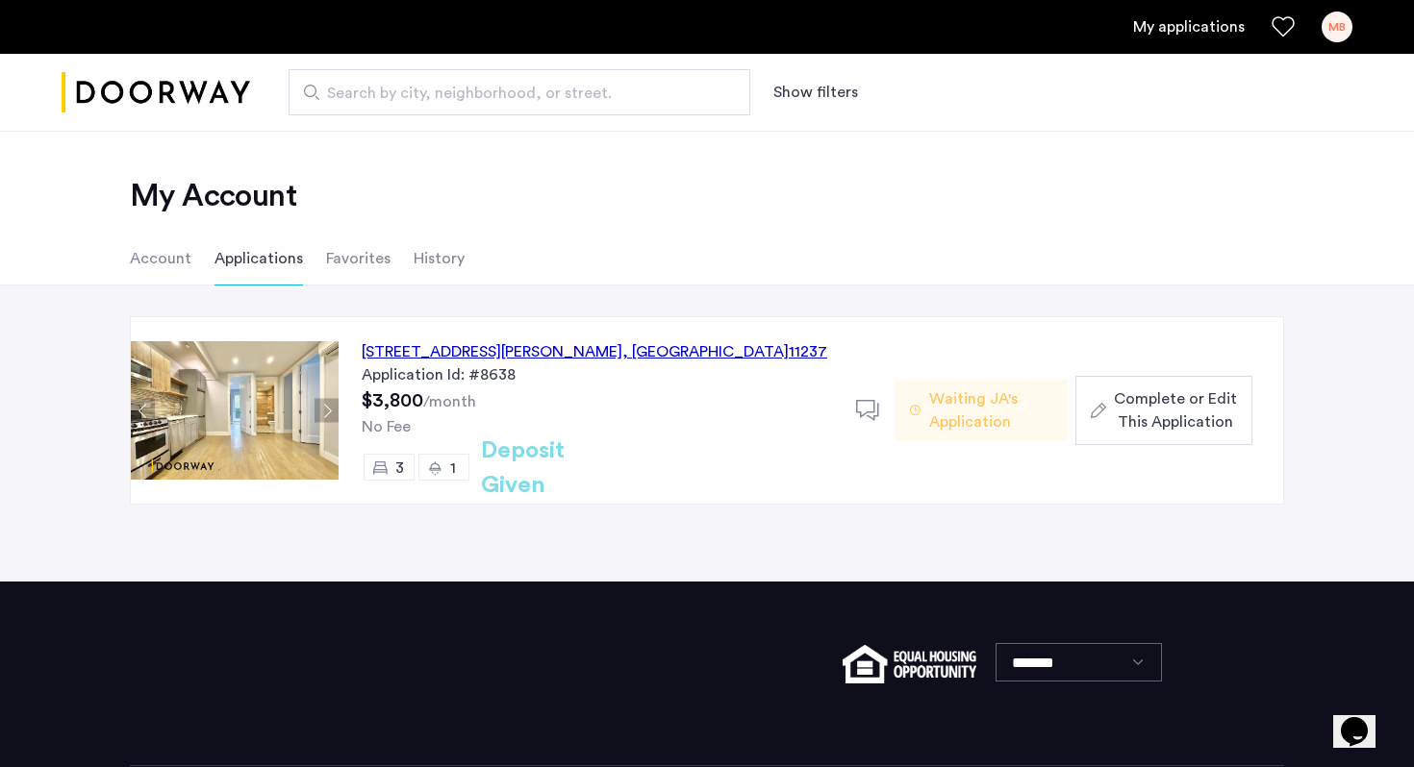
click at [574, 361] on div "484 Harman Street, Unit 2B, Brooklyn , NY 11237" at bounding box center [594, 351] width 465 height 23
click at [1227, 414] on span "Complete or Edit This Application" at bounding box center [1175, 411] width 123 height 46
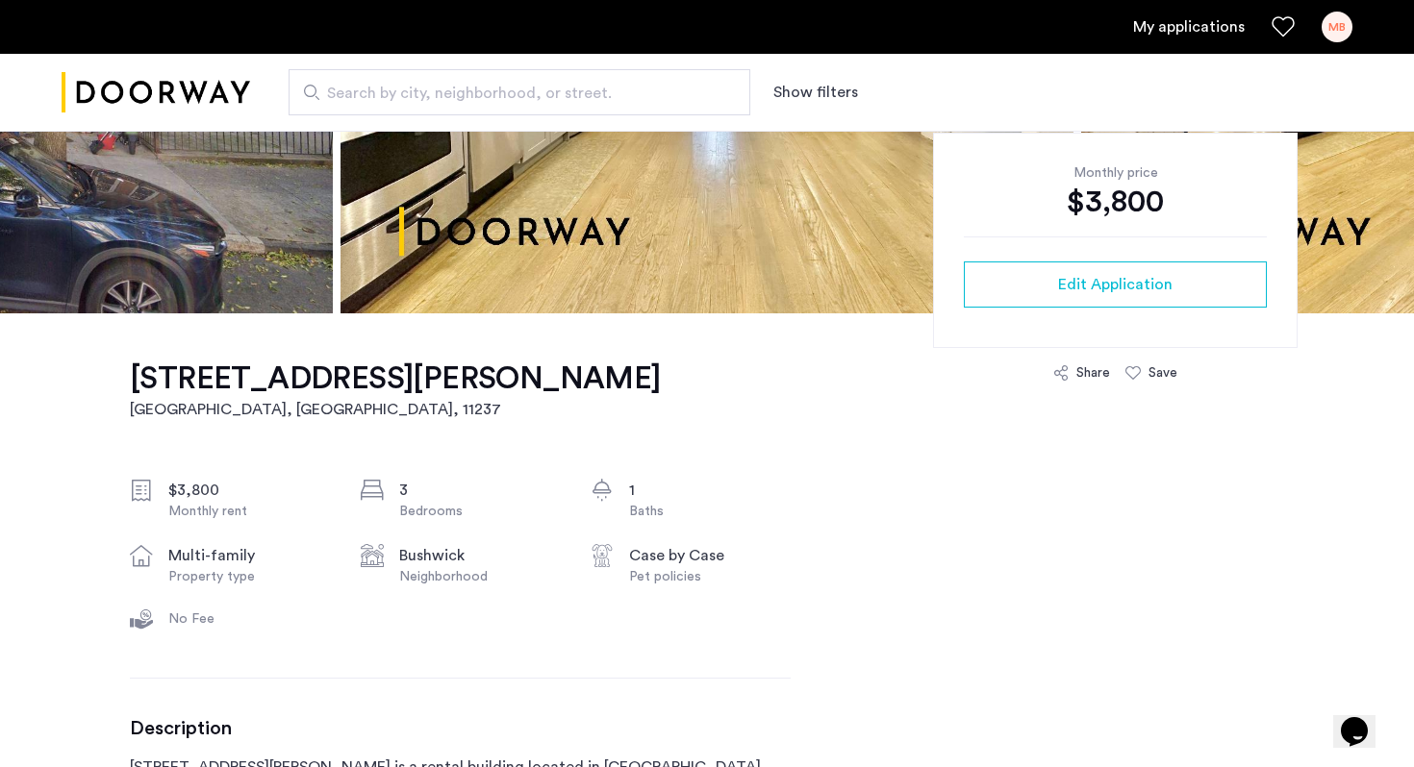
scroll to position [372, 0]
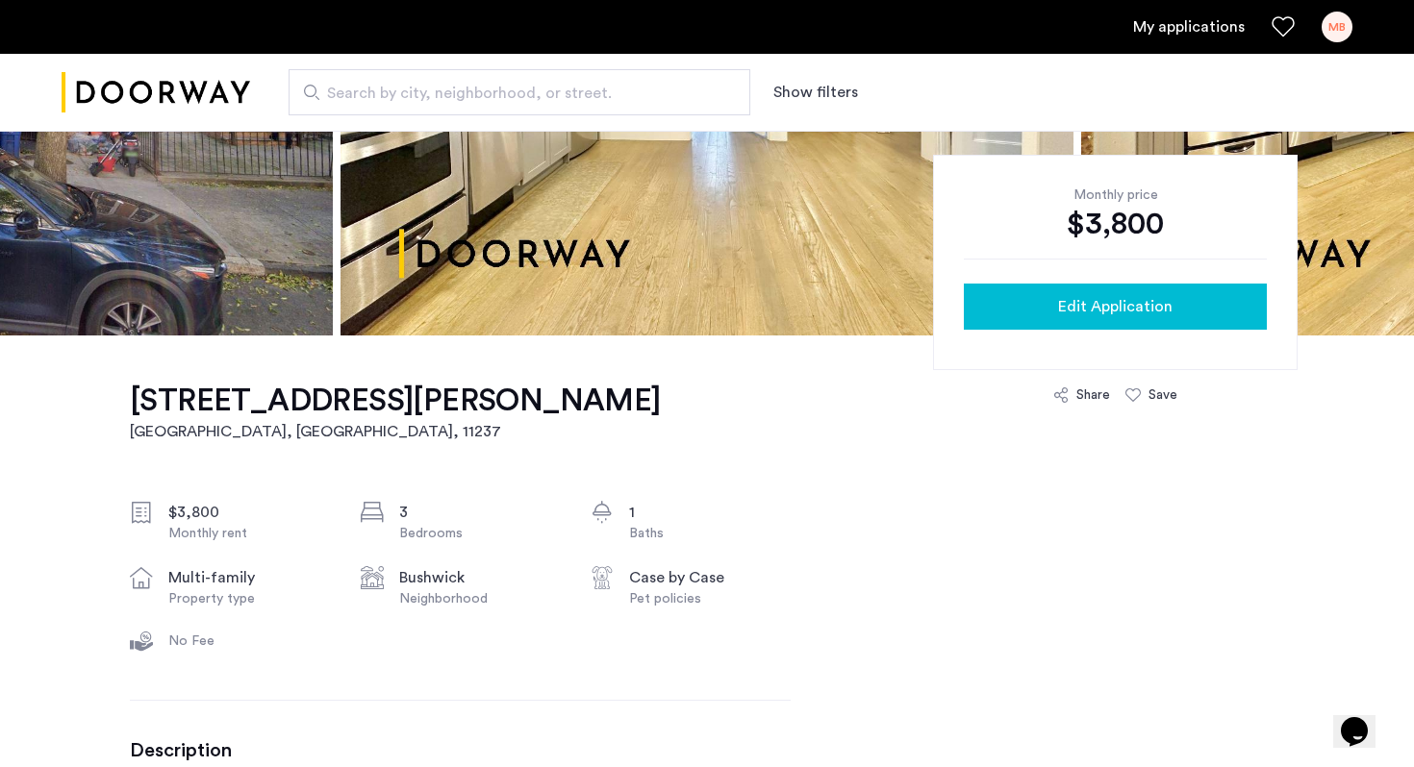
click at [1050, 315] on div "Edit Application" at bounding box center [1115, 306] width 272 height 23
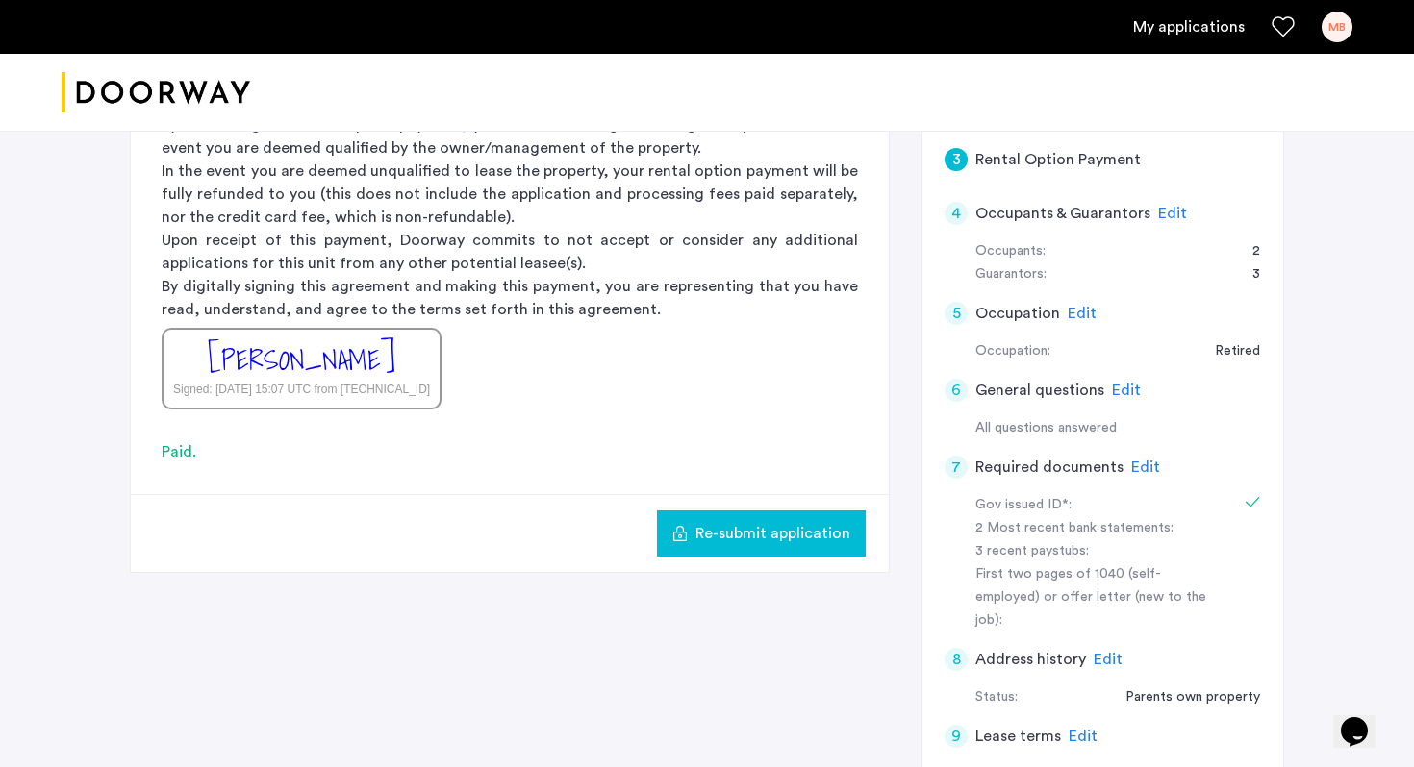
scroll to position [356, 0]
click at [809, 524] on span "Re-submit application" at bounding box center [772, 532] width 155 height 23
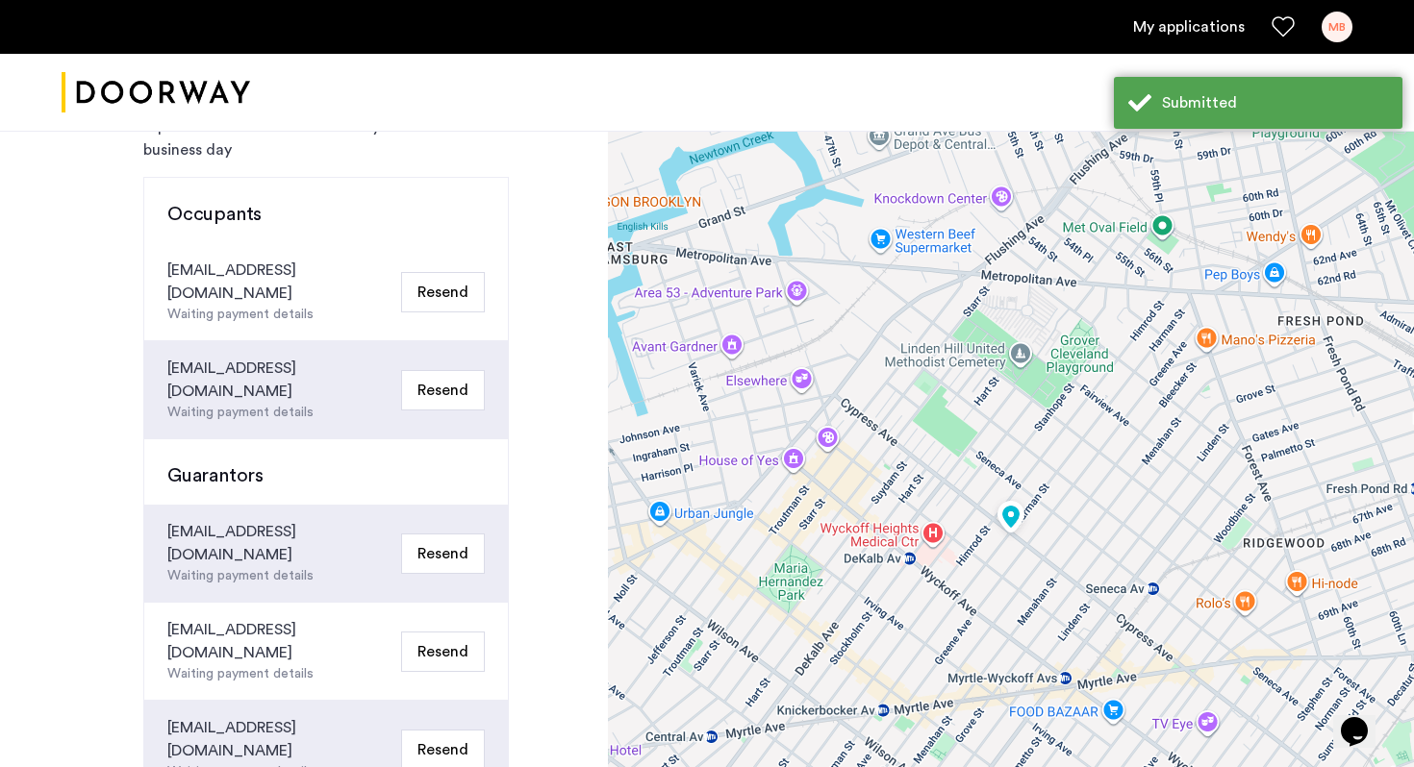
scroll to position [162, 0]
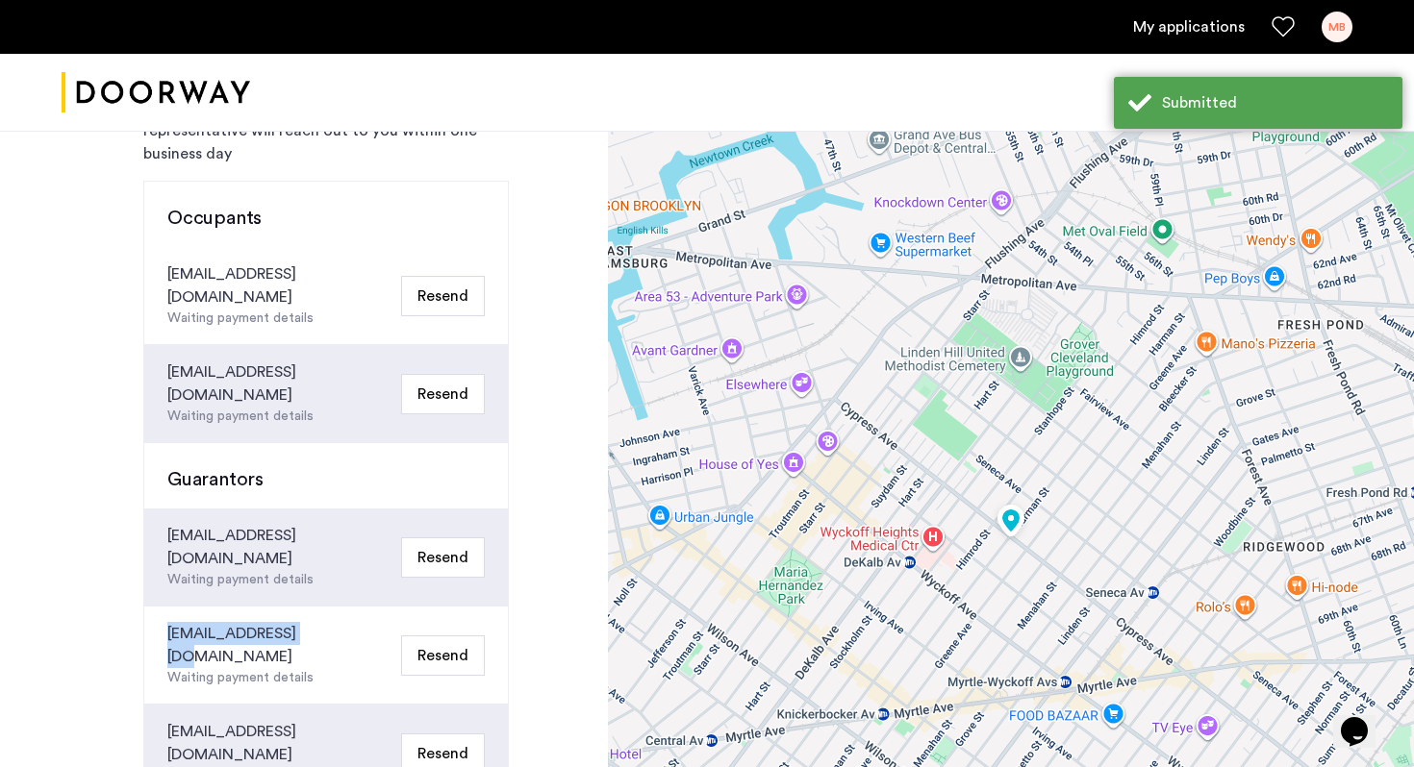
drag, startPoint x: 165, startPoint y: 566, endPoint x: 322, endPoint y: 565, distance: 156.8
click at [323, 607] on div "[EMAIL_ADDRESS][DOMAIN_NAME] Waiting payment details Resend" at bounding box center [326, 656] width 364 height 98
click at [322, 607] on div "[EMAIL_ADDRESS][DOMAIN_NAME] Waiting payment details Resend" at bounding box center [326, 656] width 364 height 98
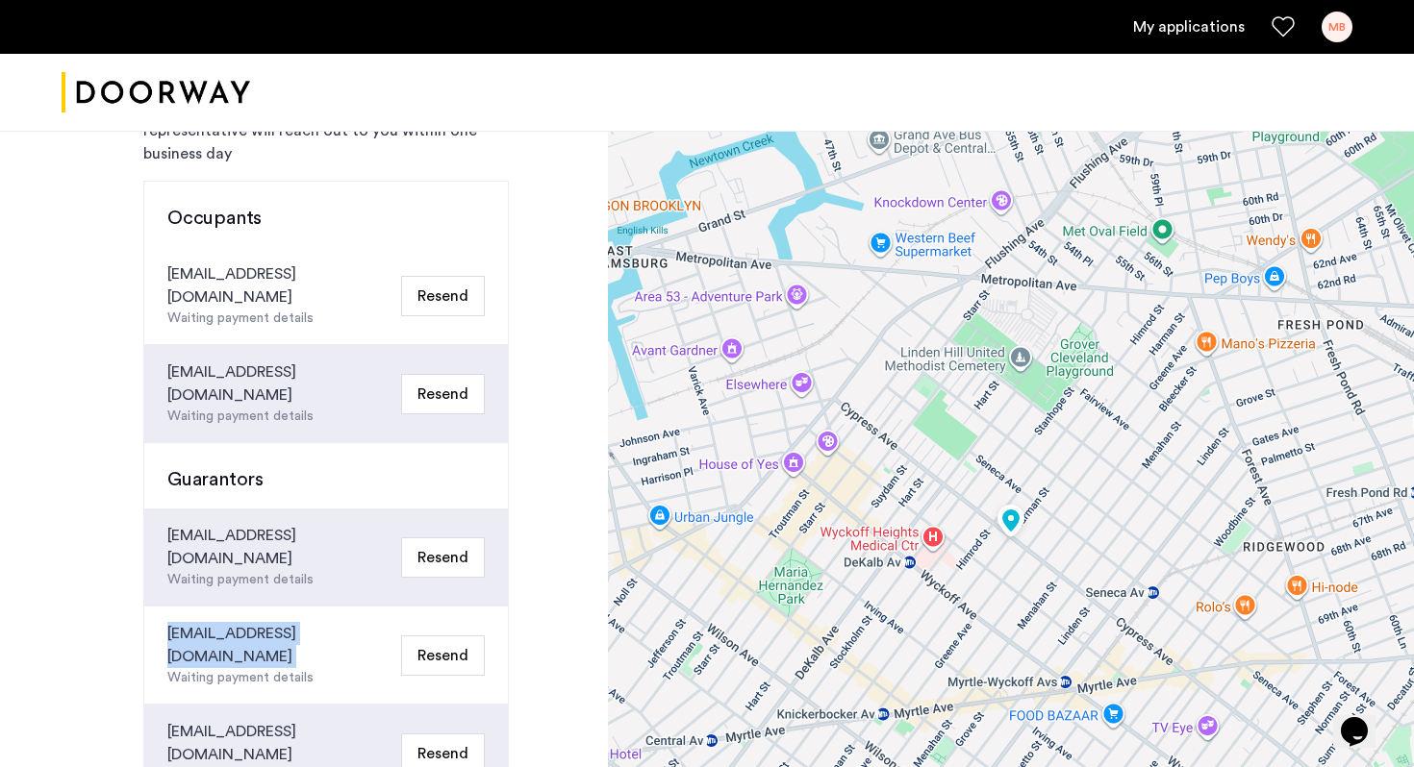
drag, startPoint x: 322, startPoint y: 565, endPoint x: 108, endPoint y: 565, distance: 214.5
click at [108, 565] on div "Congratulations Thank you for submitting your application. A representative wil…" at bounding box center [304, 546] width 608 height 1154
click at [201, 622] on div "[EMAIL_ADDRESS][DOMAIN_NAME]" at bounding box center [280, 645] width 226 height 46
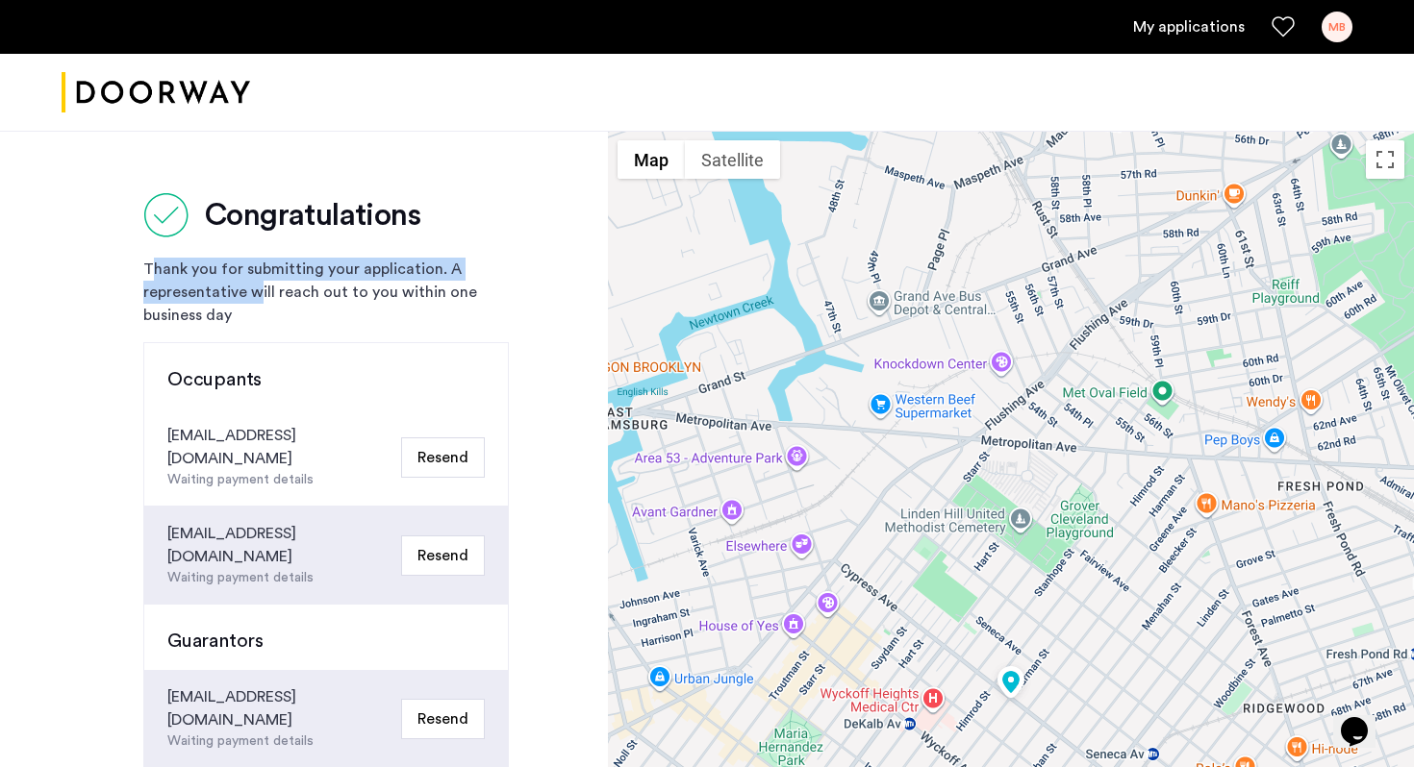
drag, startPoint x: 248, startPoint y: 254, endPoint x: 248, endPoint y: 304, distance: 50.0
click at [248, 304] on div "Congratulations Thank you for submitting your application. A representative wil…" at bounding box center [325, 671] width 365 height 958
click at [248, 304] on div "Thank you for submitting your application. A representative will reach out to y…" at bounding box center [325, 292] width 365 height 69
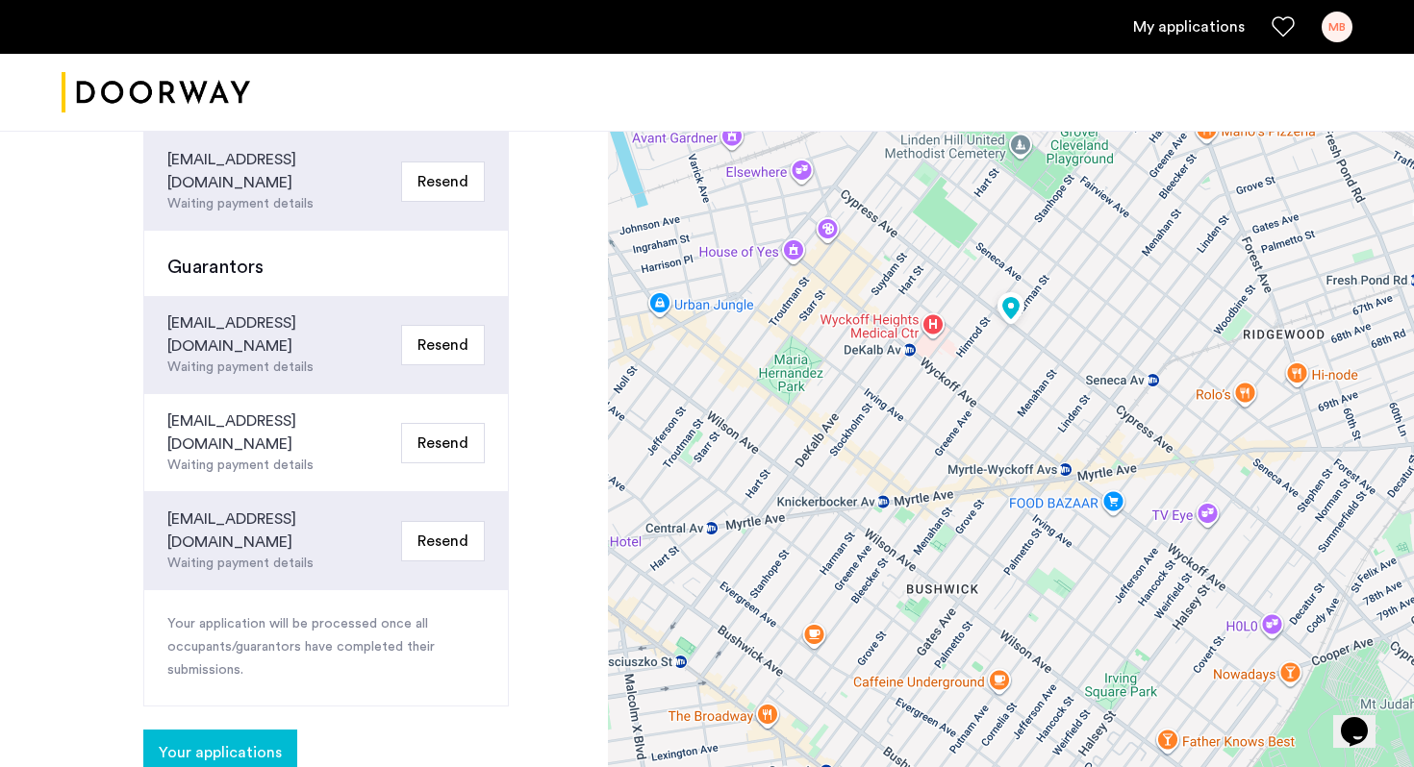
scroll to position [682, 0]
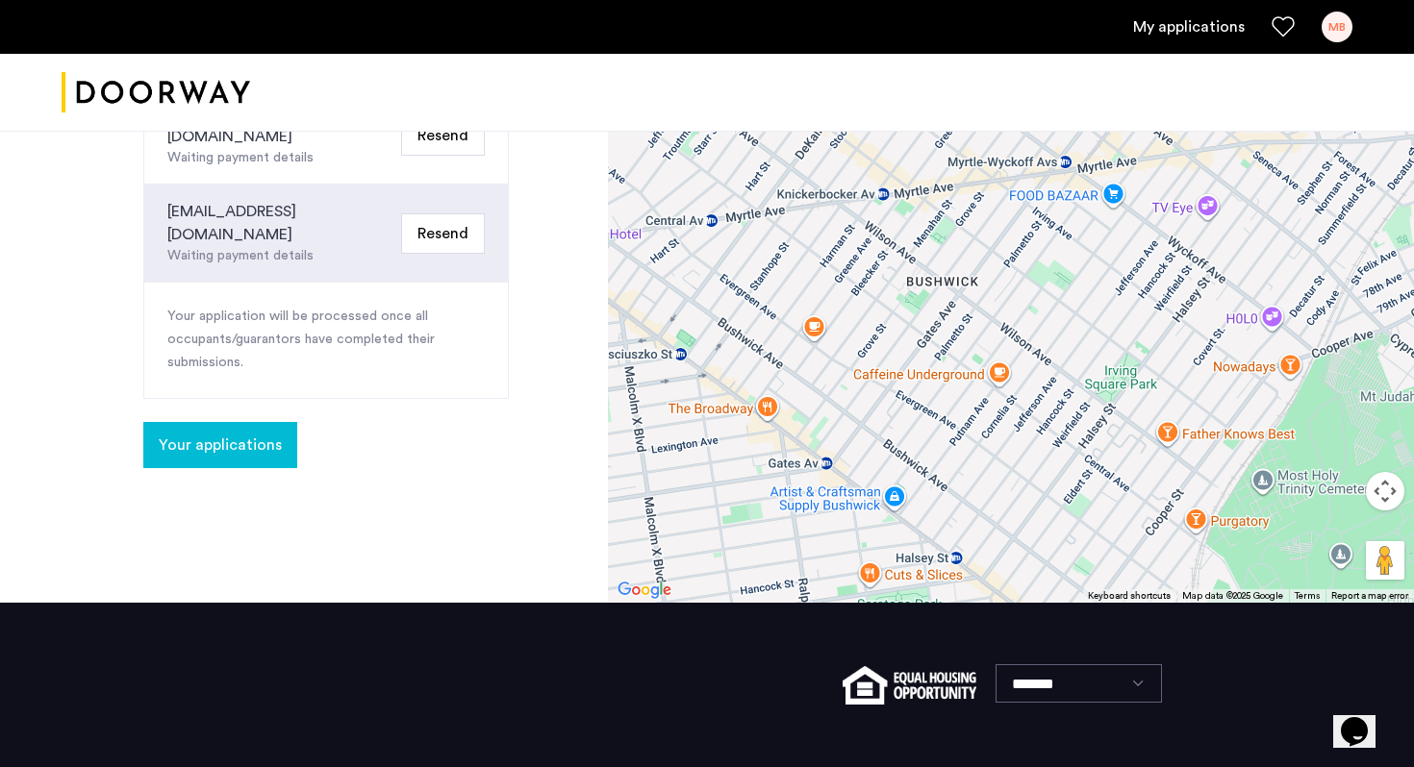
click at [238, 434] on span "Your applications" at bounding box center [220, 445] width 123 height 23
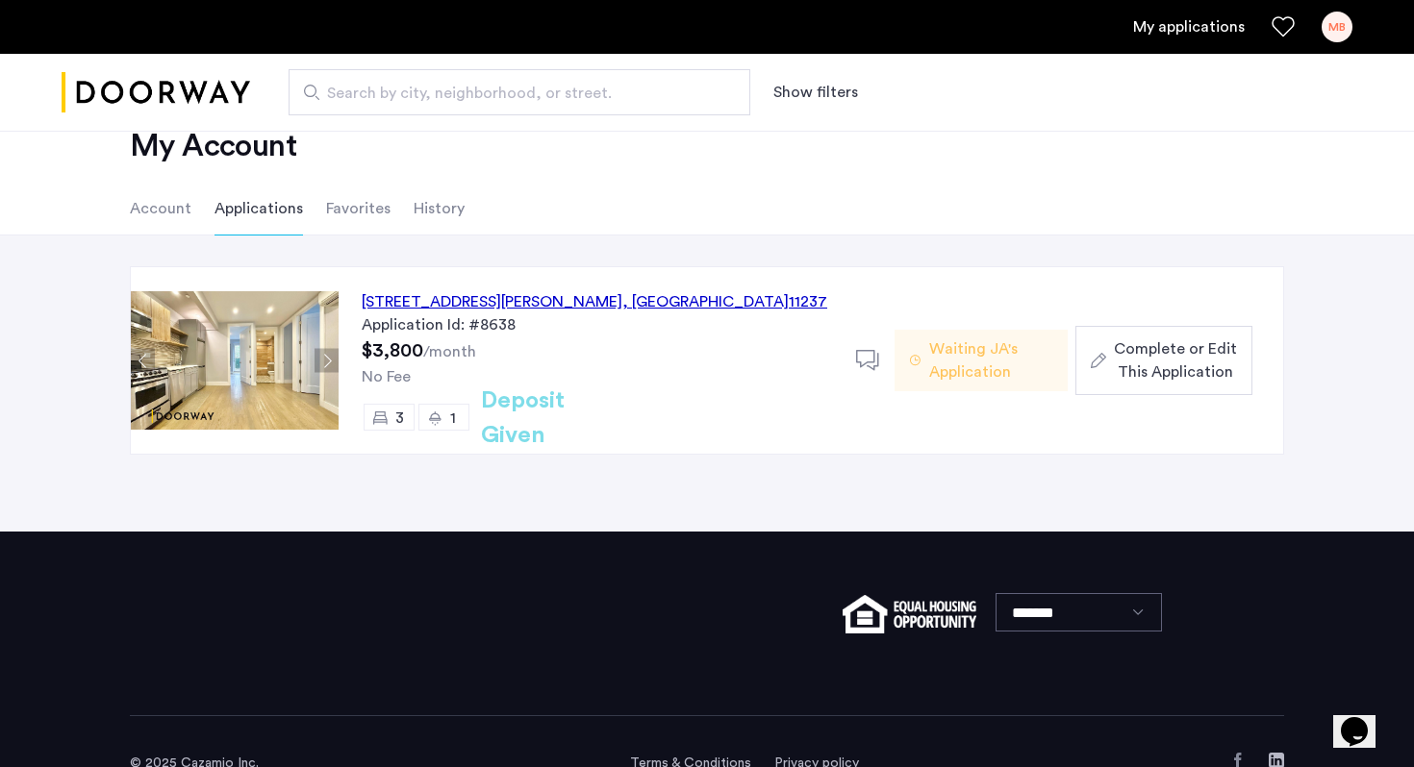
scroll to position [94, 0]
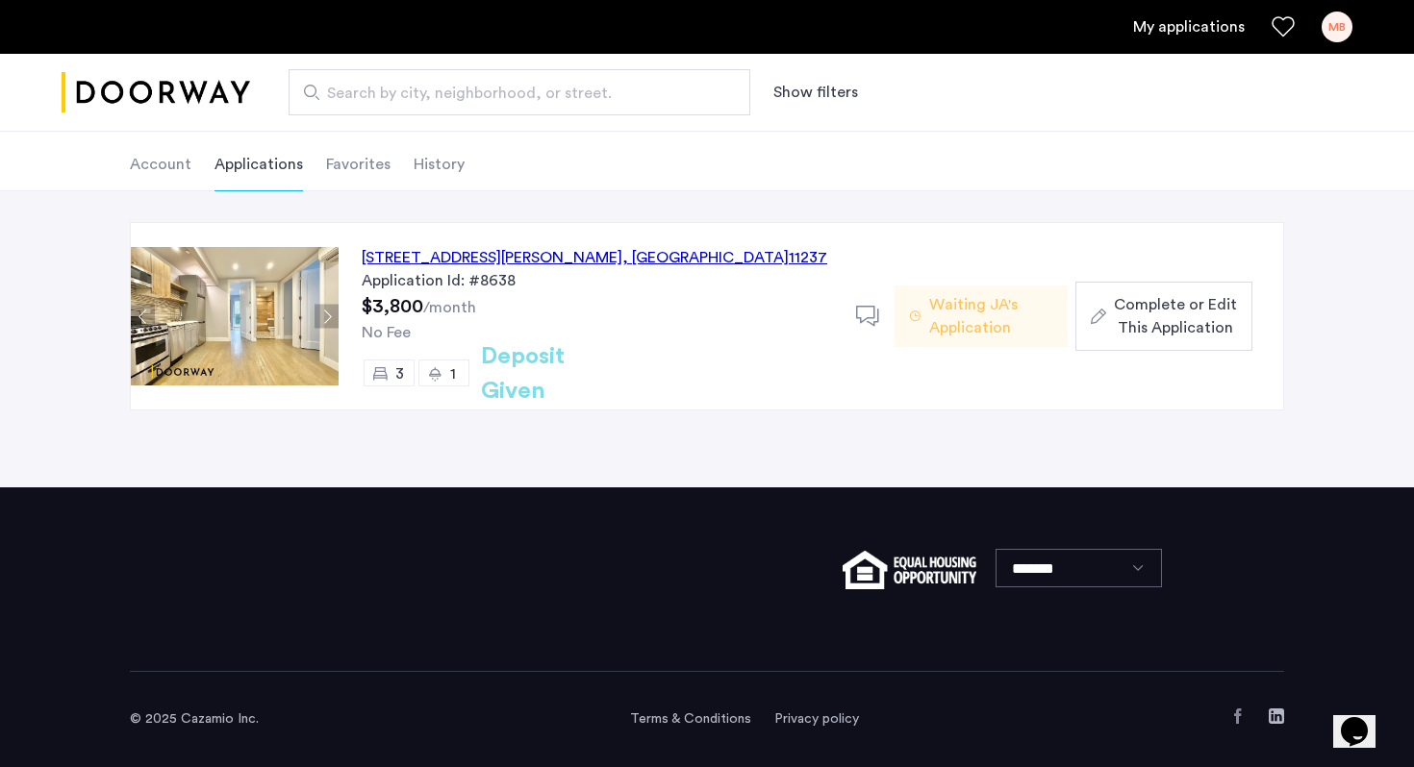
click at [1226, 301] on span "Complete or Edit This Application" at bounding box center [1175, 316] width 123 height 46
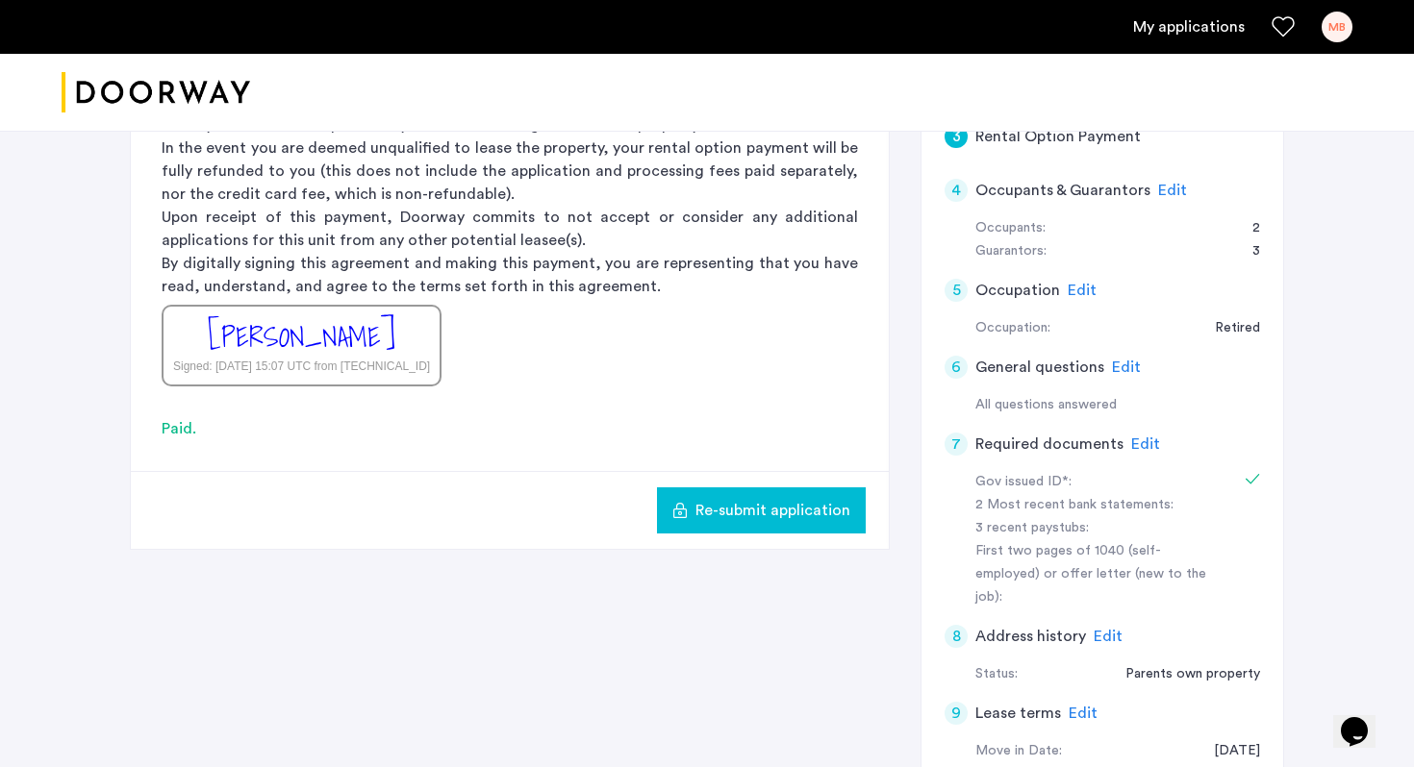
scroll to position [371, 0]
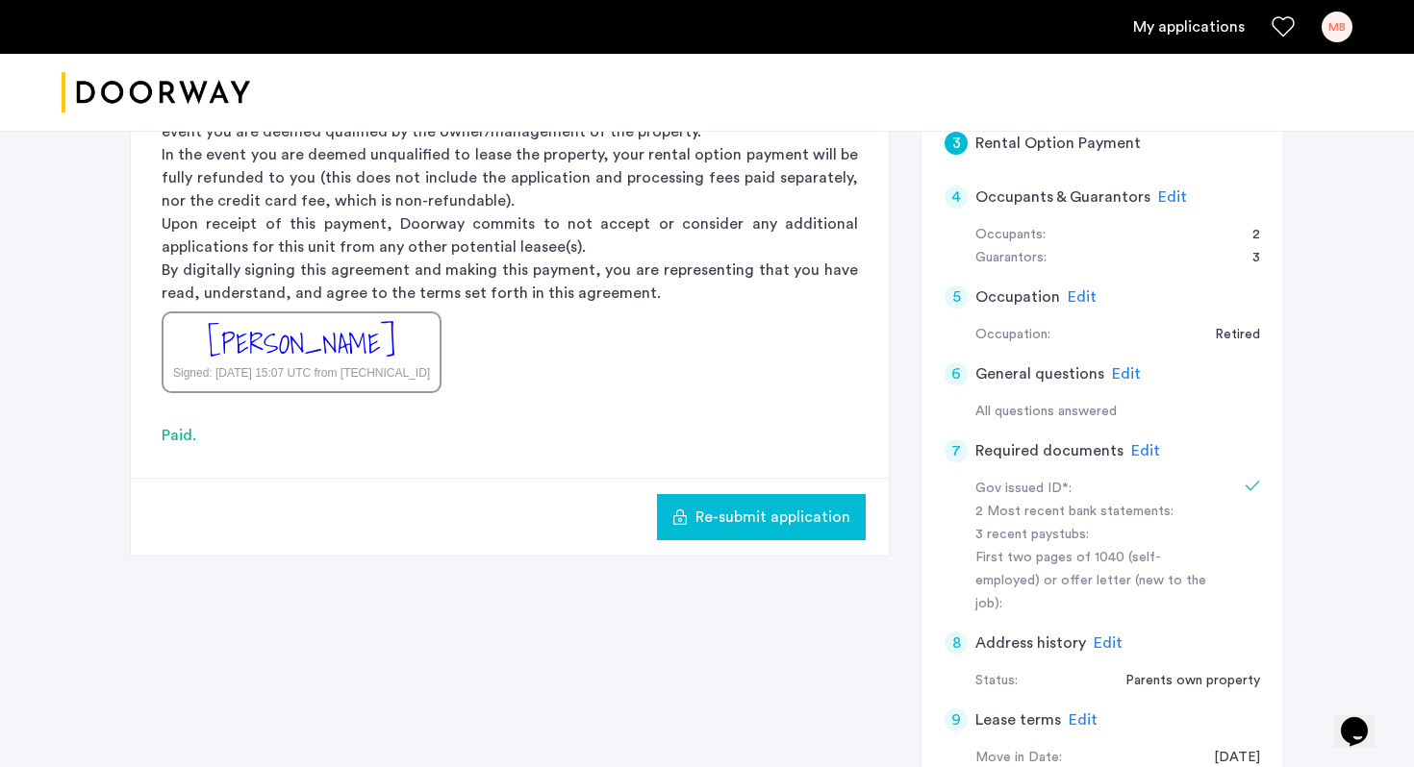
click at [1116, 376] on span "Edit" at bounding box center [1126, 373] width 29 height 15
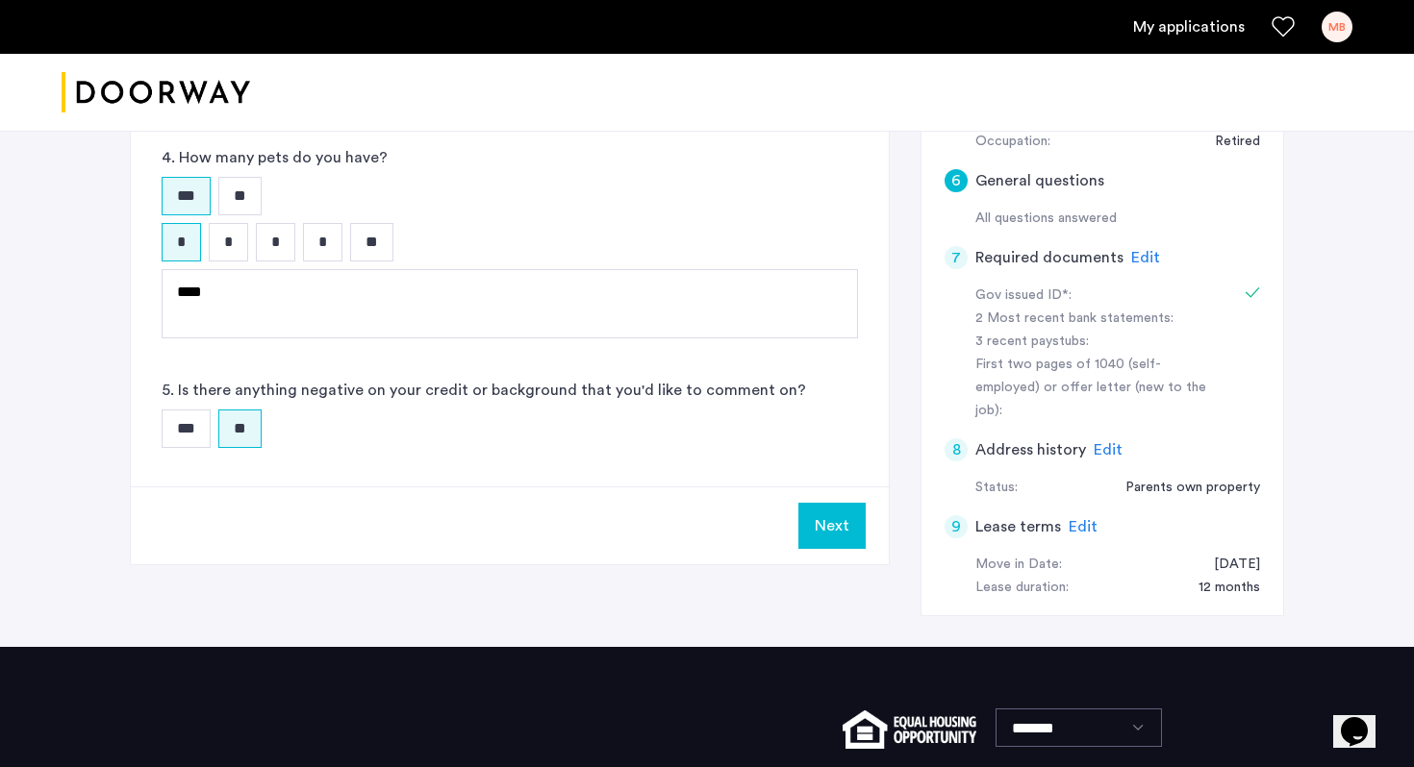
scroll to position [473, 0]
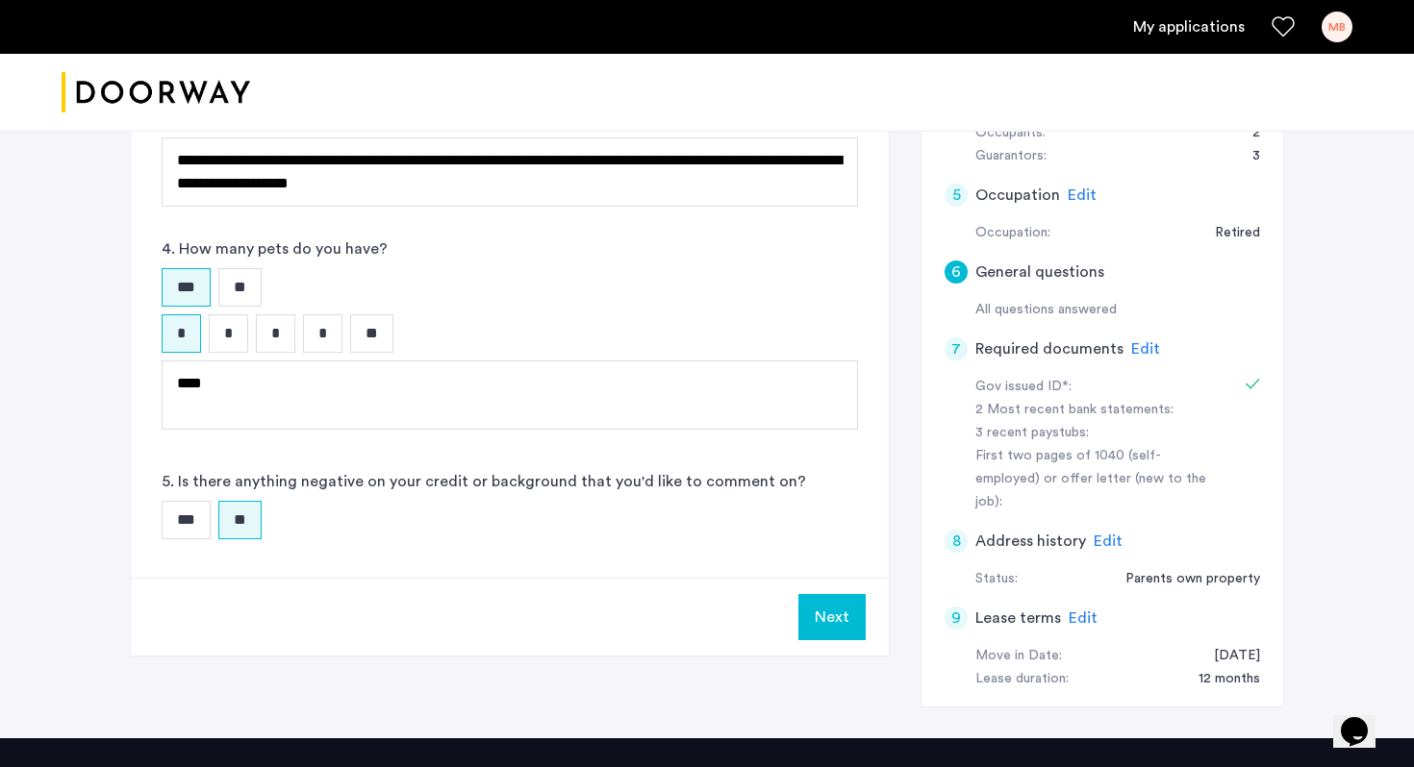
click at [848, 627] on button "Next" at bounding box center [831, 617] width 67 height 46
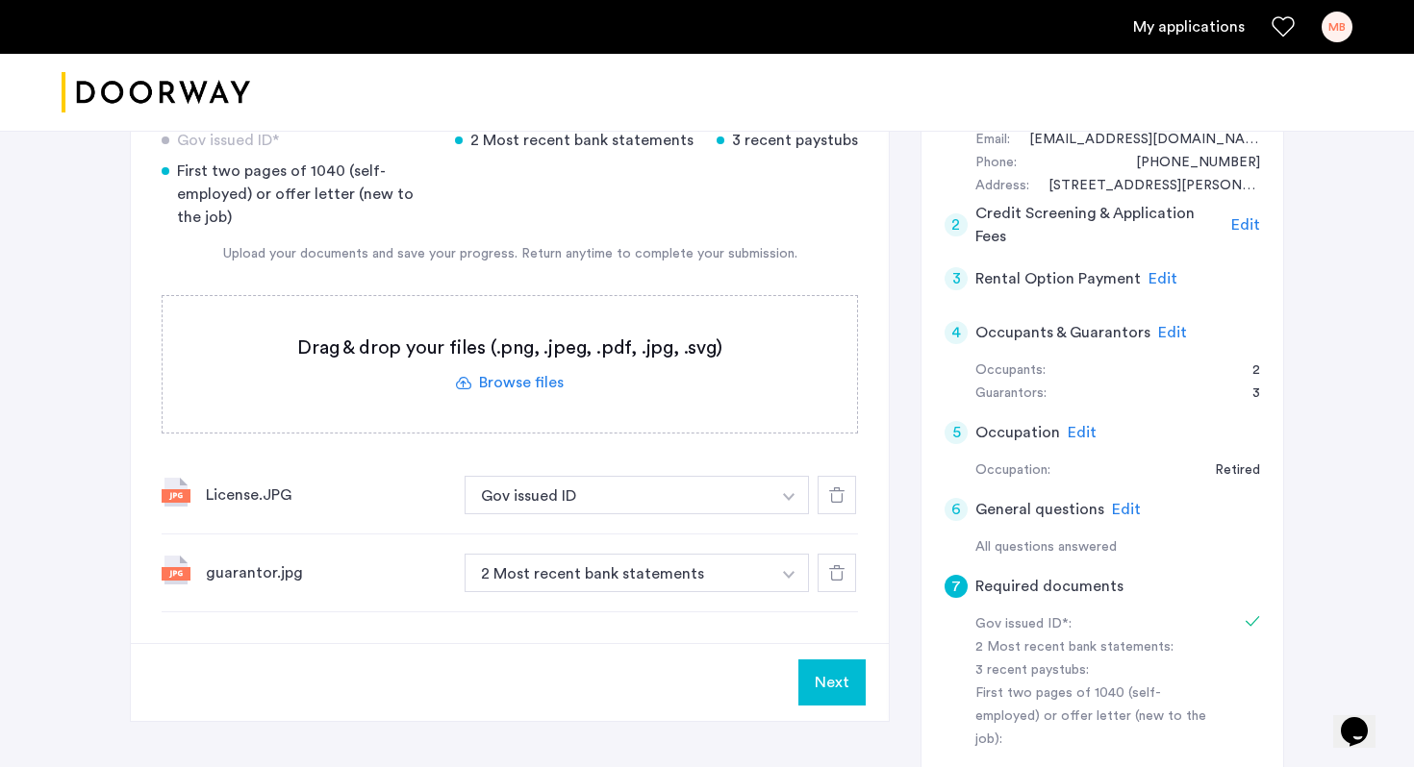
scroll to position [551, 0]
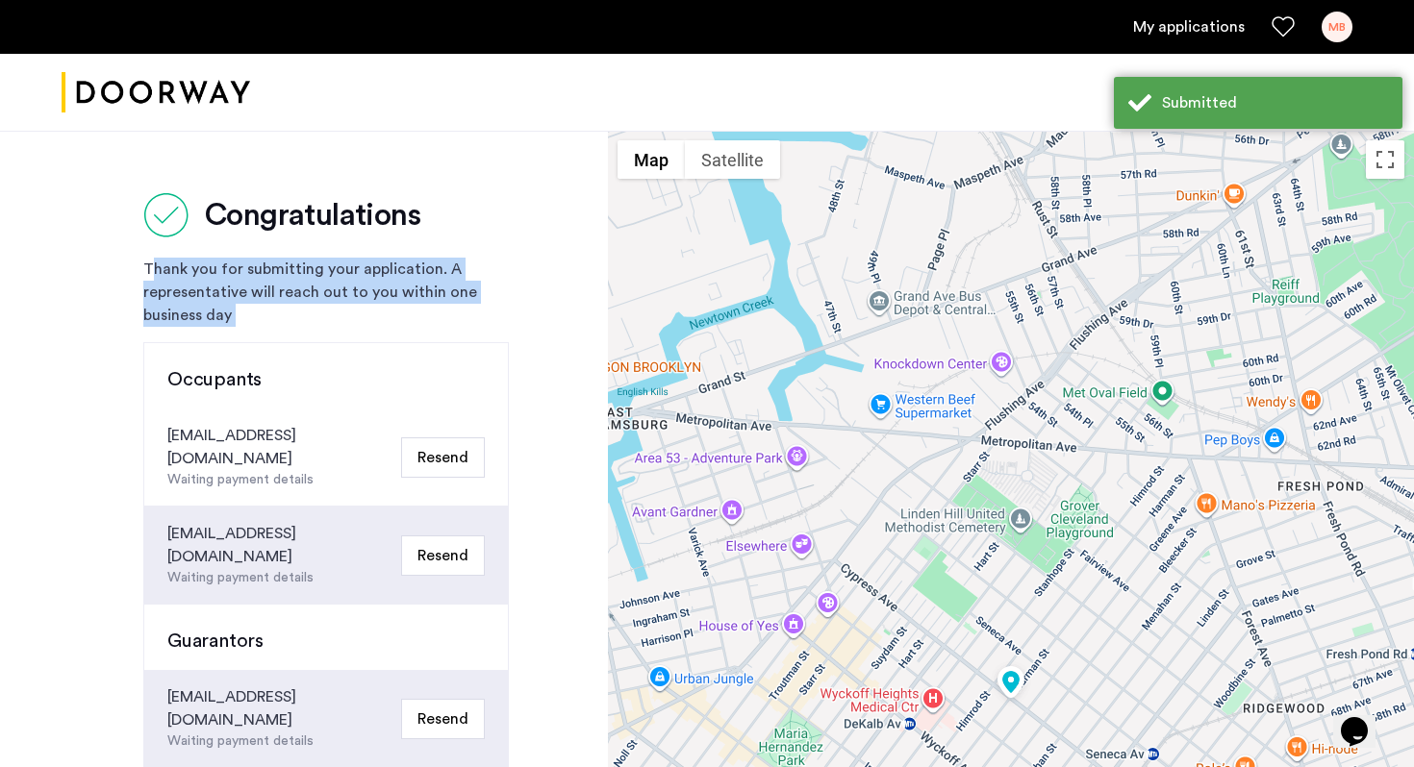
drag, startPoint x: 433, startPoint y: 251, endPoint x: 433, endPoint y: 343, distance: 92.3
click at [433, 343] on div "Congratulations Thank you for submitting your application. A representative wil…" at bounding box center [325, 671] width 365 height 958
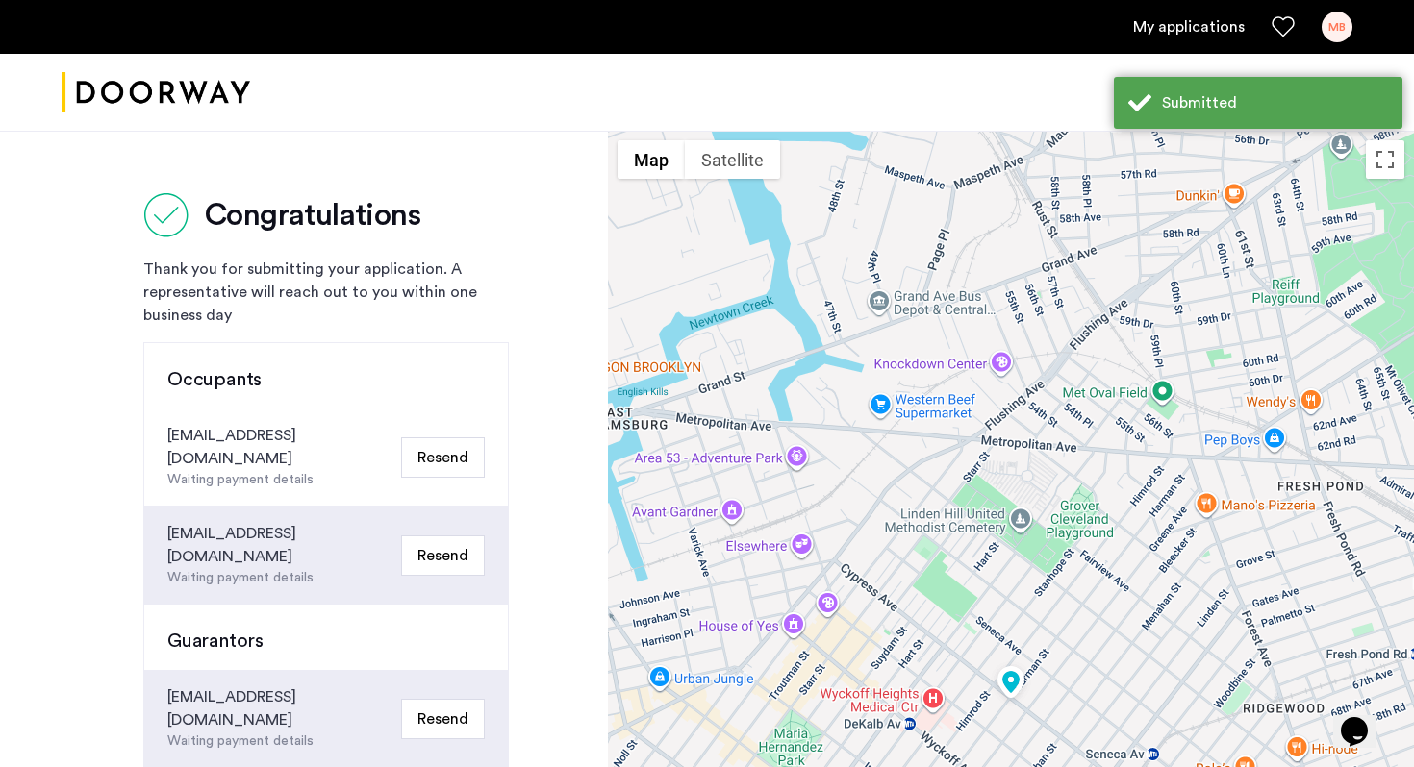
click at [432, 324] on div "Thank you for submitting your application. A representative will reach out to y…" at bounding box center [325, 292] width 365 height 69
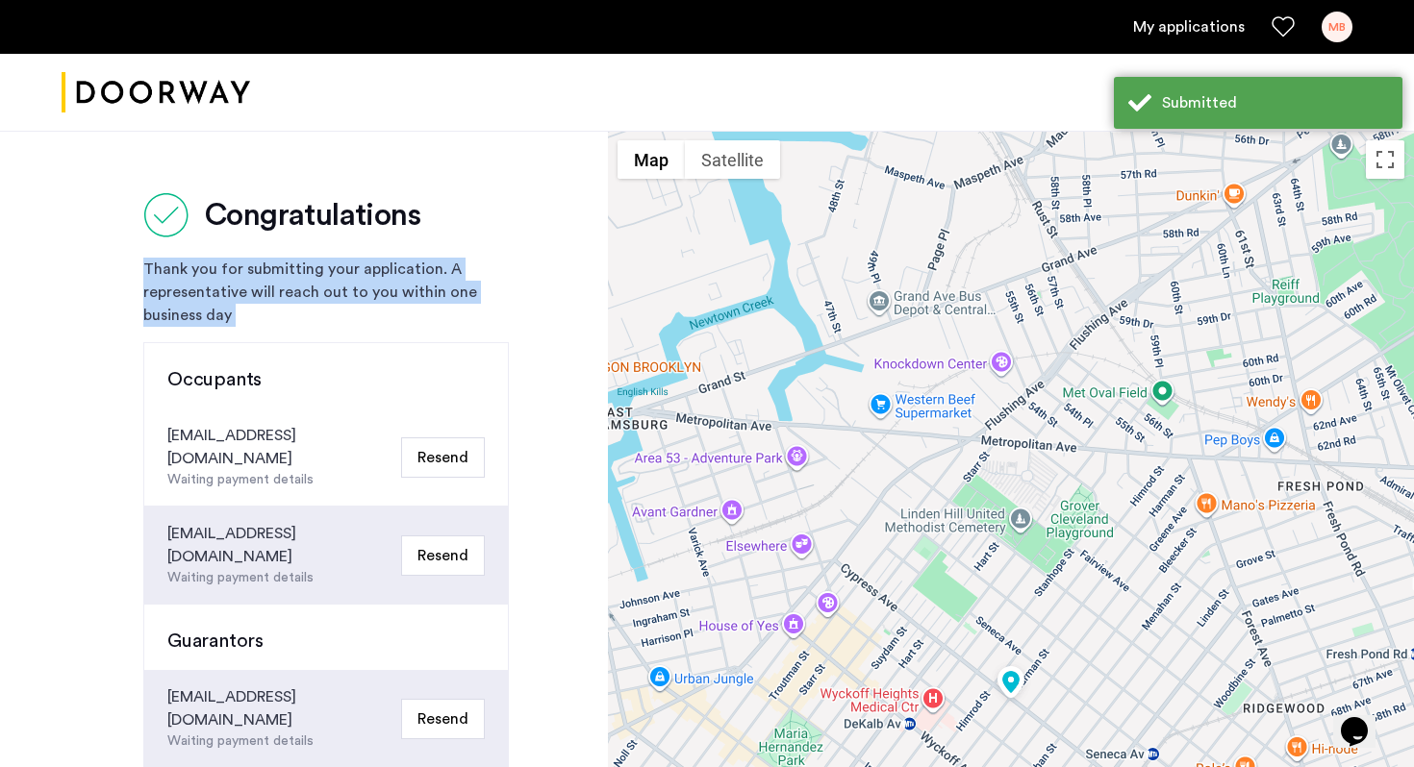
drag, startPoint x: 432, startPoint y: 324, endPoint x: 432, endPoint y: 215, distance: 108.7
click at [432, 215] on div "Congratulations Thank you for submitting your application. A representative wil…" at bounding box center [325, 671] width 365 height 958
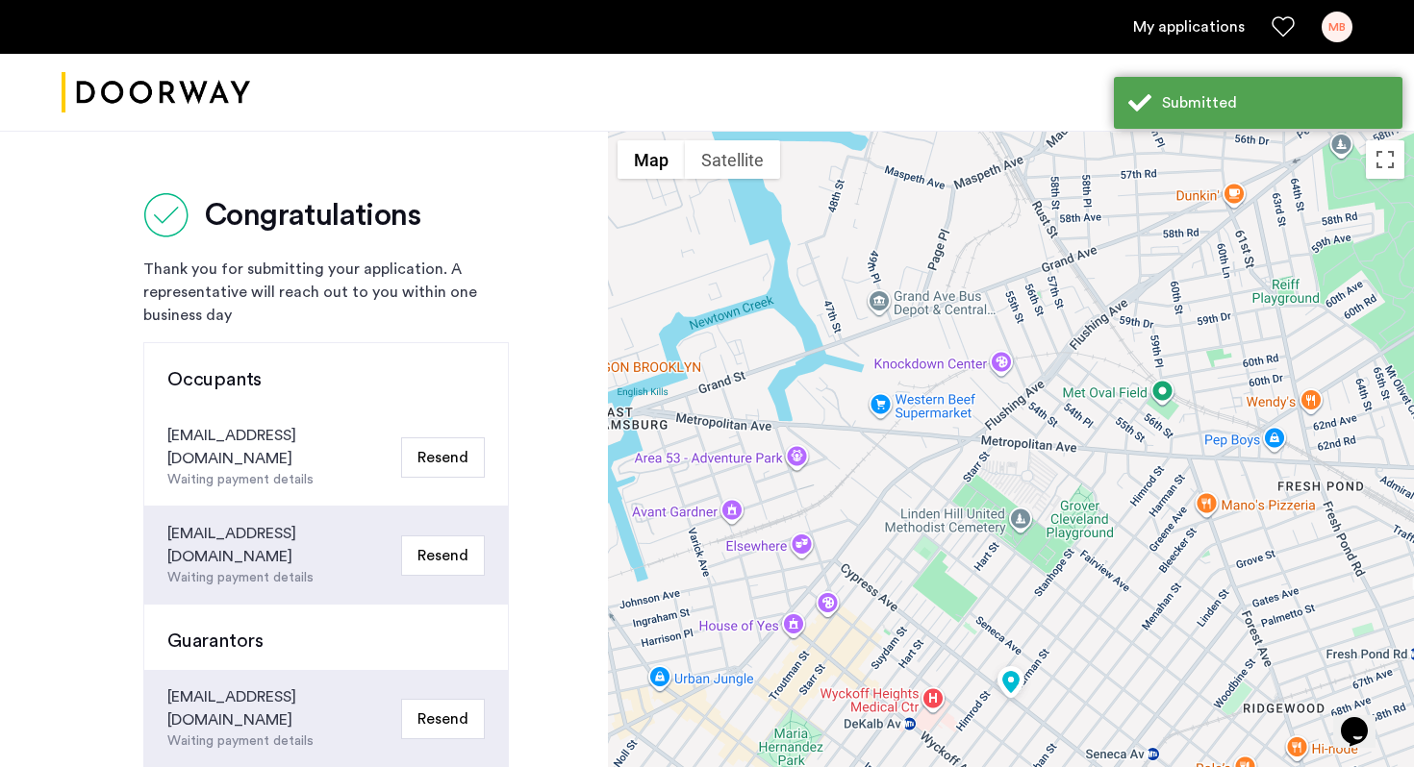
click at [1332, 24] on div "MB" at bounding box center [1336, 27] width 31 height 31
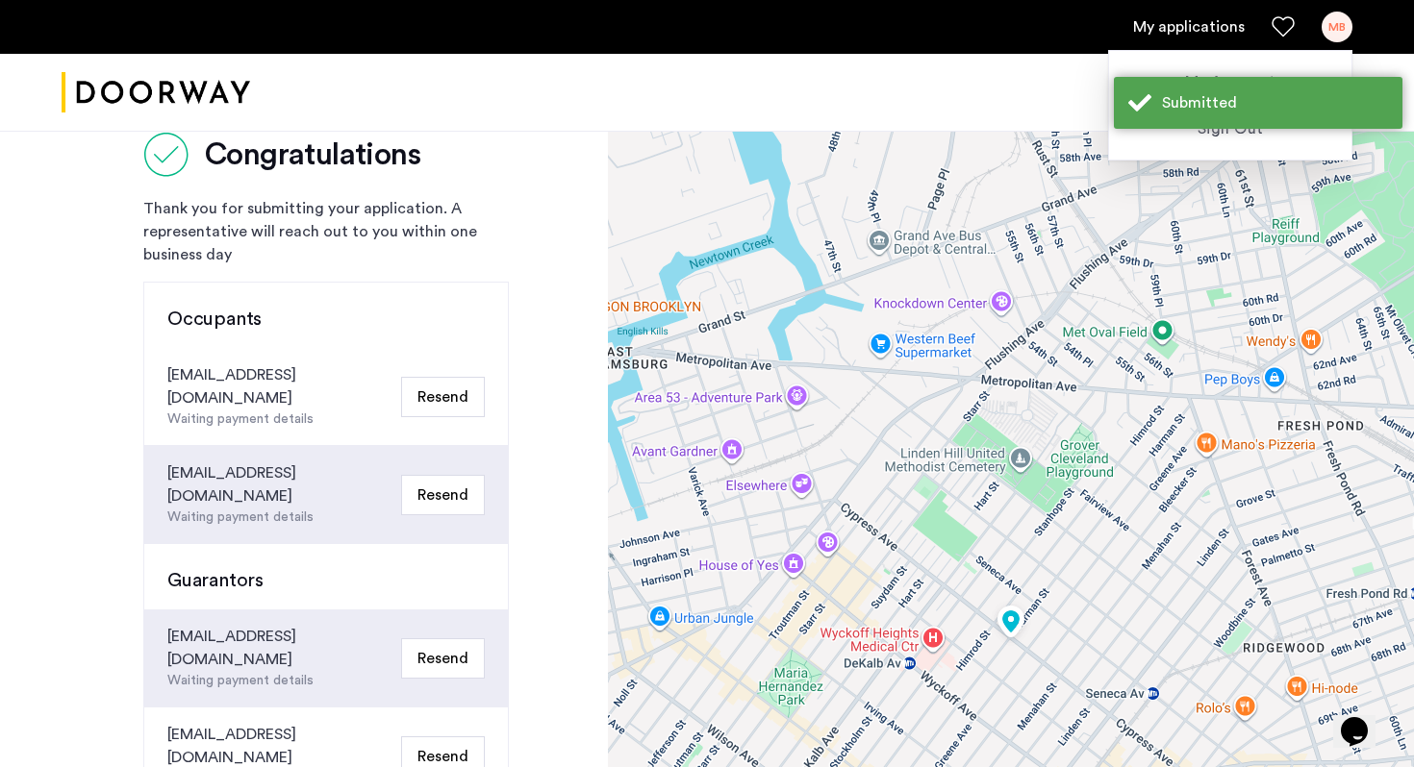
scroll to position [63, 0]
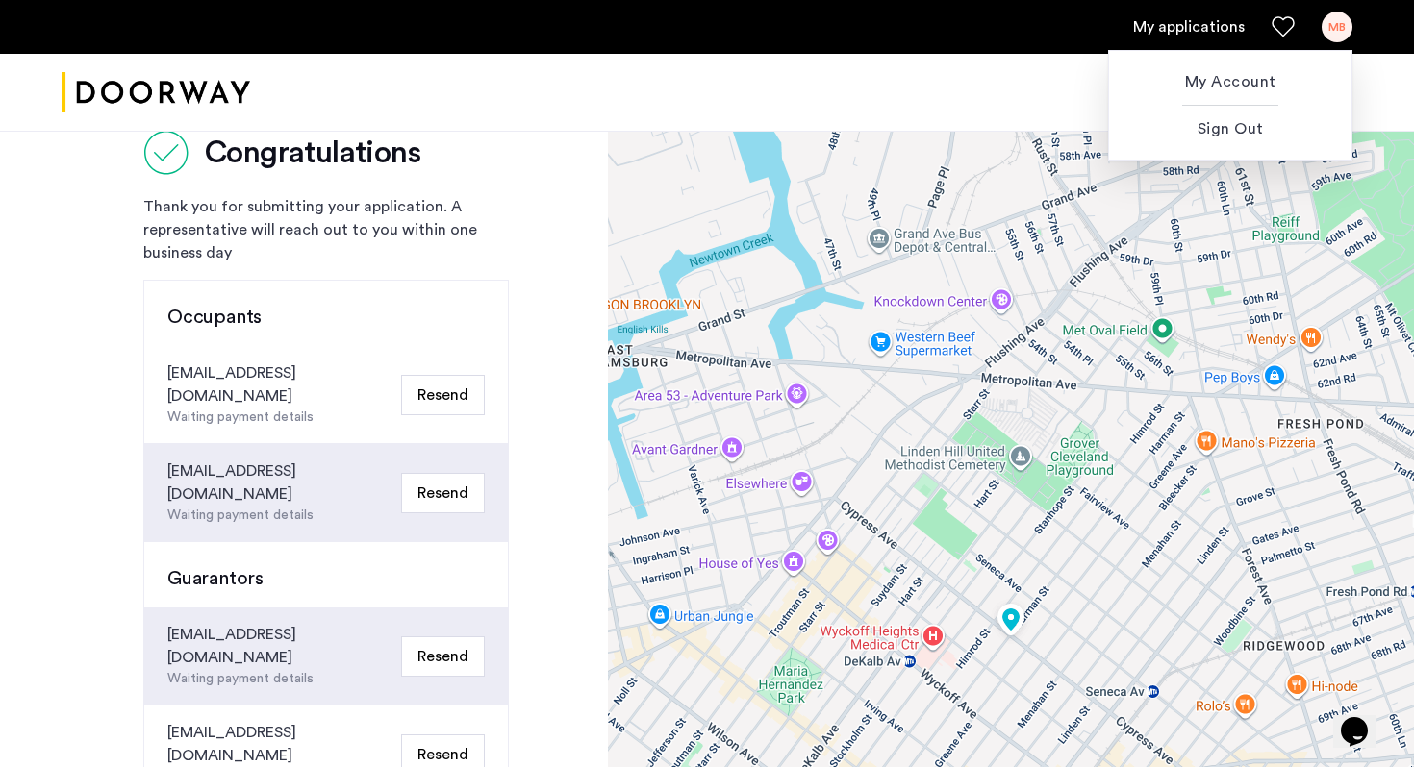
click at [1343, 38] on div at bounding box center [707, 383] width 1414 height 767
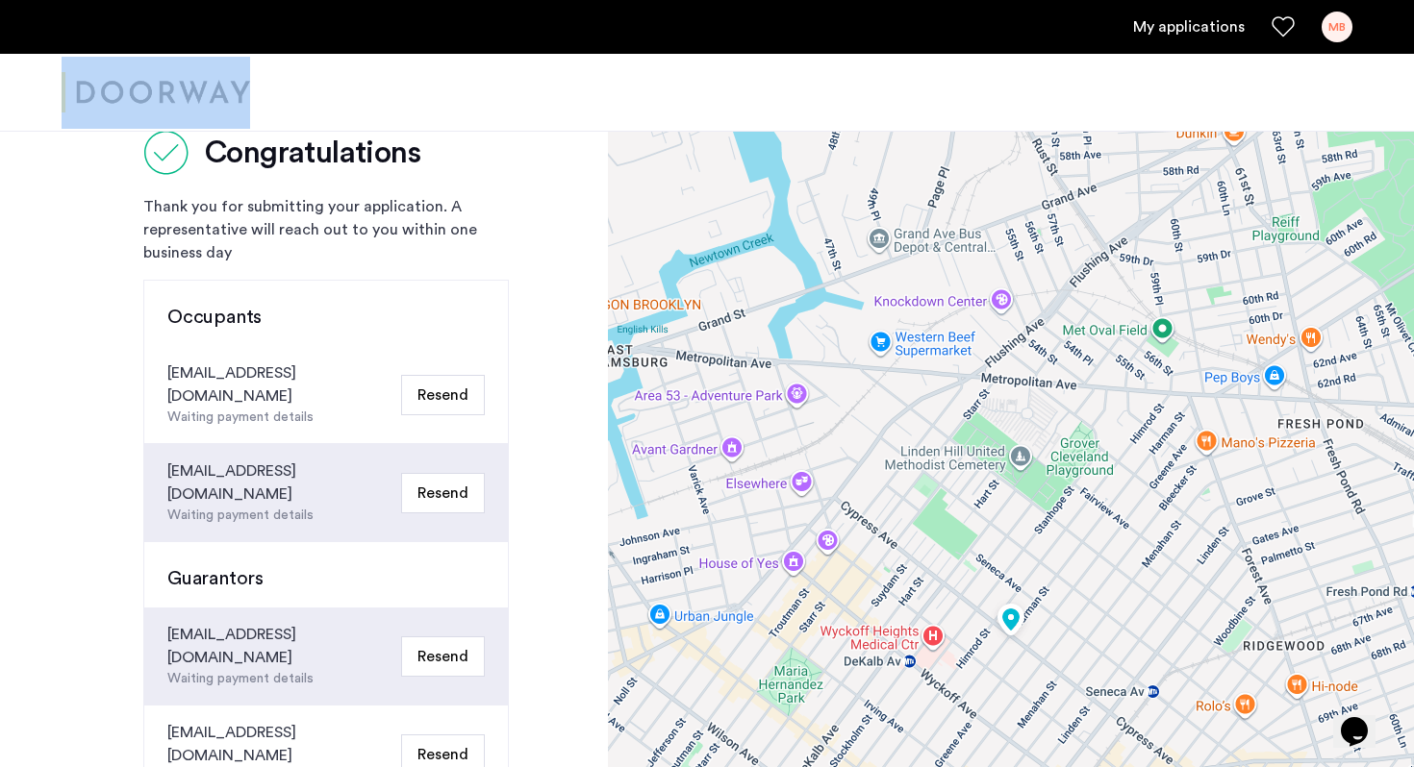
click at [1343, 38] on div "MB" at bounding box center [1336, 27] width 31 height 31
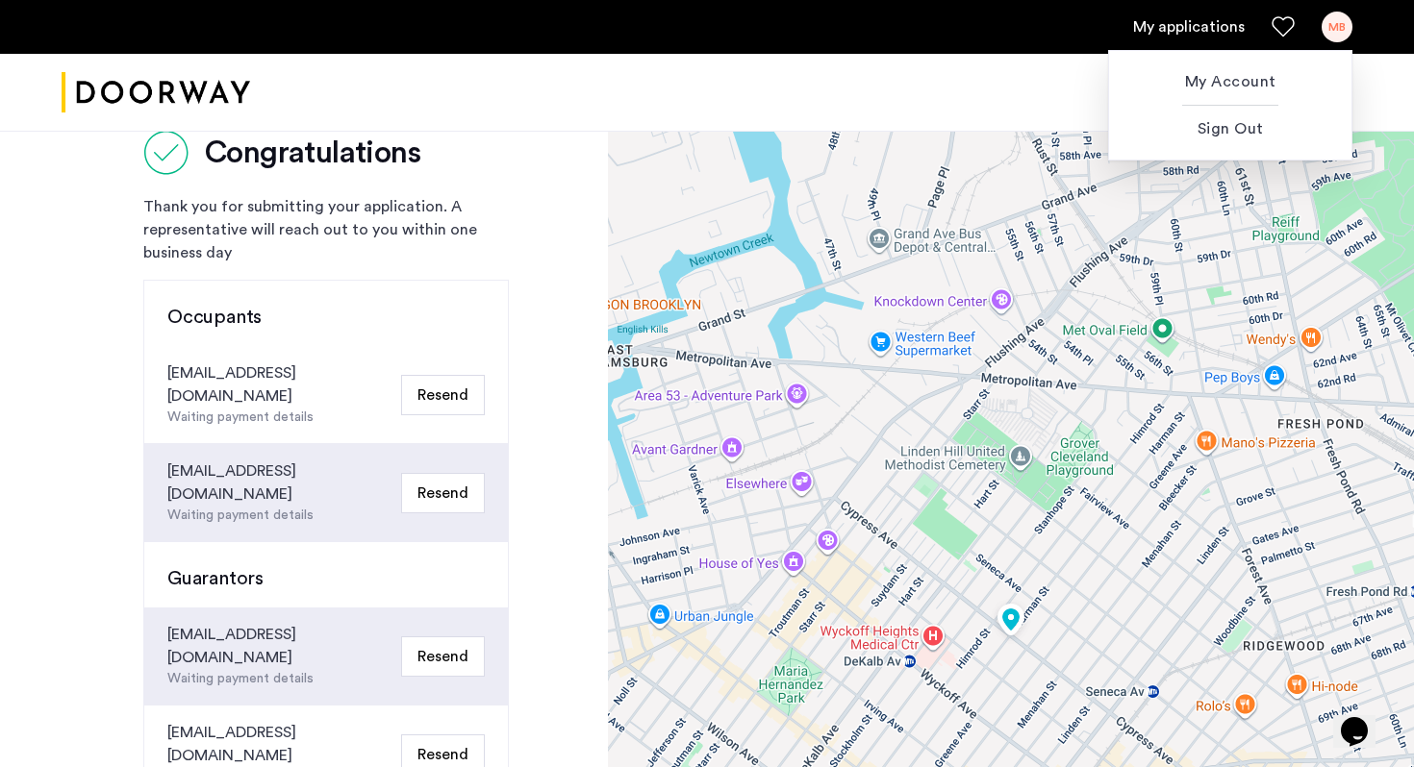
click at [864, 98] on div at bounding box center [707, 383] width 1414 height 767
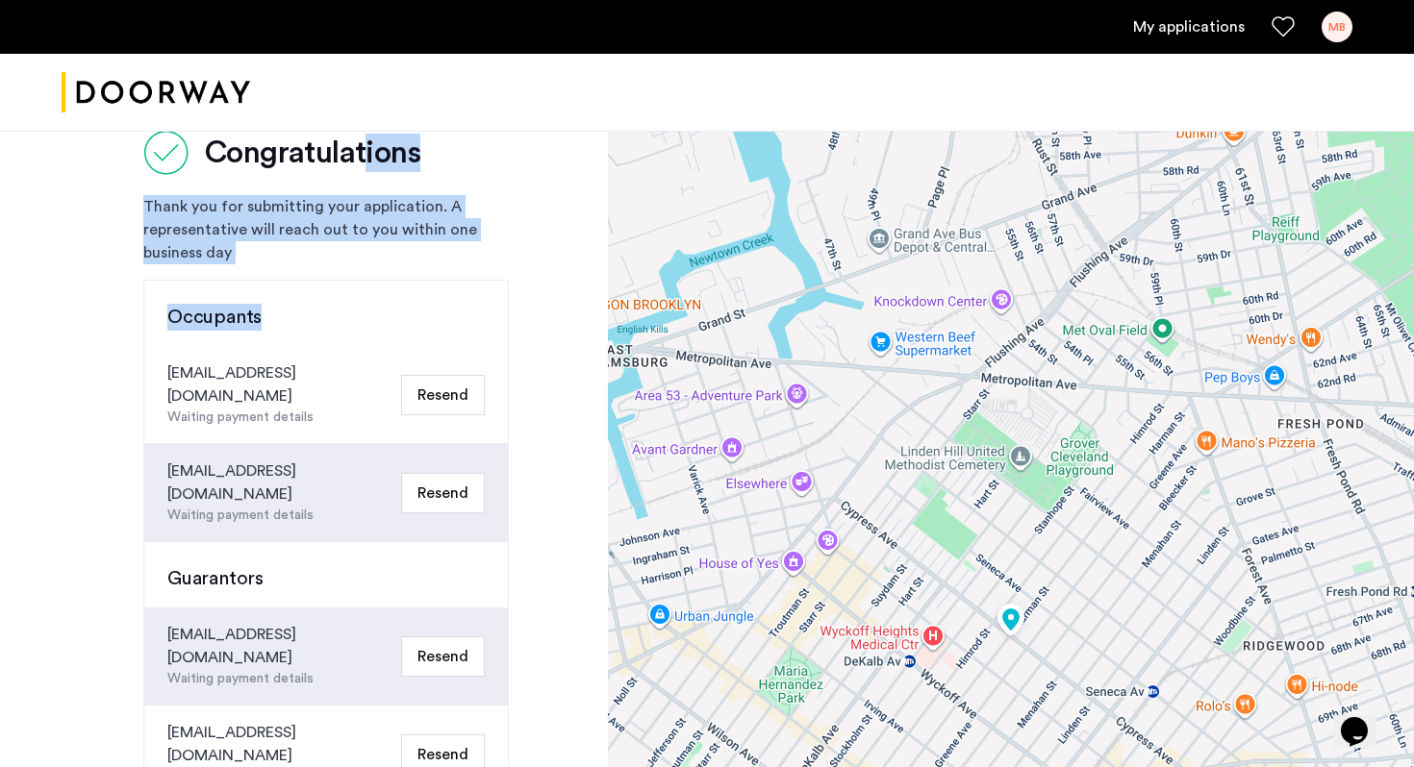
drag, startPoint x: 366, startPoint y: 157, endPoint x: 390, endPoint y: 306, distance: 151.0
click at [390, 307] on div "Congratulations Thank you for submitting your application. A representative wil…" at bounding box center [325, 609] width 365 height 958
click at [410, 256] on div "Thank you for submitting your application. A representative will reach out to y…" at bounding box center [325, 229] width 365 height 69
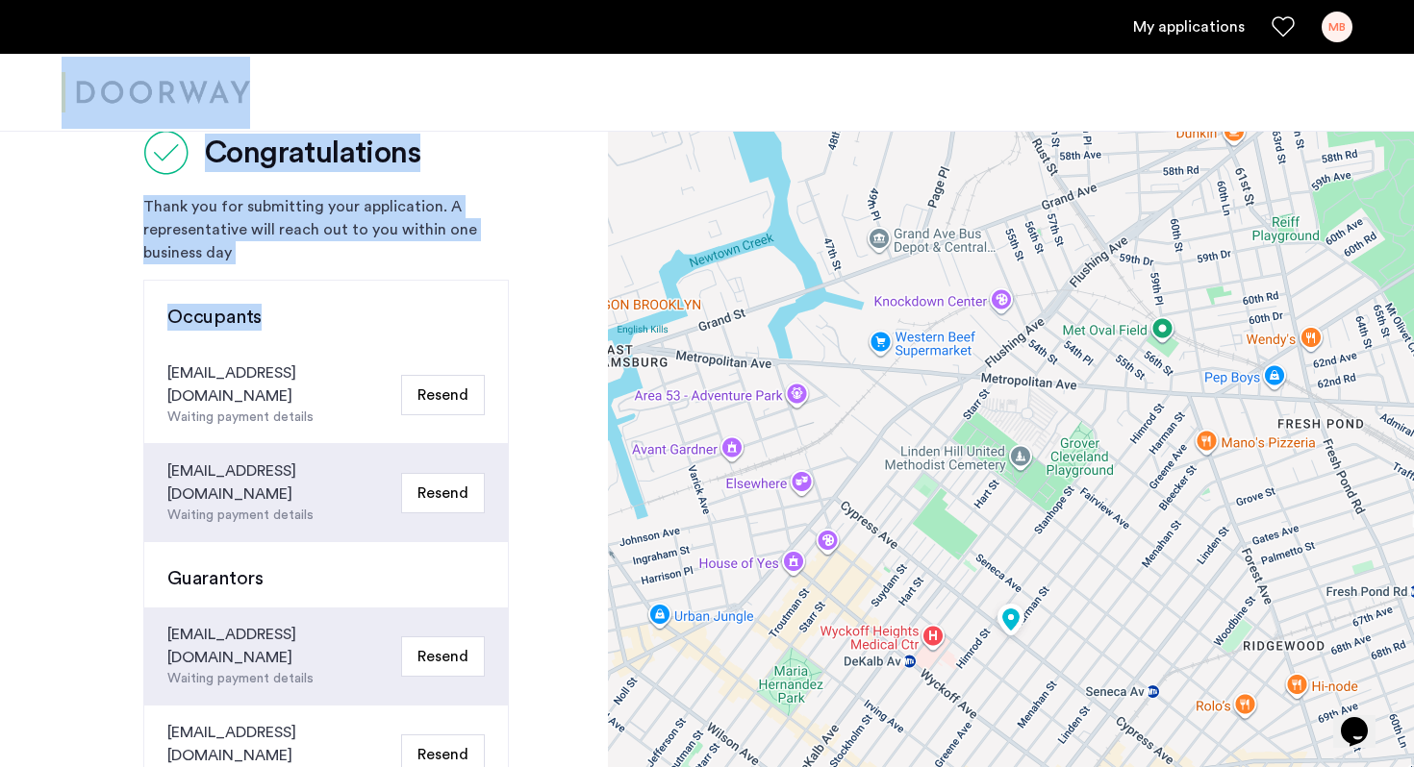
drag, startPoint x: 399, startPoint y: 330, endPoint x: 420, endPoint y: 119, distance: 211.7
click at [420, 119] on app-root "My applications MB Price Fee Availability Beds Baths Subway Neighborhoods Build…" at bounding box center [707, 719] width 1414 height 1565
click at [420, 119] on div at bounding box center [707, 93] width 1414 height 78
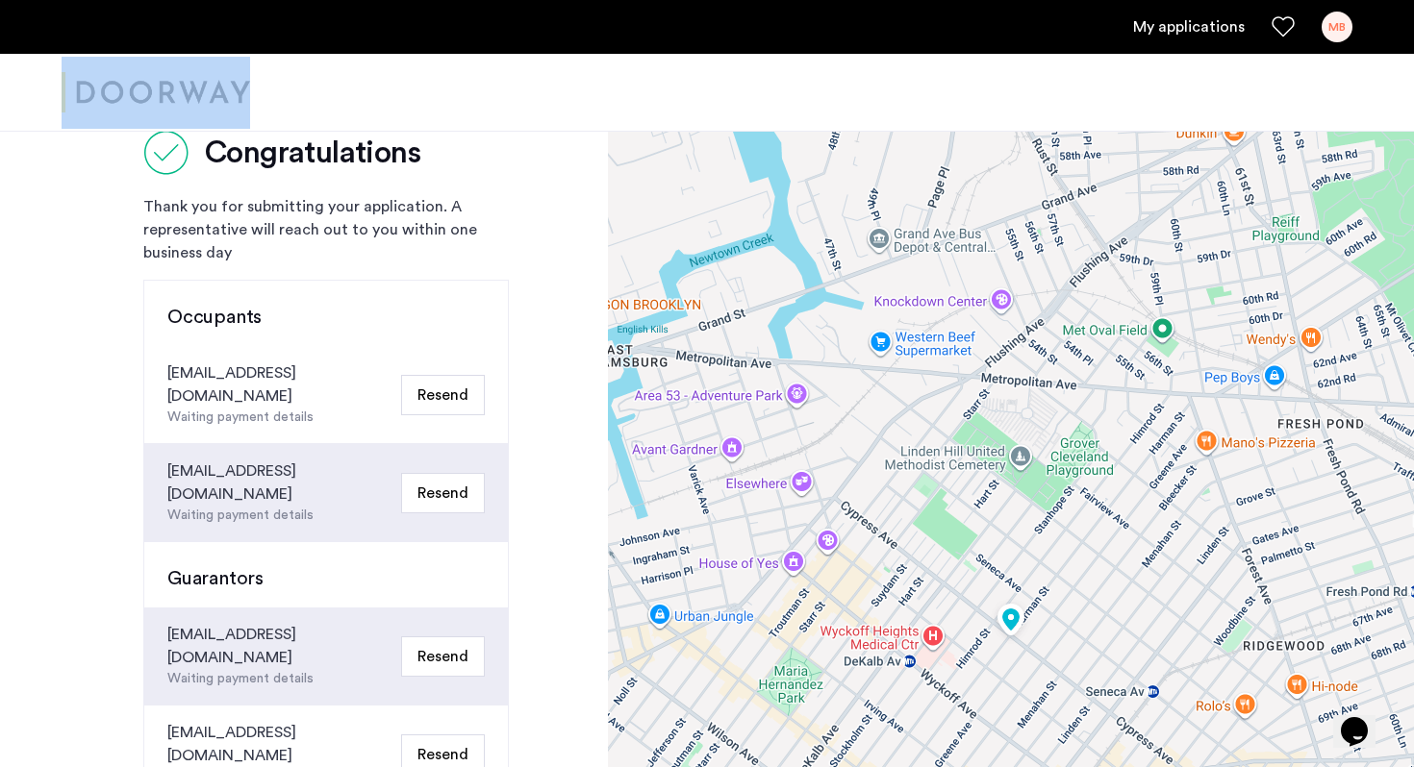
click at [420, 119] on div at bounding box center [707, 93] width 1414 height 78
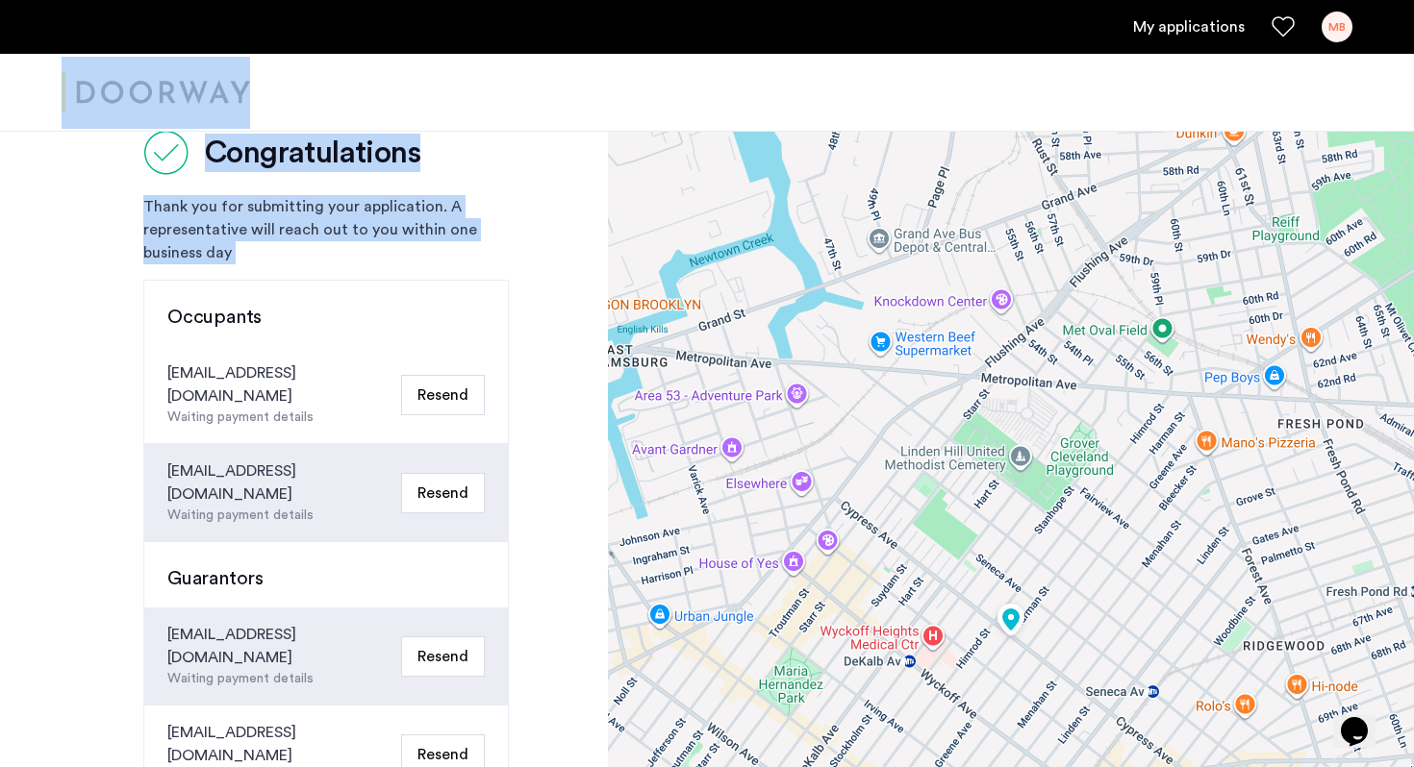
drag, startPoint x: 420, startPoint y: 119, endPoint x: 466, endPoint y: 226, distance: 116.3
click at [466, 227] on app-root "My applications MB Price Fee Availability Beds Baths Subway Neighborhoods Build…" at bounding box center [707, 719] width 1414 height 1565
click at [466, 226] on div "Thank you for submitting your application. A representative will reach out to y…" at bounding box center [325, 229] width 365 height 69
drag, startPoint x: 466, startPoint y: 248, endPoint x: 464, endPoint y: 105, distance: 143.3
click at [464, 105] on app-root "My applications MB Price Fee Availability Beds Baths Subway Neighborhoods Build…" at bounding box center [707, 719] width 1414 height 1565
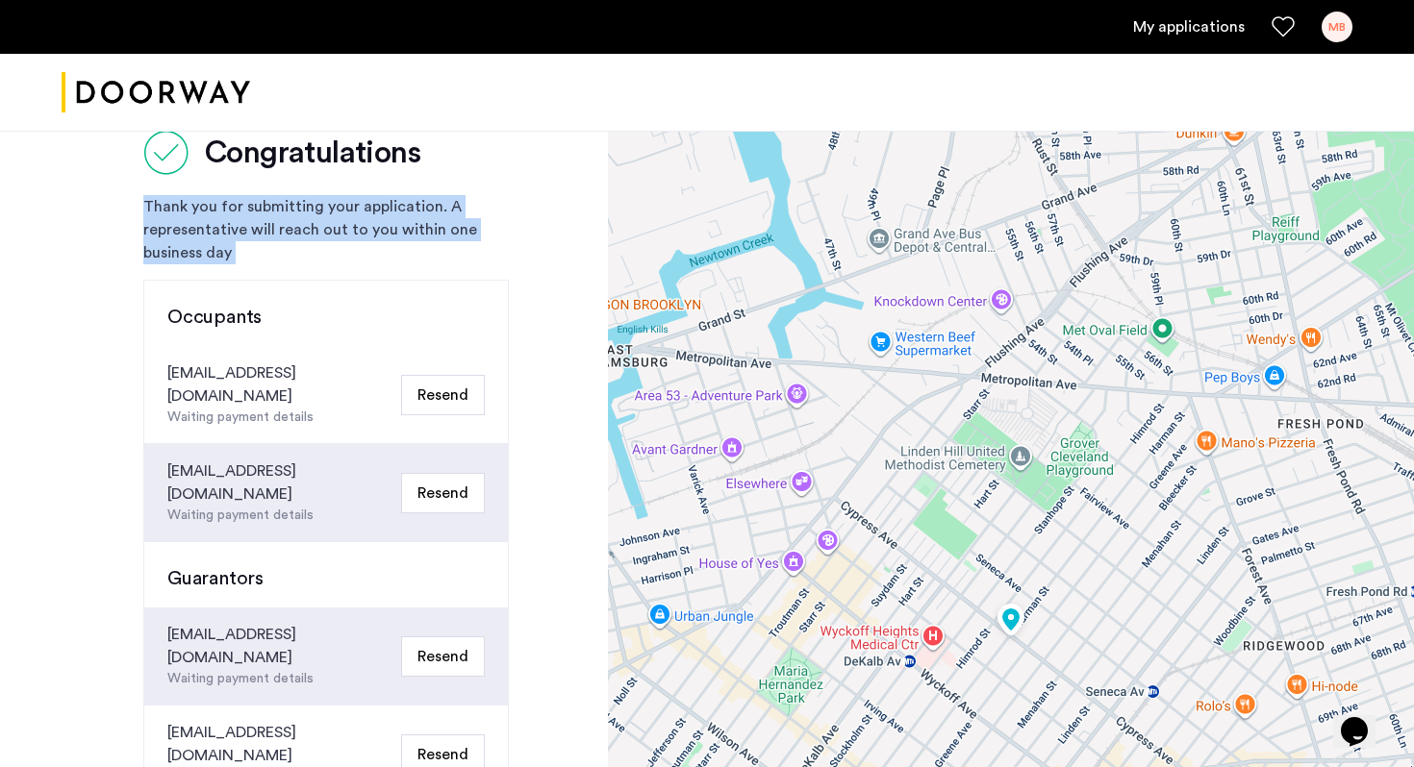
drag, startPoint x: 456, startPoint y: 143, endPoint x: 494, endPoint y: 280, distance: 141.9
click at [494, 280] on div "Congratulations Thank you for submitting your application. A representative wil…" at bounding box center [325, 609] width 365 height 958
click at [493, 231] on div "Thank you for submitting your application. A representative will reach out to y…" at bounding box center [325, 229] width 365 height 69
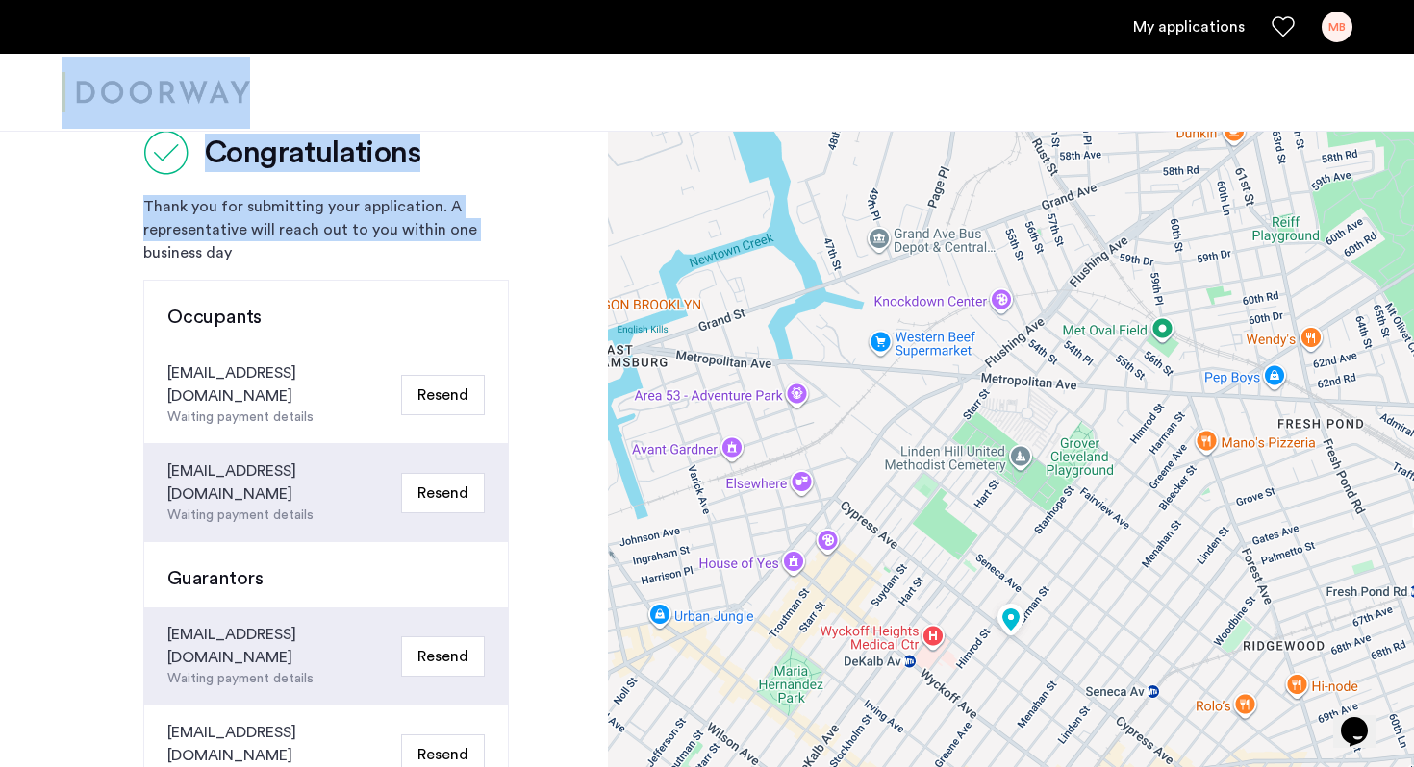
drag, startPoint x: 493, startPoint y: 231, endPoint x: 493, endPoint y: 115, distance: 115.4
click at [493, 115] on app-root "My applications MB Price Fee Availability Beds Baths Subway Neighborhoods Build…" at bounding box center [707, 719] width 1414 height 1565
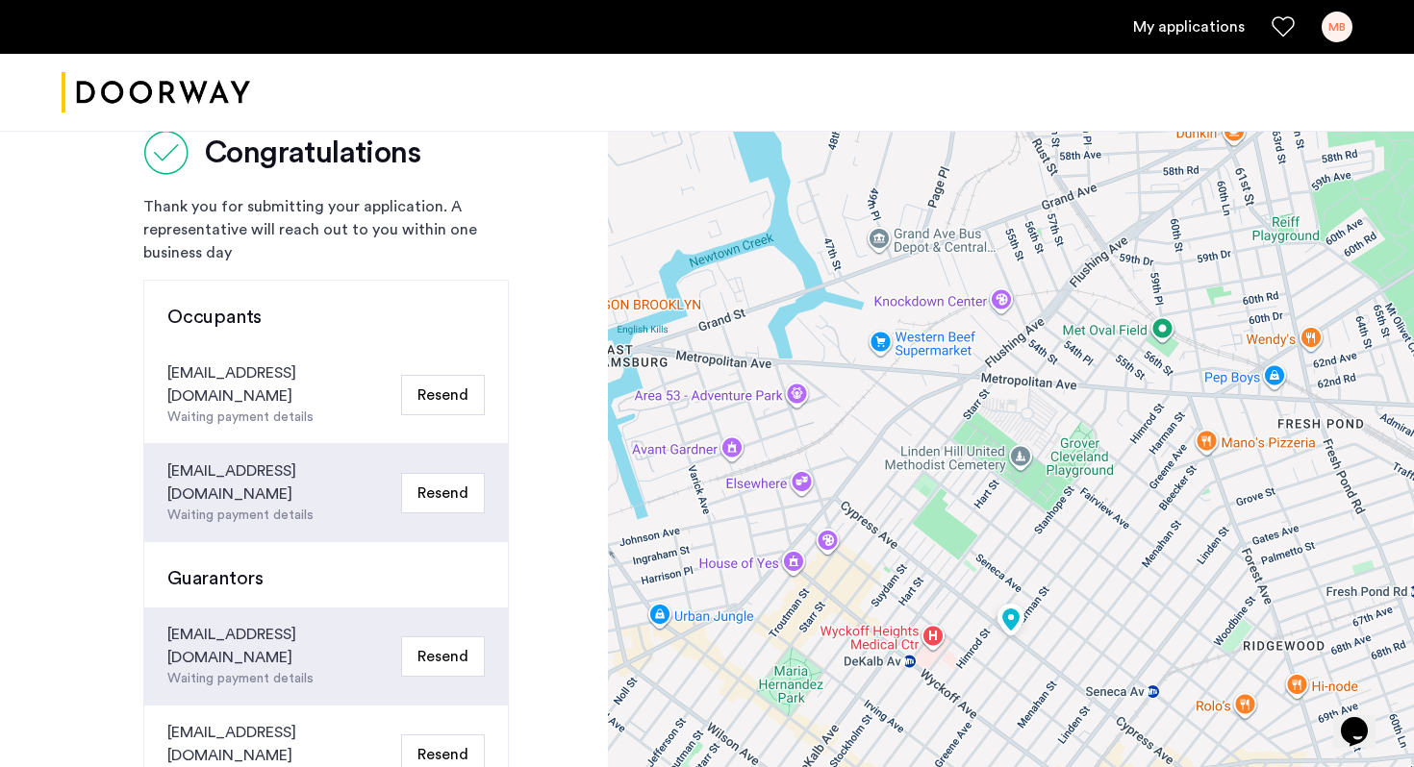
click at [497, 138] on div "Congratulations" at bounding box center [325, 153] width 365 height 46
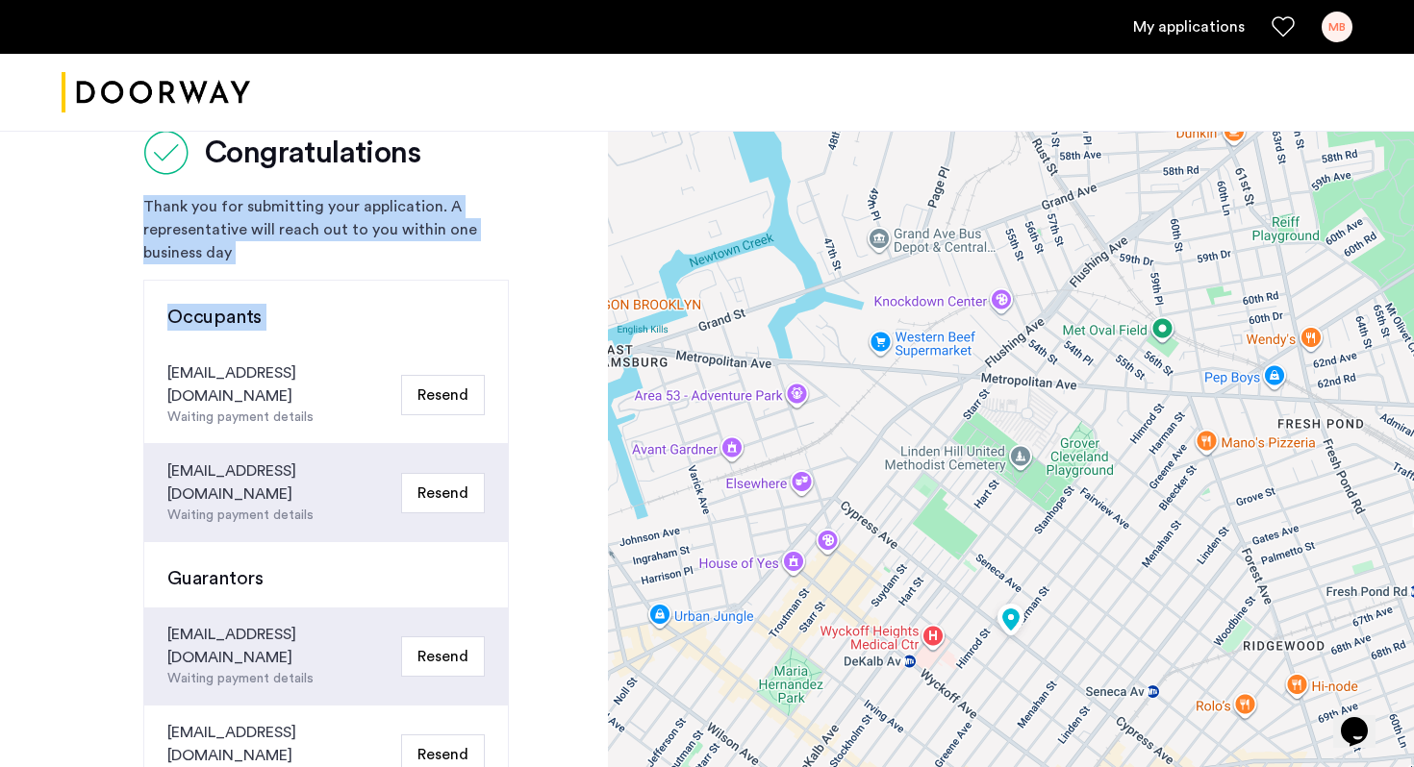
drag, startPoint x: 497, startPoint y: 138, endPoint x: 495, endPoint y: 312, distance: 174.1
click at [495, 312] on div "Congratulations Thank you for submitting your application. A representative wil…" at bounding box center [325, 609] width 365 height 958
click at [500, 193] on div "Congratulations Thank you for submitting your application. A representative wil…" at bounding box center [325, 609] width 365 height 958
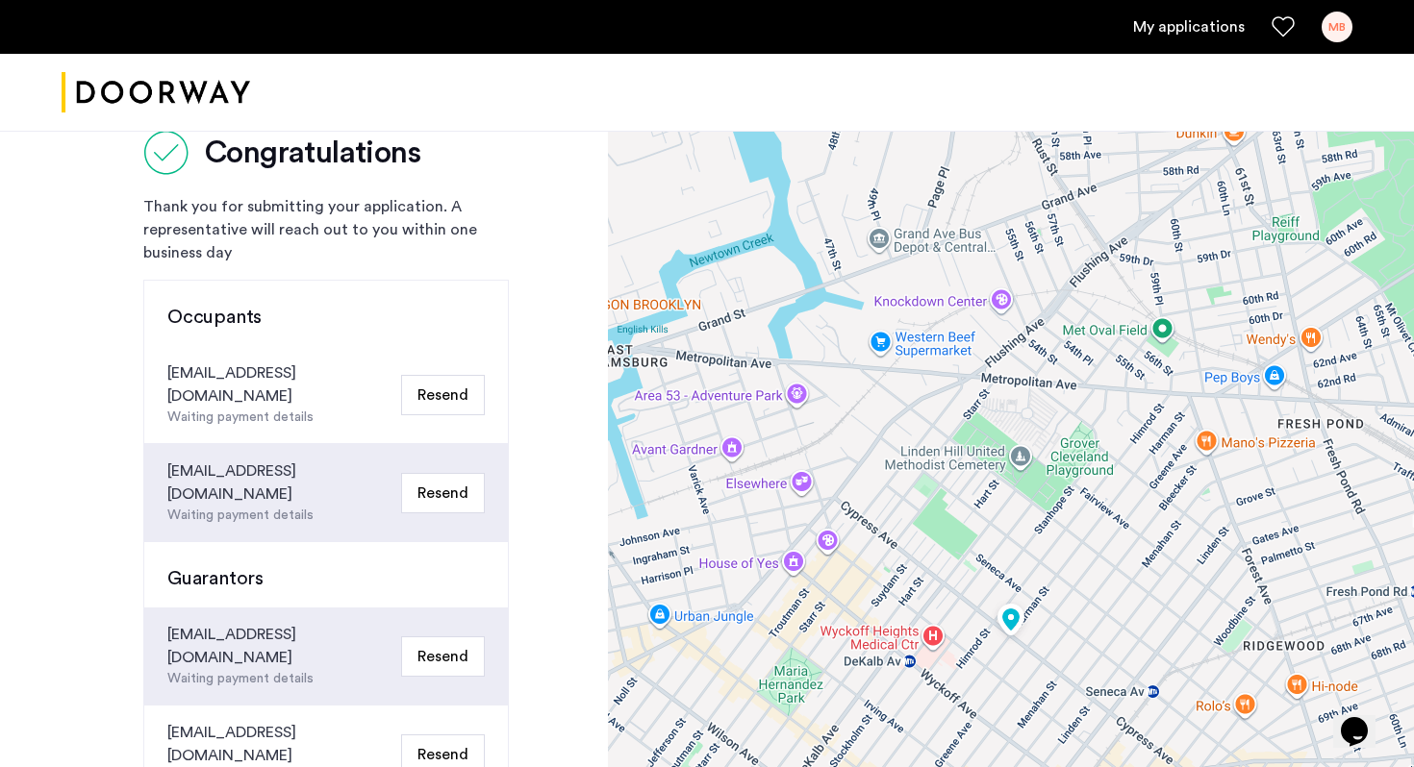
scroll to position [0, 0]
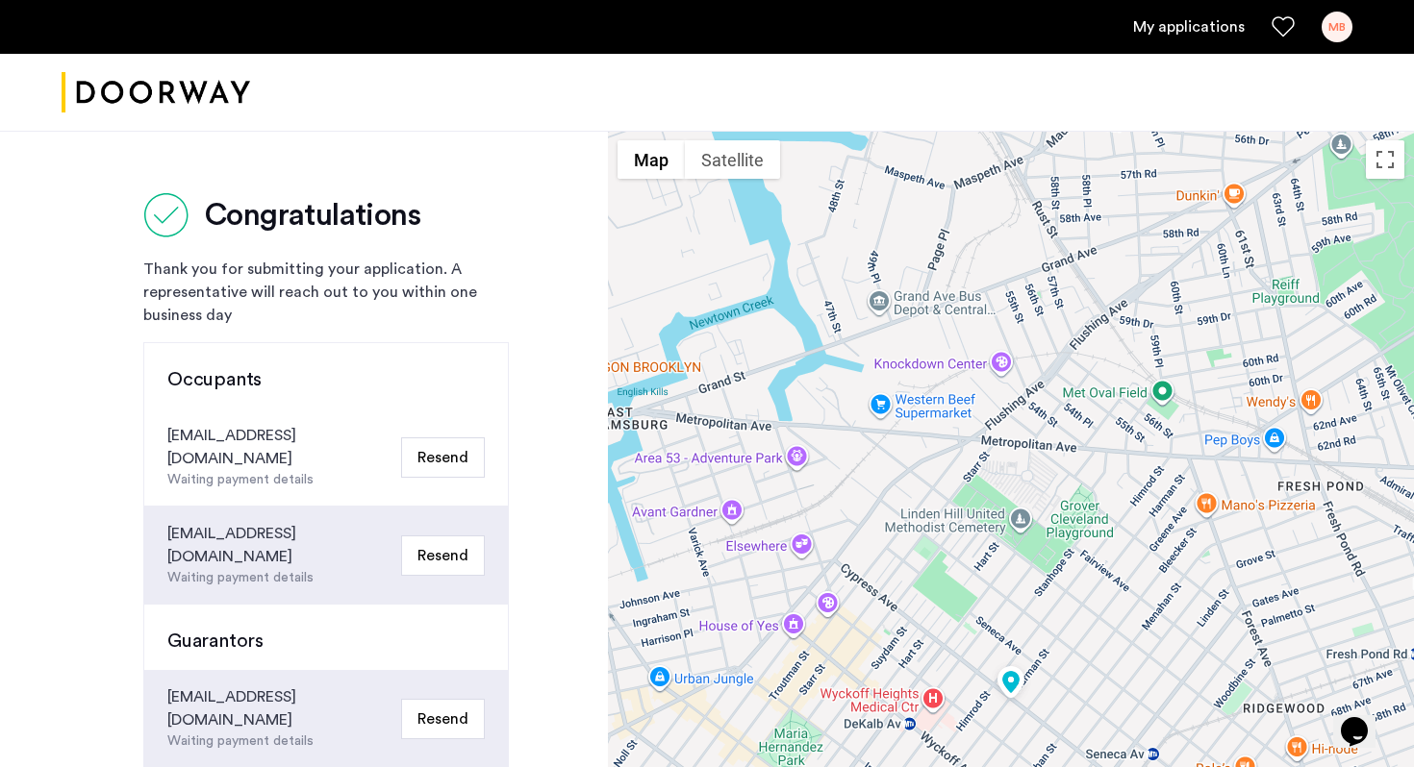
click at [1346, 31] on div "MB" at bounding box center [1336, 27] width 31 height 31
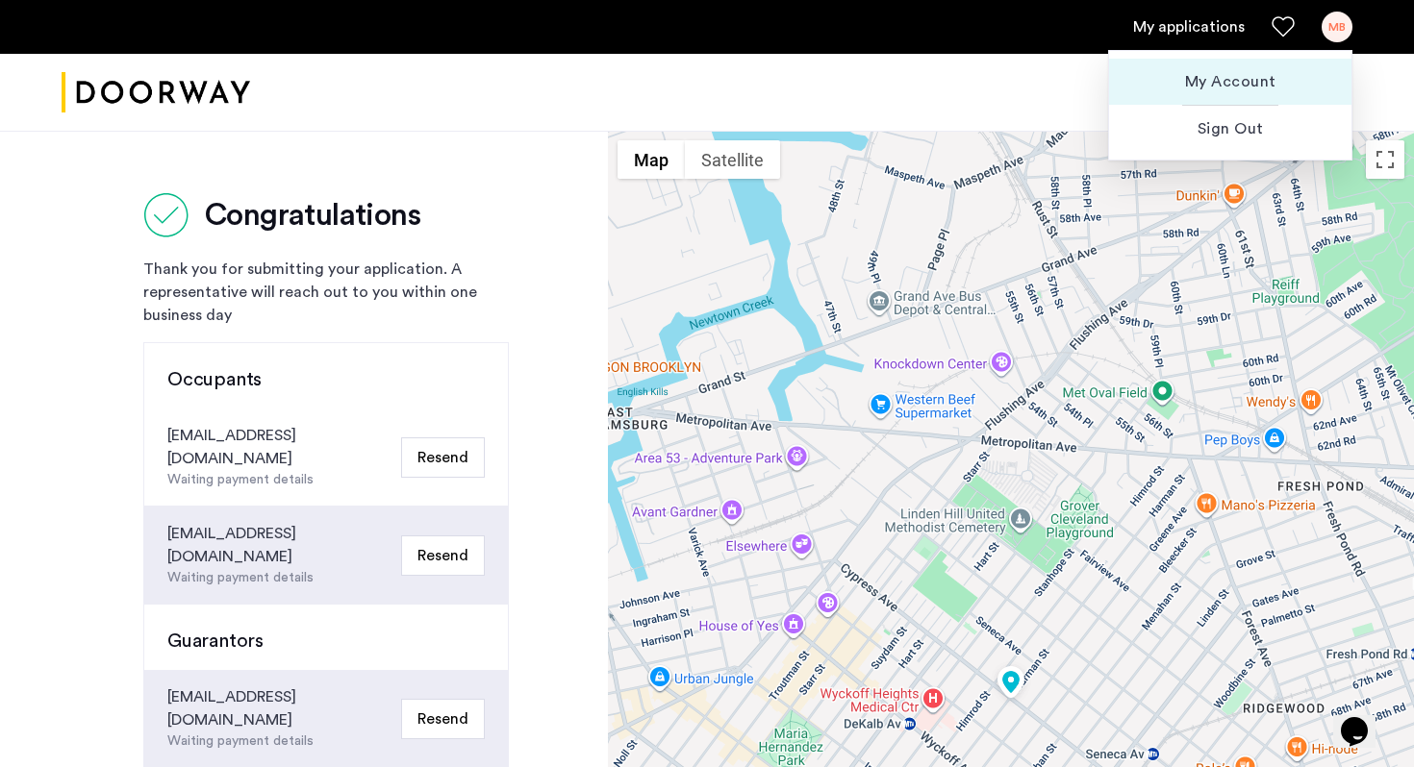
click at [1284, 76] on span "My Account" at bounding box center [1230, 81] width 212 height 23
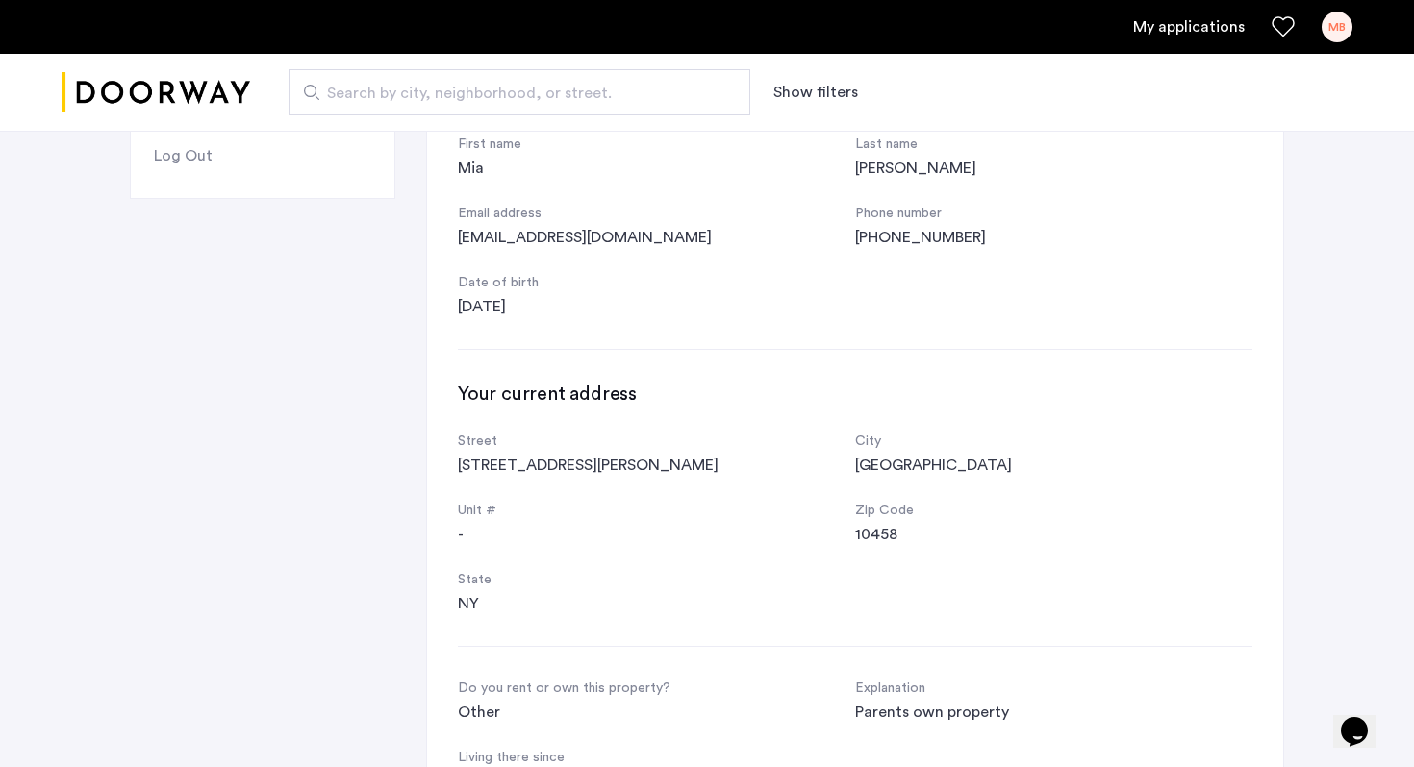
scroll to position [316, 0]
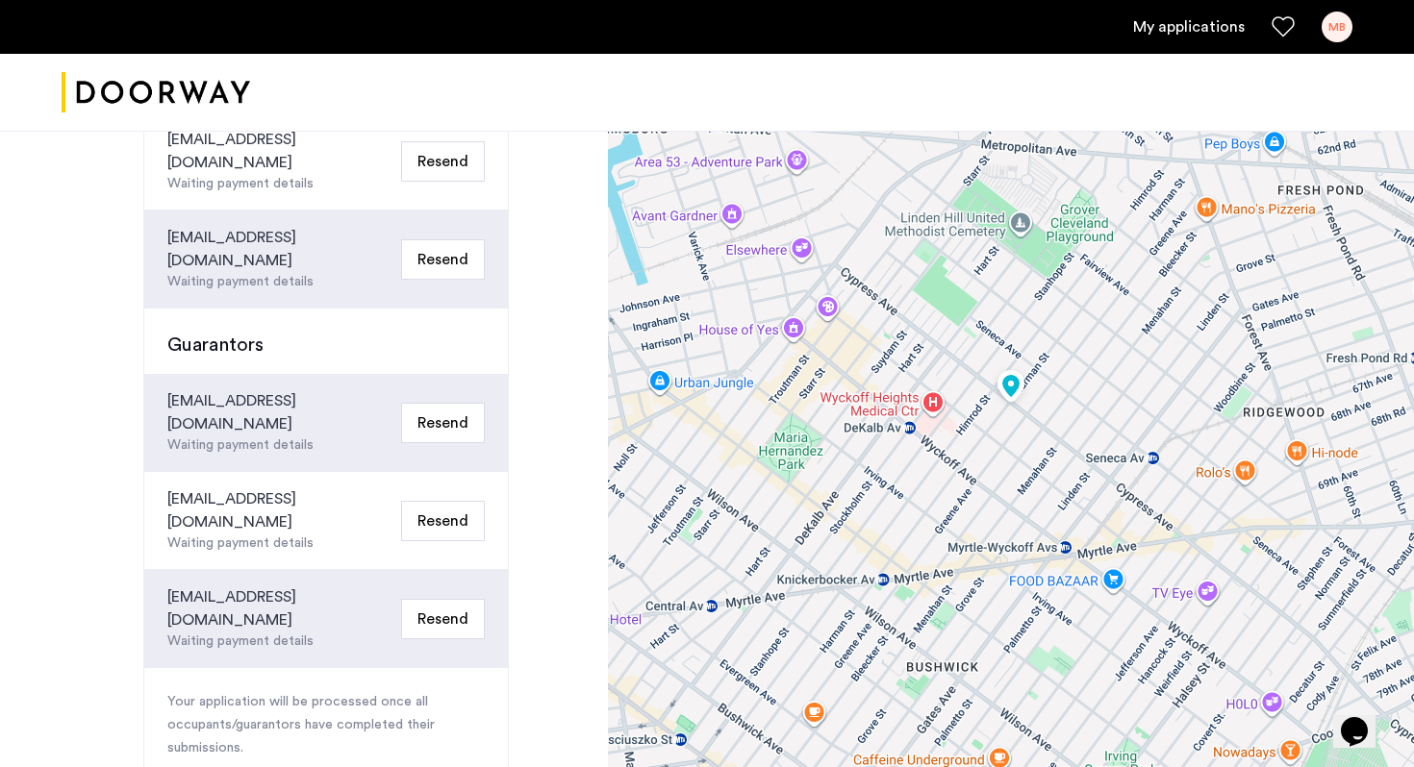
scroll to position [341, 0]
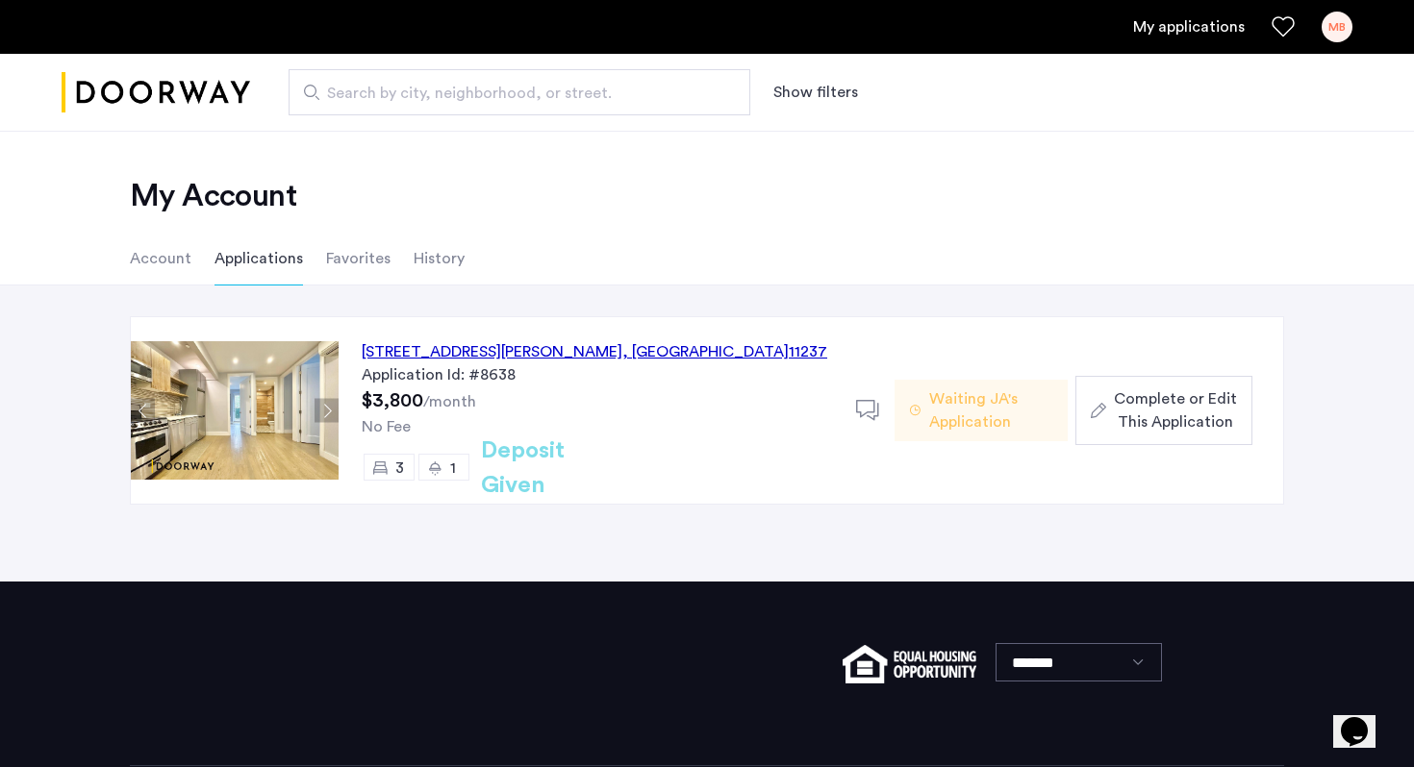
click at [632, 371] on div "Application Id: #8638" at bounding box center [597, 375] width 471 height 23
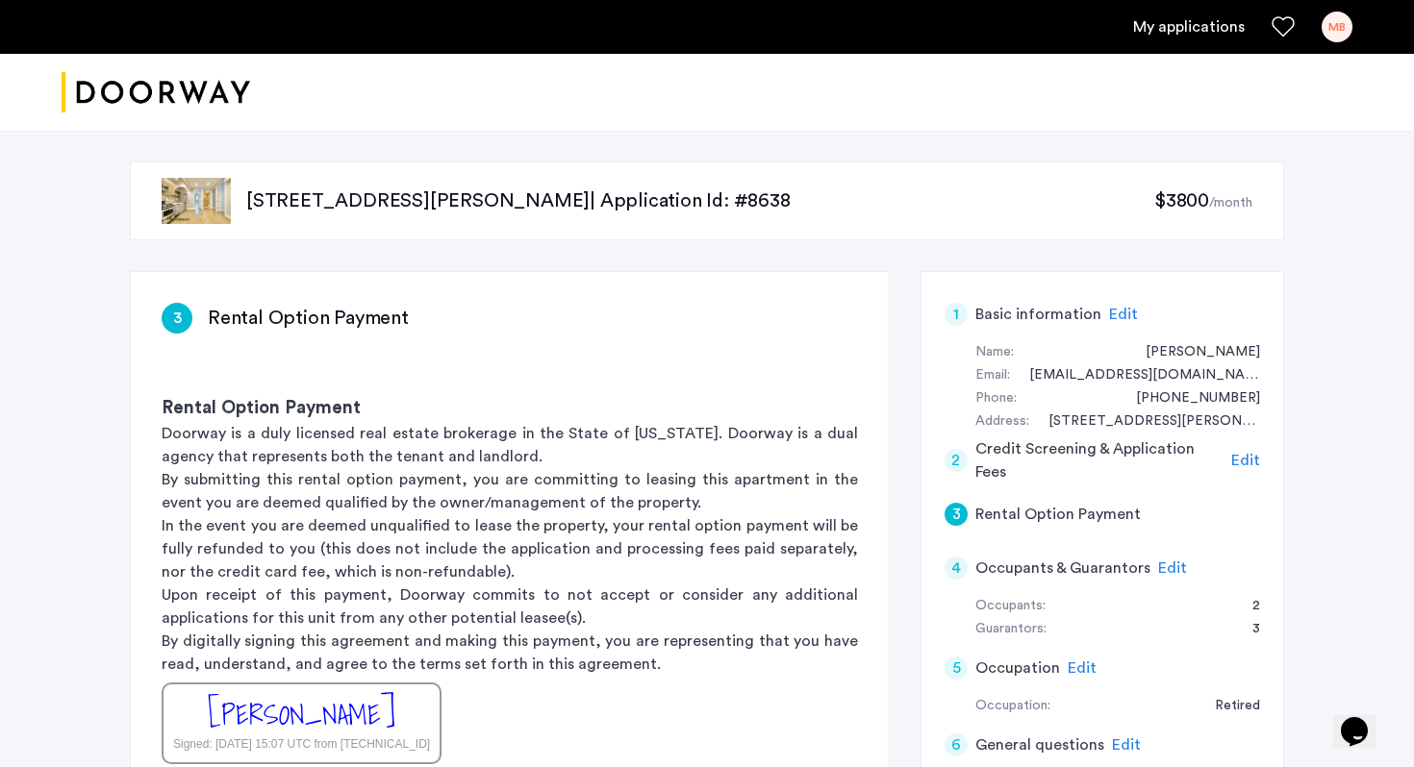
click at [300, 334] on app-rental-option-payment "3 Rental Option Payment Rental Option Payment Doorway is a duly licensed real e…" at bounding box center [510, 599] width 758 height 655
click at [300, 320] on h3 "Rental Option Payment" at bounding box center [308, 318] width 201 height 27
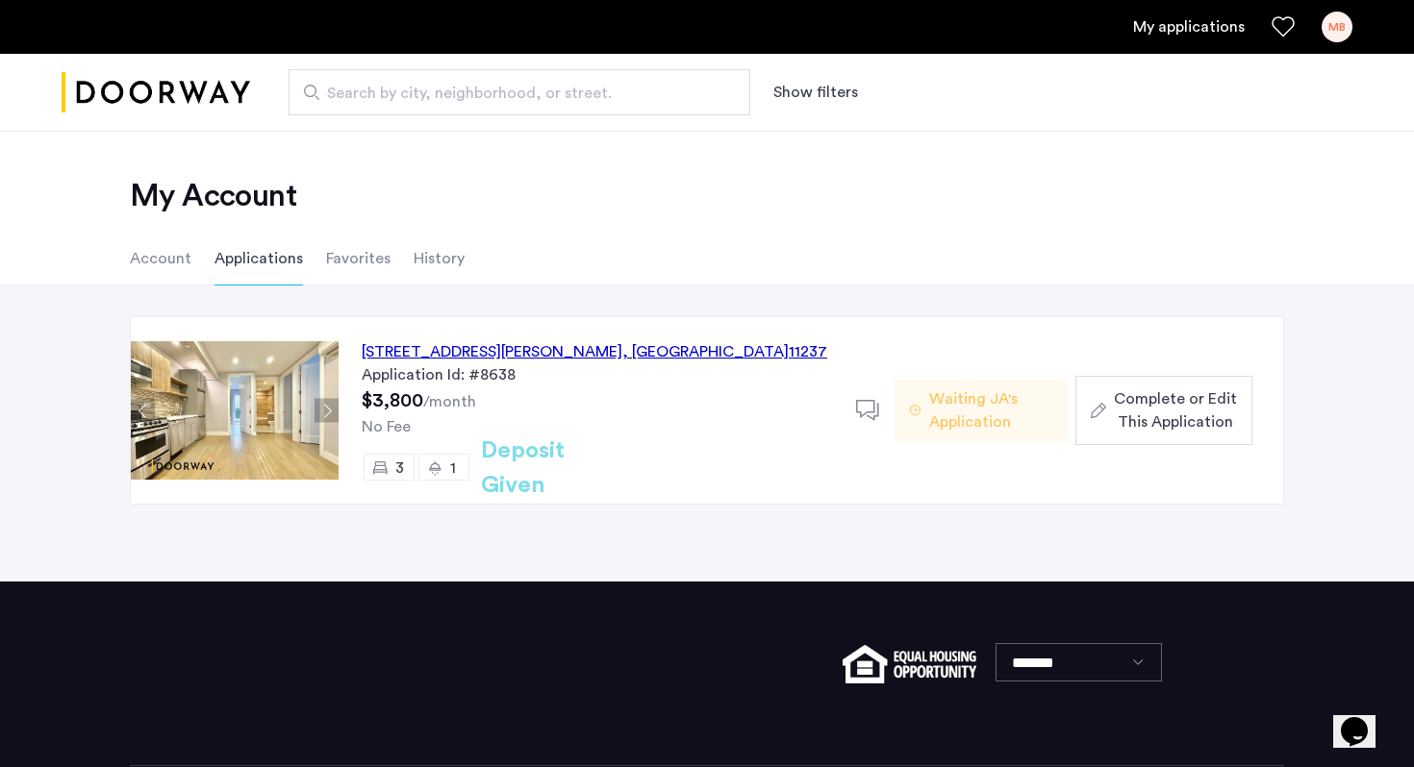
click at [545, 360] on div "[STREET_ADDRESS][PERSON_NAME]" at bounding box center [594, 351] width 465 height 23
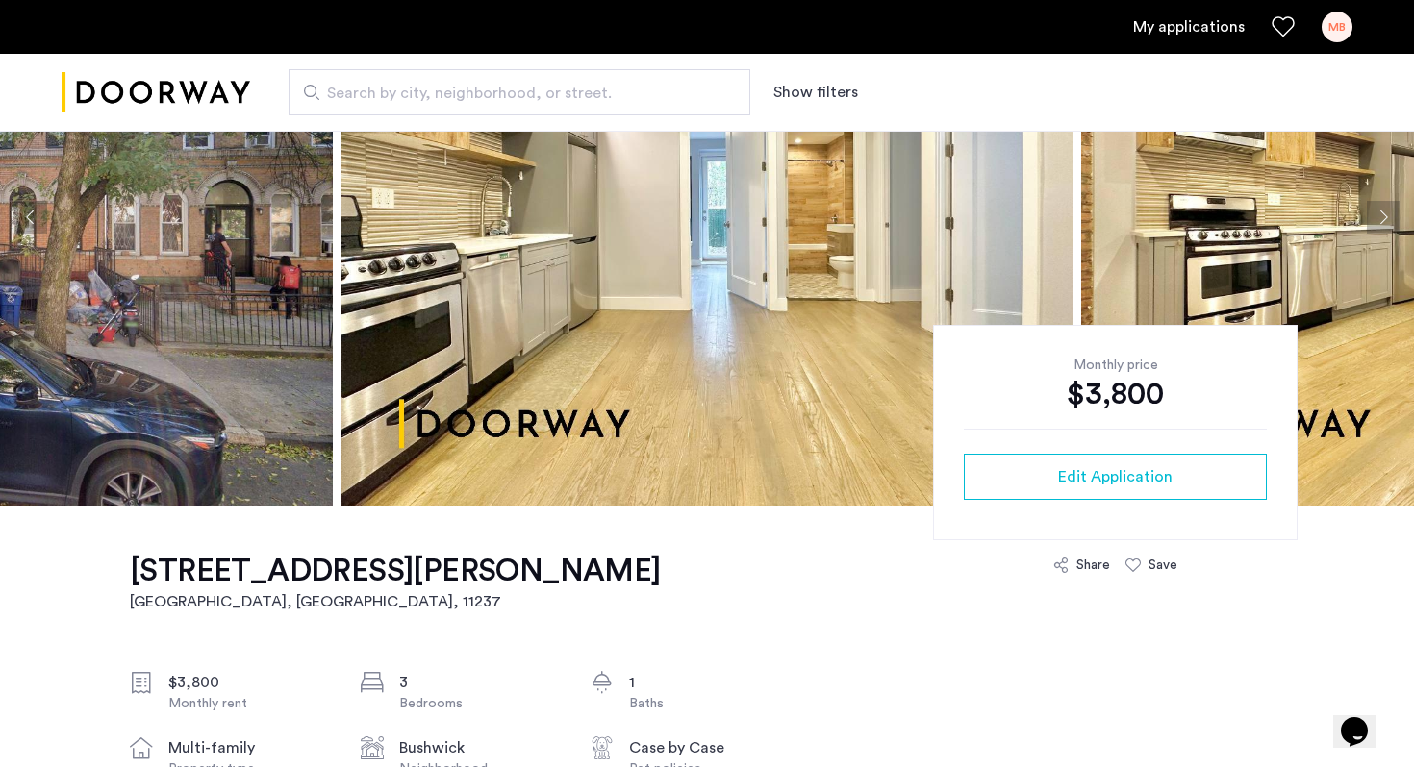
scroll to position [211, 0]
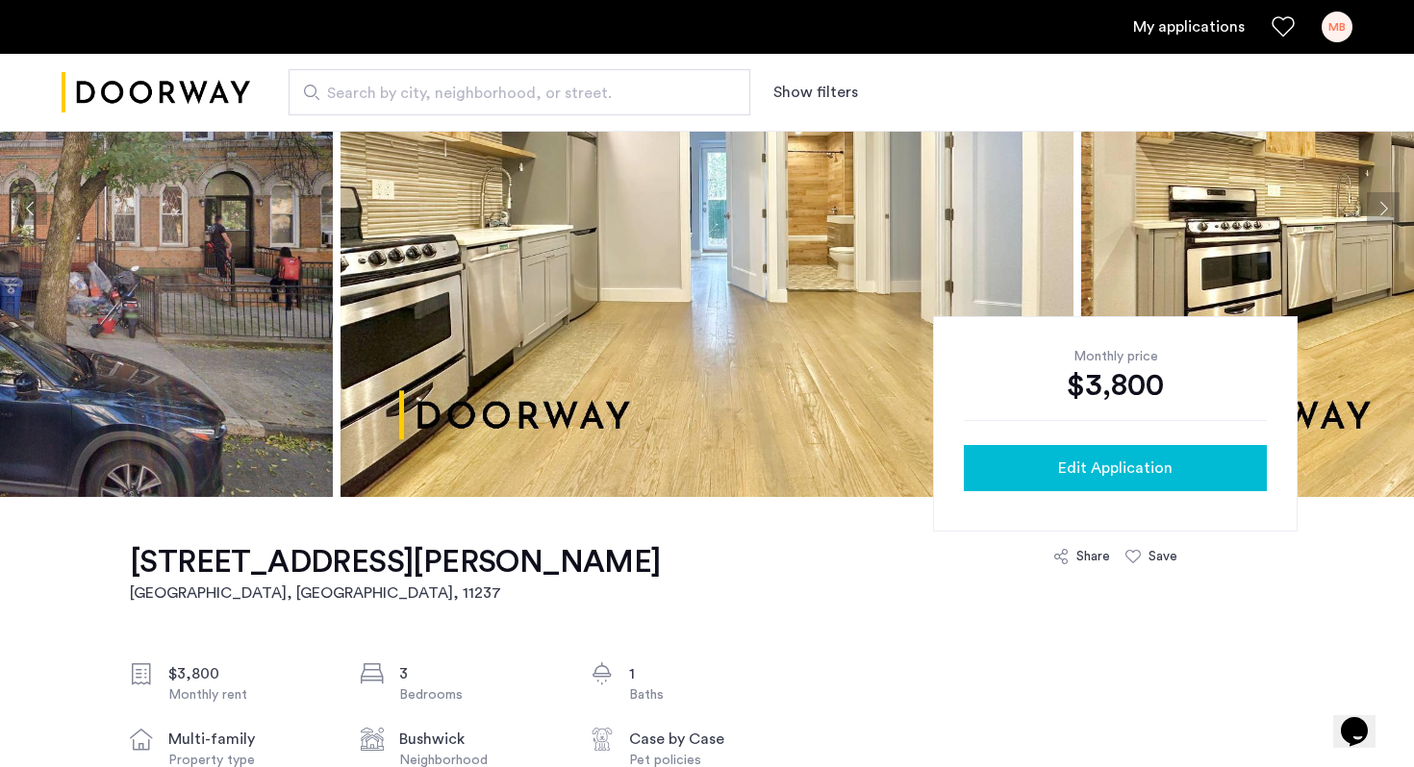
click at [983, 477] on div "Edit Application" at bounding box center [1115, 468] width 272 height 23
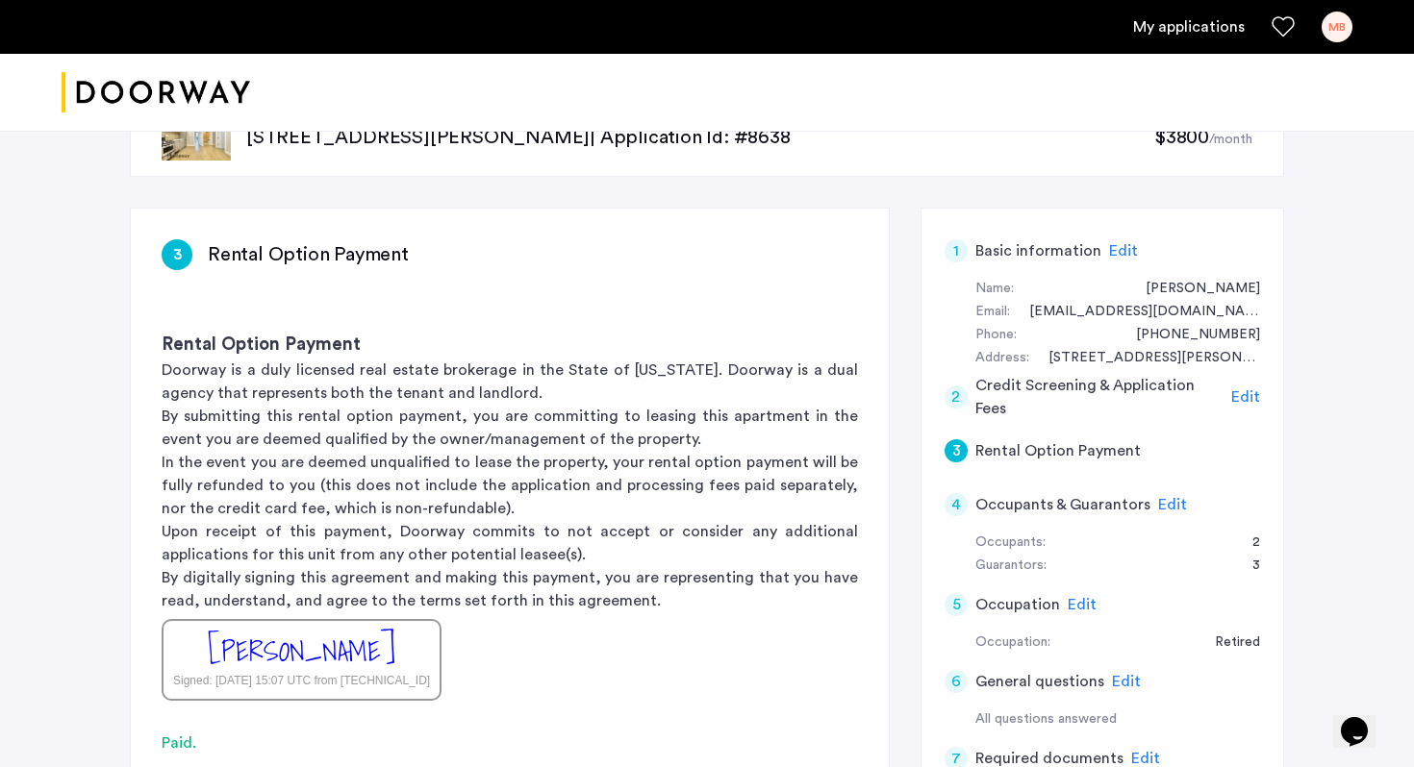
scroll to position [75, 0]
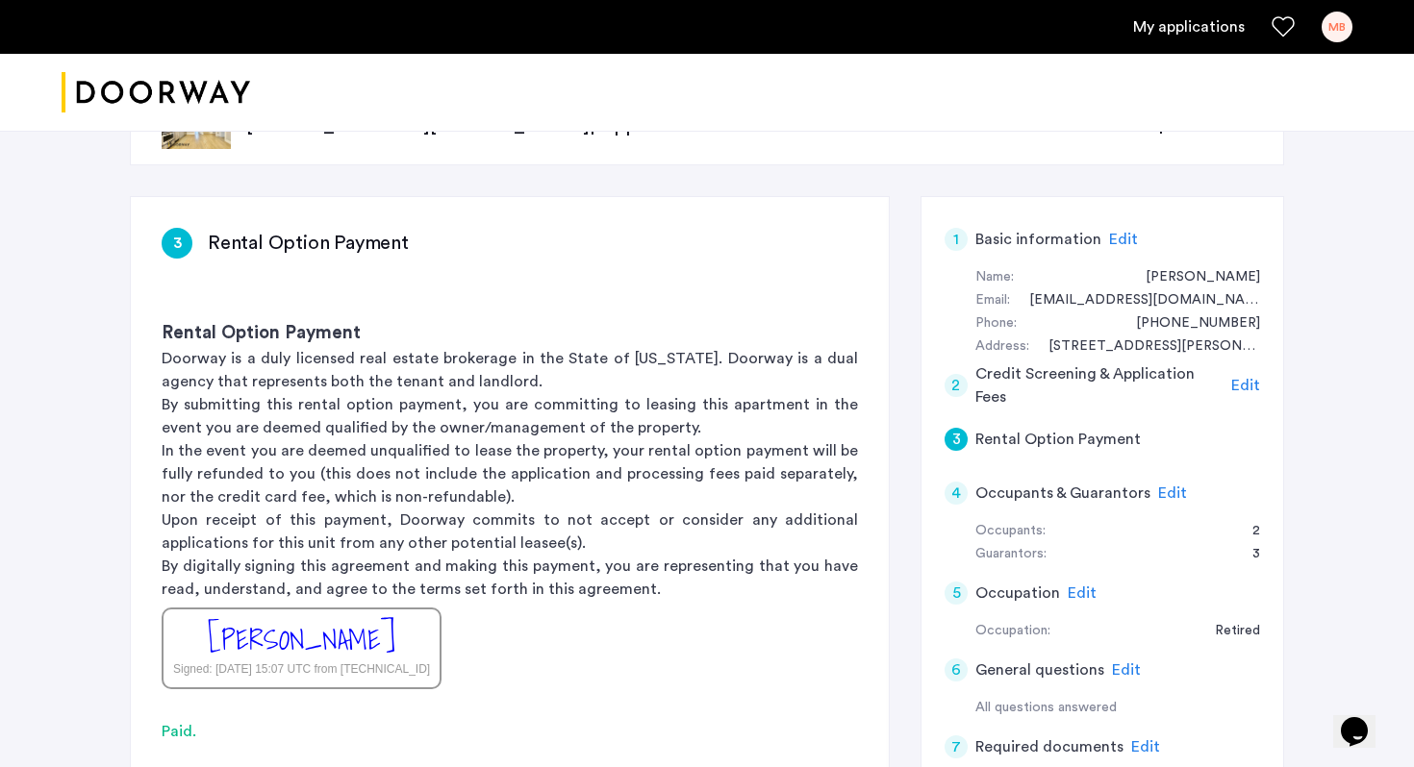
click at [1177, 499] on span "Edit" at bounding box center [1172, 493] width 29 height 15
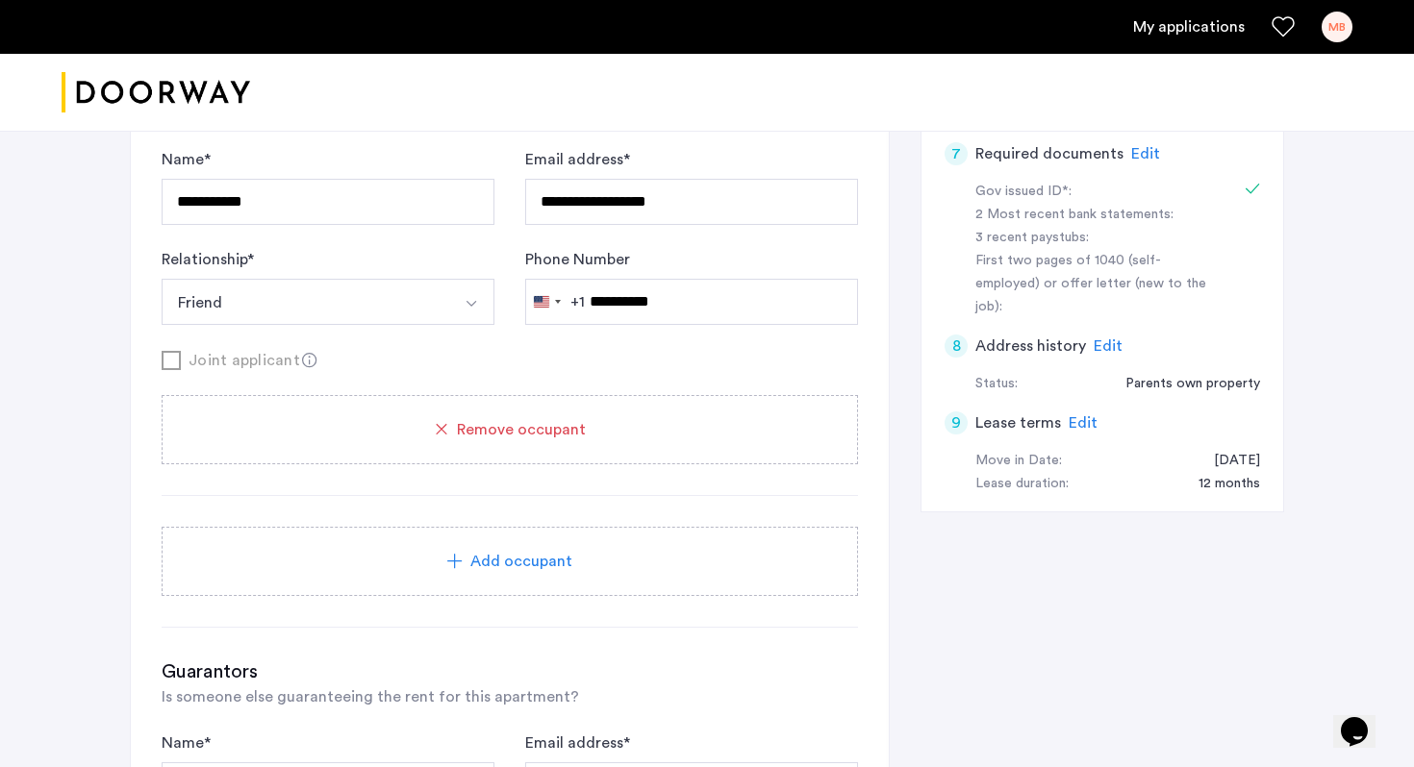
scroll to position [731, 0]
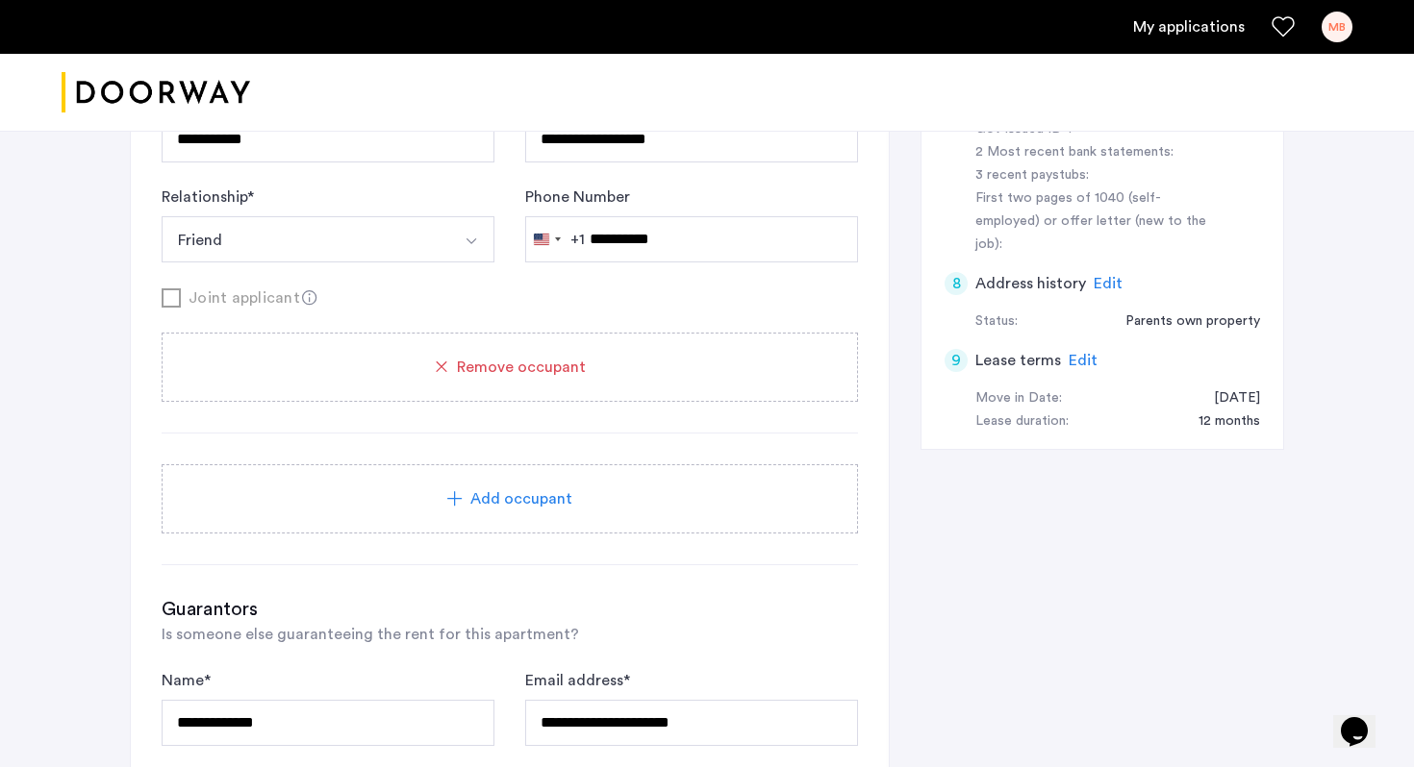
click at [397, 503] on div "Add occupant" at bounding box center [510, 499] width 650 height 23
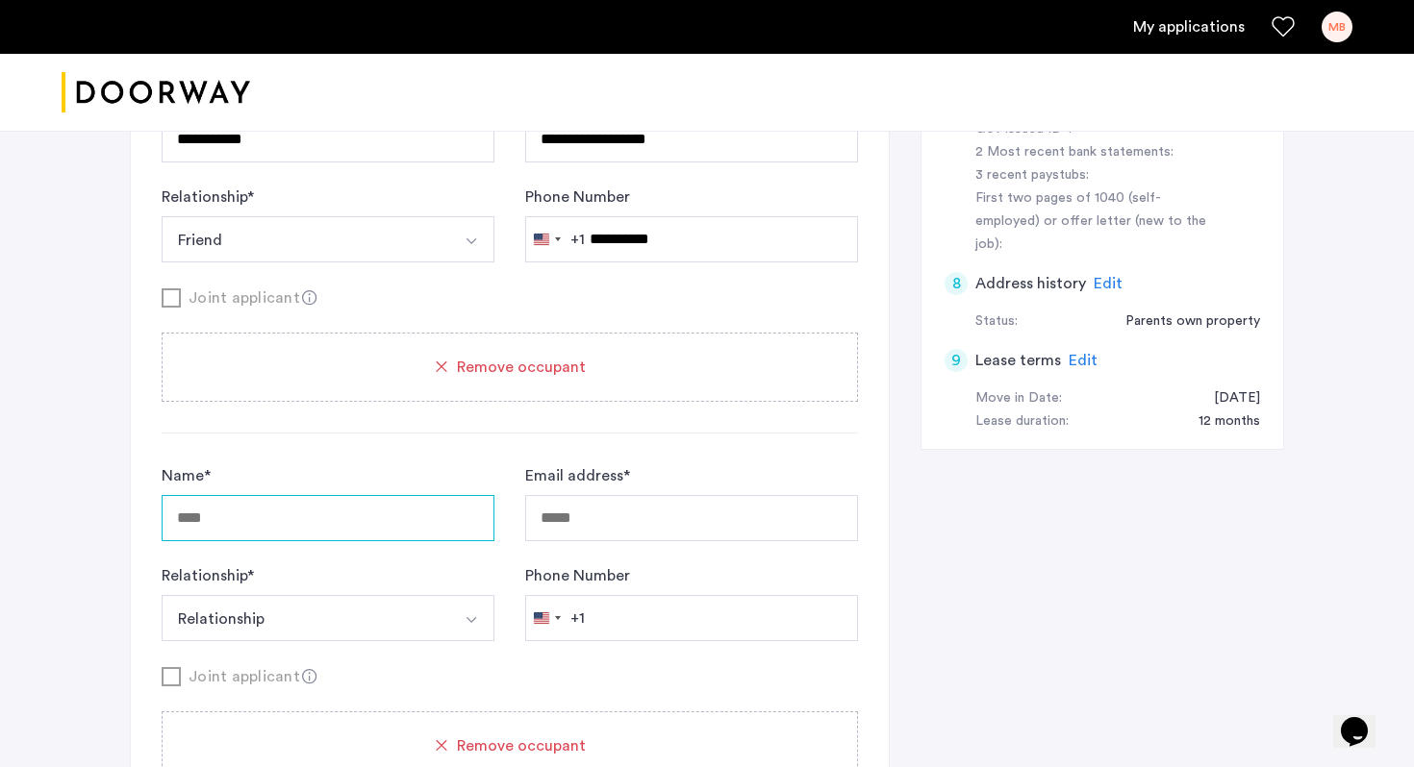
click at [394, 503] on input "Name *" at bounding box center [328, 518] width 333 height 46
type input "***"
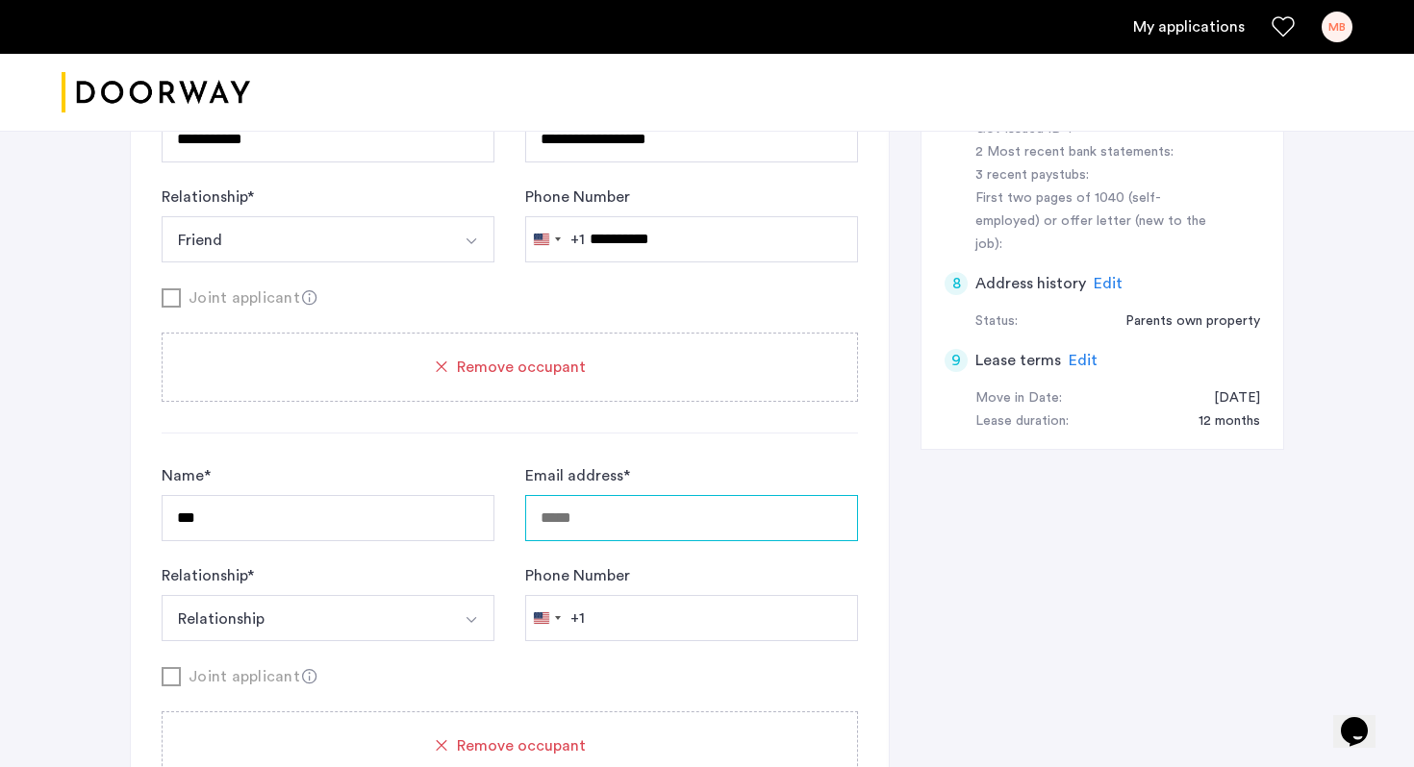
click at [627, 524] on input "Email address *" at bounding box center [691, 518] width 333 height 46
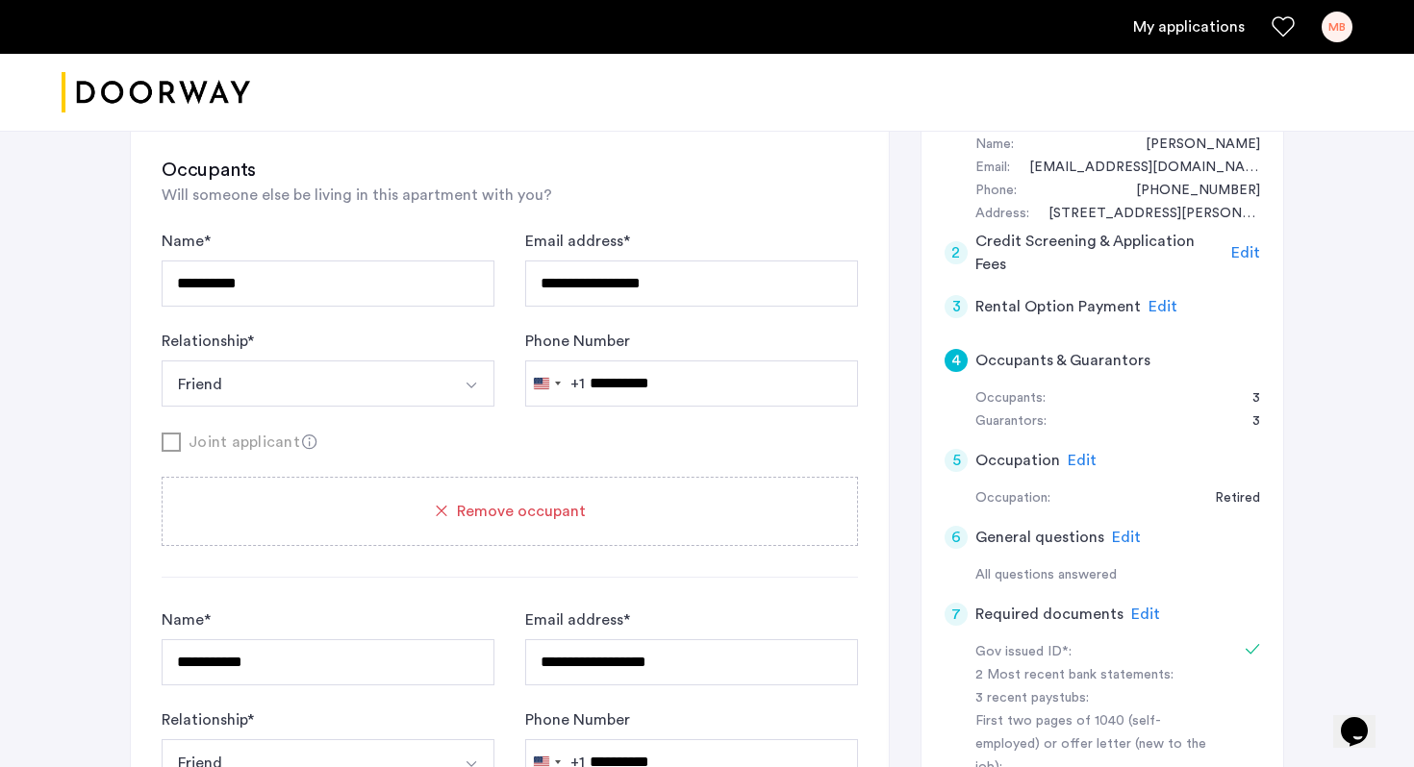
scroll to position [784, 0]
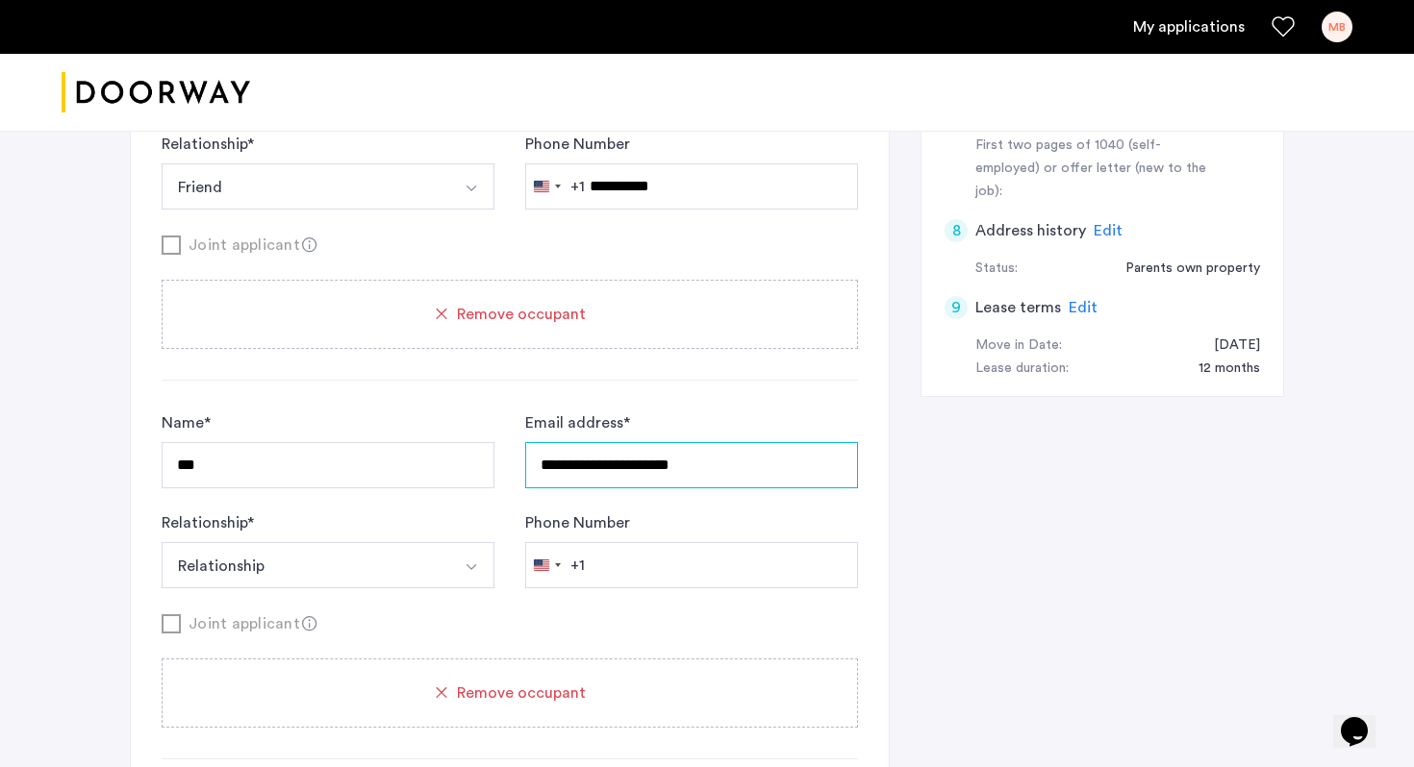
type input "**********"
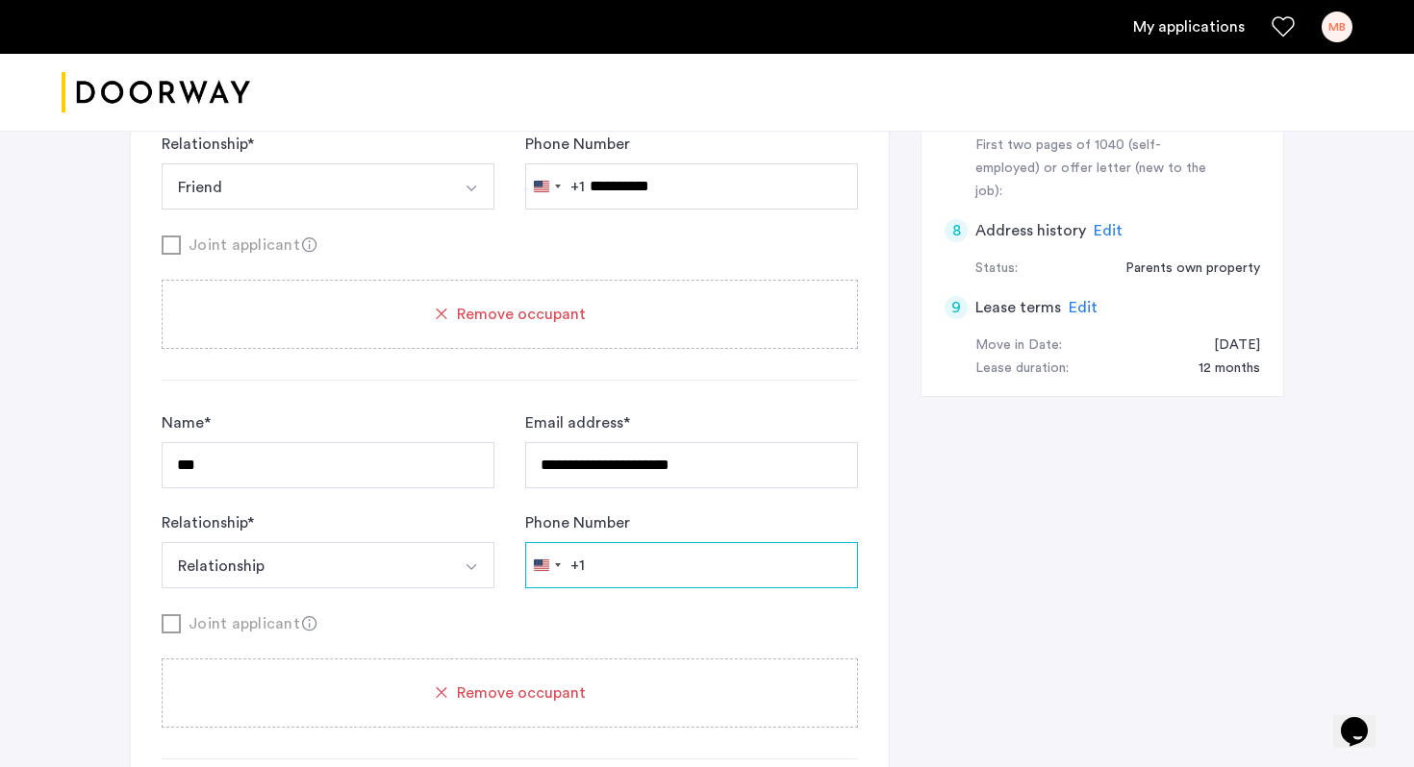
click at [639, 565] on input "Phone Number" at bounding box center [691, 565] width 333 height 46
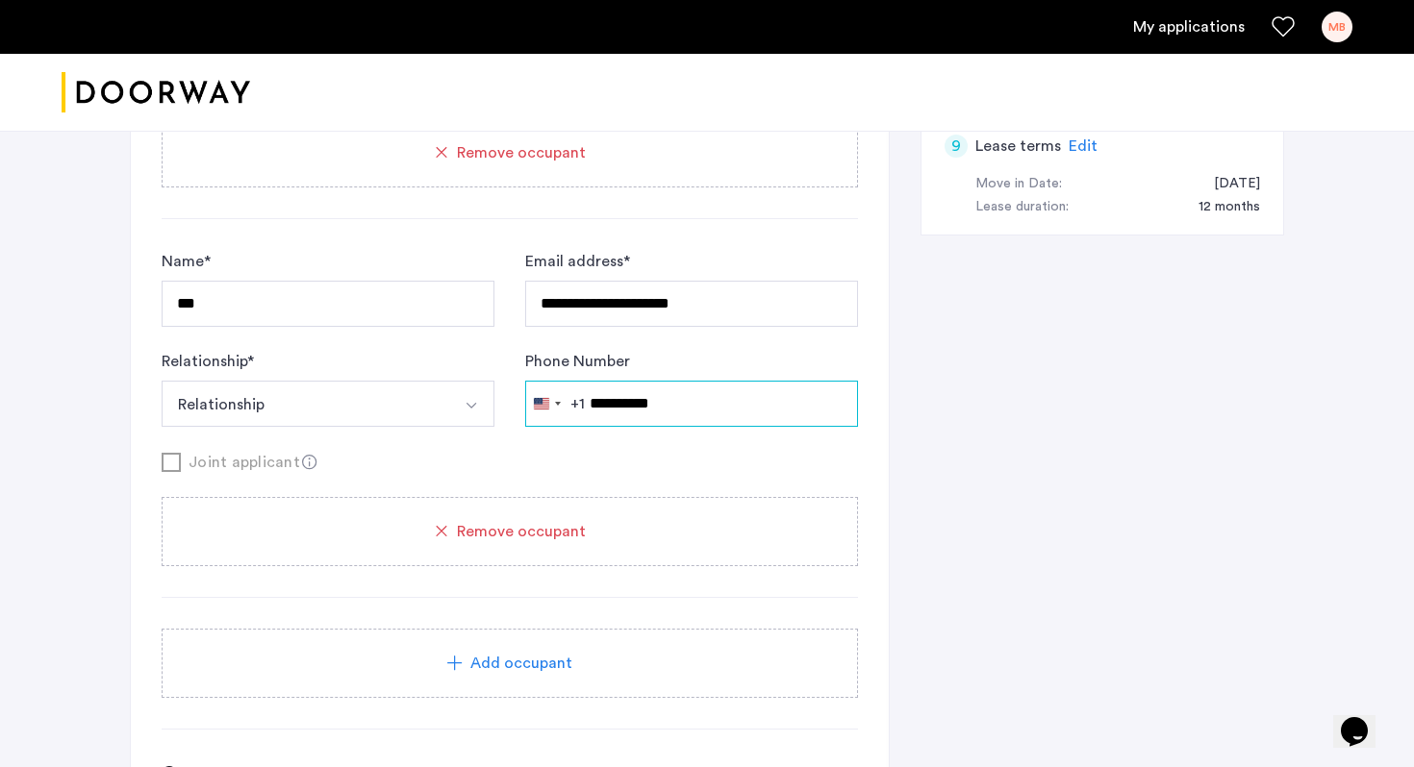
scroll to position [963, 0]
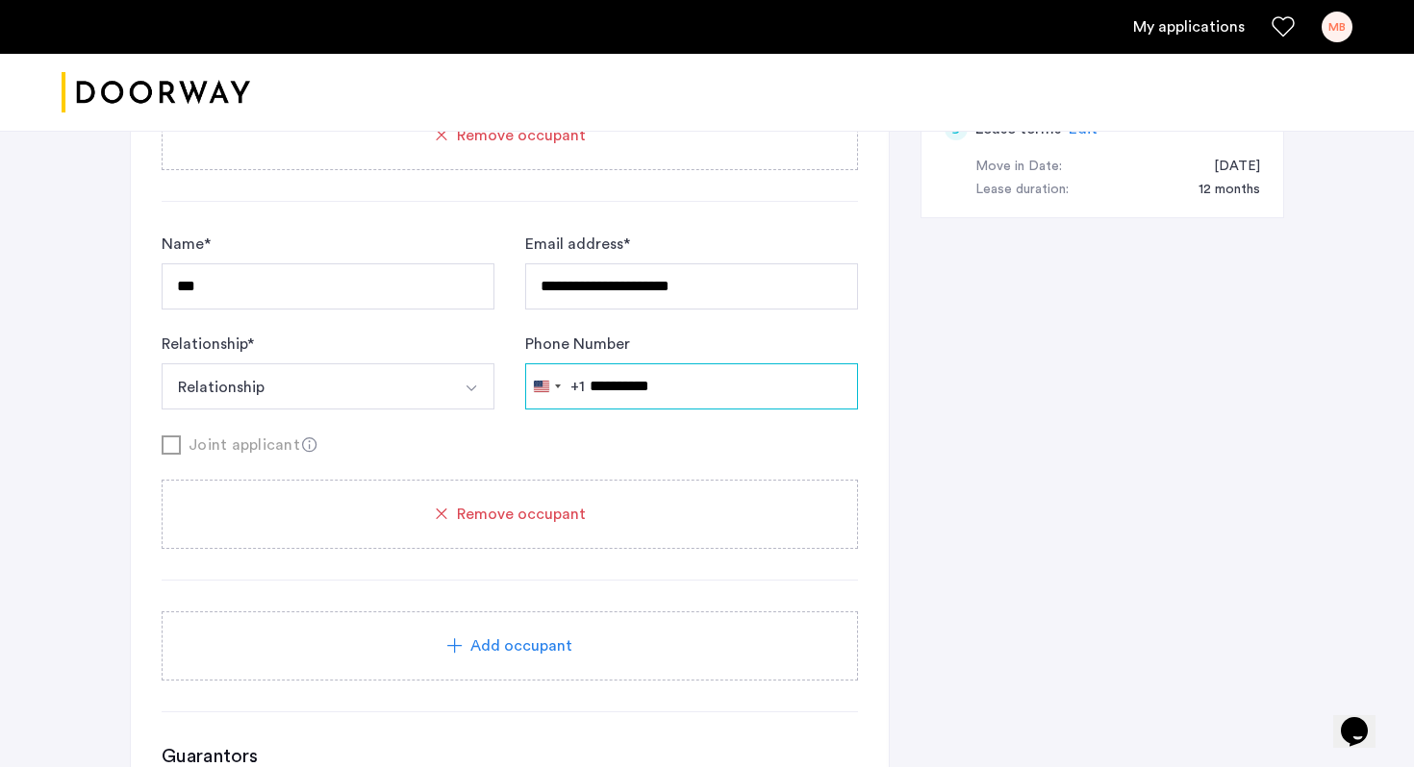
type input "**********"
click at [949, 517] on div "**********" at bounding box center [707, 715] width 1154 height 2813
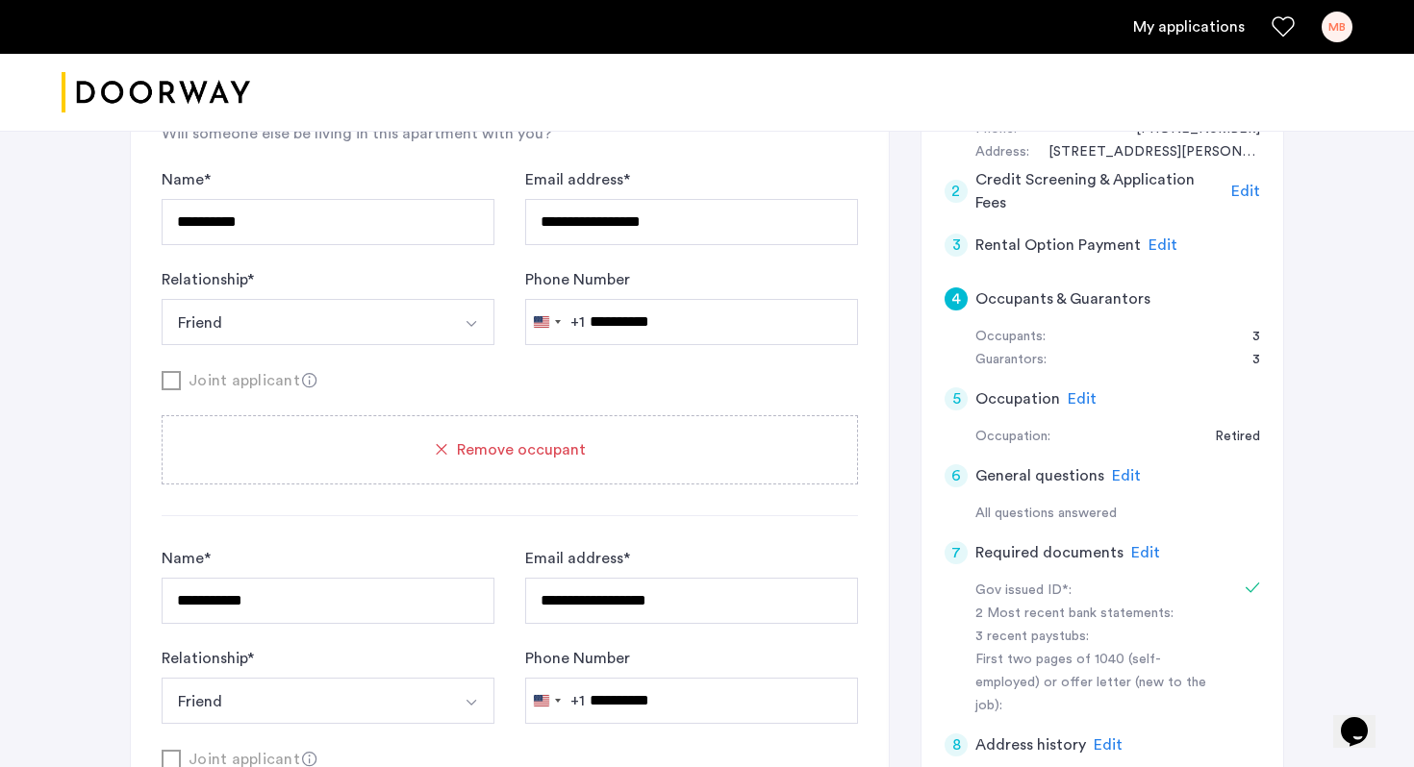
scroll to position [0, 0]
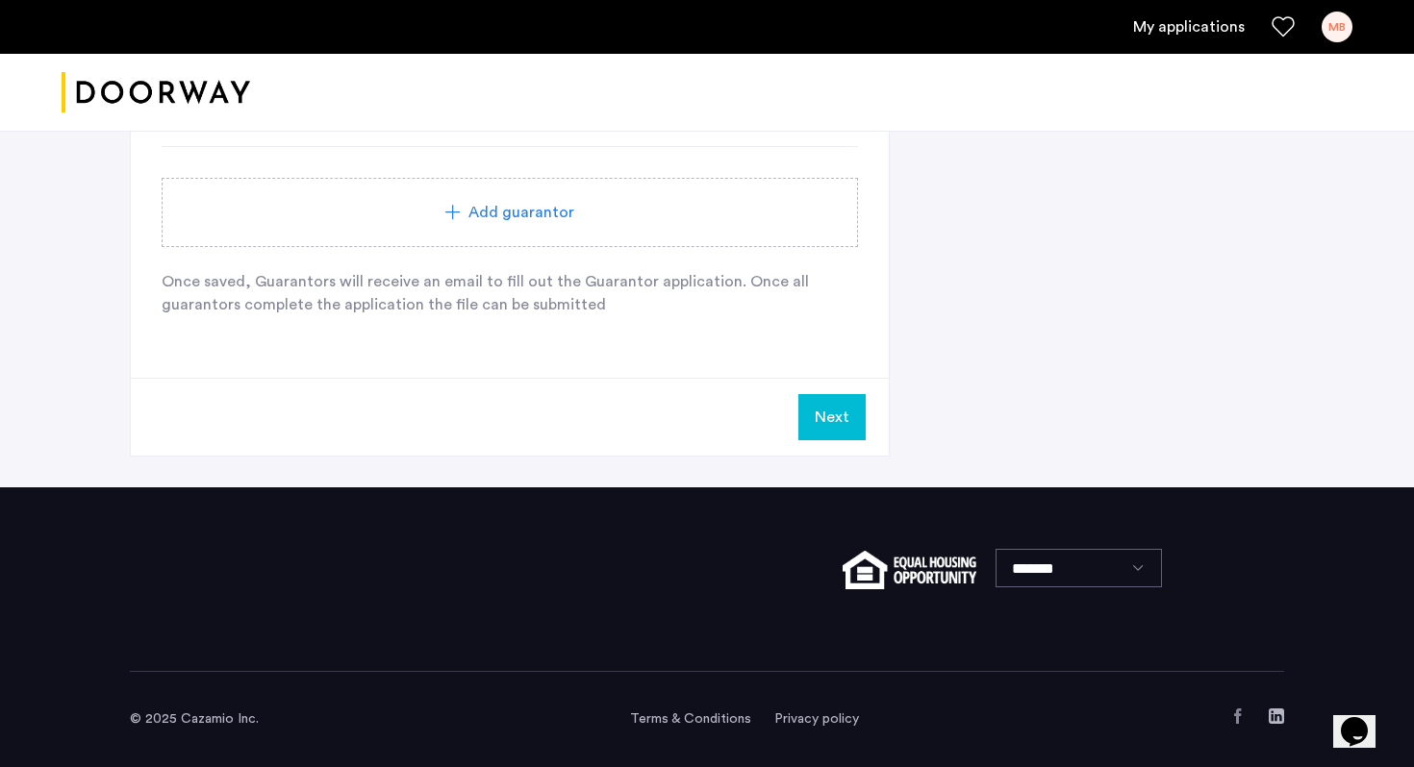
click at [811, 409] on button "Next" at bounding box center [831, 417] width 67 height 46
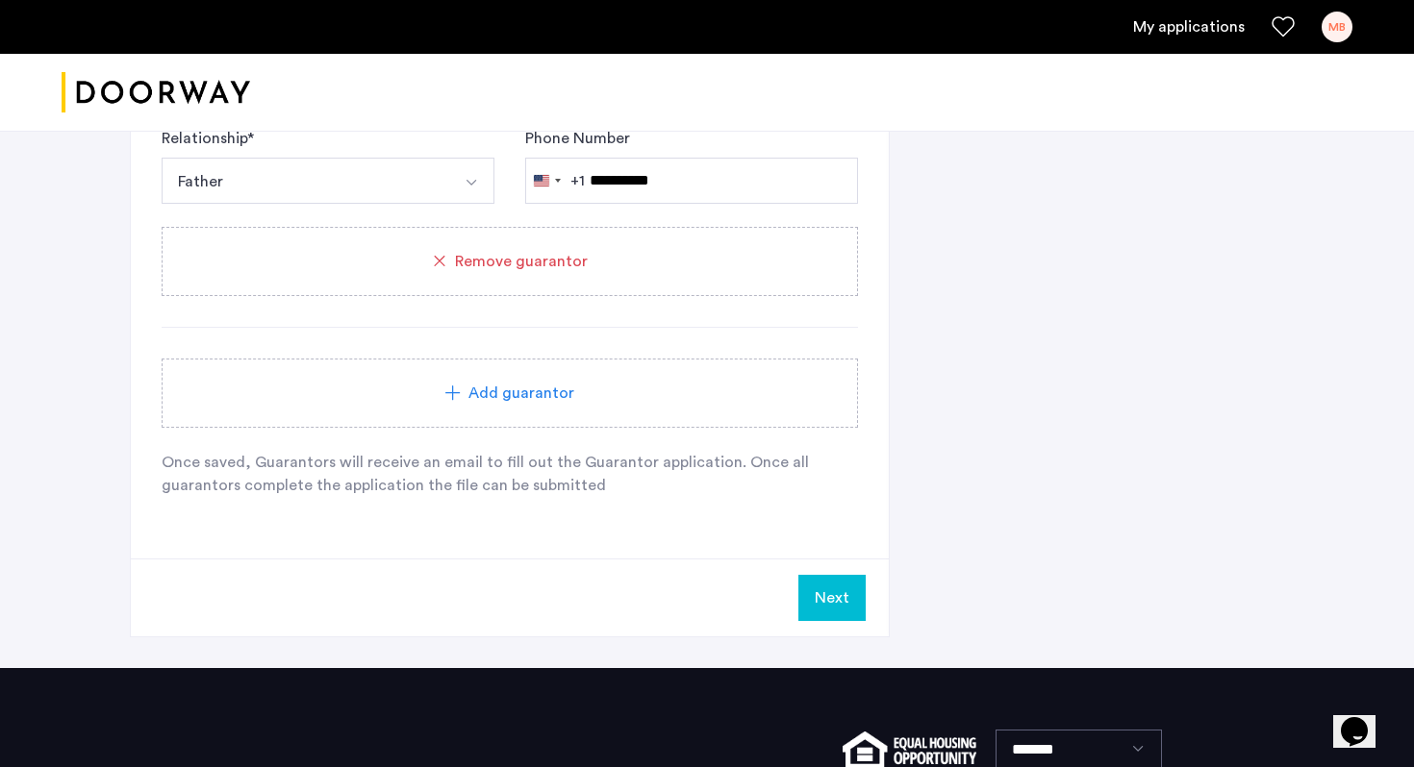
scroll to position [2439, 0]
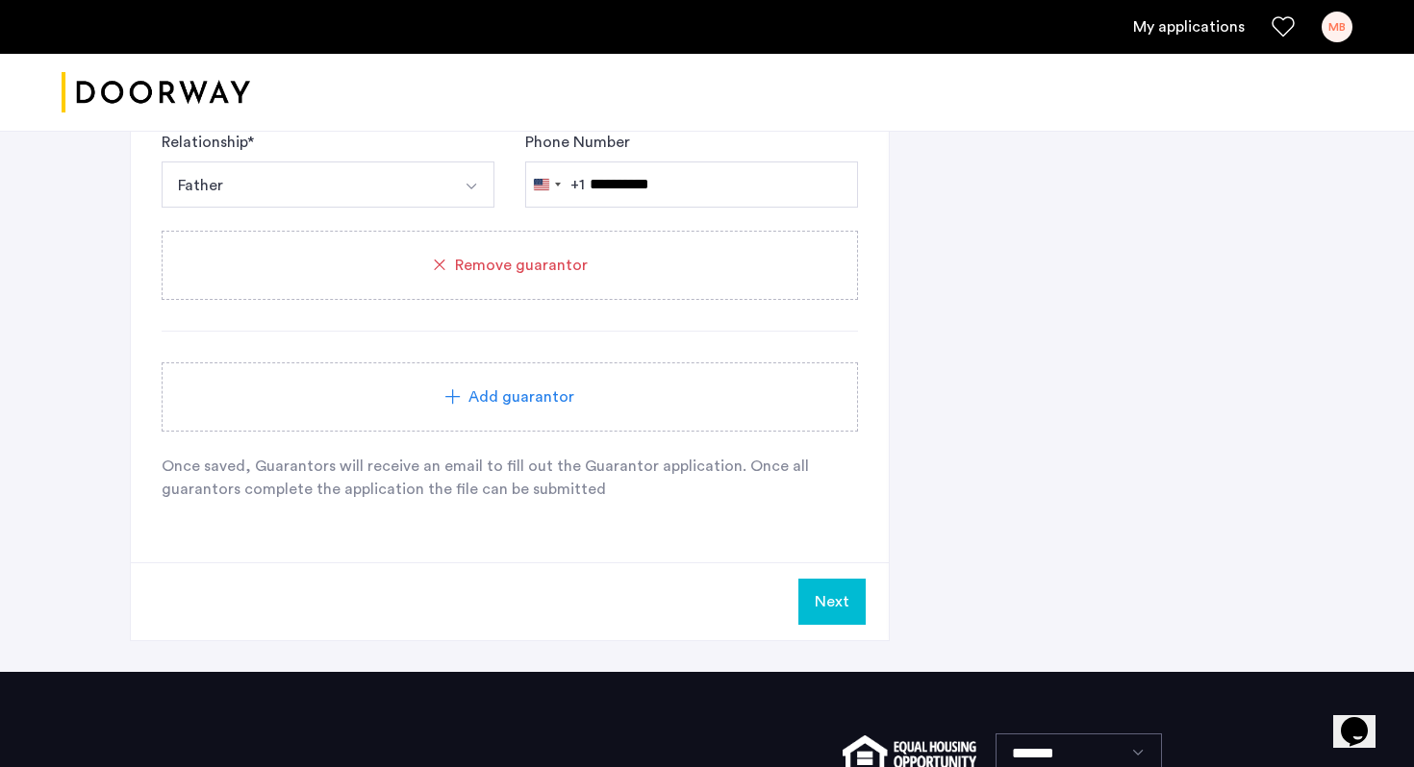
click at [665, 592] on div "Next" at bounding box center [510, 602] width 758 height 78
click at [820, 606] on button "Next" at bounding box center [831, 602] width 67 height 46
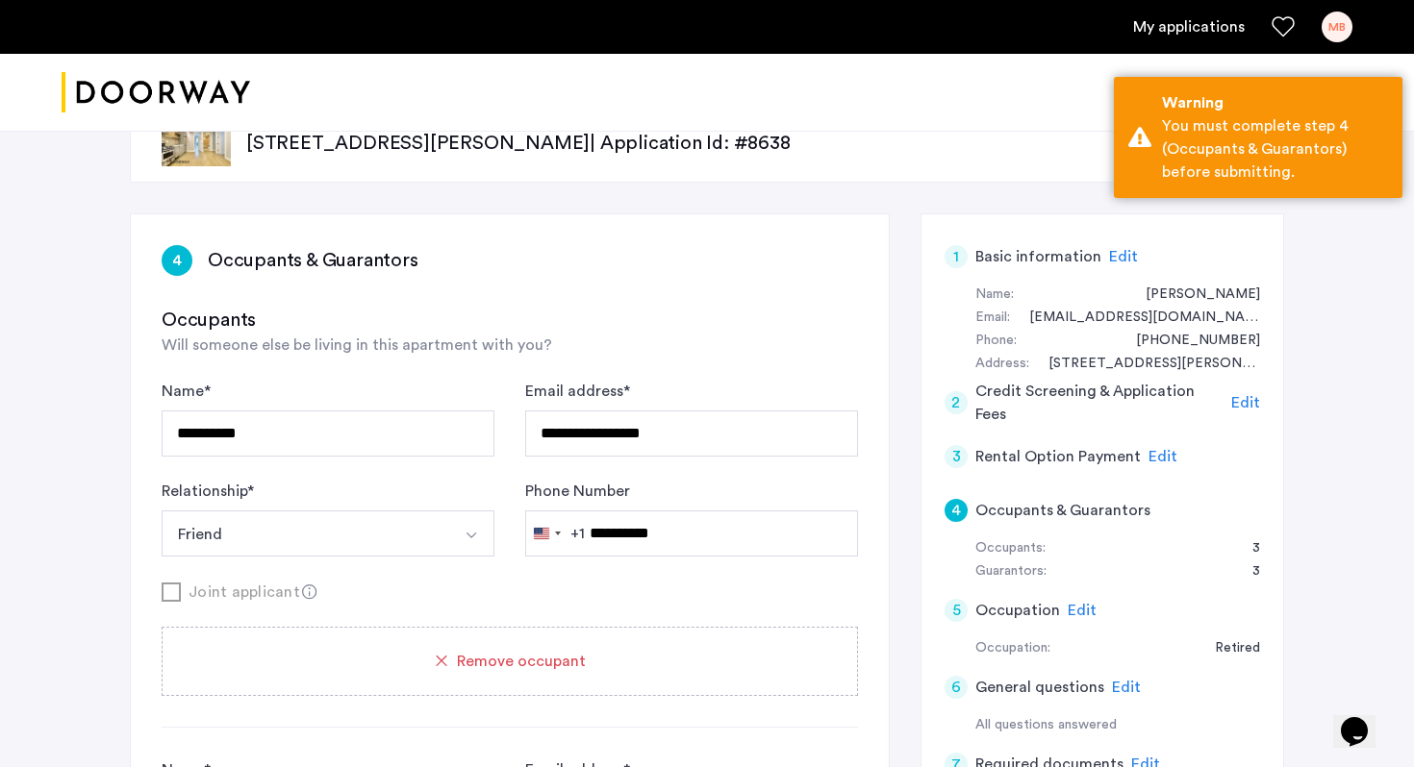
scroll to position [59, 0]
click at [787, 311] on h3 "Occupants" at bounding box center [510, 319] width 696 height 27
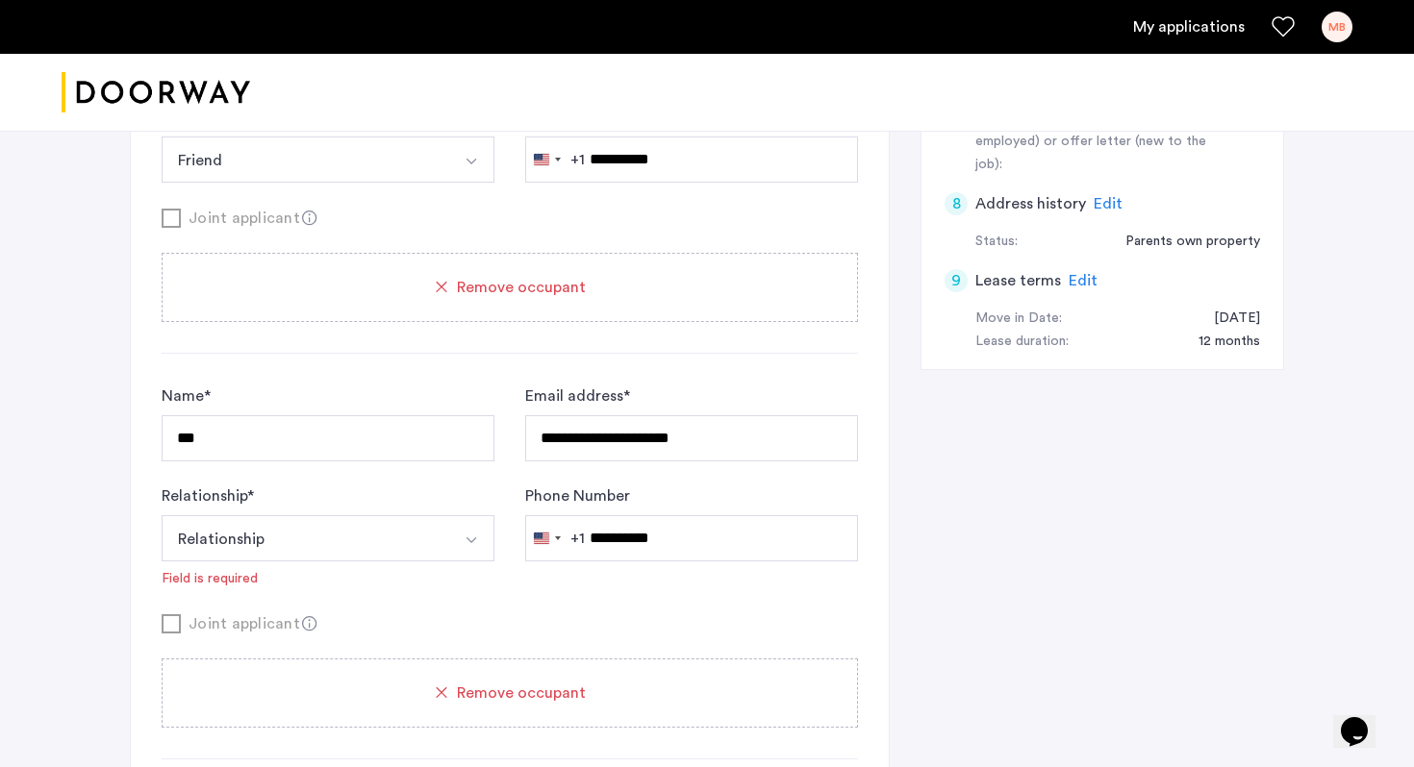
scroll to position [823, 0]
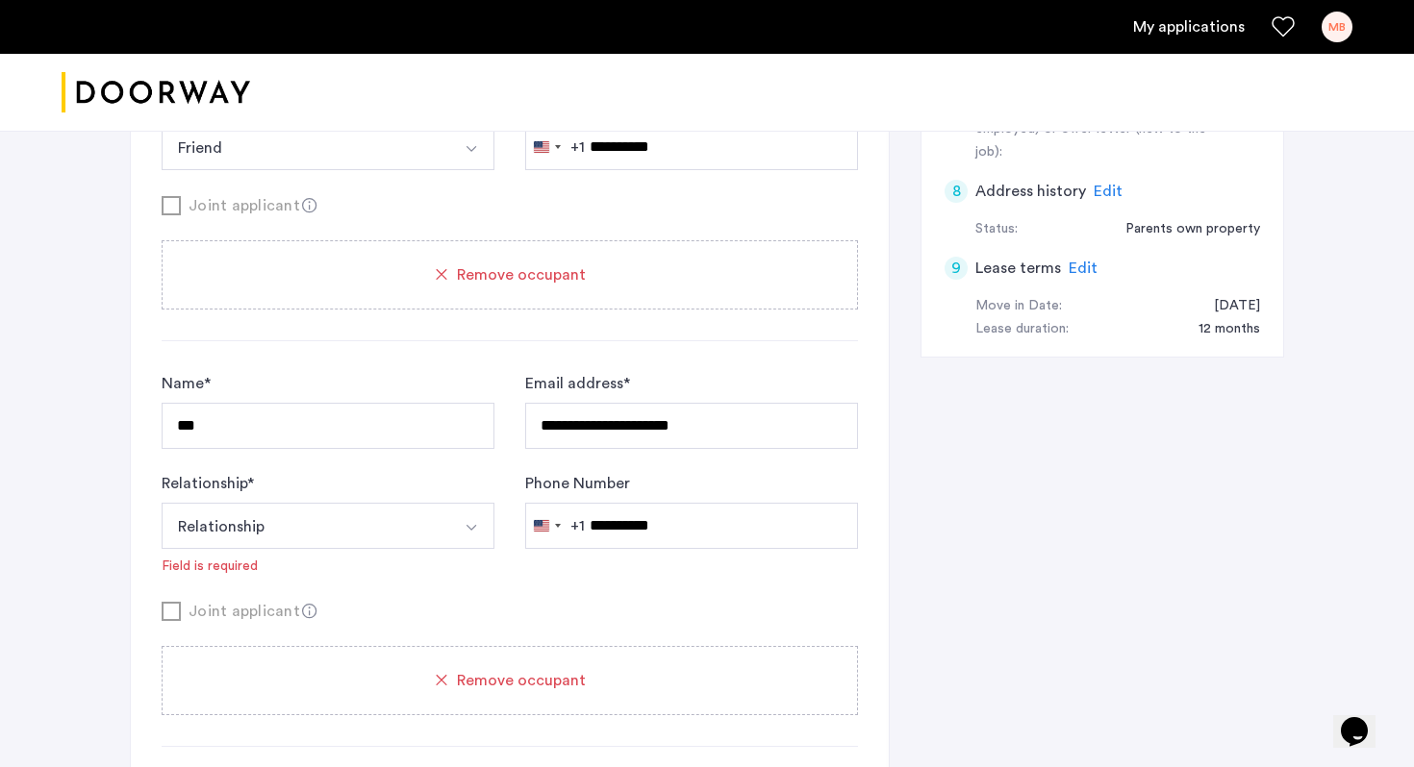
click at [359, 523] on button "Relationship" at bounding box center [306, 526] width 288 height 46
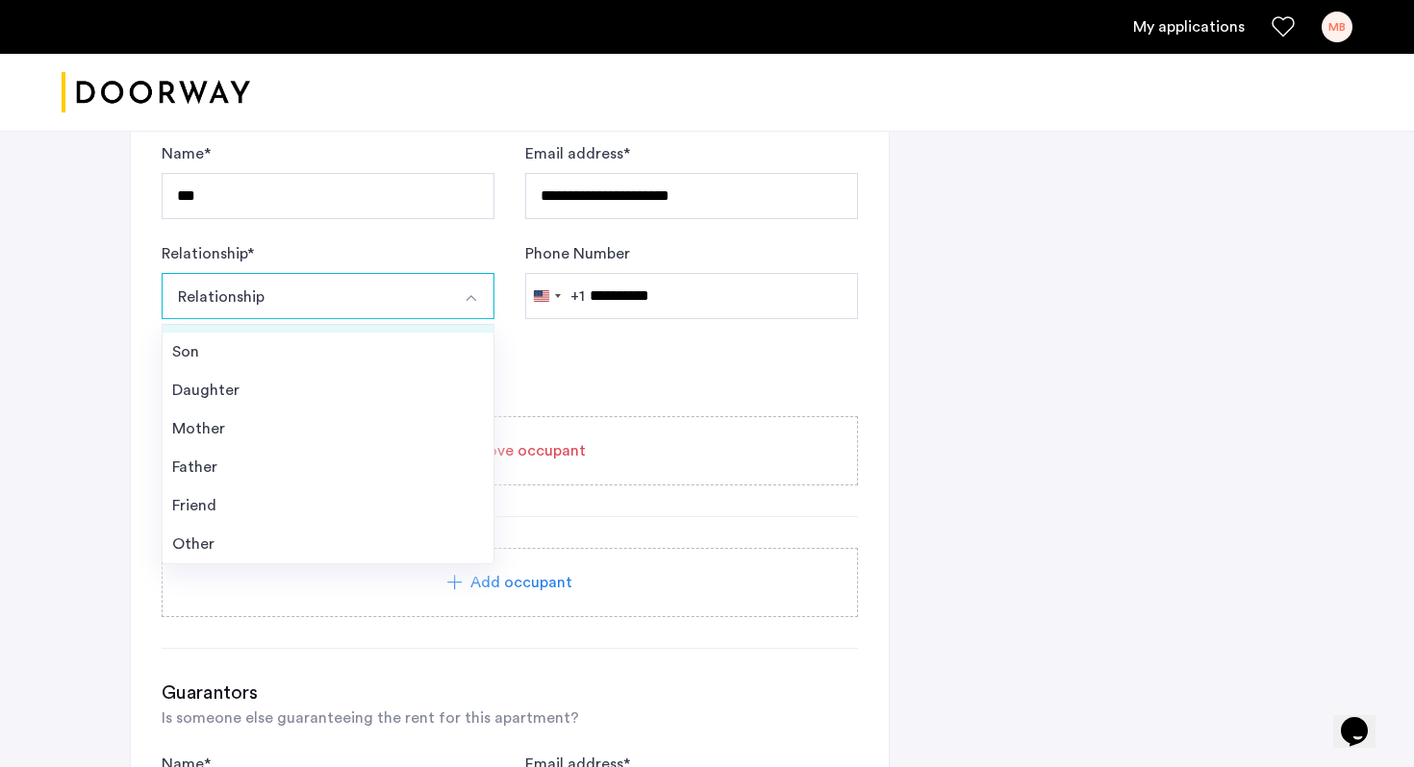
scroll to position [1089, 0]
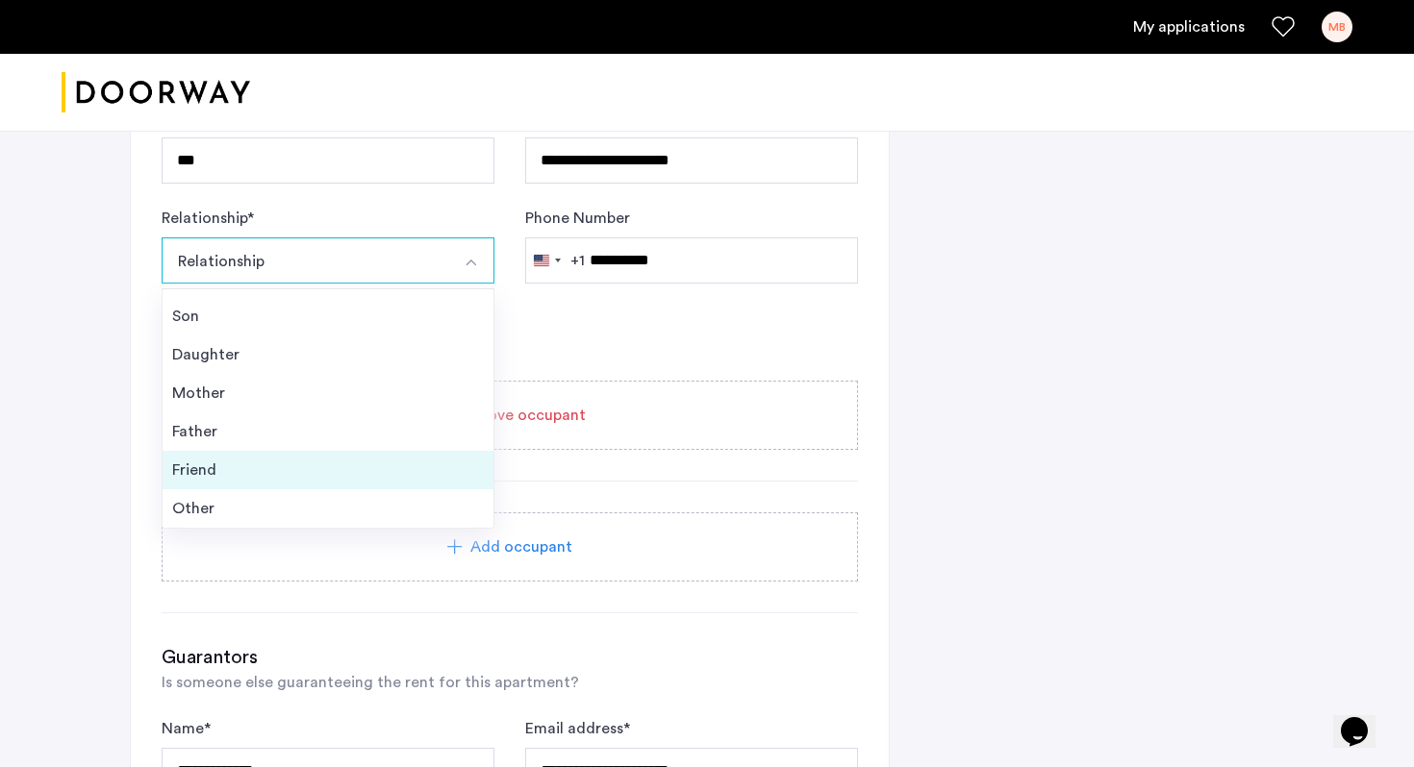
click at [279, 456] on li "Friend" at bounding box center [328, 470] width 331 height 38
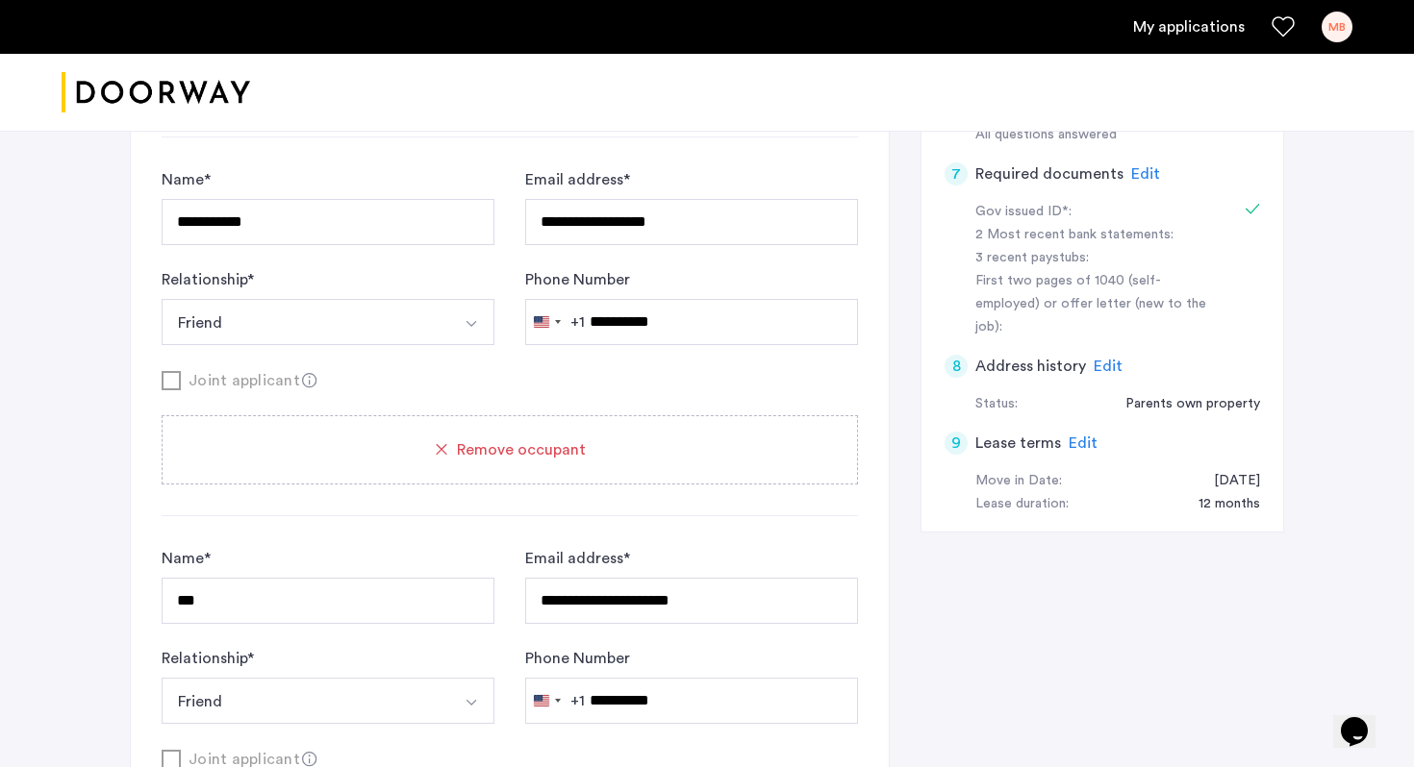
scroll to position [650, 0]
click at [383, 699] on button "Friend" at bounding box center [306, 699] width 288 height 46
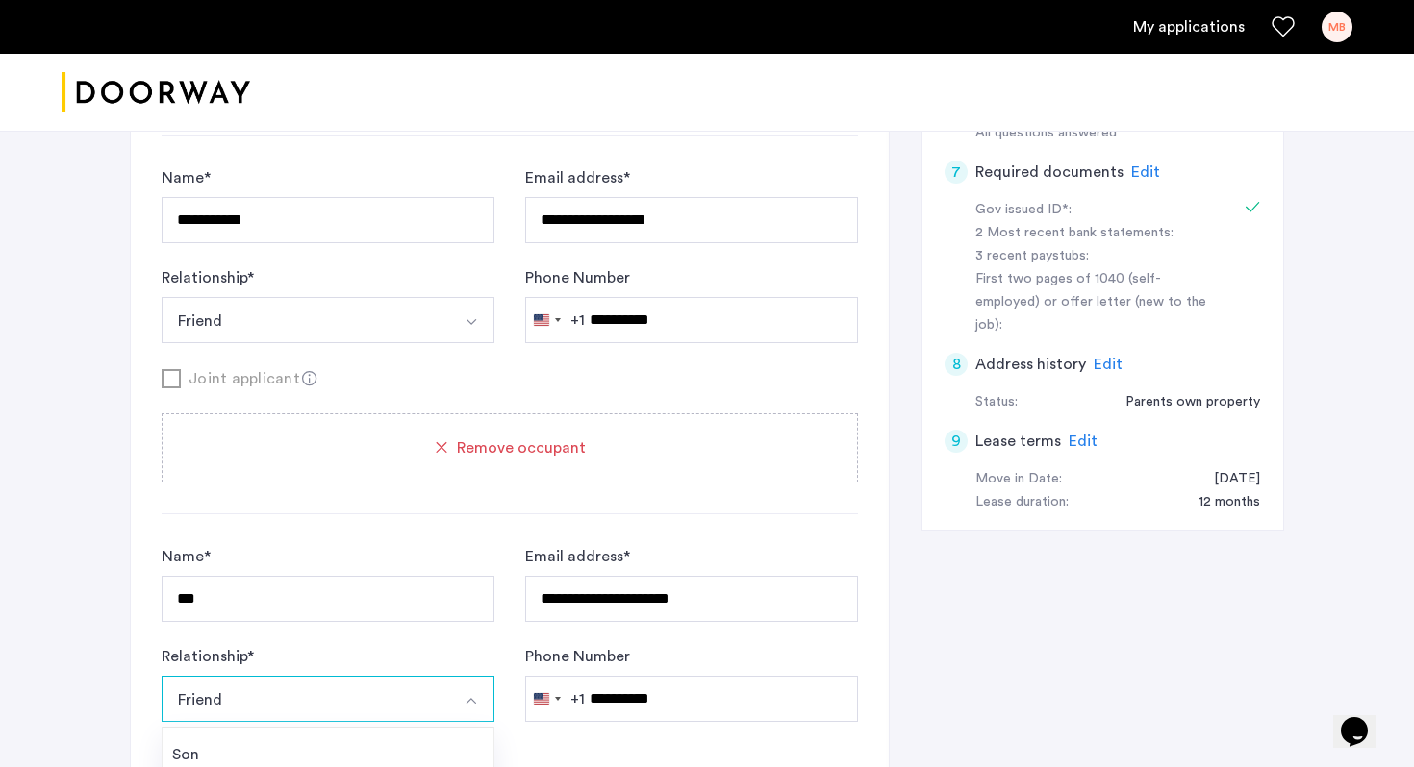
click at [383, 699] on button "Friend" at bounding box center [306, 699] width 288 height 46
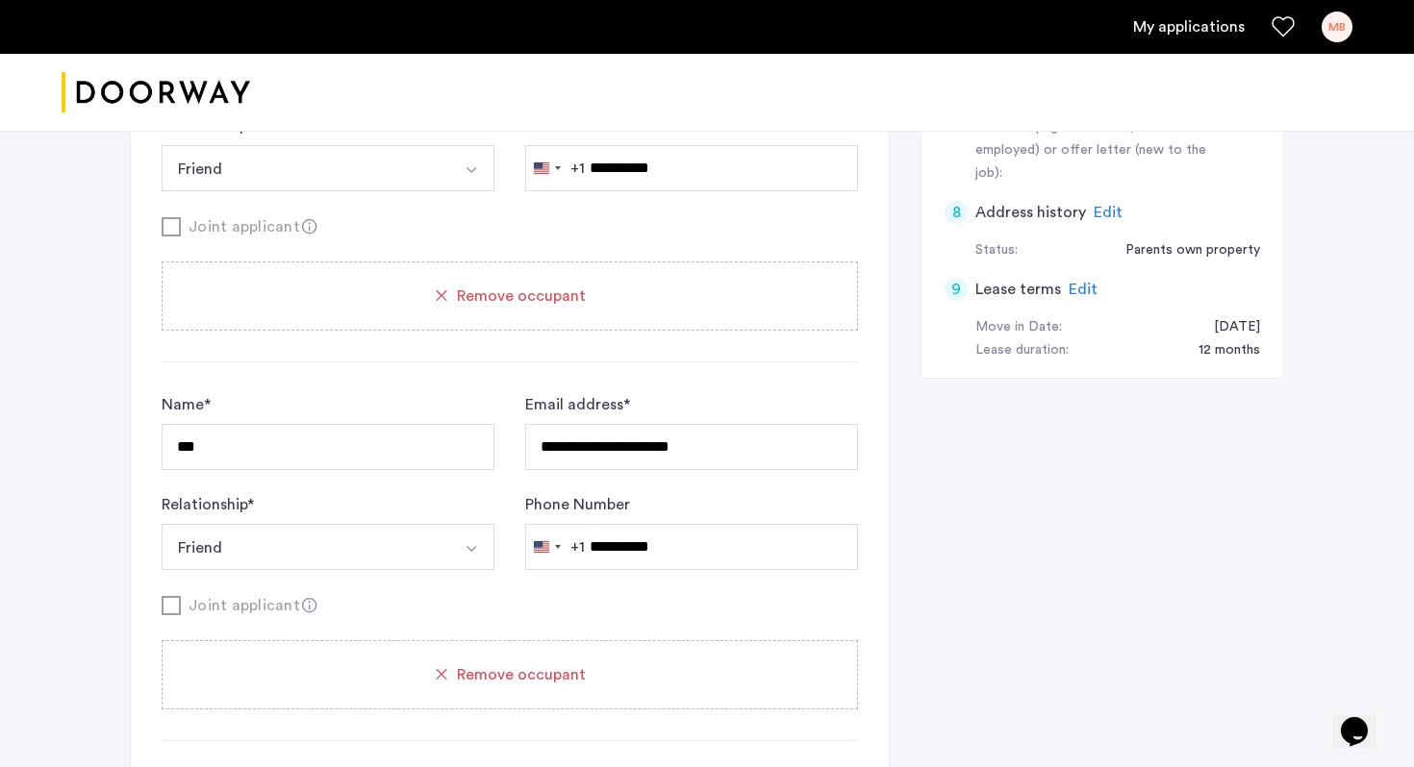
scroll to position [812, 0]
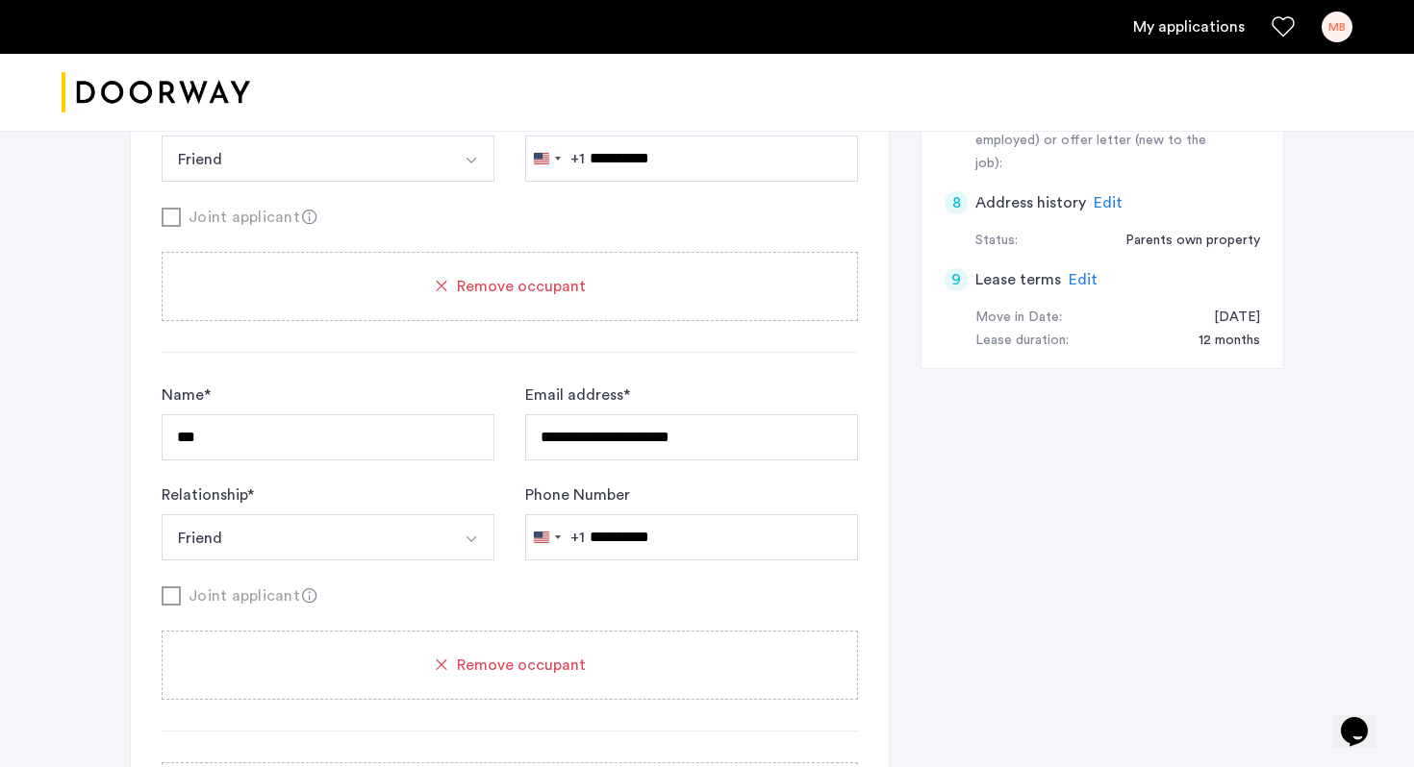
click at [428, 672] on div "Remove occupant" at bounding box center [510, 665] width 650 height 23
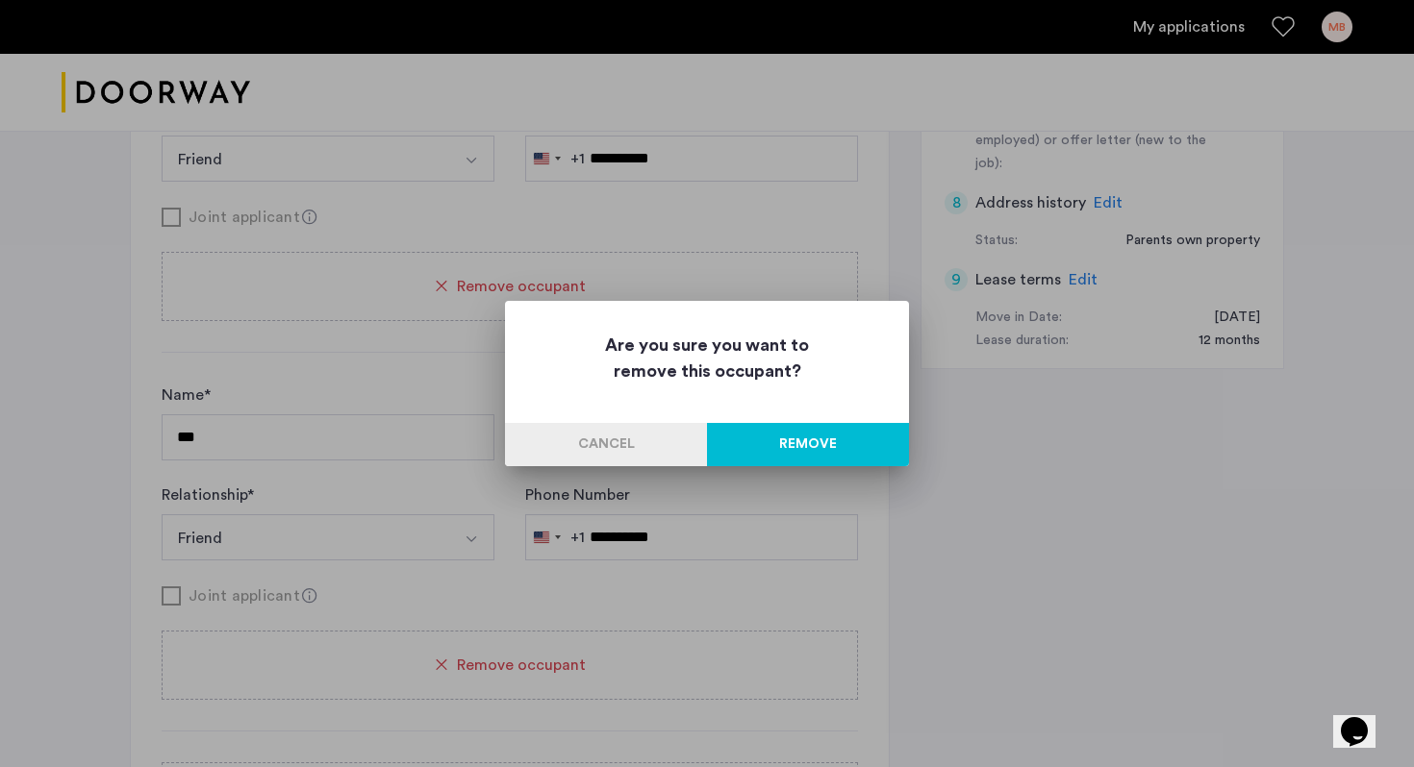
scroll to position [0, 0]
click at [845, 457] on button "Remove" at bounding box center [808, 444] width 202 height 43
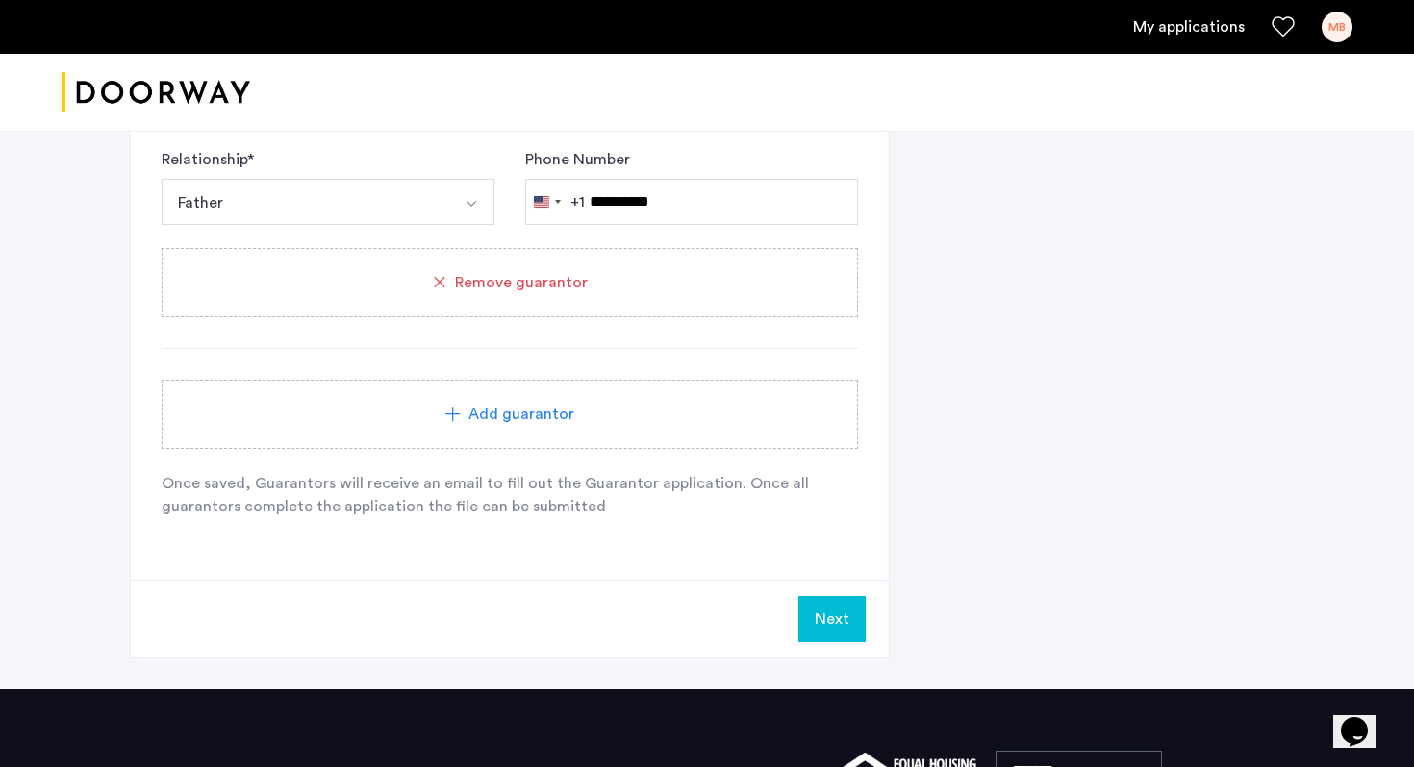
scroll to position [1900, 0]
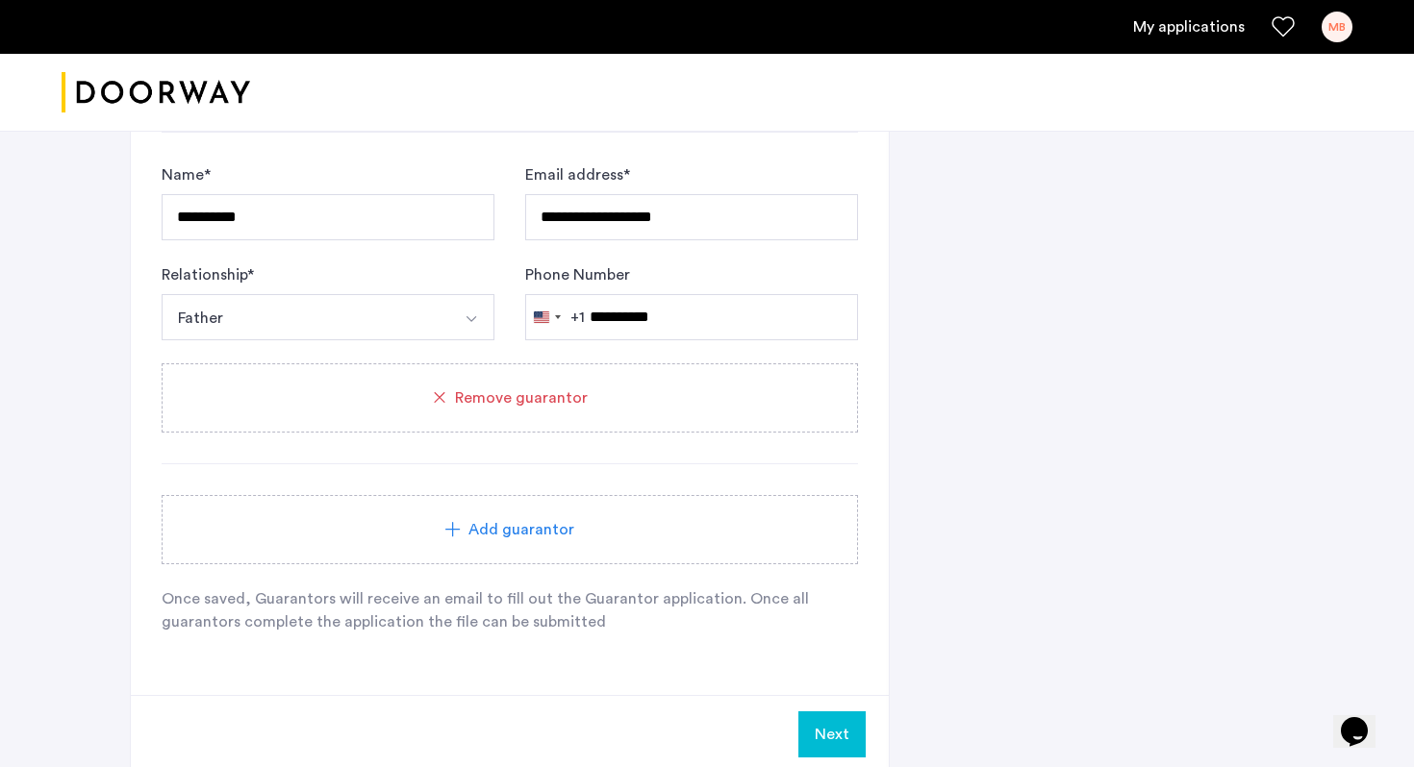
click at [849, 731] on button "Next" at bounding box center [831, 735] width 67 height 46
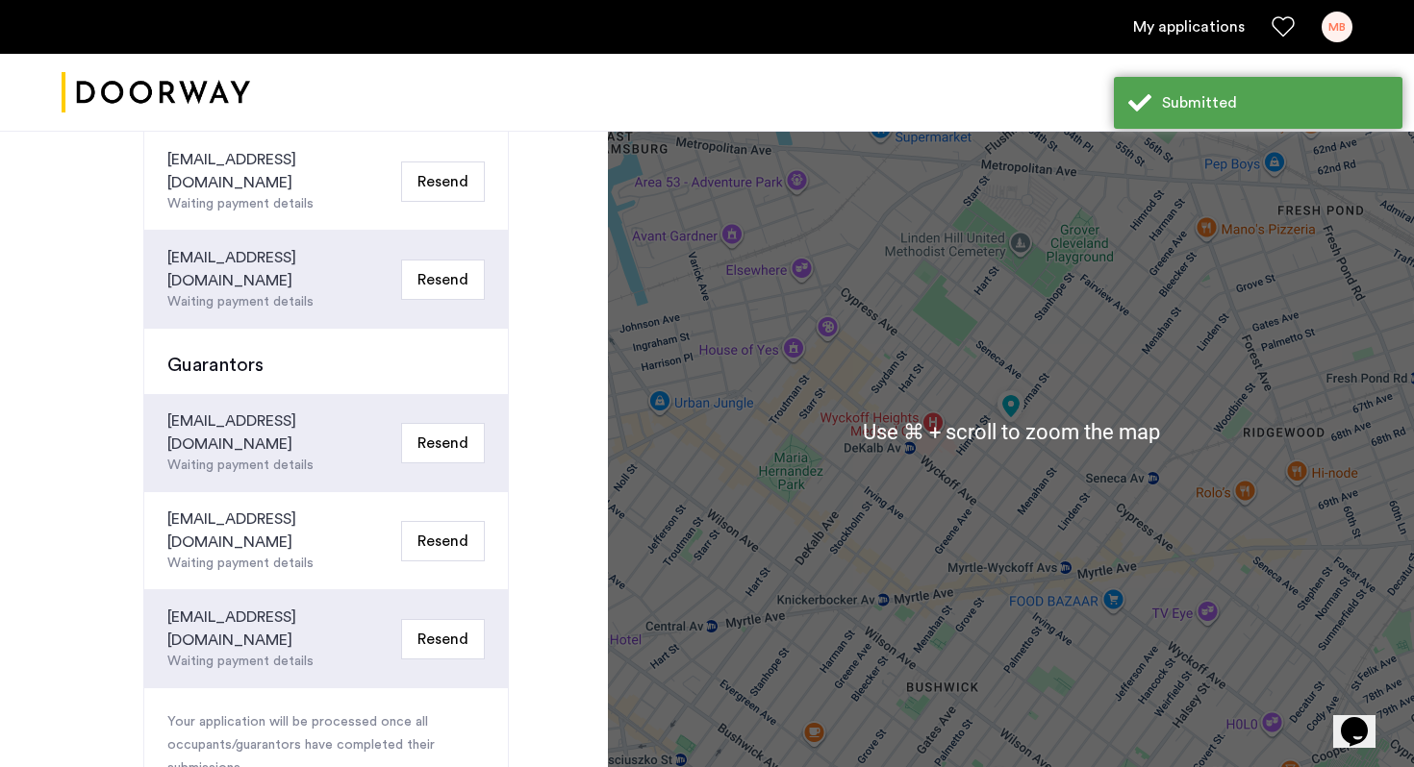
scroll to position [288, 0]
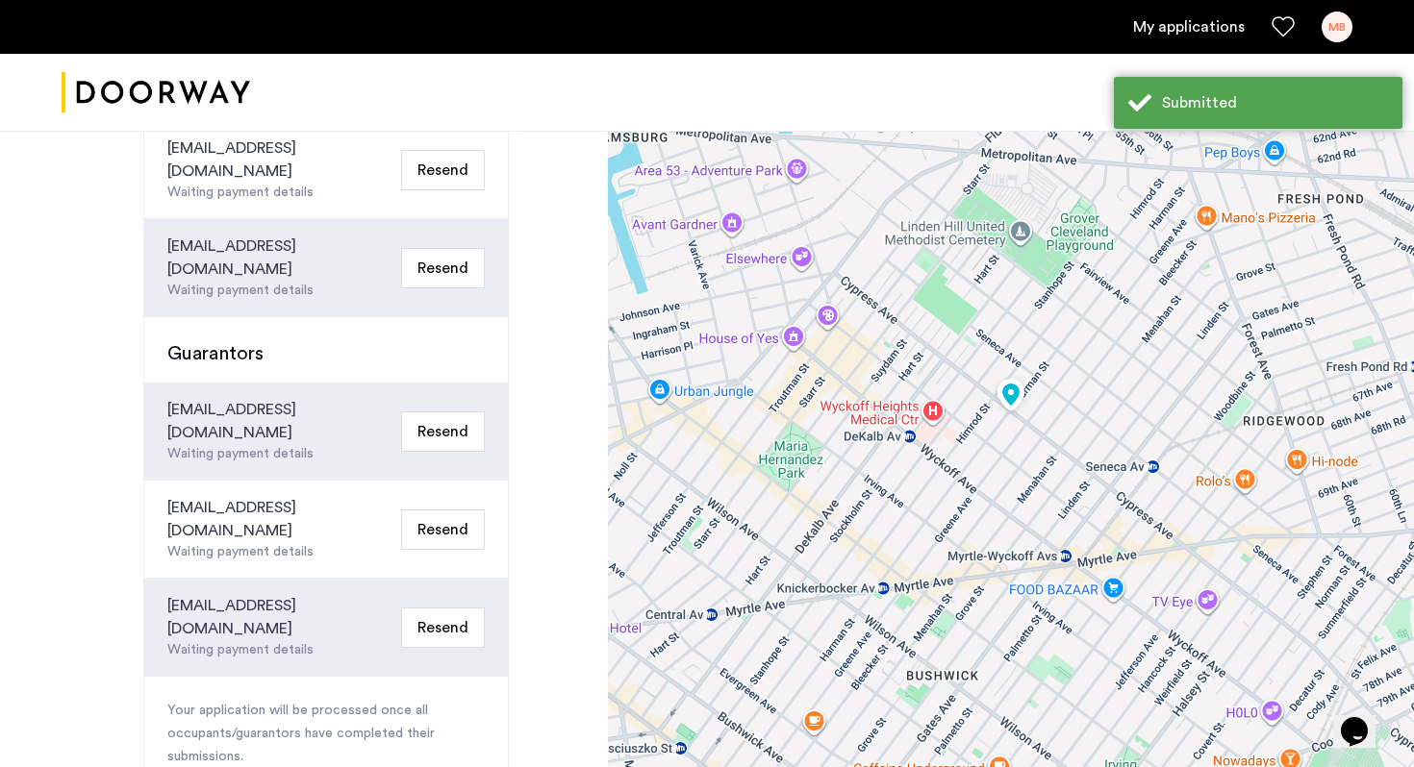
click at [257, 398] on div "[EMAIL_ADDRESS][DOMAIN_NAME]" at bounding box center [280, 421] width 226 height 46
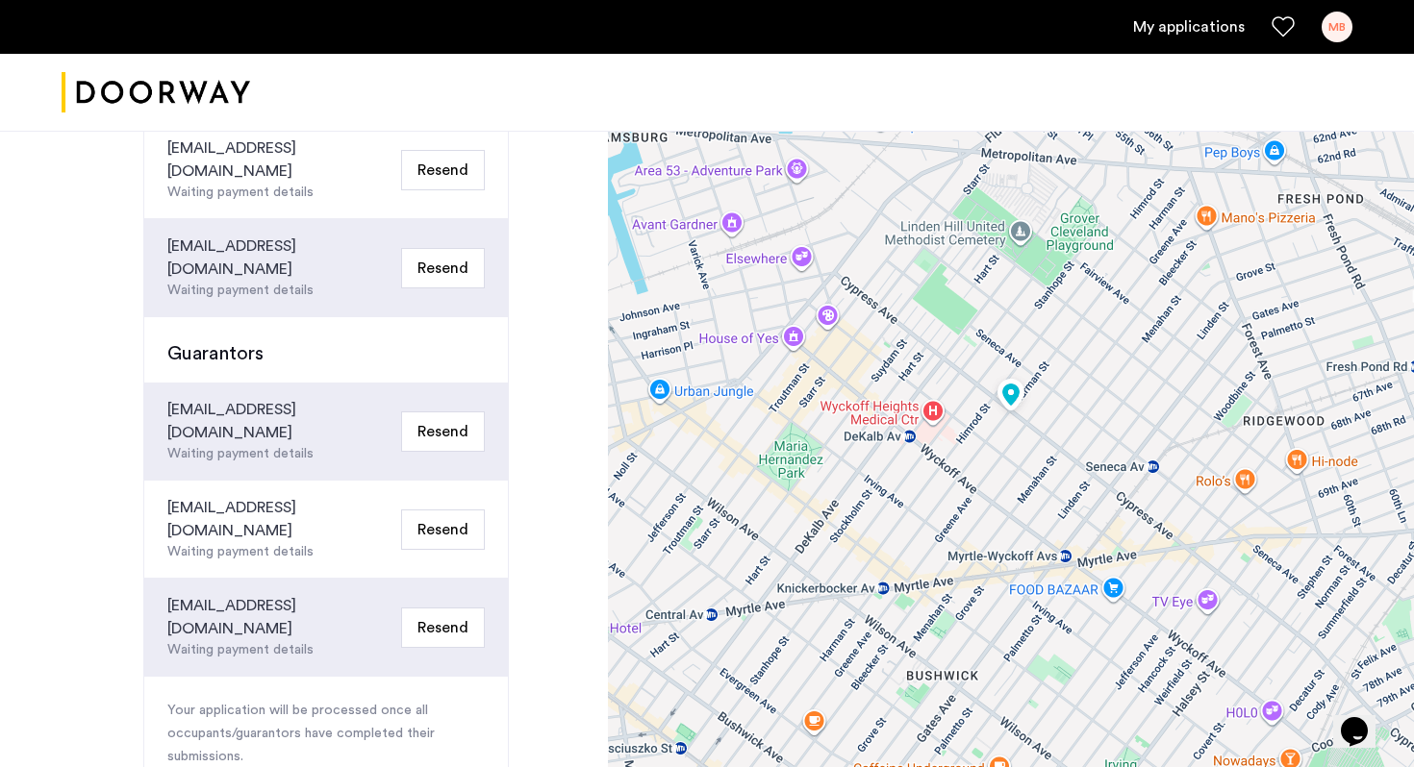
drag, startPoint x: 320, startPoint y: 389, endPoint x: 110, endPoint y: 369, distance: 211.5
click at [110, 369] on div "Congratulations Thank you for submitting your application. A representative wil…" at bounding box center [304, 420] width 608 height 1154
click at [246, 398] on div "[EMAIL_ADDRESS][DOMAIN_NAME]" at bounding box center [280, 421] width 226 height 46
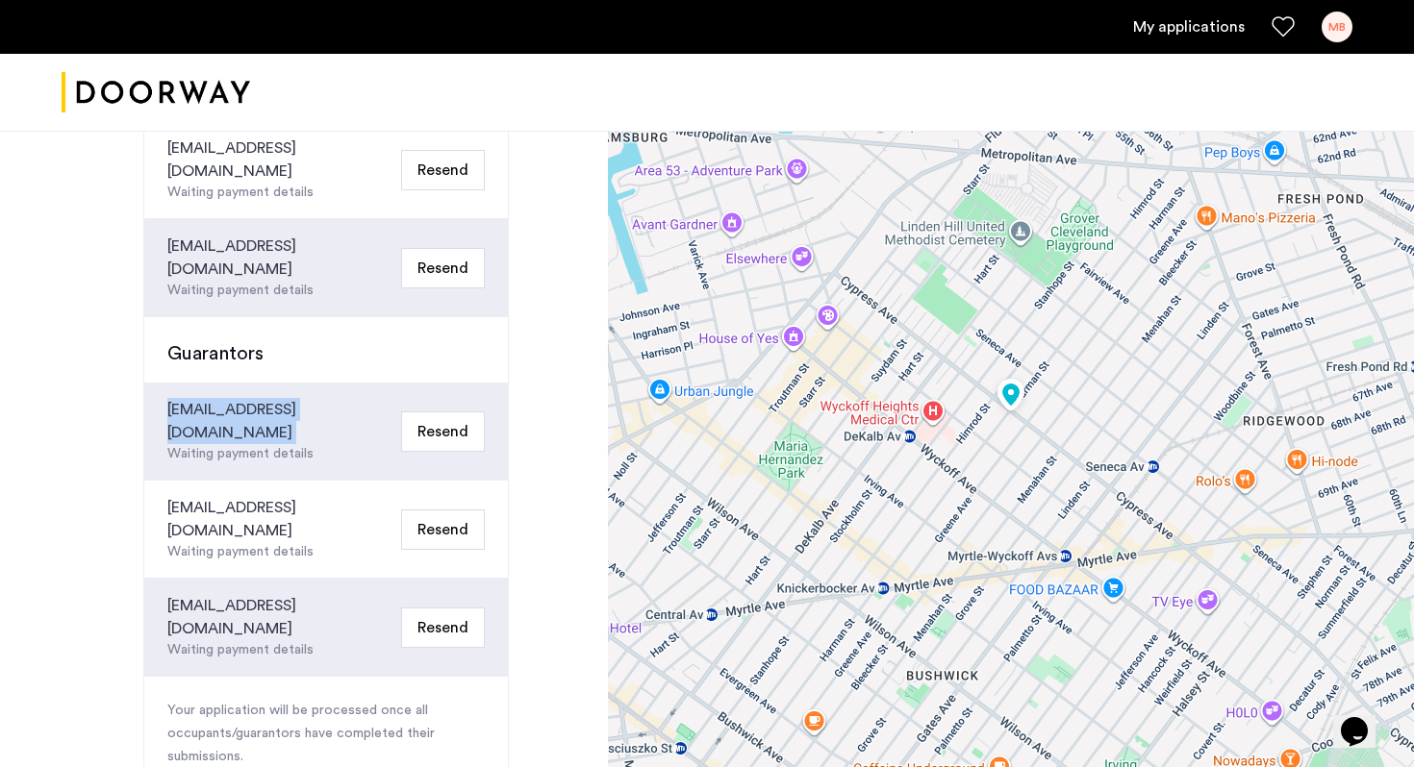
drag, startPoint x: 335, startPoint y: 382, endPoint x: 165, endPoint y: 362, distance: 170.5
click at [165, 383] on div "[EMAIL_ADDRESS][DOMAIN_NAME] Waiting payment details Resend" at bounding box center [326, 432] width 364 height 98
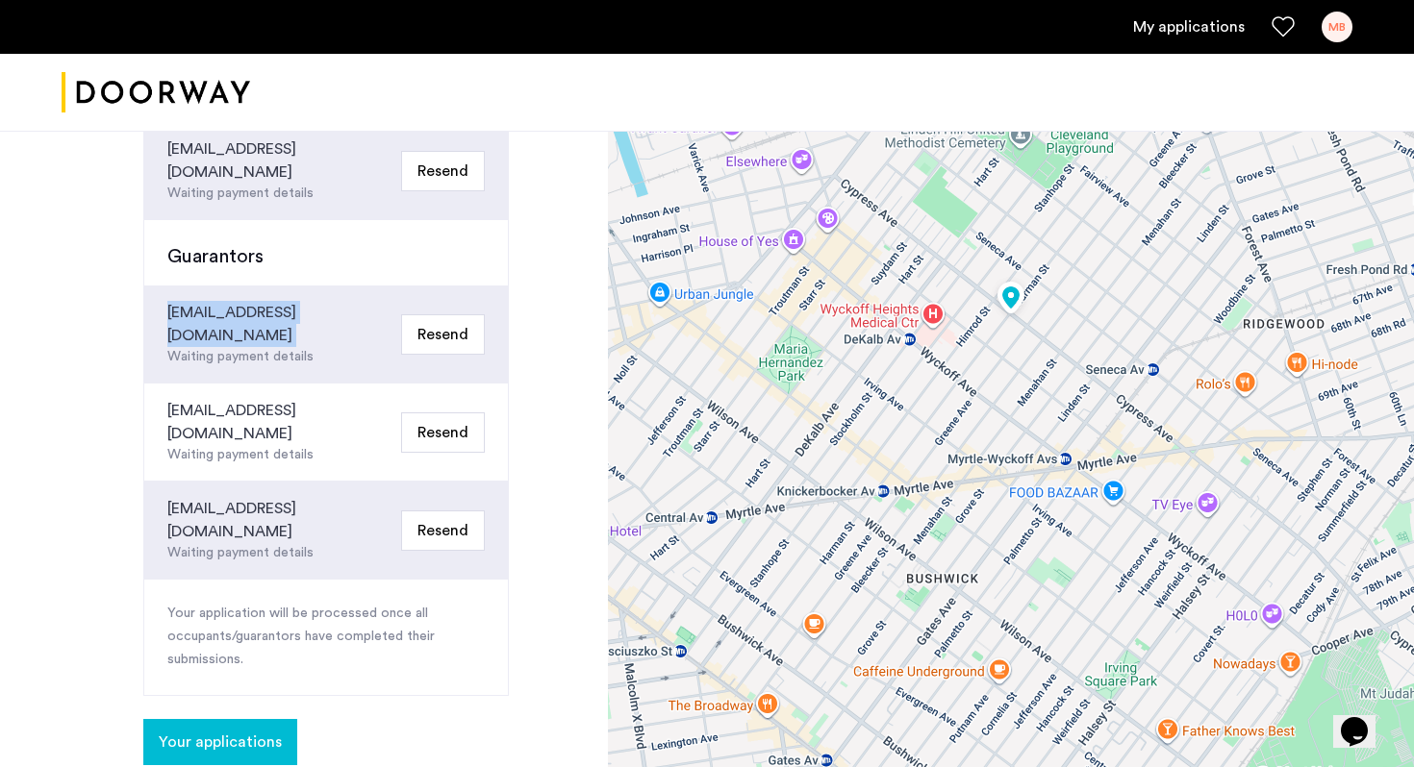
scroll to position [637, 0]
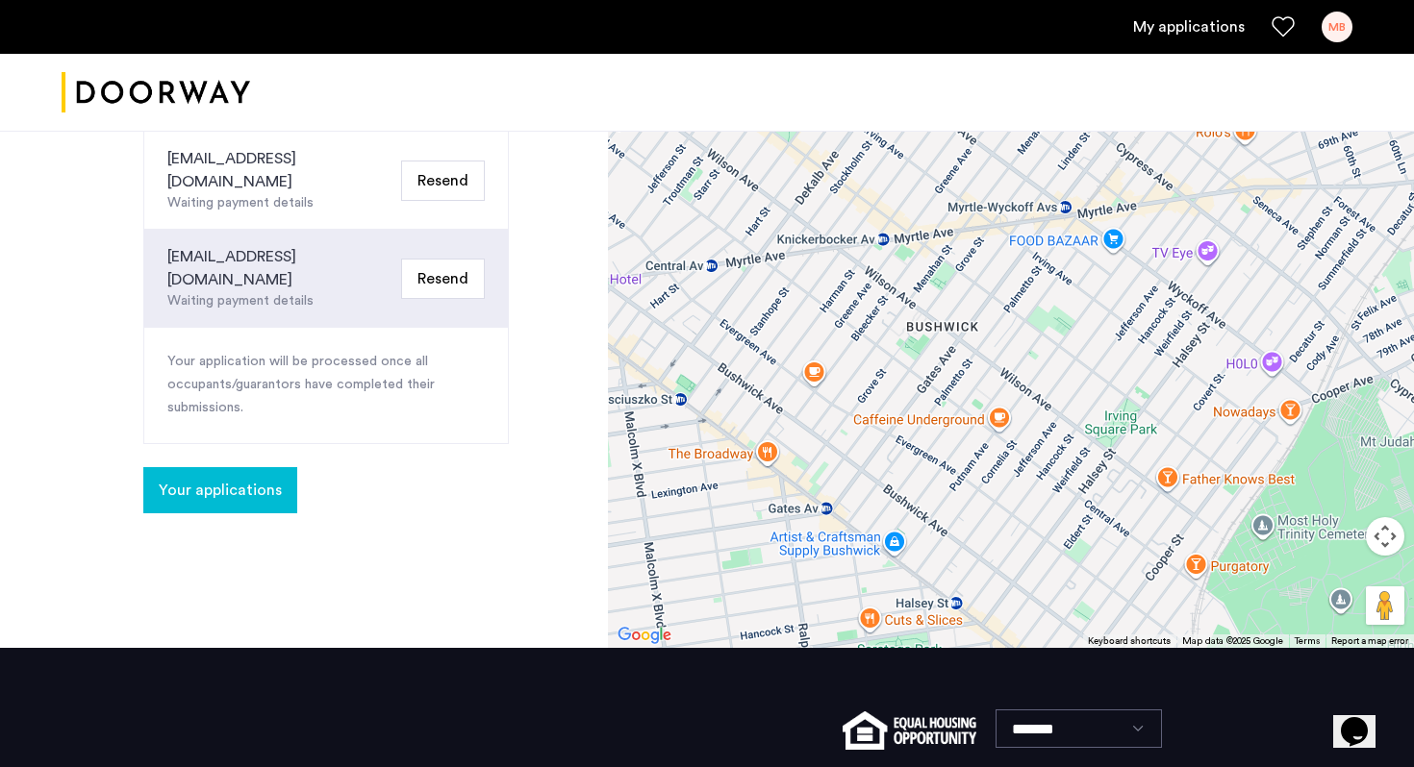
click at [242, 398] on div "Congratulations Thank you for submitting your application. A representative wil…" at bounding box center [304, 71] width 608 height 1154
click at [235, 479] on span "Your applications" at bounding box center [220, 490] width 123 height 23
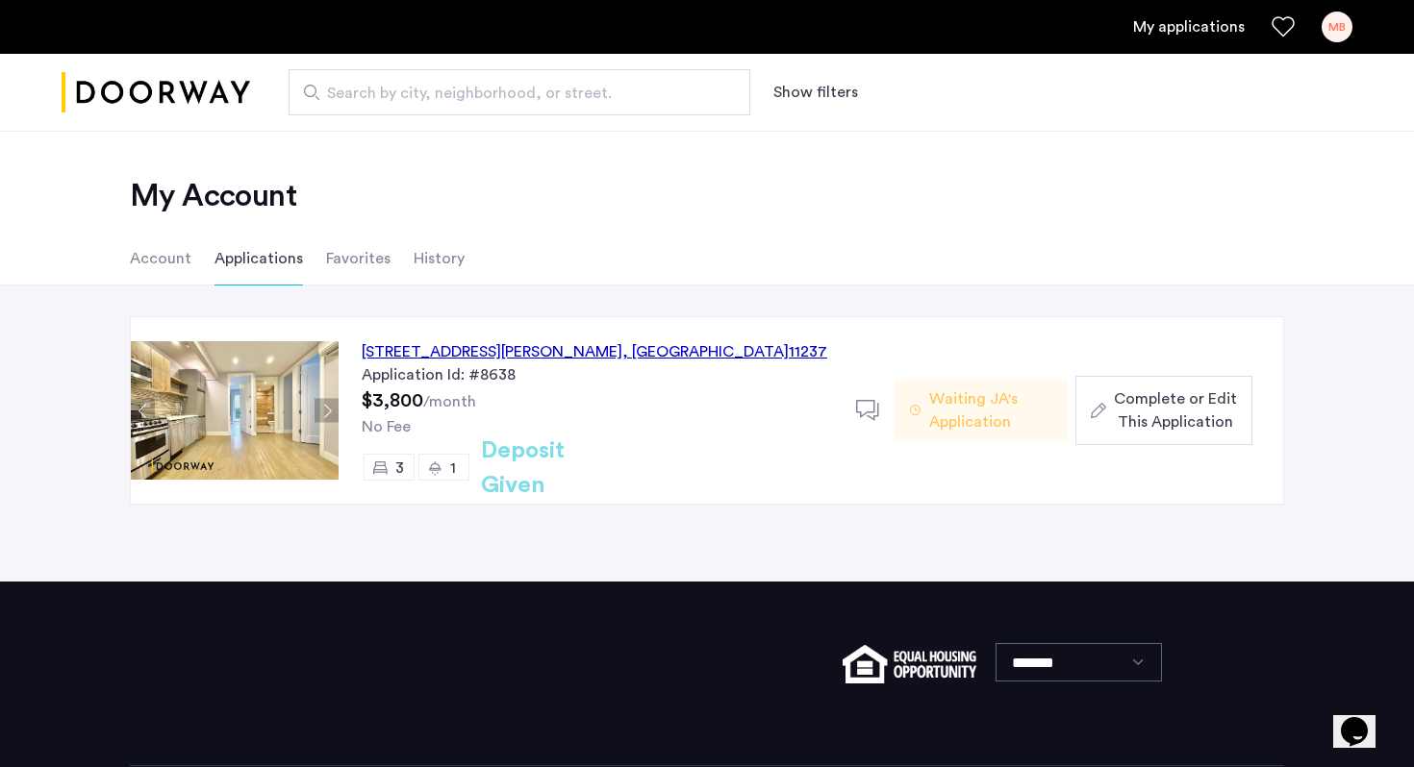
click at [553, 393] on div "[STREET_ADDRESS][PERSON_NAME] Application Id: #8638 $3,800 /month No Fee 3 1 De…" at bounding box center [597, 410] width 517 height 187
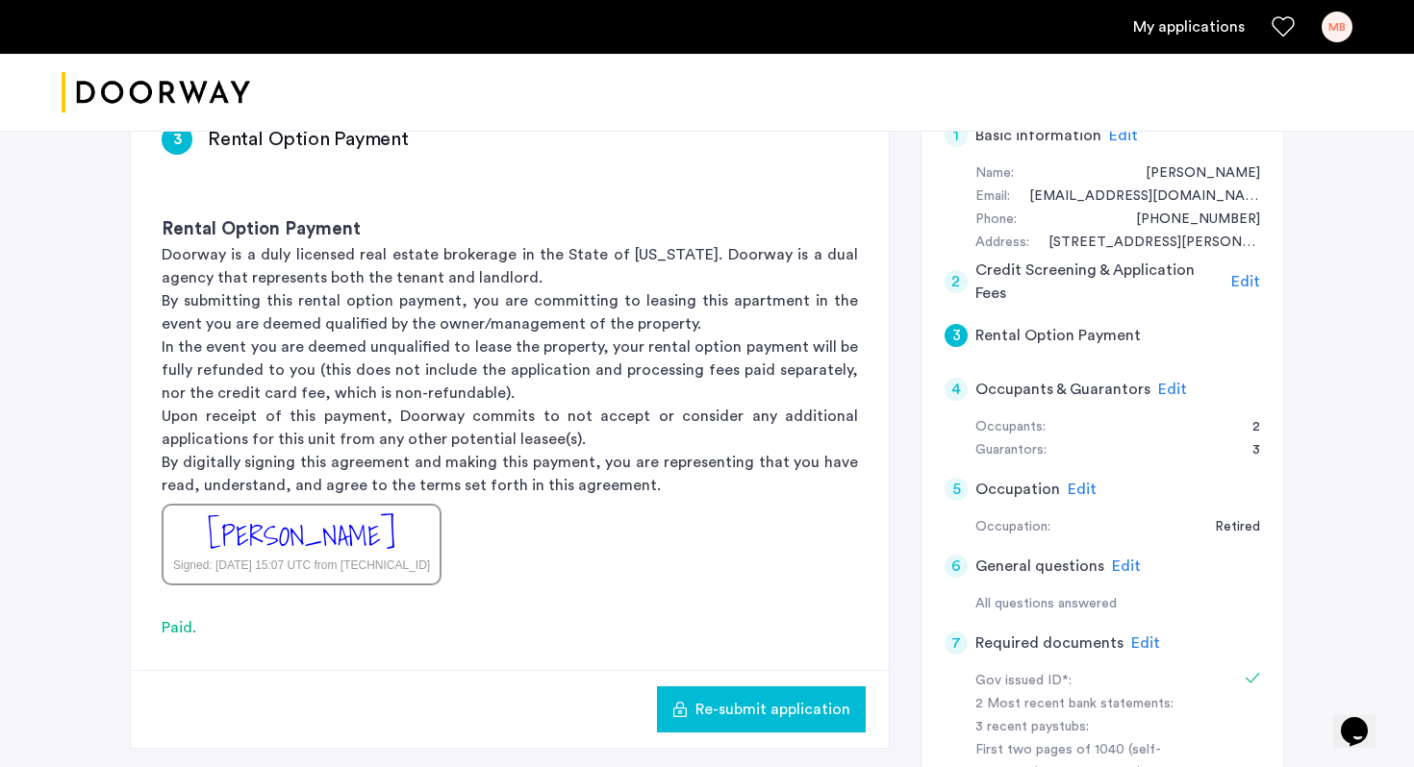
scroll to position [180, 0]
click at [1117, 562] on span "Edit" at bounding box center [1126, 565] width 29 height 15
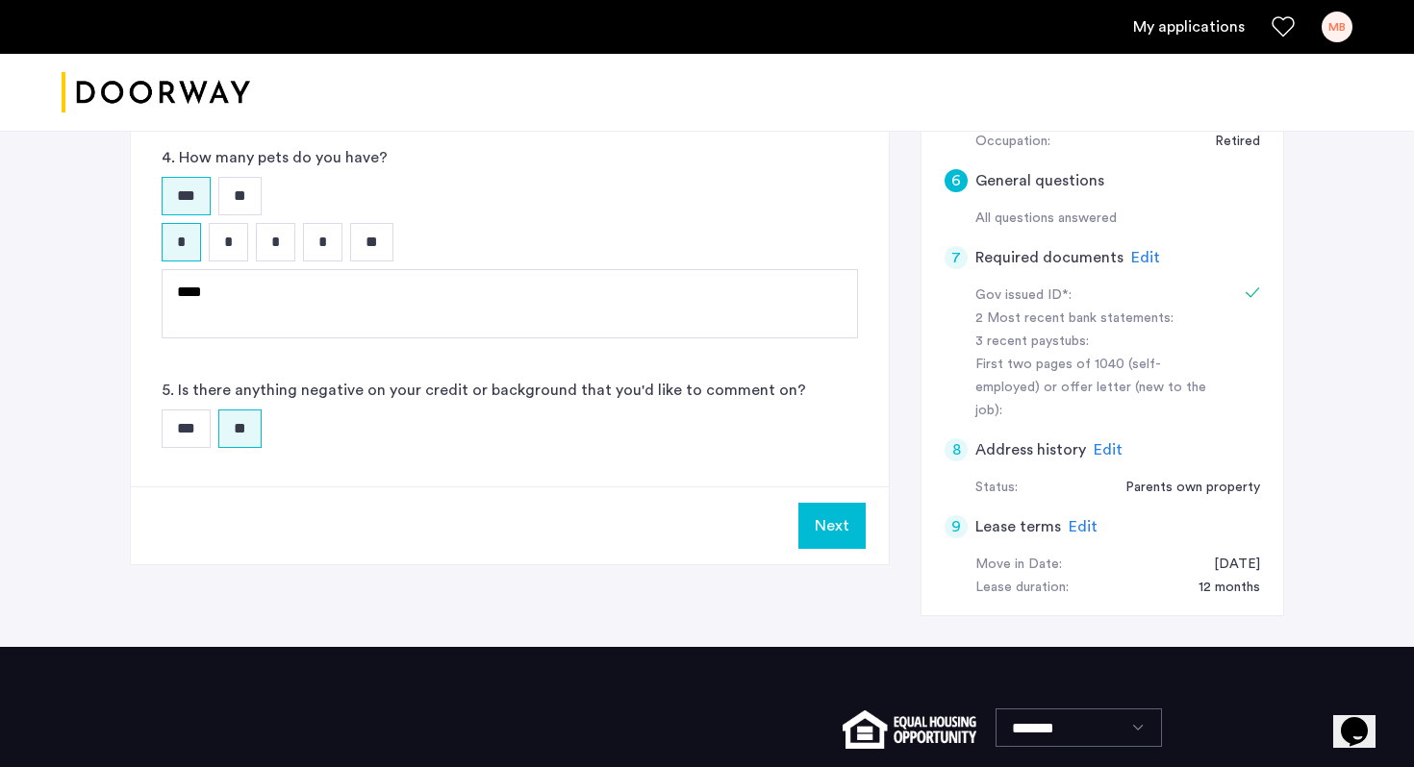
scroll to position [565, 0]
click at [812, 522] on button "Next" at bounding box center [831, 525] width 67 height 46
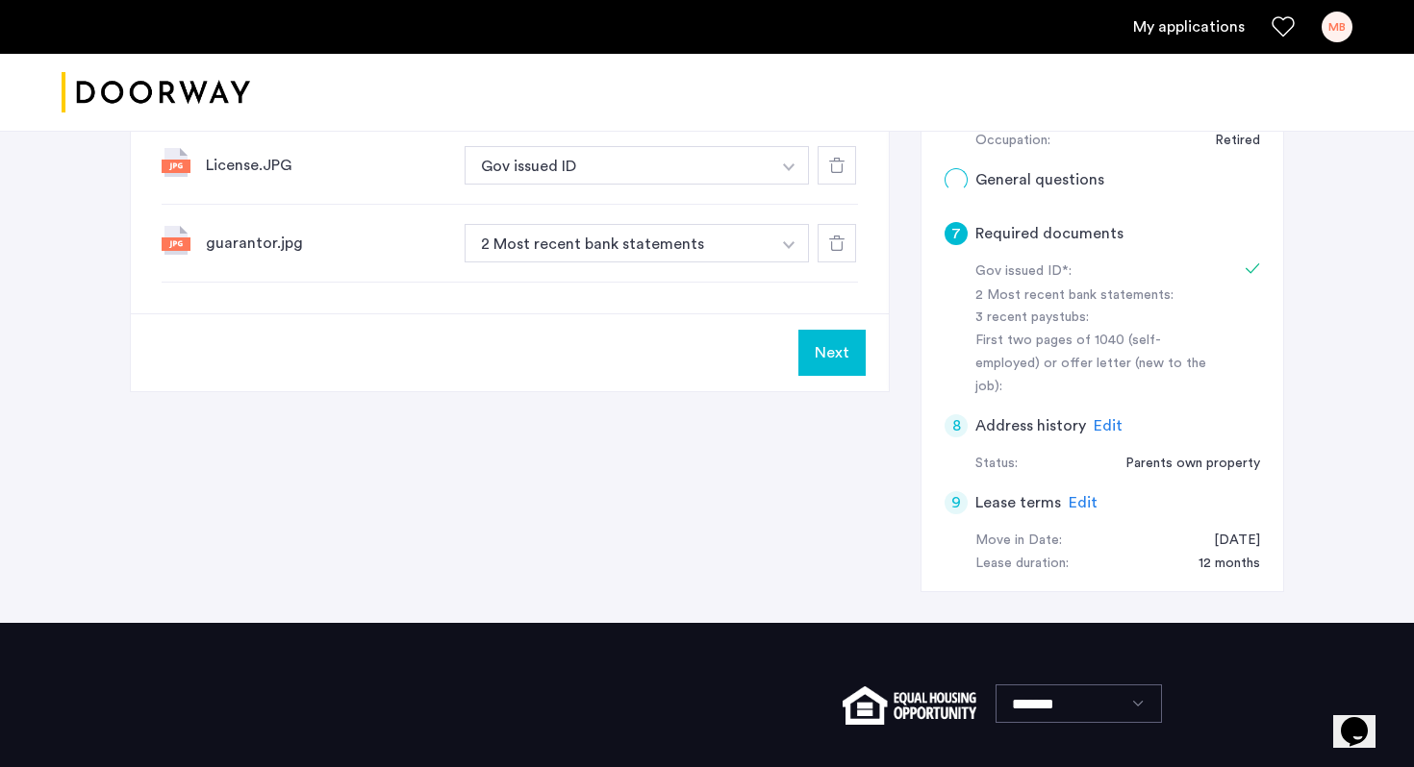
scroll to position [0, 0]
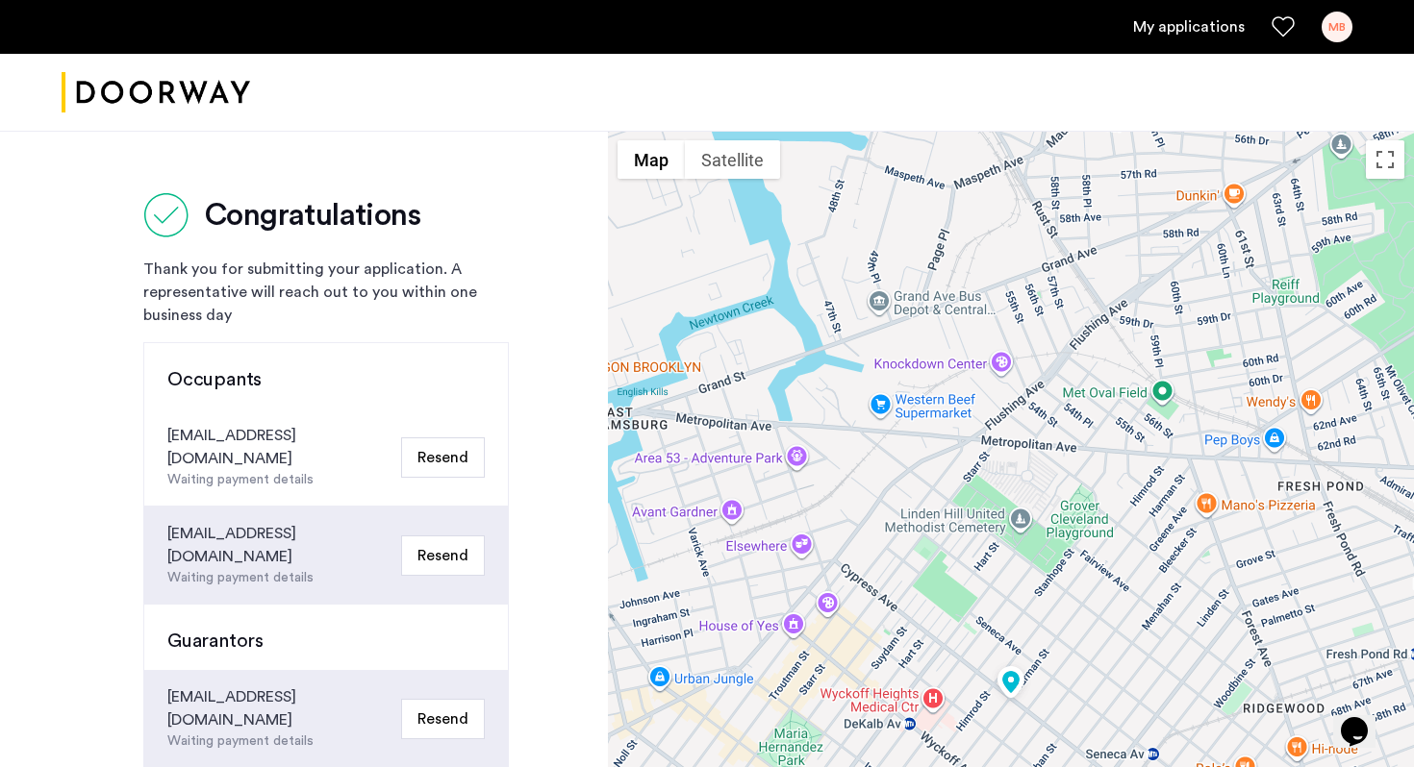
drag, startPoint x: 137, startPoint y: 177, endPoint x: 360, endPoint y: 314, distance: 262.1
click at [360, 314] on div "Congratulations Thank you for submitting your application. A representative wil…" at bounding box center [304, 708] width 608 height 1154
click at [360, 314] on div "Thank you for submitting your application. A representative will reach out to y…" at bounding box center [325, 292] width 365 height 69
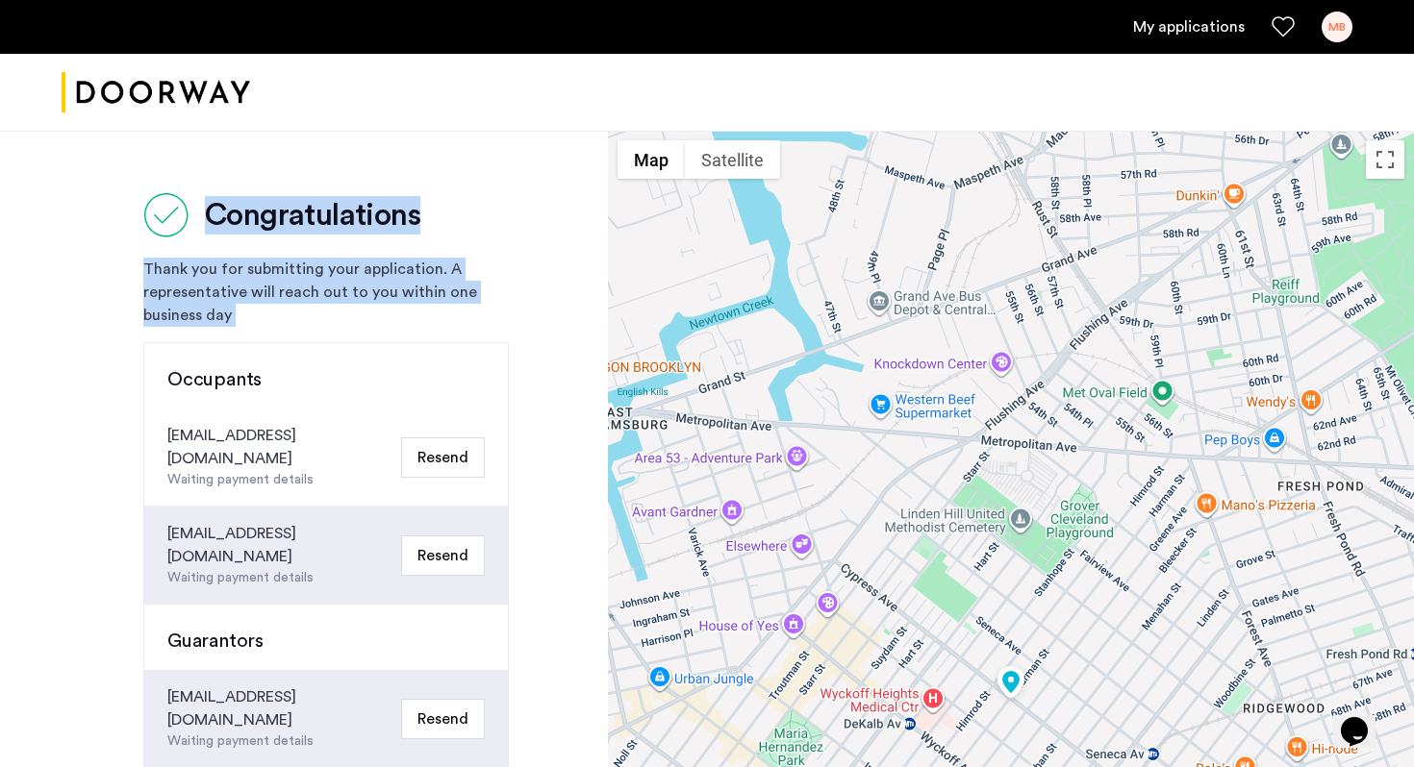
drag, startPoint x: 360, startPoint y: 314, endPoint x: 91, endPoint y: 163, distance: 307.9
click at [91, 163] on div "Congratulations Thank you for submitting your application. A representative wil…" at bounding box center [304, 708] width 608 height 1154
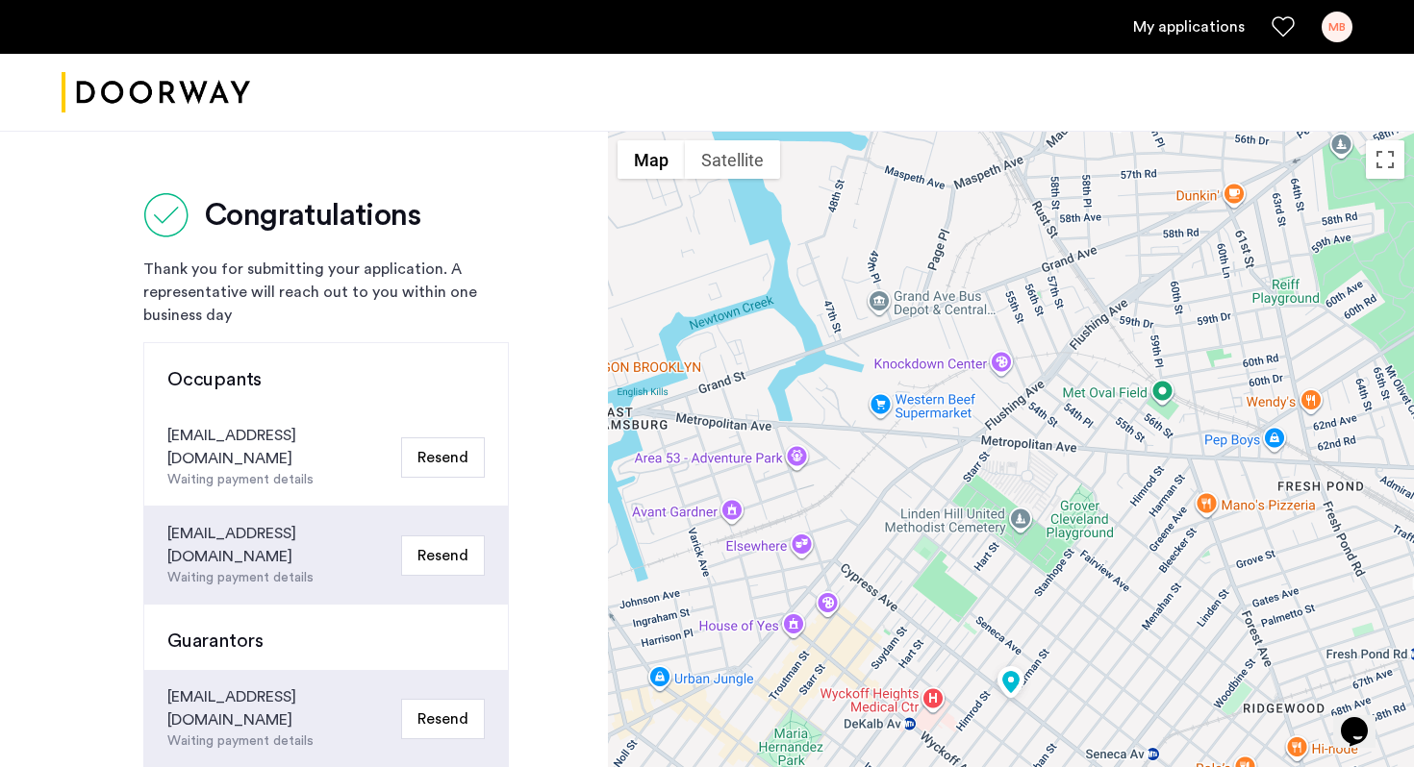
click at [91, 163] on div "Congratulations Thank you for submitting your application. A representative wil…" at bounding box center [304, 708] width 608 height 1154
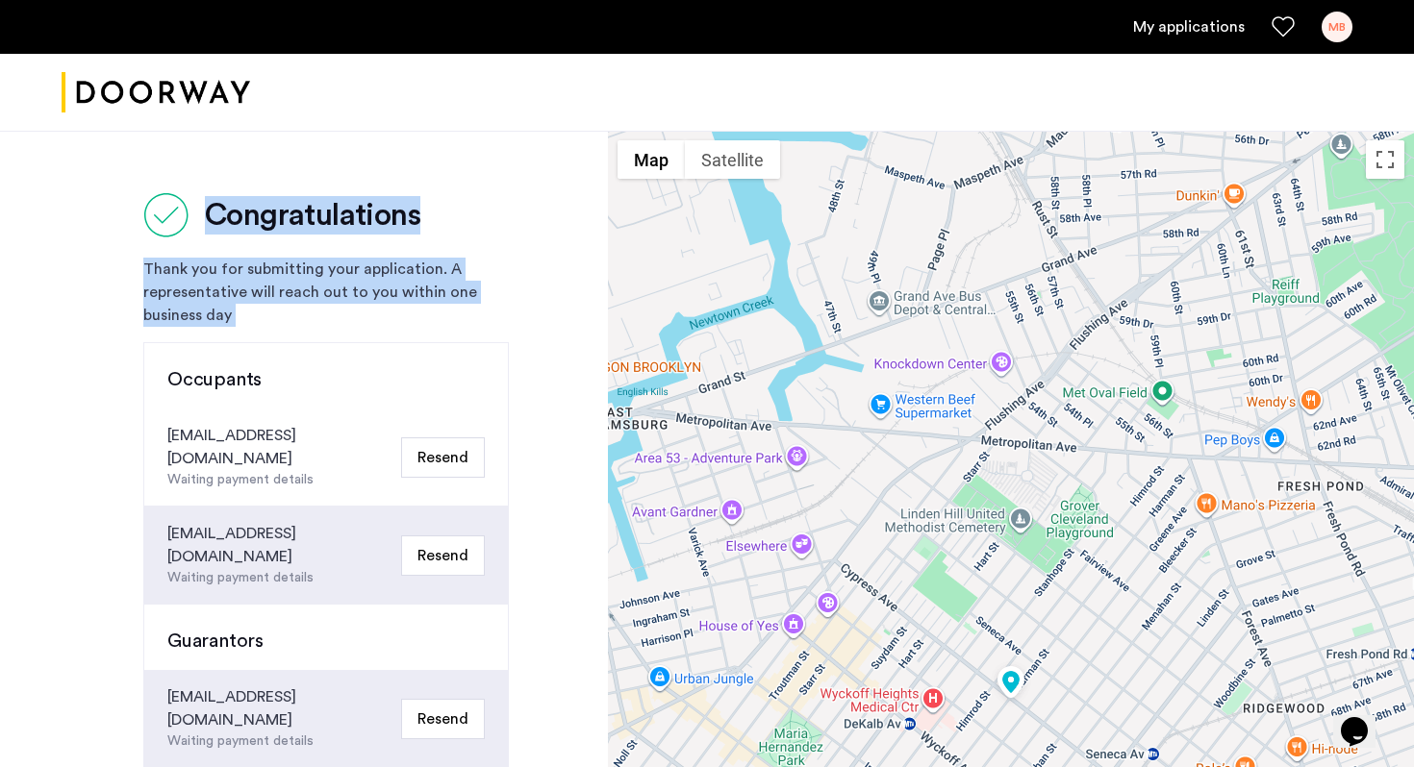
drag, startPoint x: 91, startPoint y: 163, endPoint x: 333, endPoint y: 317, distance: 286.3
click at [335, 320] on div "Congratulations Thank you for submitting your application. A representative wil…" at bounding box center [304, 708] width 608 height 1154
click at [333, 317] on div "Thank you for submitting your application. A representative will reach out to y…" at bounding box center [325, 292] width 365 height 69
drag, startPoint x: 333, startPoint y: 317, endPoint x: 89, endPoint y: 165, distance: 286.9
click at [89, 165] on div "Congratulations Thank you for submitting your application. A representative wil…" at bounding box center [304, 708] width 608 height 1154
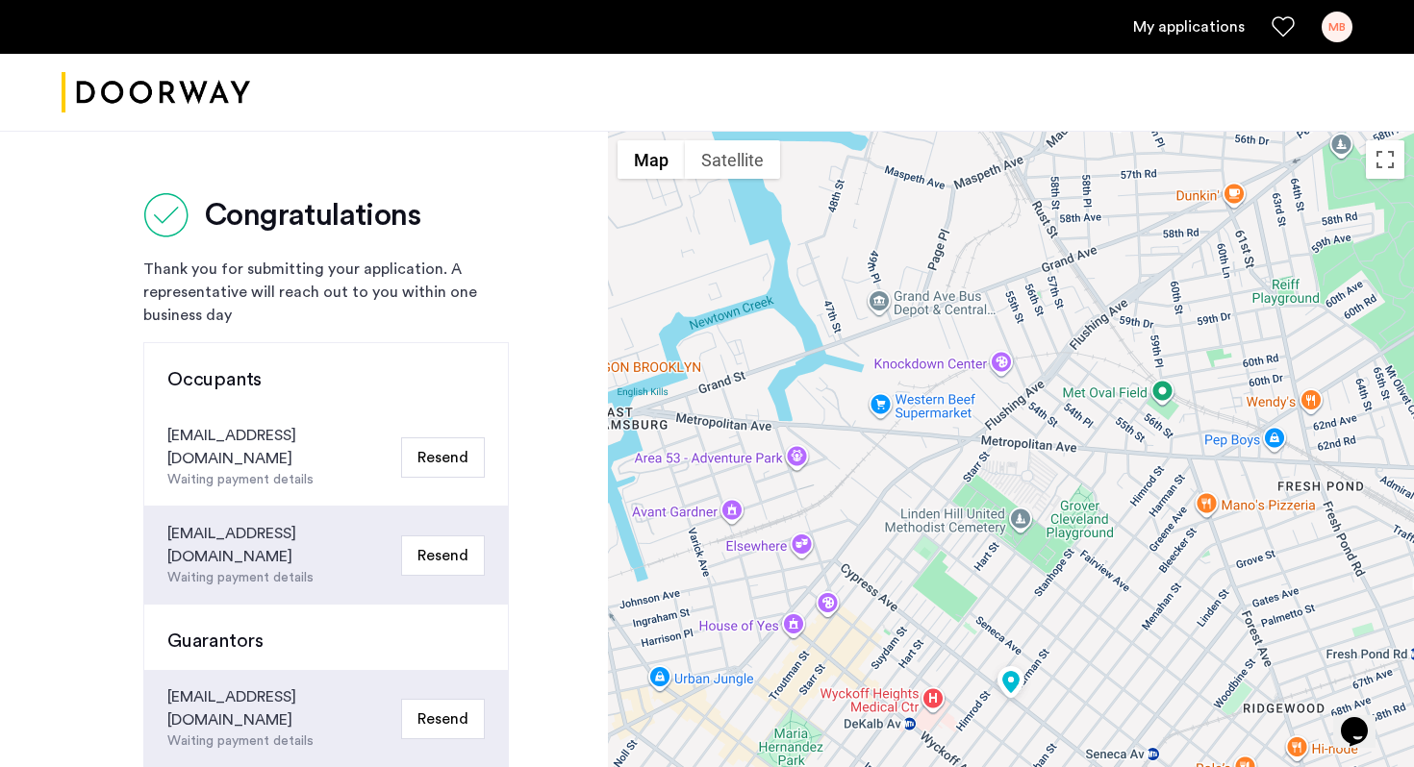
click at [122, 183] on div "Congratulations Thank you for submitting your application. A representative wil…" at bounding box center [304, 708] width 608 height 1154
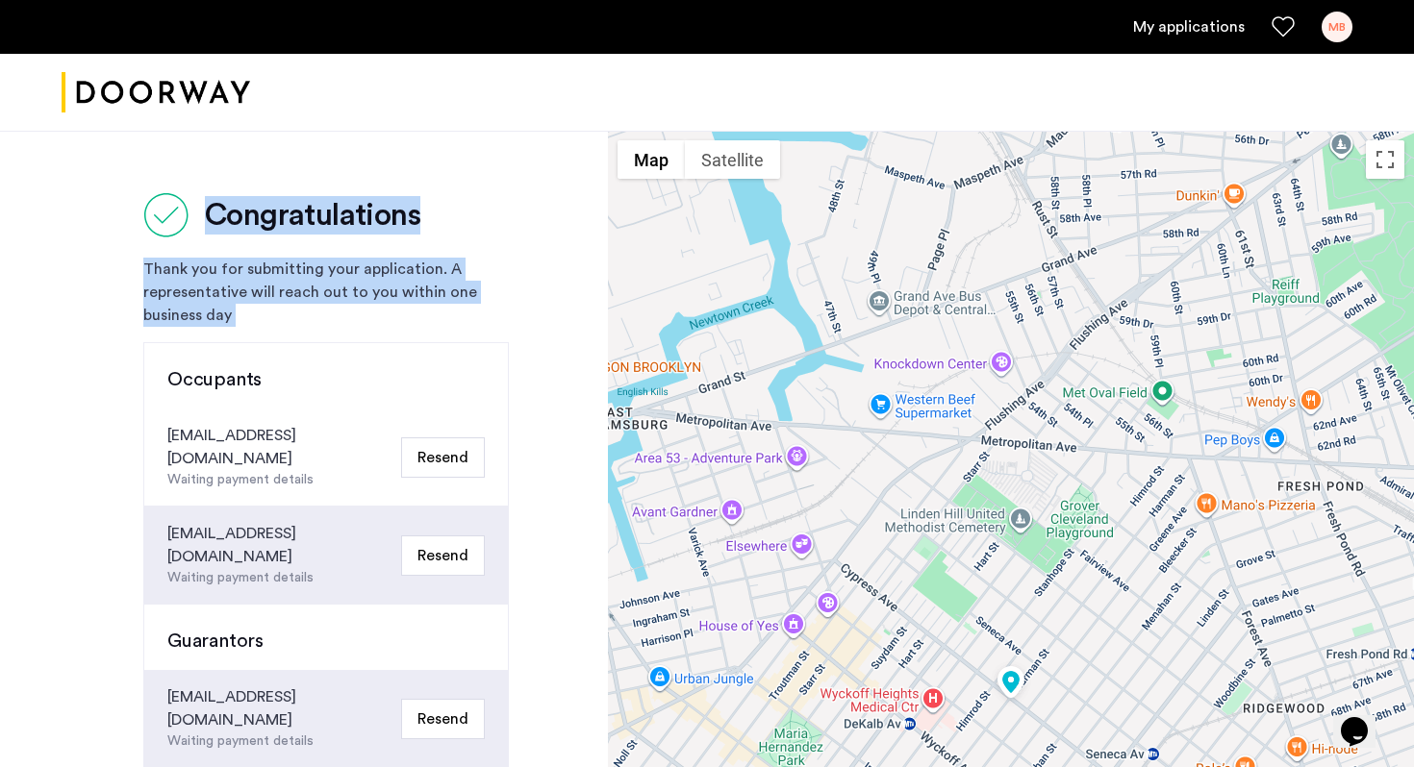
drag, startPoint x: 122, startPoint y: 183, endPoint x: 302, endPoint y: 328, distance: 231.1
click at [302, 328] on div "Congratulations Thank you for submitting your application. A representative wil…" at bounding box center [304, 708] width 608 height 1154
click at [302, 328] on div "Congratulations Thank you for submitting your application. A representative wil…" at bounding box center [325, 671] width 365 height 958
drag, startPoint x: 302, startPoint y: 328, endPoint x: 125, endPoint y: 225, distance: 204.7
click at [125, 225] on div "Congratulations Thank you for submitting your application. A representative wil…" at bounding box center [304, 708] width 608 height 1154
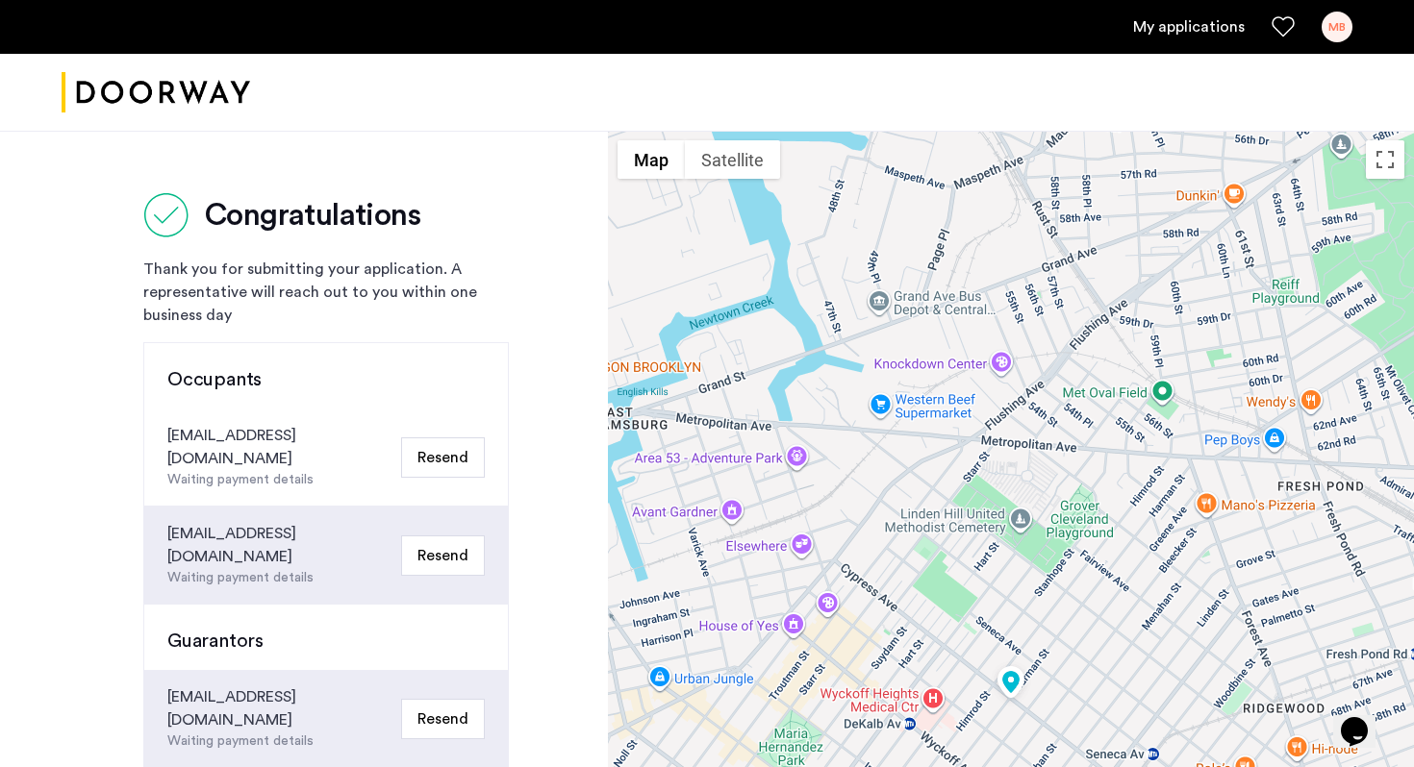
click at [125, 225] on div "Congratulations Thank you for submitting your application. A representative wil…" at bounding box center [304, 708] width 608 height 1154
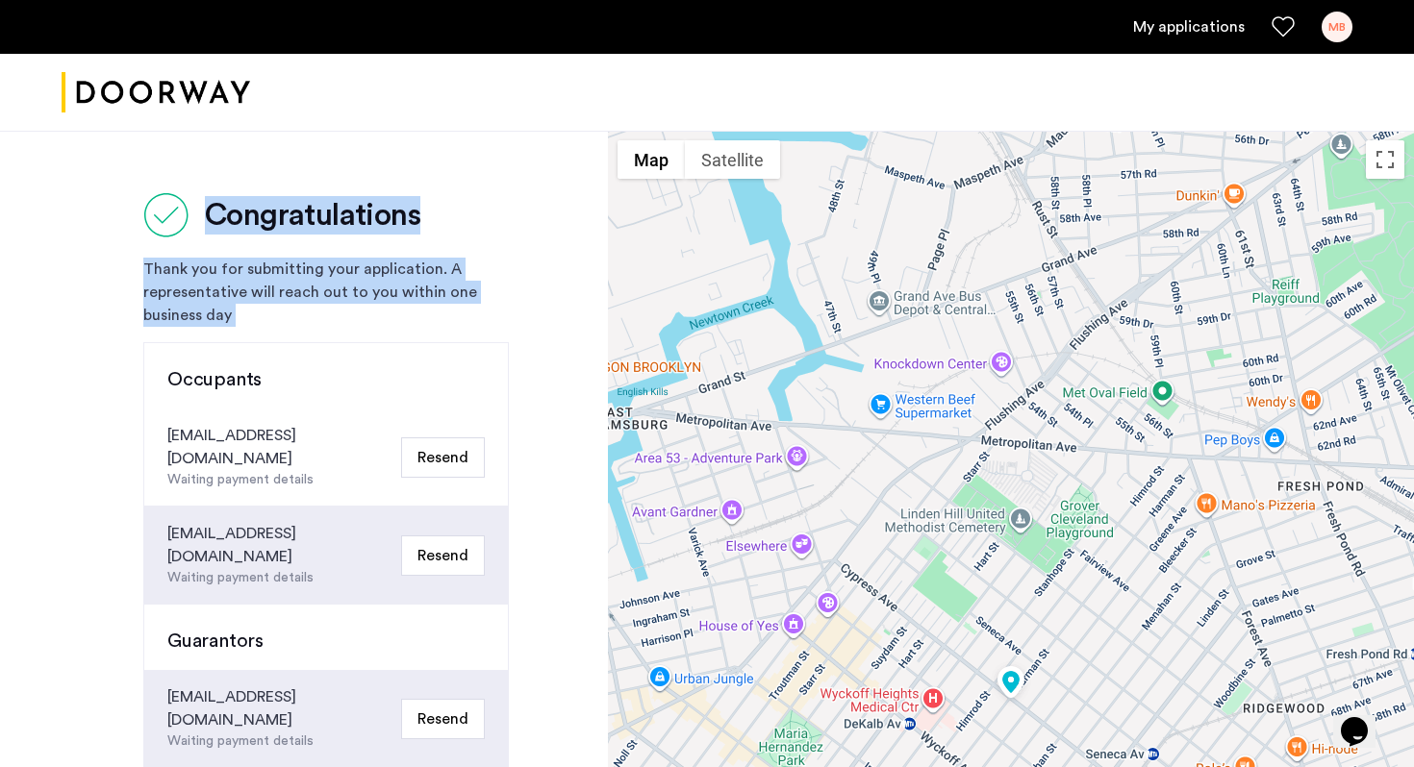
drag, startPoint x: 125, startPoint y: 225, endPoint x: 384, endPoint y: 318, distance: 275.0
click at [385, 319] on div "Congratulations Thank you for submitting your application. A representative wil…" at bounding box center [304, 708] width 608 height 1154
click at [384, 318] on div "Thank you for submitting your application. A representative will reach out to y…" at bounding box center [325, 292] width 365 height 69
drag, startPoint x: 384, startPoint y: 319, endPoint x: 317, endPoint y: 162, distance: 171.1
click at [317, 162] on div "Congratulations Thank you for submitting your application. A representative wil…" at bounding box center [304, 708] width 608 height 1154
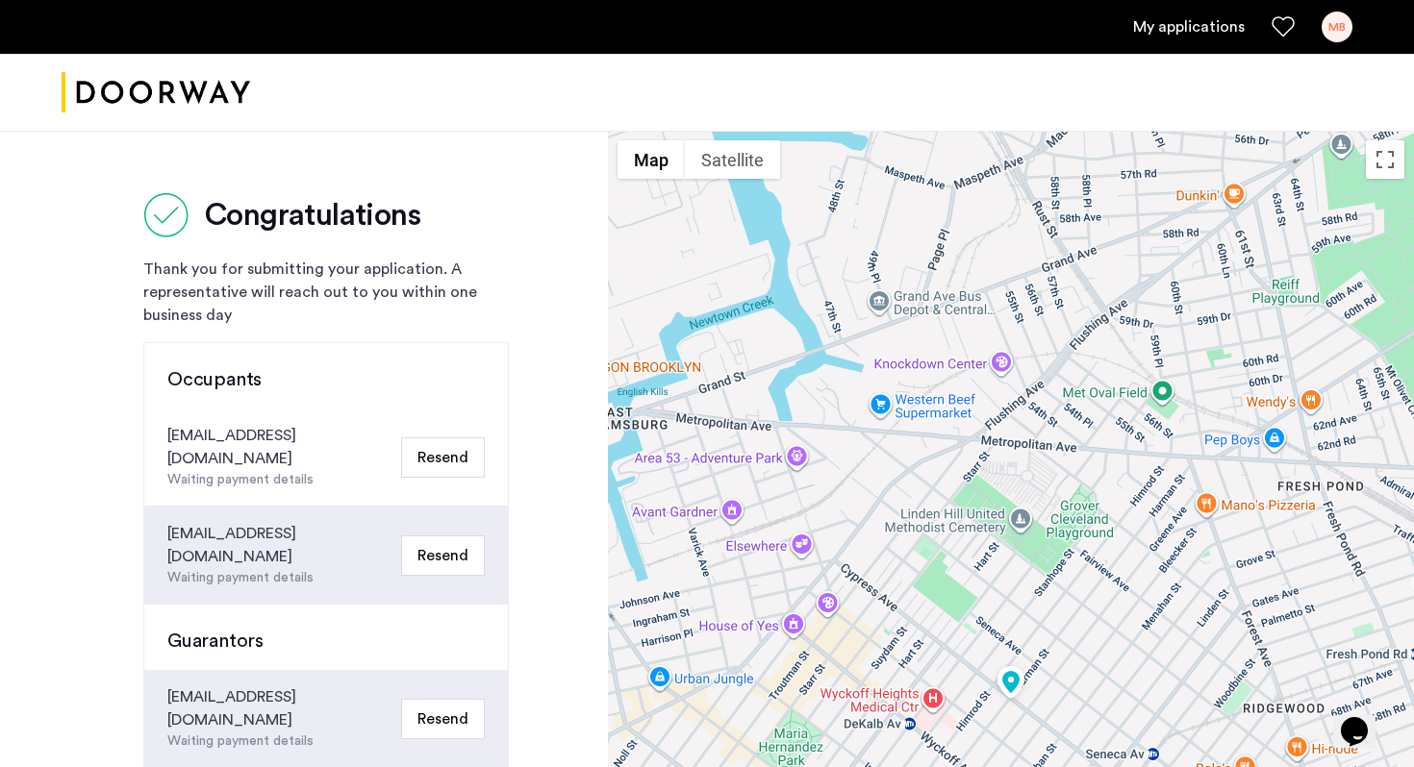
click at [317, 162] on div "Congratulations Thank you for submitting your application. A representative wil…" at bounding box center [304, 708] width 608 height 1154
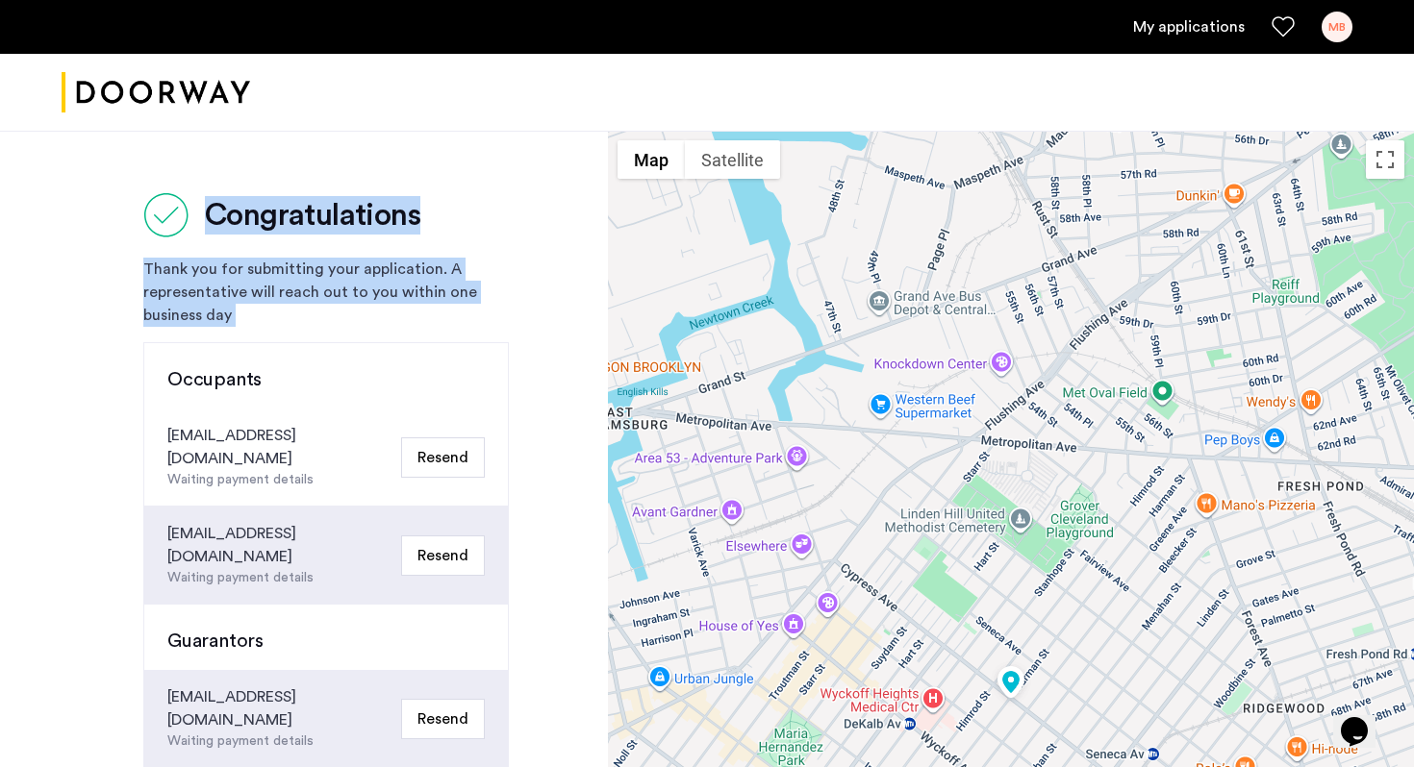
drag, startPoint x: 317, startPoint y: 162, endPoint x: 432, endPoint y: 305, distance: 183.4
click at [433, 306] on div "Congratulations Thank you for submitting your application. A representative wil…" at bounding box center [304, 708] width 608 height 1154
click at [432, 305] on div "Thank you for submitting your application. A representative will reach out to y…" at bounding box center [325, 292] width 365 height 69
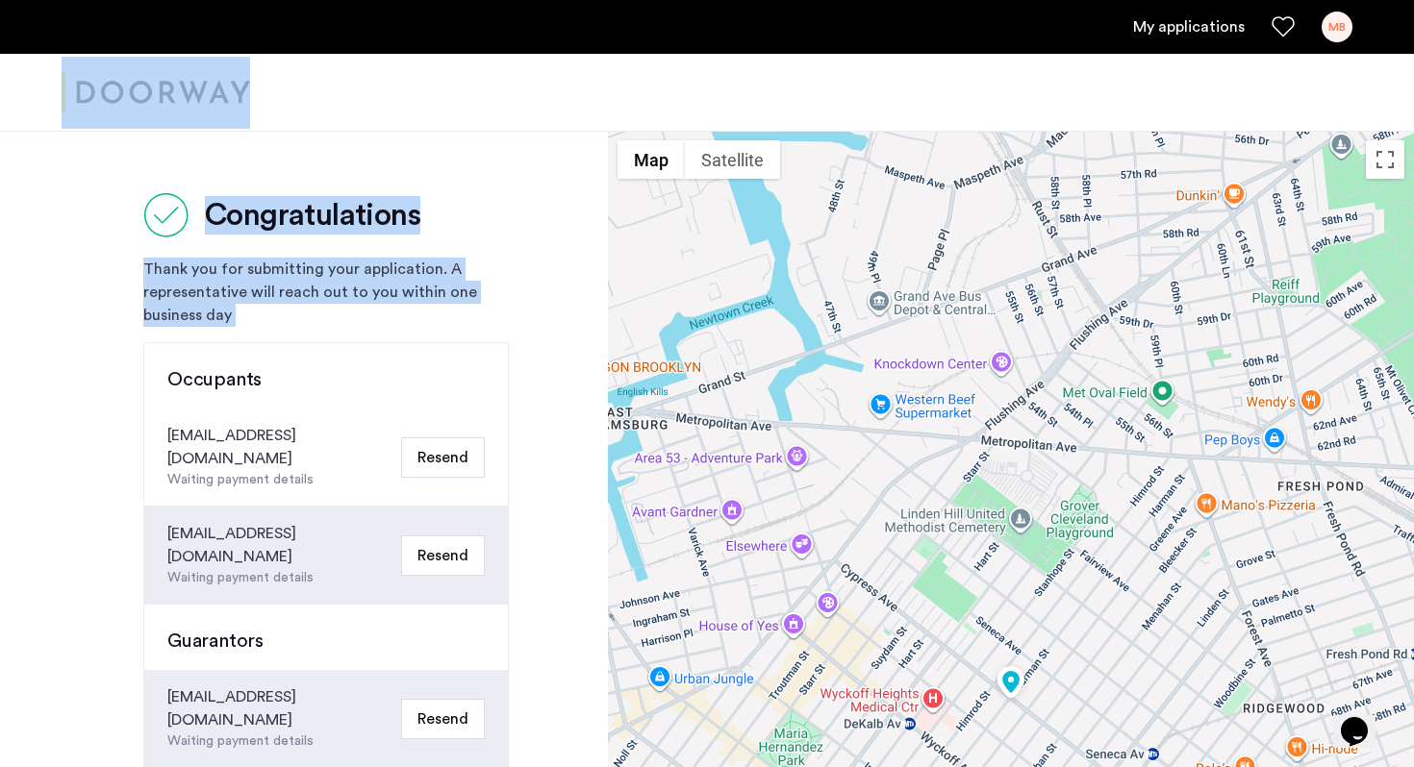
drag, startPoint x: 432, startPoint y: 305, endPoint x: 292, endPoint y: 121, distance: 230.6
click at [292, 121] on app-root "My applications MB Price Fee Availability Beds Baths Subway Neighborhoods Build…" at bounding box center [707, 782] width 1414 height 1565
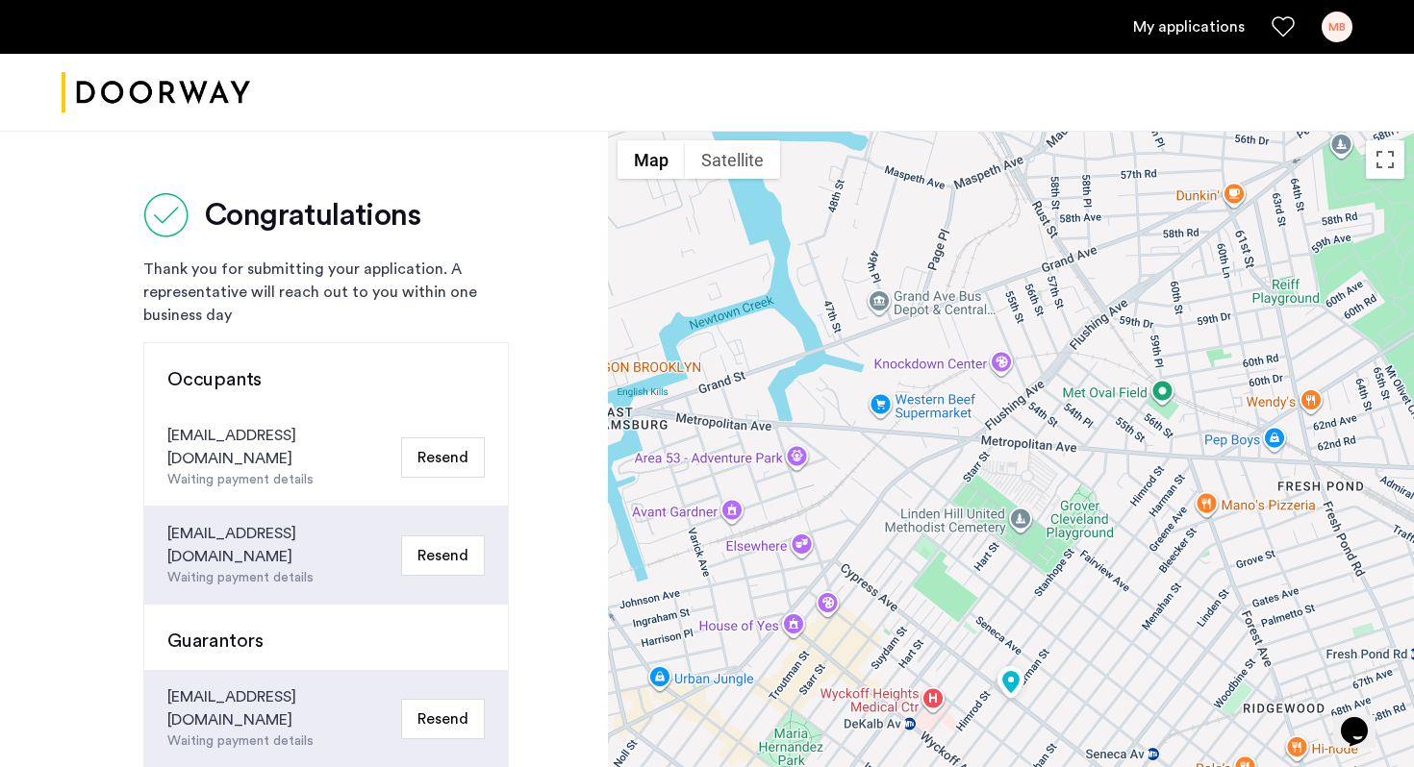
click at [292, 139] on div "Congratulations Thank you for submitting your application. A representative wil…" at bounding box center [304, 708] width 608 height 1154
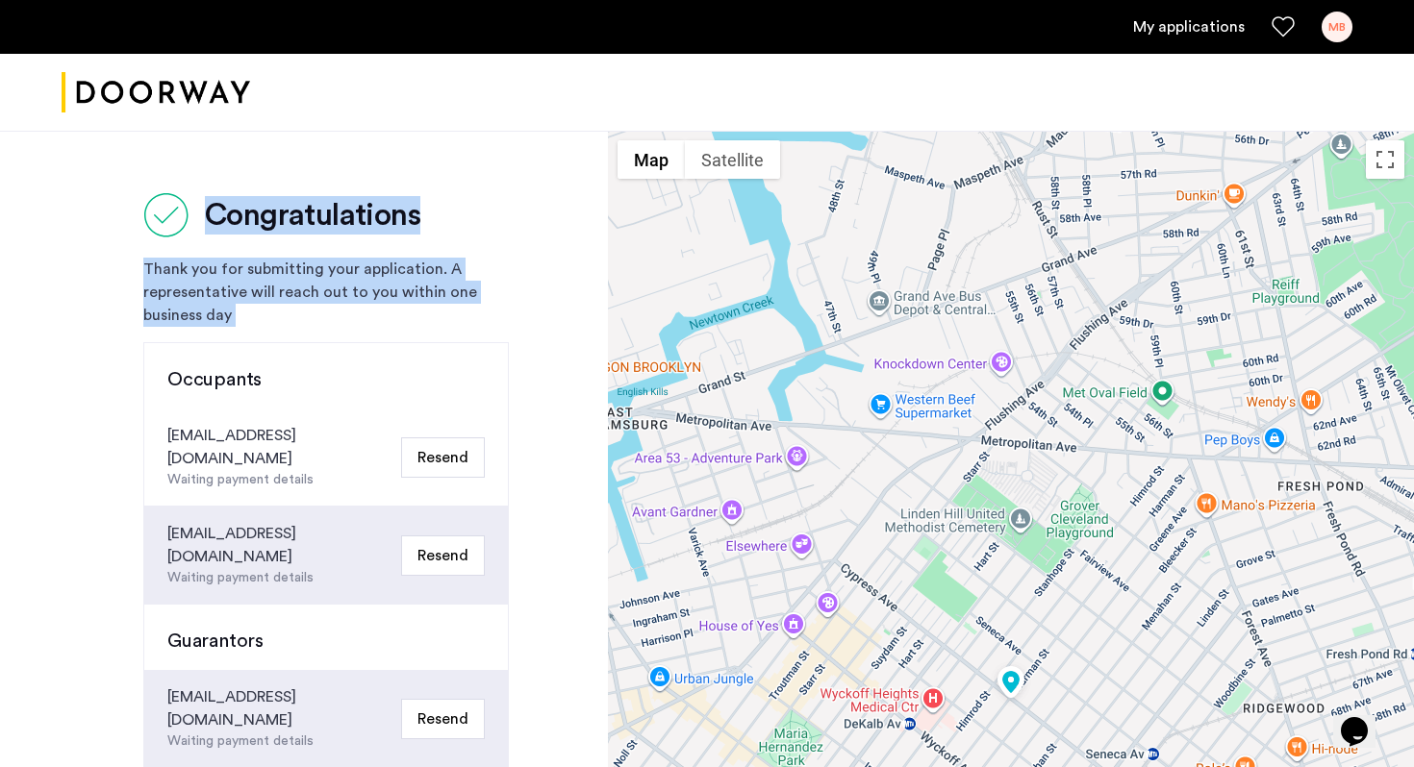
drag, startPoint x: 183, startPoint y: 164, endPoint x: 414, endPoint y: 319, distance: 278.7
click at [414, 319] on div "Congratulations Thank you for submitting your application. A representative wil…" at bounding box center [304, 708] width 608 height 1154
click at [414, 319] on div "Thank you for submitting your application. A representative will reach out to y…" at bounding box center [325, 292] width 365 height 69
drag, startPoint x: 414, startPoint y: 319, endPoint x: 116, endPoint y: 191, distance: 324.4
click at [116, 191] on div "Congratulations Thank you for submitting your application. A representative wil…" at bounding box center [304, 708] width 608 height 1154
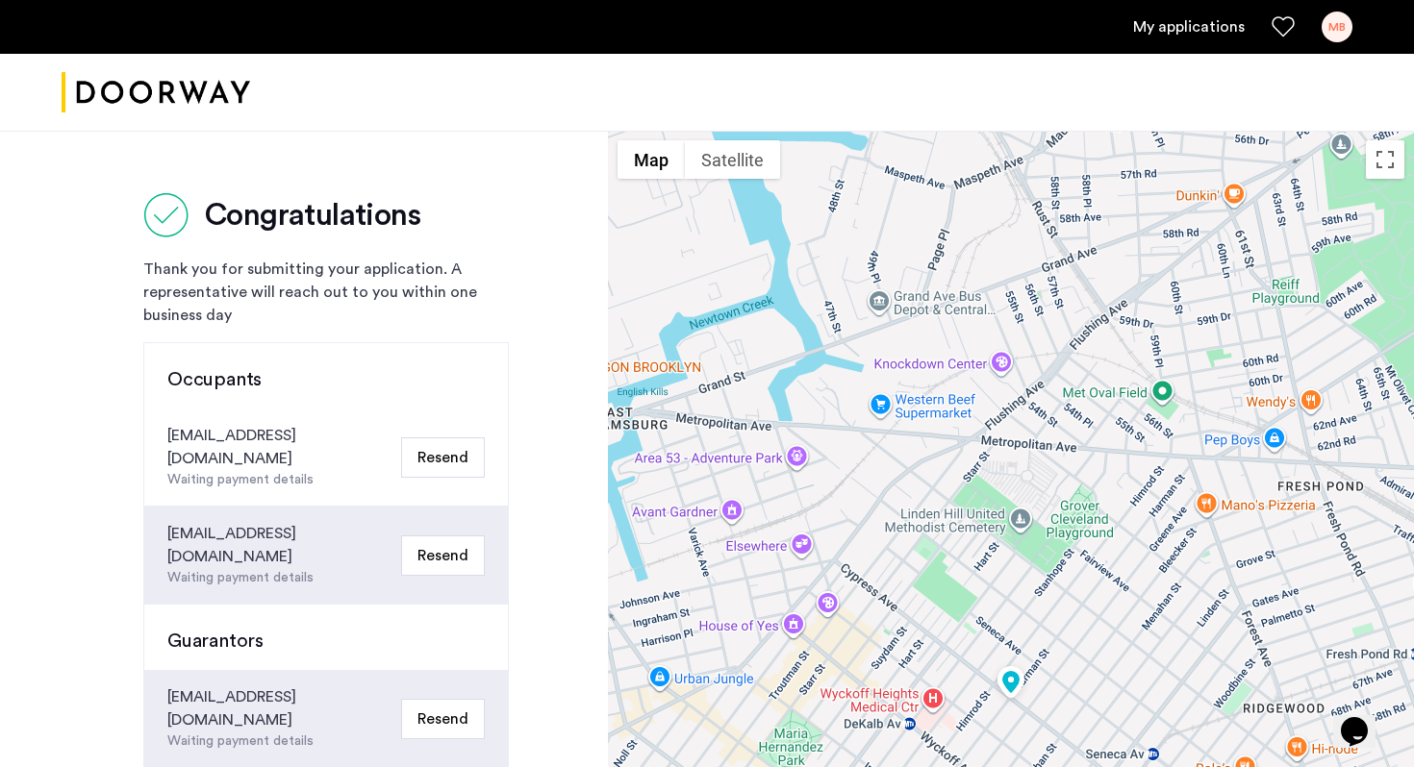
click at [116, 191] on div "Congratulations Thank you for submitting your application. A representative wil…" at bounding box center [304, 708] width 608 height 1154
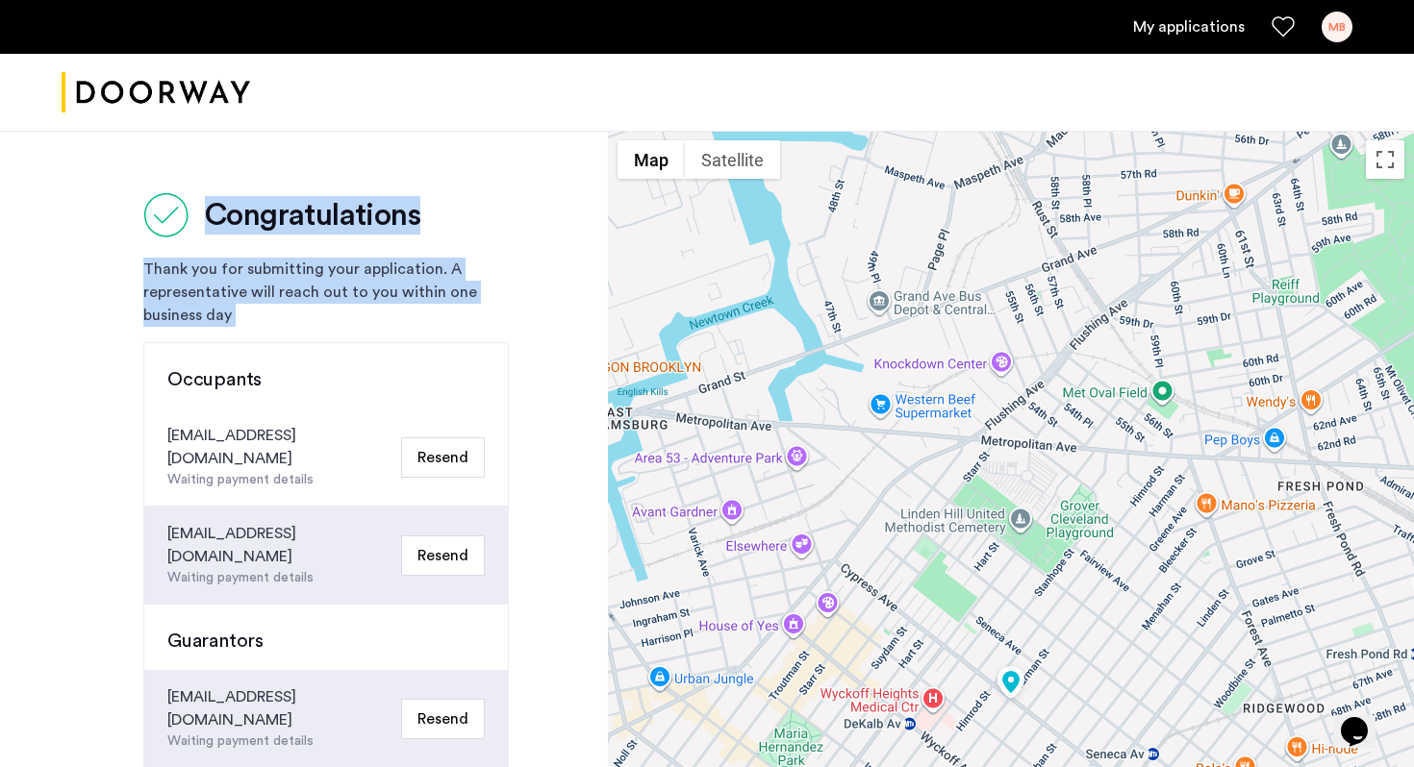
drag, startPoint x: 116, startPoint y: 191, endPoint x: 375, endPoint y: 310, distance: 284.5
click at [375, 311] on div "Congratulations Thank you for submitting your application. A representative wil…" at bounding box center [304, 708] width 608 height 1154
click at [375, 310] on div "Thank you for submitting your application. A representative will reach out to y…" at bounding box center [325, 292] width 365 height 69
drag, startPoint x: 375, startPoint y: 310, endPoint x: 151, endPoint y: 205, distance: 247.4
click at [151, 205] on div "Congratulations Thank you for submitting your application. A representative wil…" at bounding box center [325, 671] width 365 height 958
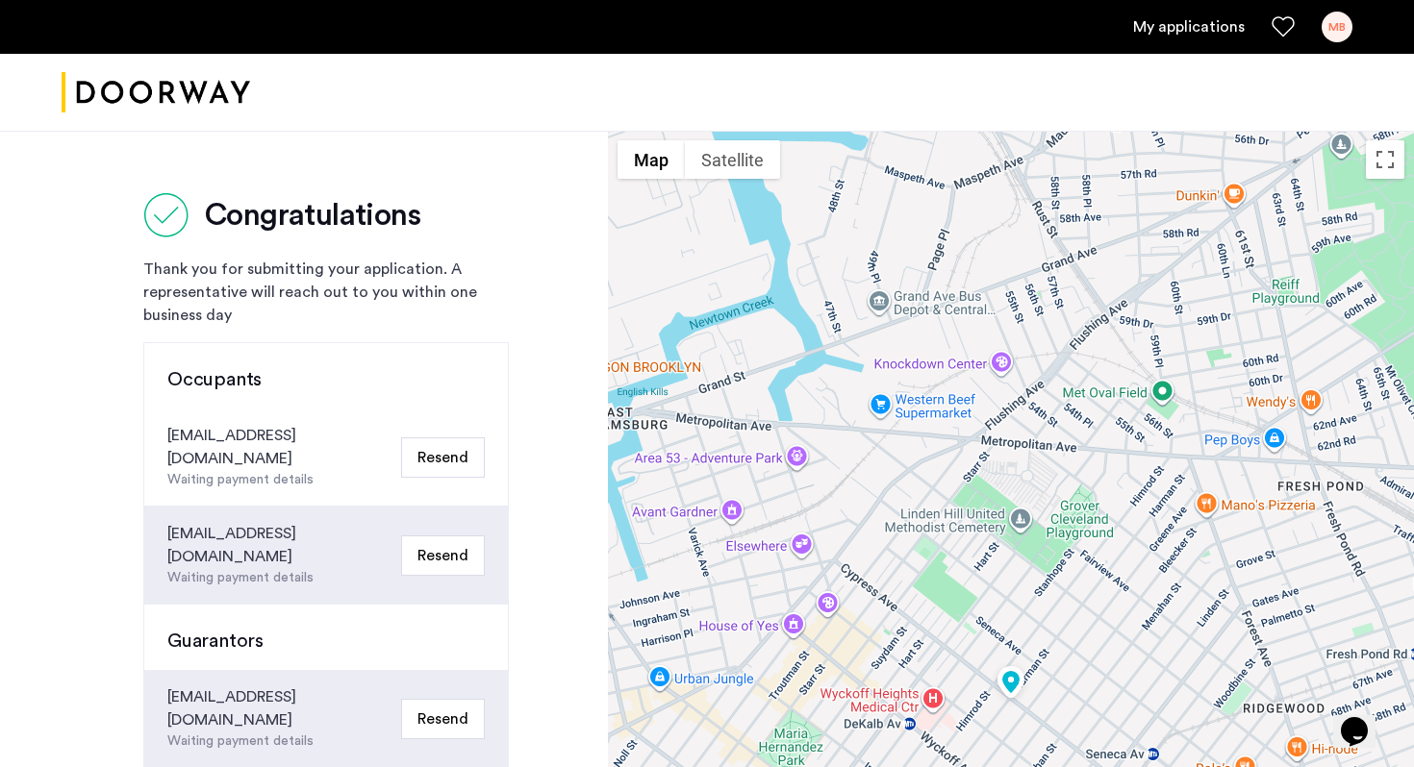
click at [120, 200] on div "Congratulations Thank you for submitting your application. A representative wil…" at bounding box center [304, 708] width 608 height 1154
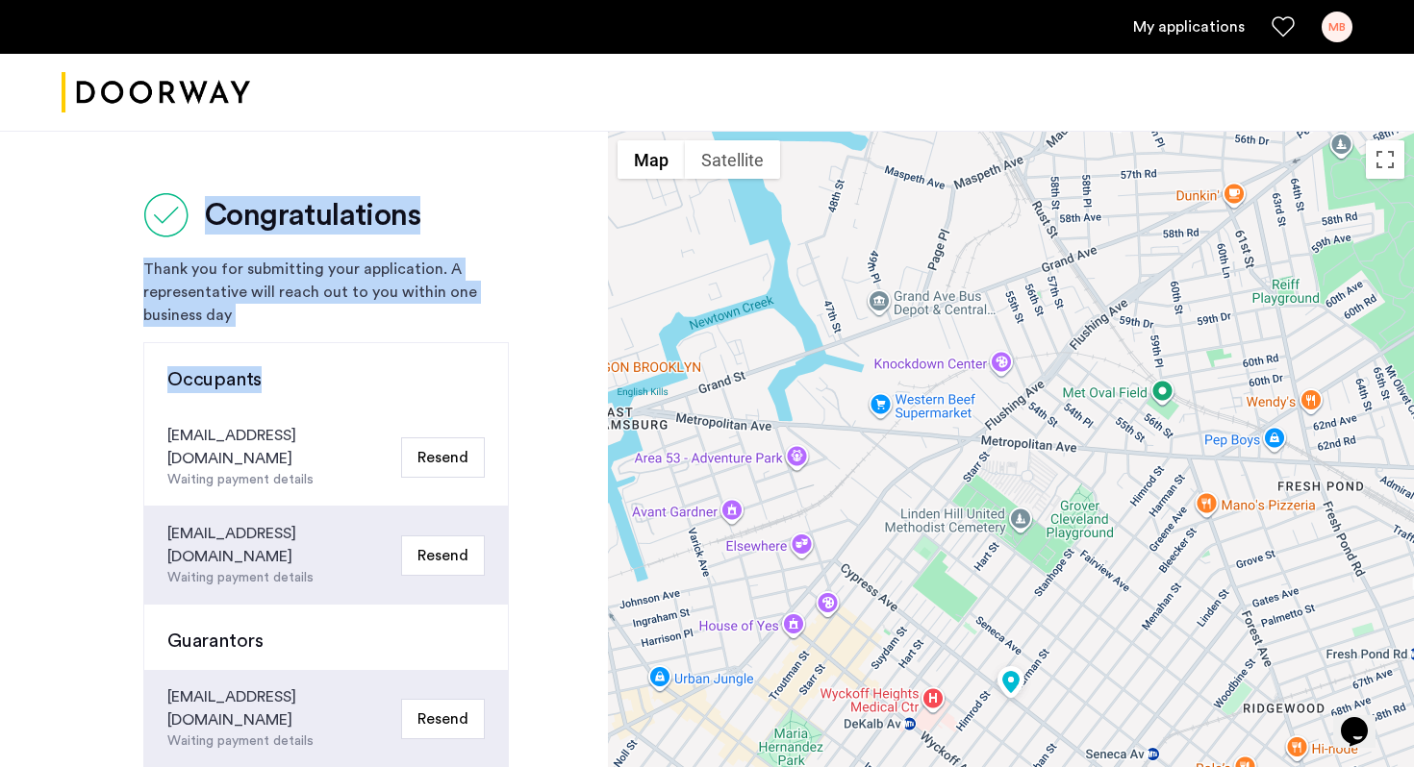
drag, startPoint x: 120, startPoint y: 200, endPoint x: 314, endPoint y: 330, distance: 233.6
click at [315, 332] on div "Congratulations Thank you for submitting your application. A representative wil…" at bounding box center [304, 708] width 608 height 1154
click at [314, 330] on div "Congratulations Thank you for submitting your application. A representative wil…" at bounding box center [325, 671] width 365 height 958
drag, startPoint x: 314, startPoint y: 330, endPoint x: 134, endPoint y: 216, distance: 213.5
click at [135, 217] on div "Congratulations Thank you for submitting your application. A representative wil…" at bounding box center [304, 708] width 608 height 1154
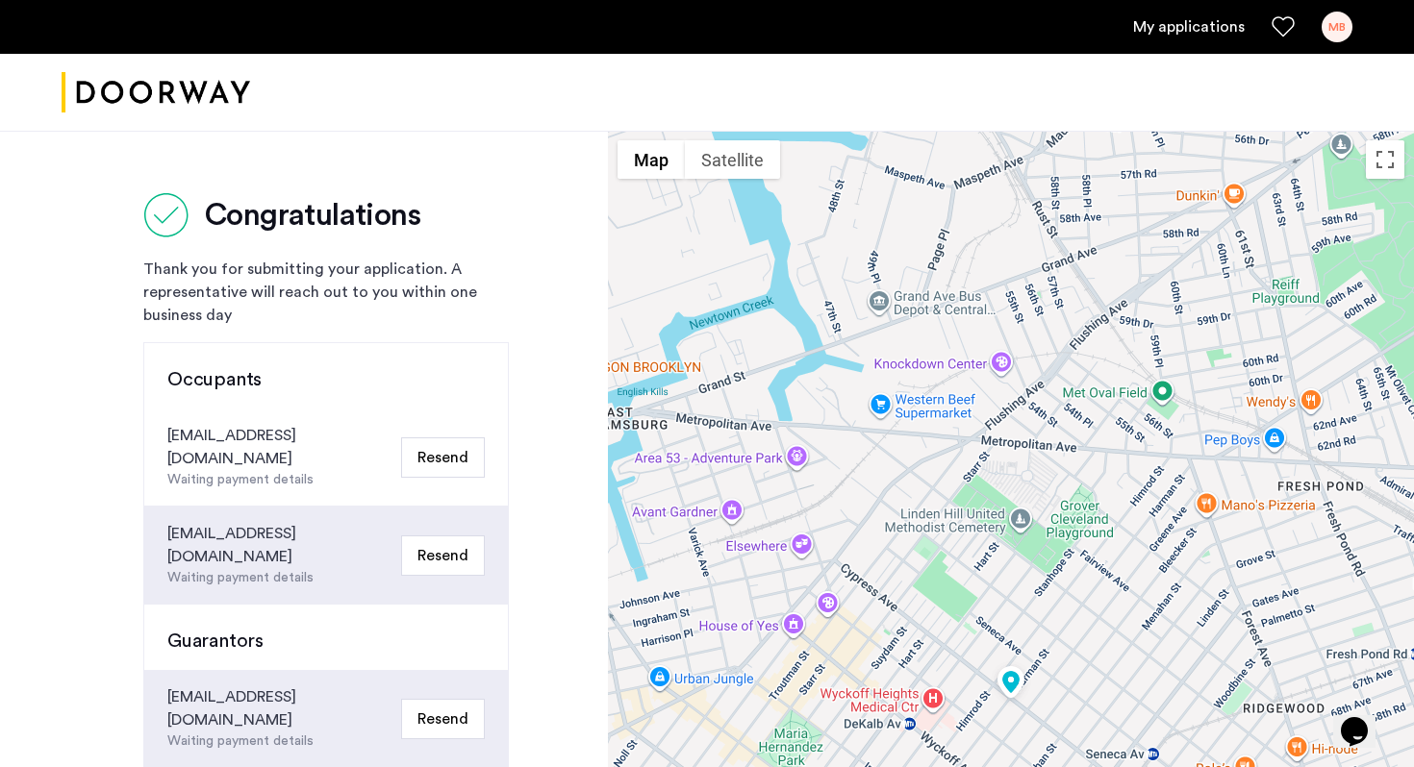
click at [134, 216] on div "Congratulations Thank you for submitting your application. A representative wil…" at bounding box center [304, 708] width 608 height 1154
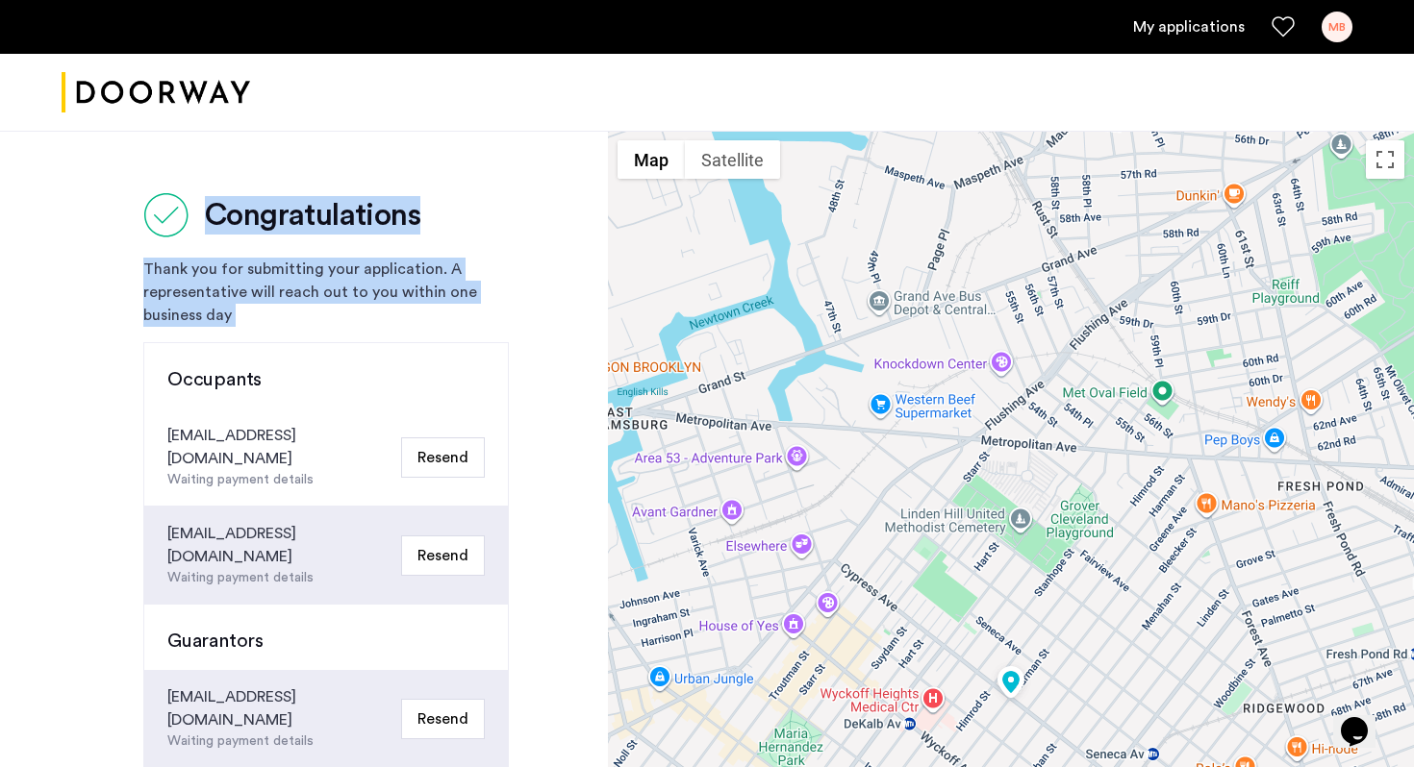
drag, startPoint x: 134, startPoint y: 216, endPoint x: 344, endPoint y: 310, distance: 230.3
click at [344, 311] on div "Congratulations Thank you for submitting your application. A representative wil…" at bounding box center [304, 708] width 608 height 1154
click at [344, 310] on div "Thank you for submitting your application. A representative will reach out to y…" at bounding box center [325, 292] width 365 height 69
drag, startPoint x: 344, startPoint y: 310, endPoint x: 136, endPoint y: 189, distance: 240.8
click at [136, 189] on div "Congratulations Thank you for submitting your application. A representative wil…" at bounding box center [304, 708] width 608 height 1154
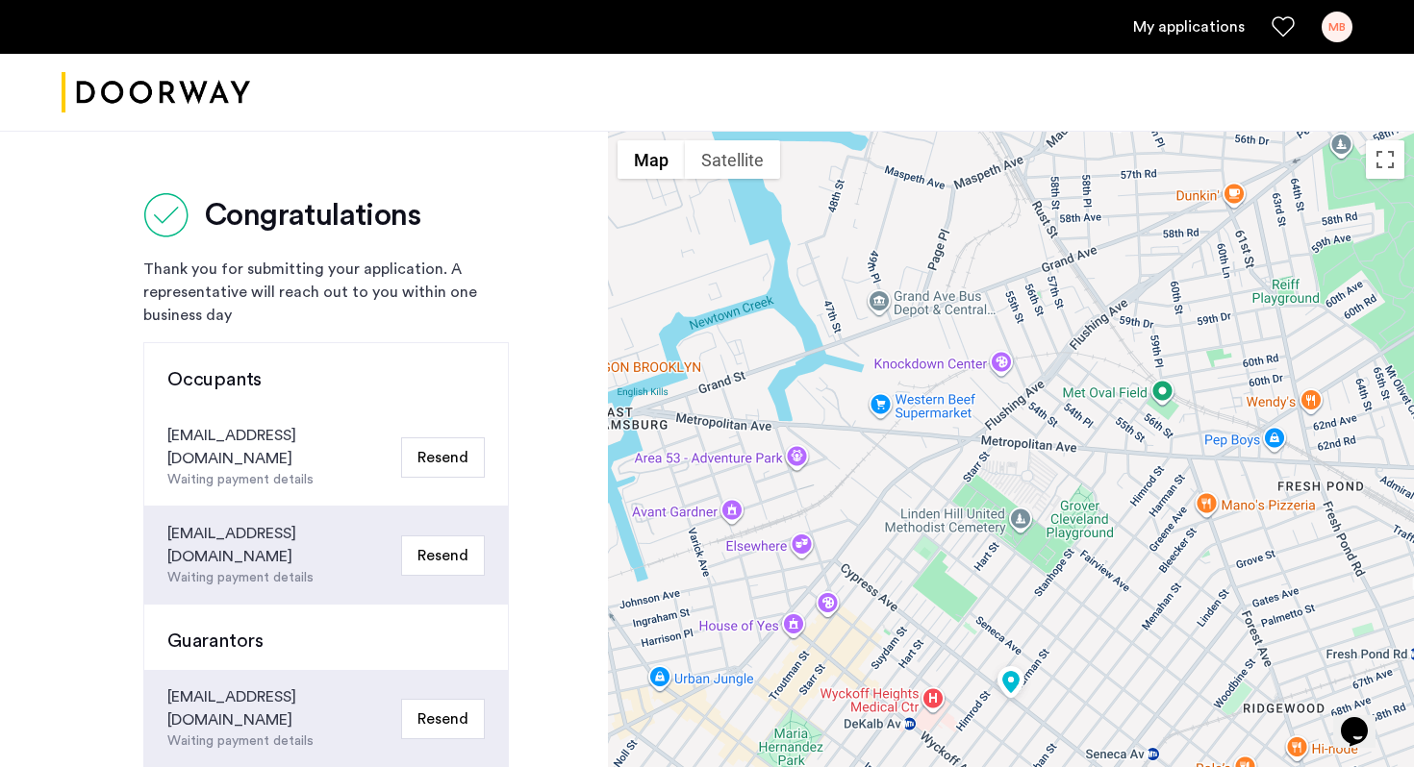
click at [136, 189] on div "Congratulations Thank you for submitting your application. A representative wil…" at bounding box center [304, 708] width 608 height 1154
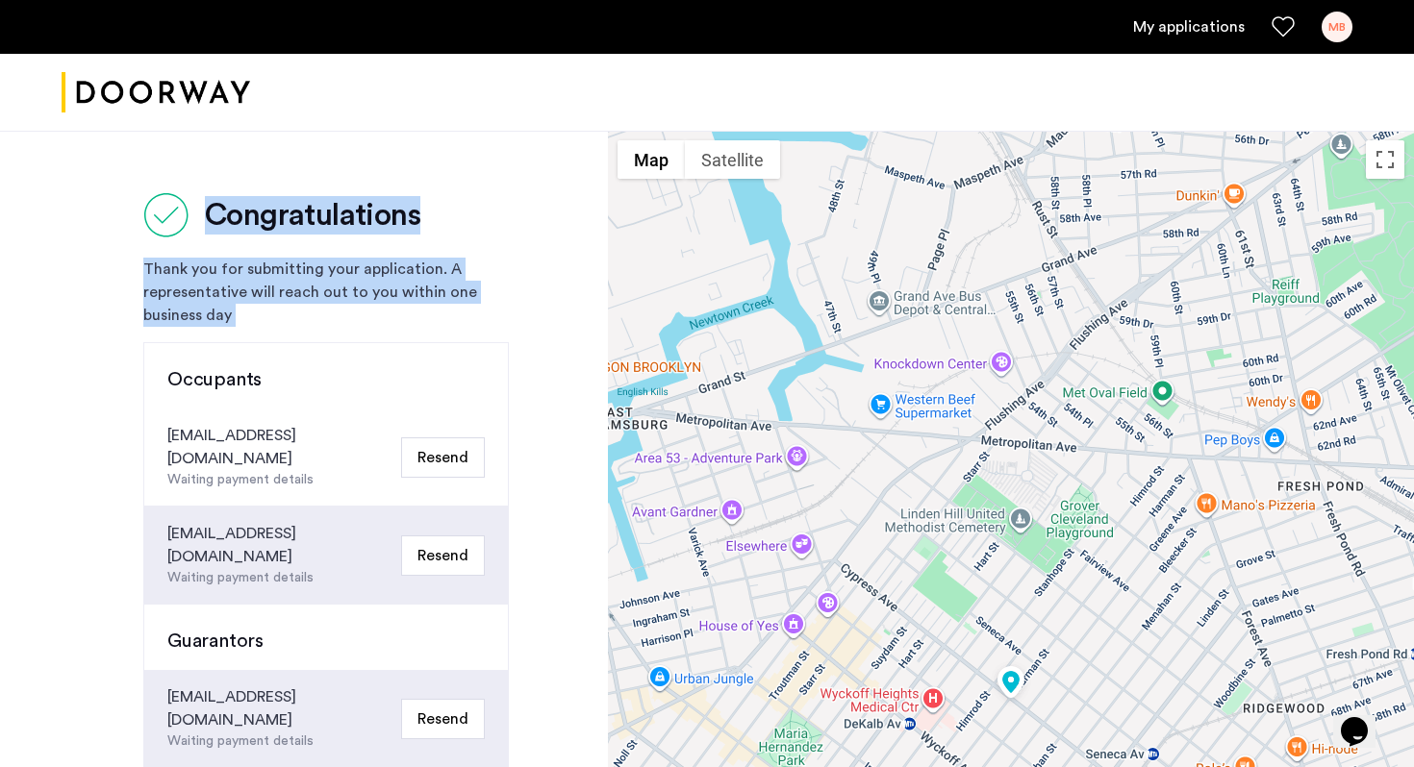
drag, startPoint x: 136, startPoint y: 189, endPoint x: 378, endPoint y: 311, distance: 270.9
click at [379, 312] on div "Congratulations Thank you for submitting your application. A representative wil…" at bounding box center [304, 708] width 608 height 1154
click at [378, 311] on div "Thank you for submitting your application. A representative will reach out to y…" at bounding box center [325, 292] width 365 height 69
drag, startPoint x: 378, startPoint y: 311, endPoint x: 145, endPoint y: 185, distance: 264.6
click at [145, 184] on div "Congratulations Thank you for submitting your application. A representative wil…" at bounding box center [304, 708] width 608 height 1154
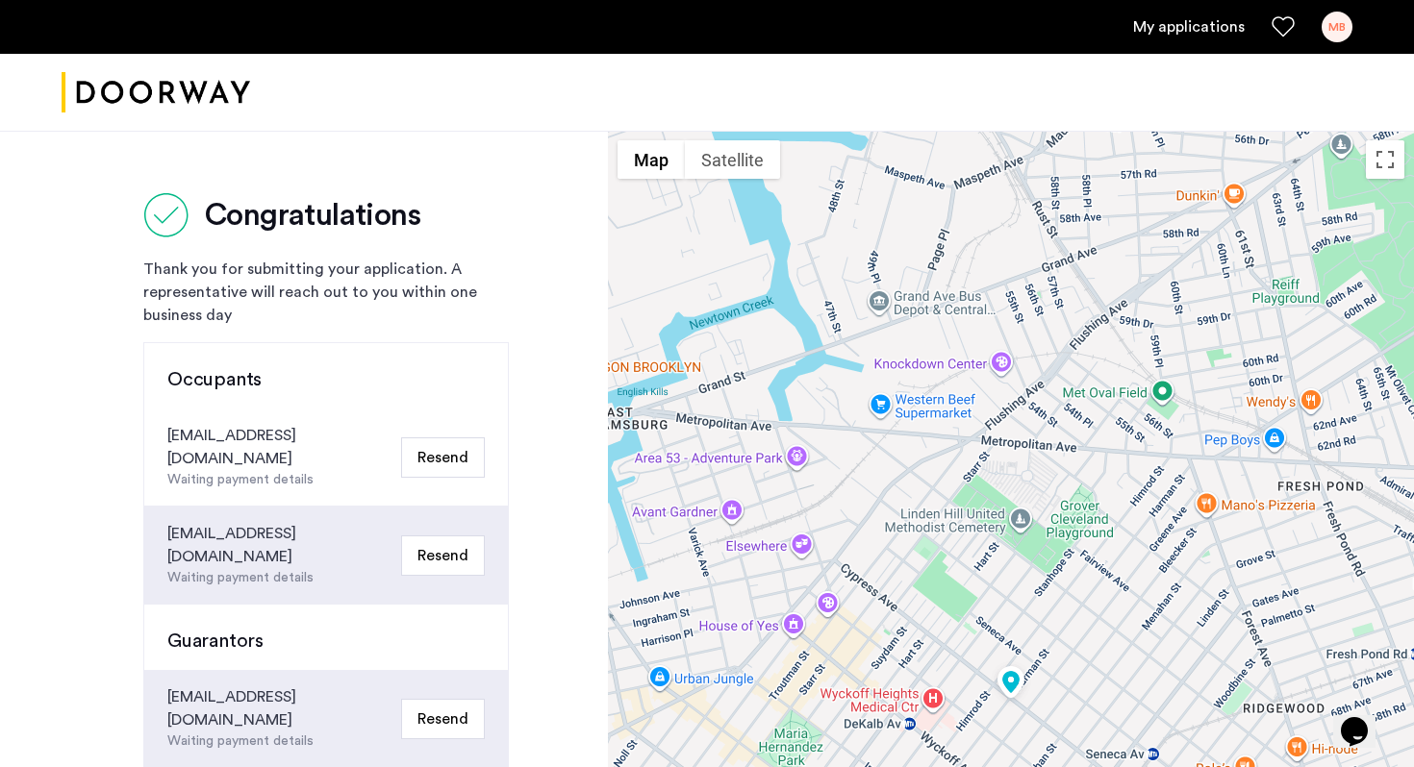
click at [145, 185] on div "Congratulations Thank you for submitting your application. A representative wil…" at bounding box center [304, 708] width 608 height 1154
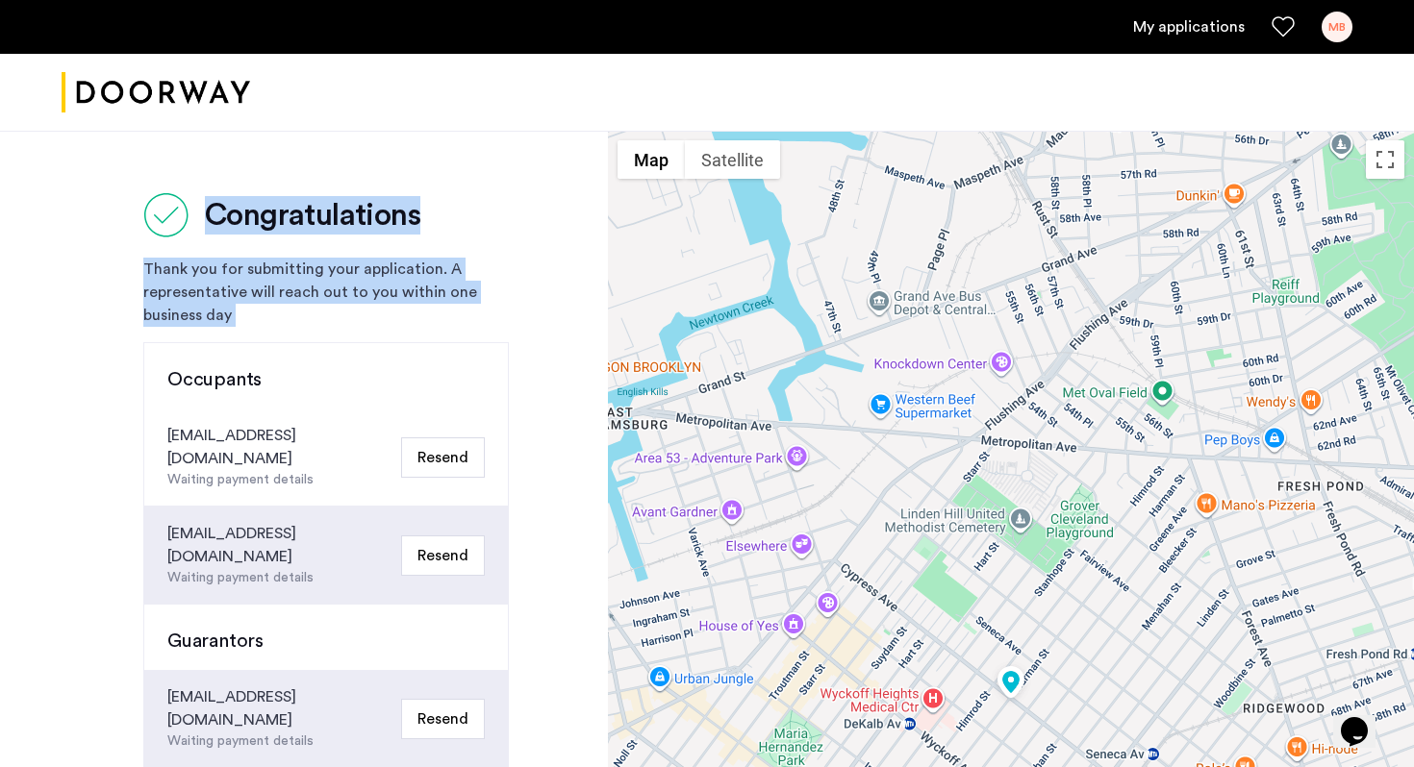
drag, startPoint x: 145, startPoint y: 185, endPoint x: 392, endPoint y: 323, distance: 283.3
click at [392, 323] on div "Congratulations Thank you for submitting your application. A representative wil…" at bounding box center [304, 708] width 608 height 1154
click at [392, 323] on div "Thank you for submitting your application. A representative will reach out to y…" at bounding box center [325, 292] width 365 height 69
drag, startPoint x: 392, startPoint y: 323, endPoint x: 57, endPoint y: 157, distance: 374.6
click at [57, 157] on div "Congratulations Thank you for submitting your application. A representative wil…" at bounding box center [304, 708] width 608 height 1154
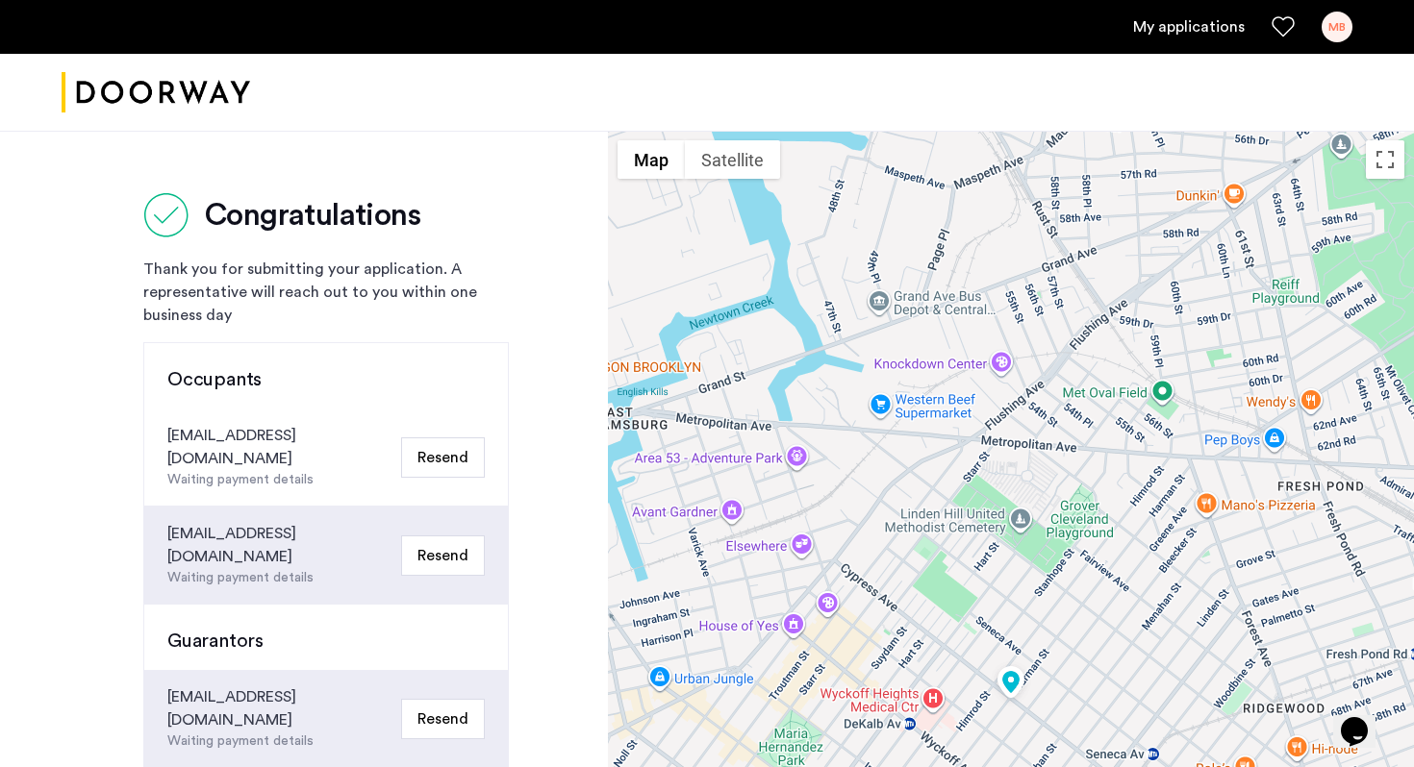
click at [191, 180] on div "Congratulations Thank you for submitting your application. A representative wil…" at bounding box center [304, 708] width 608 height 1154
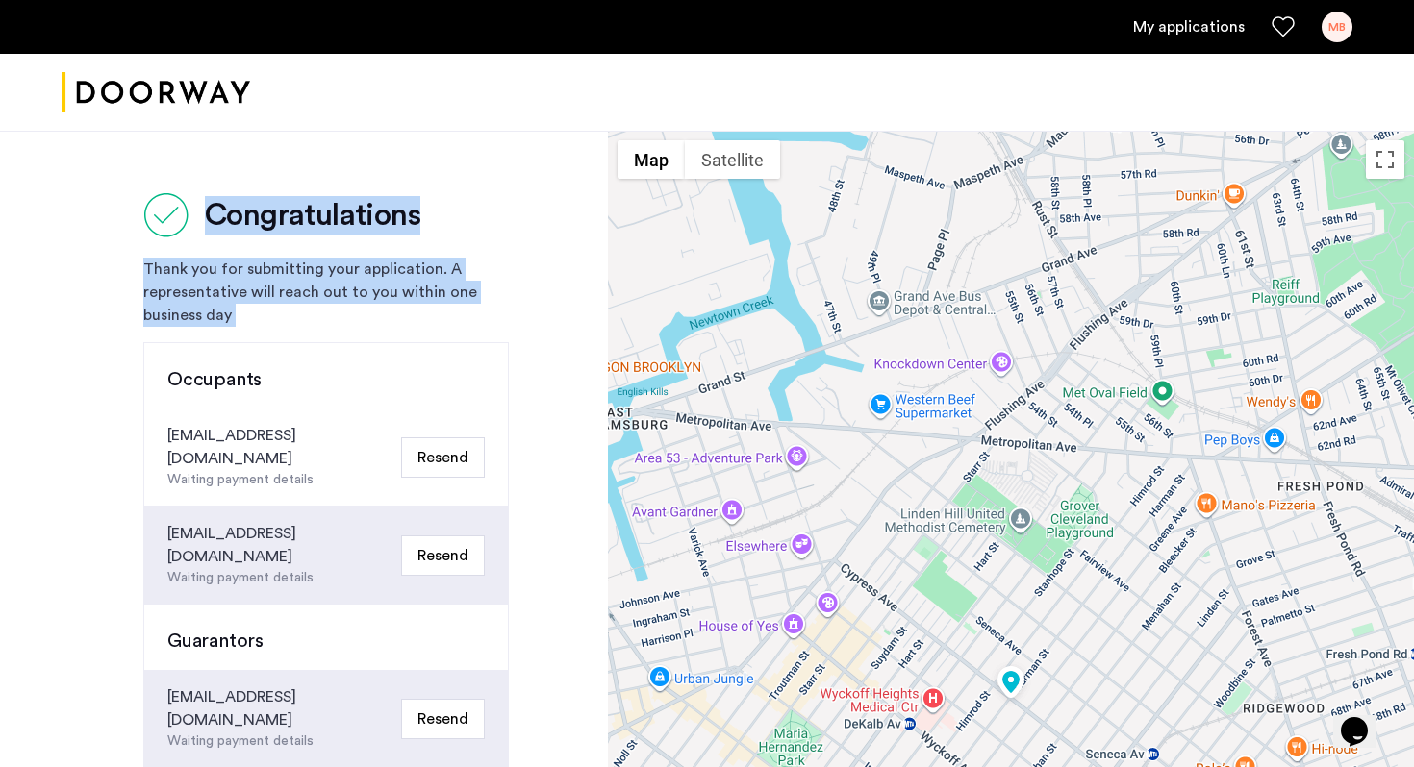
drag, startPoint x: 120, startPoint y: 180, endPoint x: 416, endPoint y: 327, distance: 330.7
click at [417, 327] on div "Congratulations Thank you for submitting your application. A representative wil…" at bounding box center [304, 708] width 608 height 1154
click at [416, 327] on div "Congratulations Thank you for submitting your application. A representative wil…" at bounding box center [325, 671] width 365 height 958
drag, startPoint x: 423, startPoint y: 329, endPoint x: 6, endPoint y: 153, distance: 453.0
click at [1, 153] on div "Congratulations Thank you for submitting your application. A representative wil…" at bounding box center [304, 708] width 608 height 1154
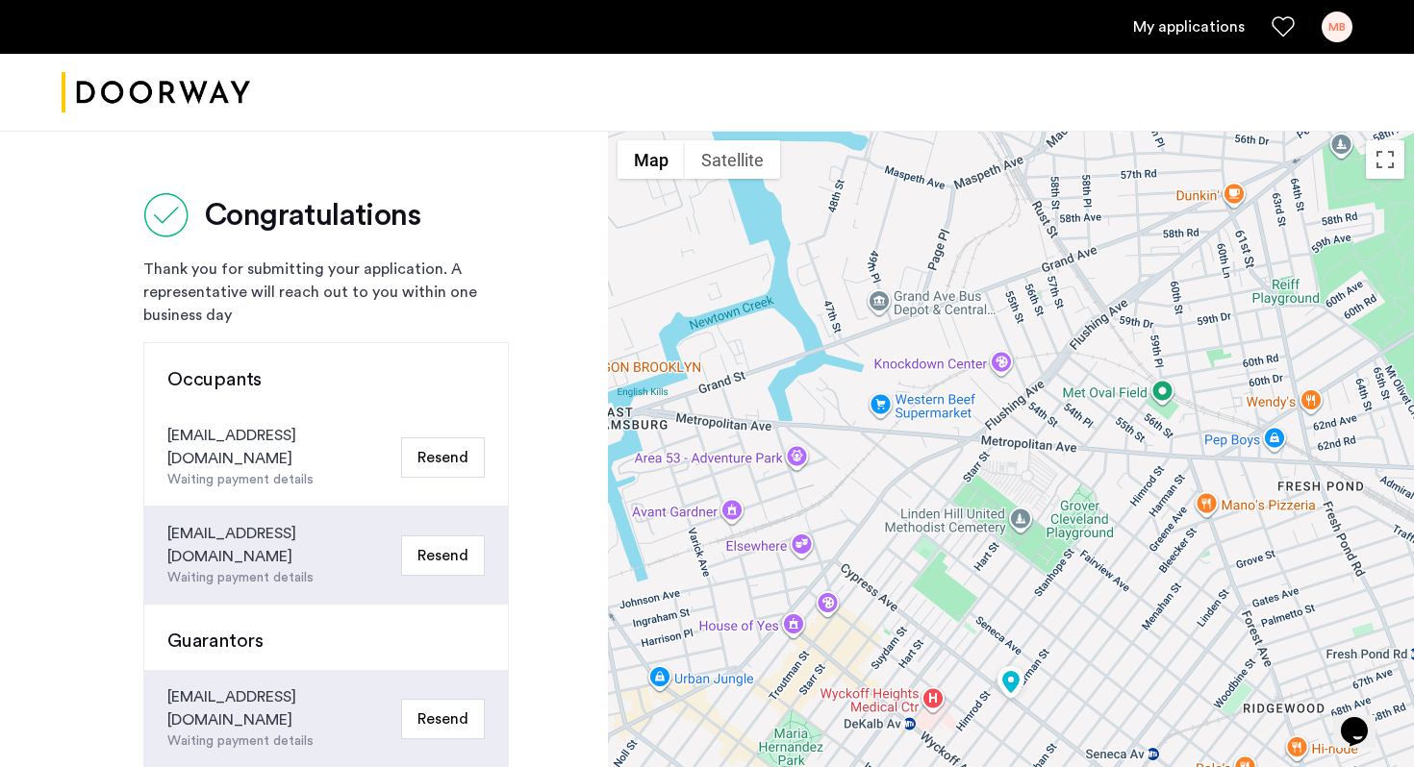
click at [123, 164] on div "Congratulations Thank you for submitting your application. A representative wil…" at bounding box center [304, 708] width 608 height 1154
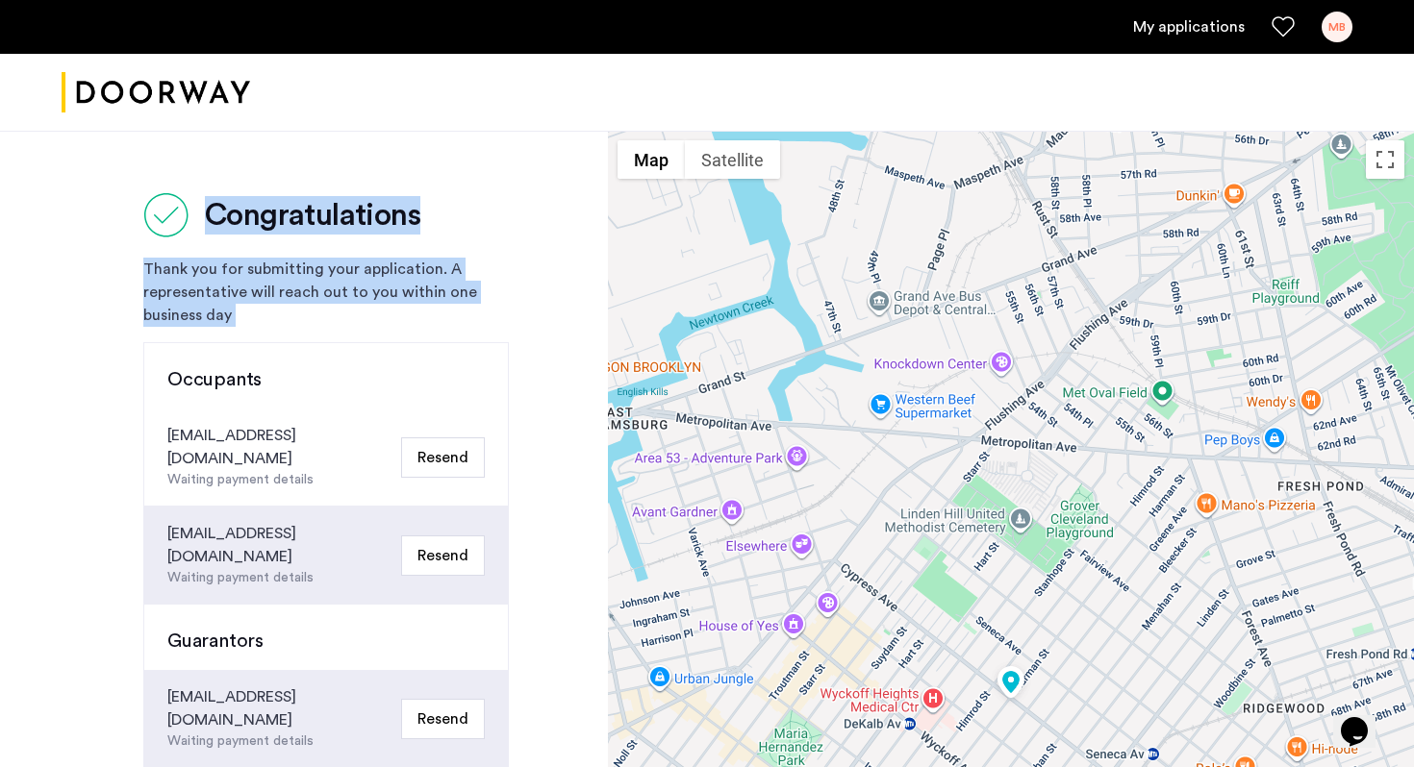
drag, startPoint x: 123, startPoint y: 164, endPoint x: 380, endPoint y: 305, distance: 292.6
click at [382, 307] on div "Congratulations Thank you for submitting your application. A representative wil…" at bounding box center [304, 708] width 608 height 1154
click at [380, 305] on div "Thank you for submitting your application. A representative will reach out to y…" at bounding box center [325, 292] width 365 height 69
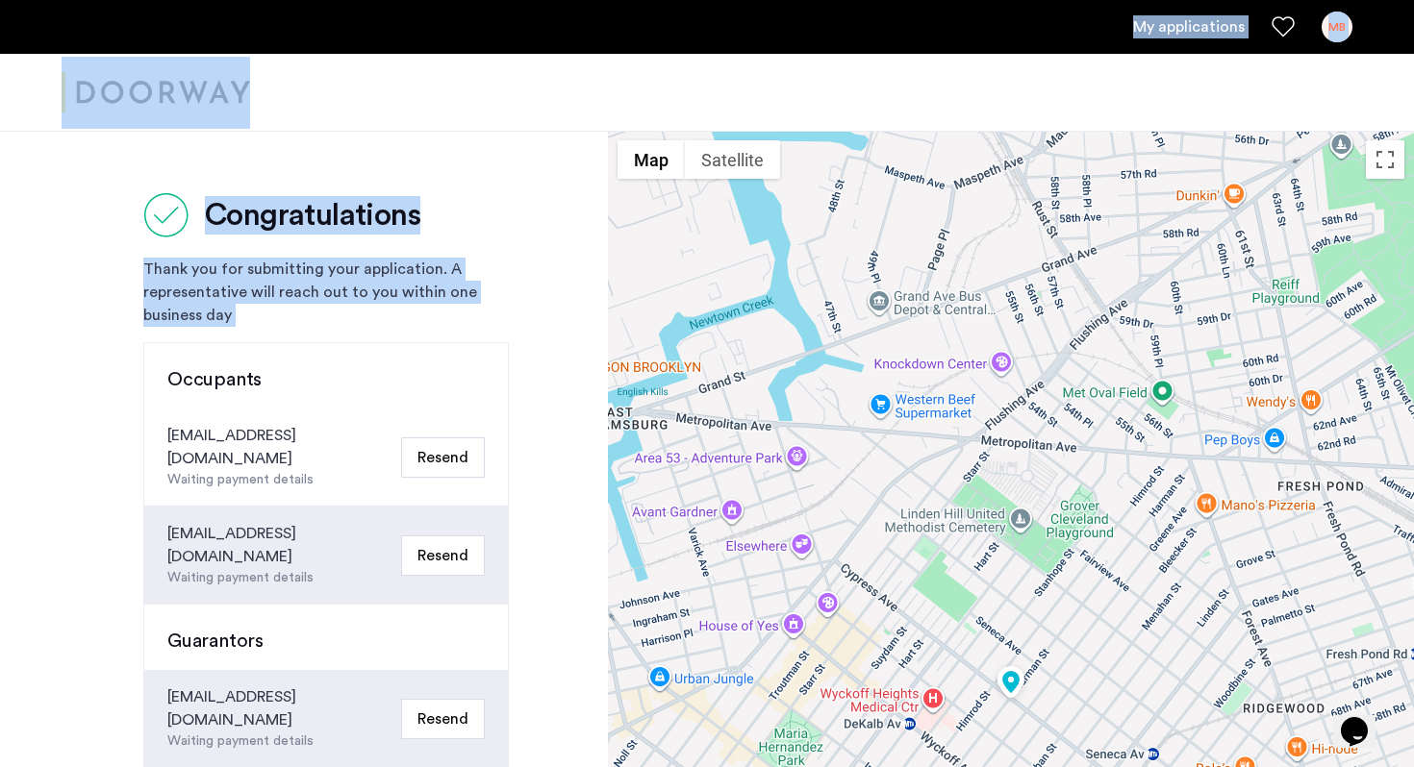
drag, startPoint x: 380, startPoint y: 305, endPoint x: 0, endPoint y: 9, distance: 481.7
click at [0, 9] on app-root "My applications MB Price Fee Availability Beds Baths Subway Neighborhoods Build…" at bounding box center [707, 782] width 1414 height 1565
click at [172, 120] on img "Cazamio logo" at bounding box center [156, 93] width 188 height 72
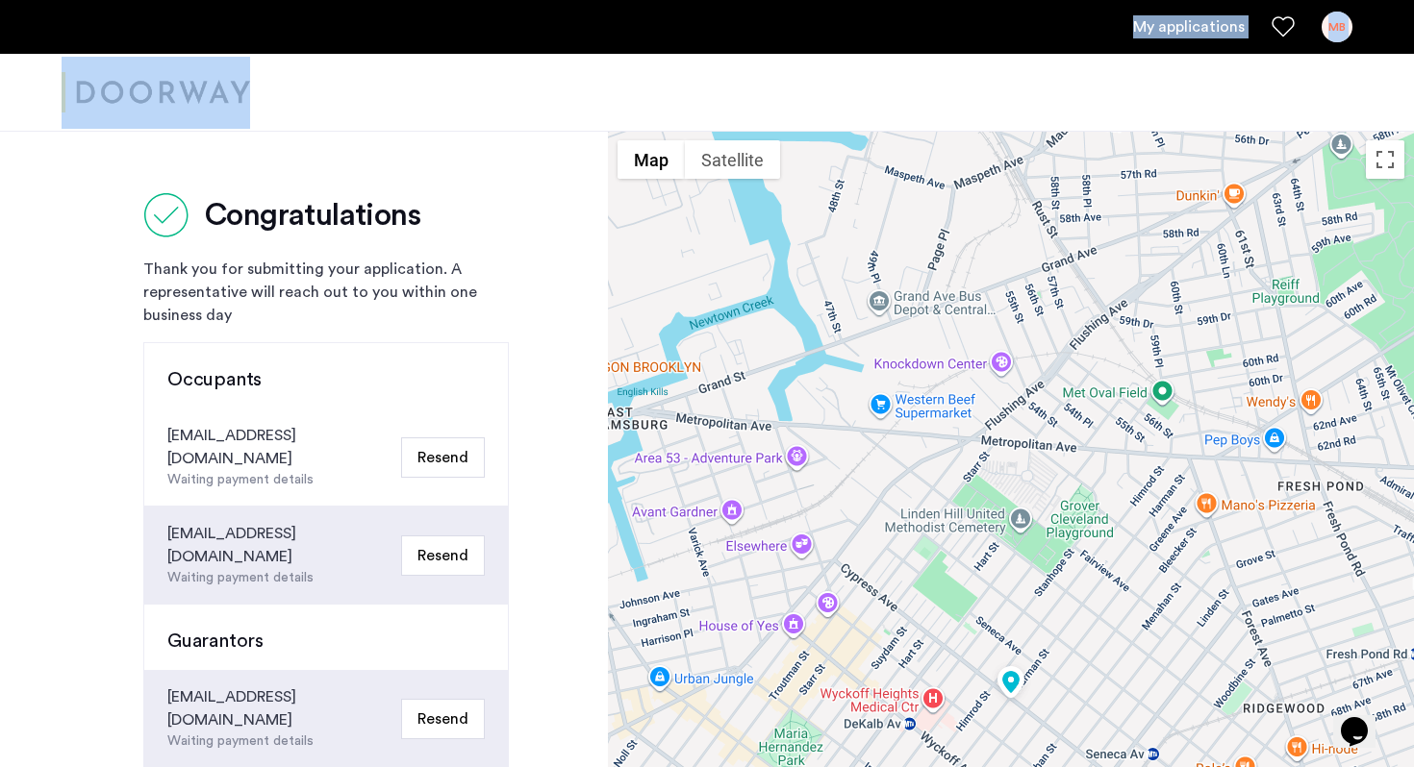
click at [140, 205] on div "Congratulations Thank you for submitting your application. A representative wil…" at bounding box center [304, 708] width 608 height 1154
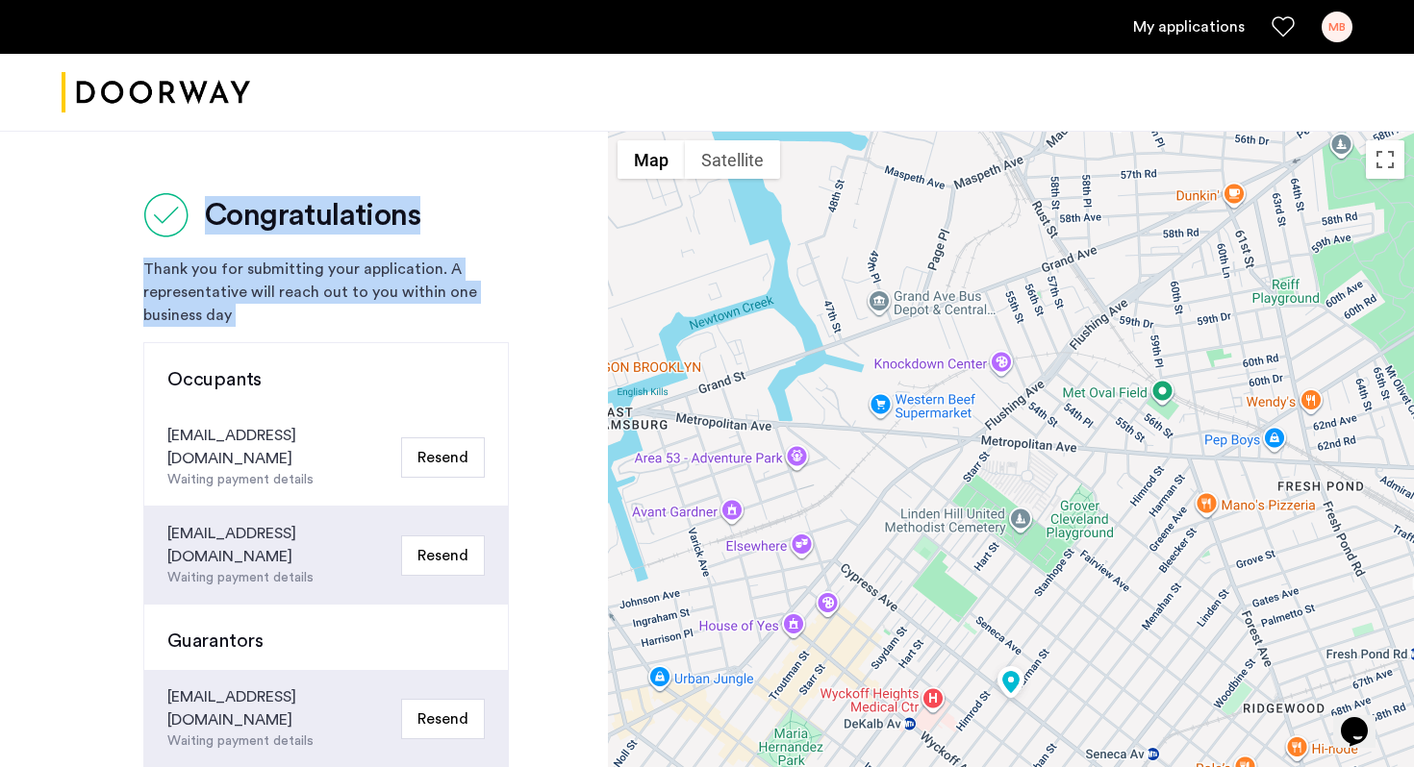
drag, startPoint x: 133, startPoint y: 184, endPoint x: 390, endPoint y: 325, distance: 294.0
click at [391, 325] on div "Congratulations Thank you for submitting your application. A representative wil…" at bounding box center [304, 708] width 608 height 1154
click at [390, 325] on div "Thank you for submitting your application. A representative will reach out to y…" at bounding box center [325, 292] width 365 height 69
drag, startPoint x: 390, startPoint y: 325, endPoint x: 118, endPoint y: 152, distance: 322.5
click at [118, 152] on div "Congratulations Thank you for submitting your application. A representative wil…" at bounding box center [304, 708] width 608 height 1154
